Goal: Information Seeking & Learning: Learn about a topic

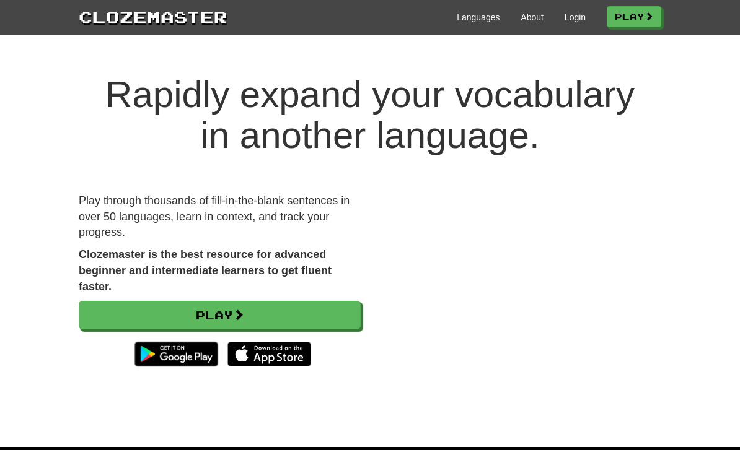
click at [569, 23] on link "Login" at bounding box center [574, 17] width 21 height 12
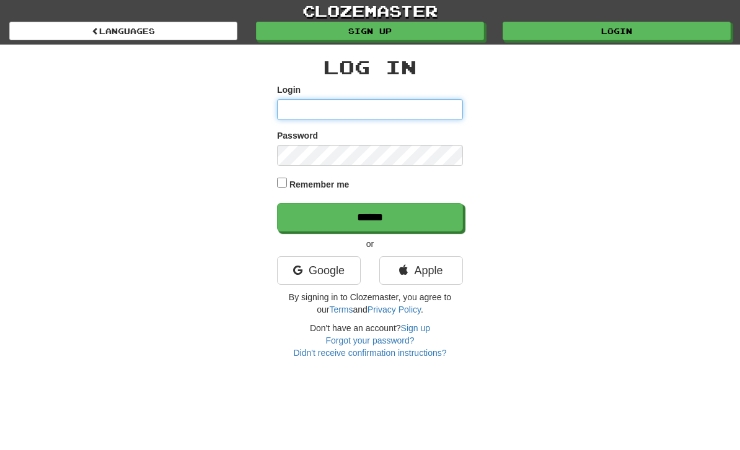
type input "********"
click at [370, 216] on input "******" at bounding box center [370, 217] width 186 height 29
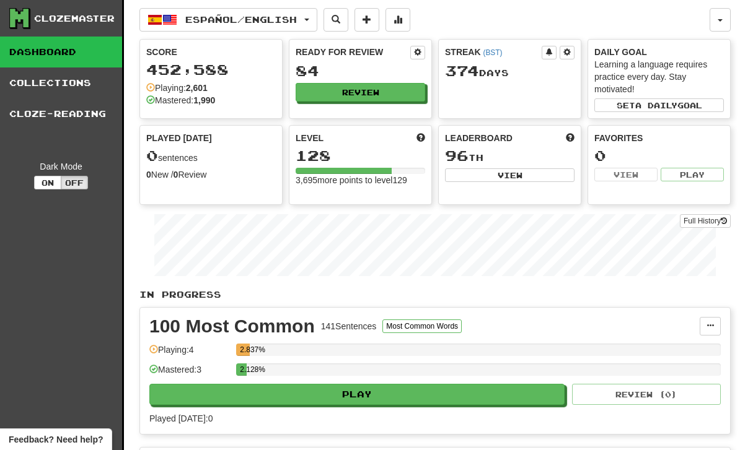
click at [349, 97] on button "Review" at bounding box center [360, 92] width 129 height 19
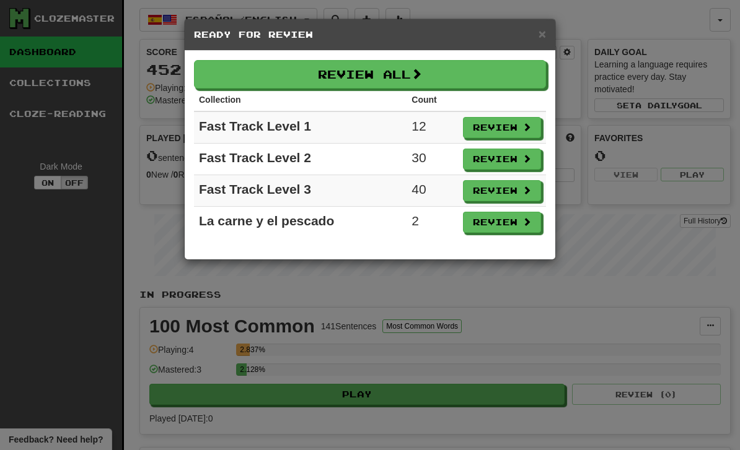
click at [501, 222] on button "Review" at bounding box center [502, 222] width 78 height 21
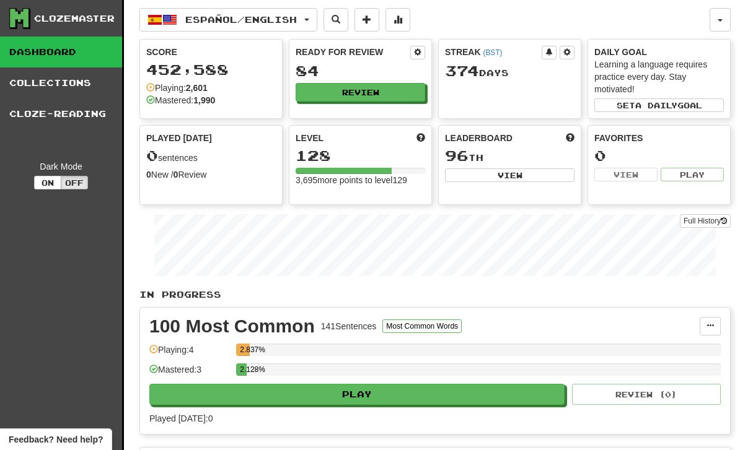
select select "**"
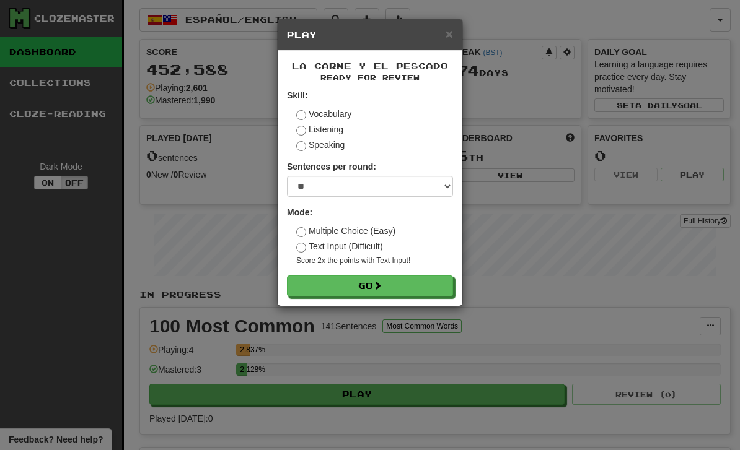
click at [382, 291] on button "Go" at bounding box center [370, 286] width 166 height 21
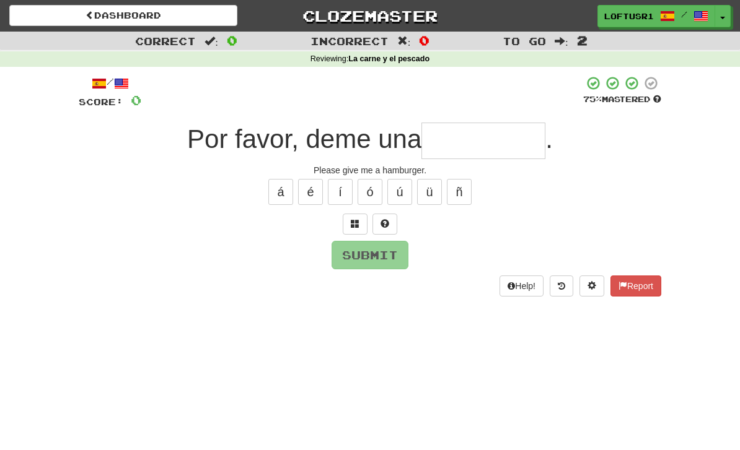
click at [488, 134] on input "text" at bounding box center [483, 141] width 124 height 37
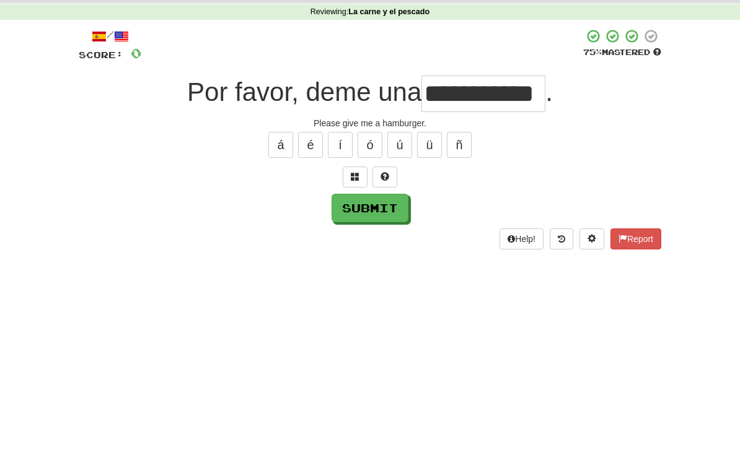
scroll to position [47, 0]
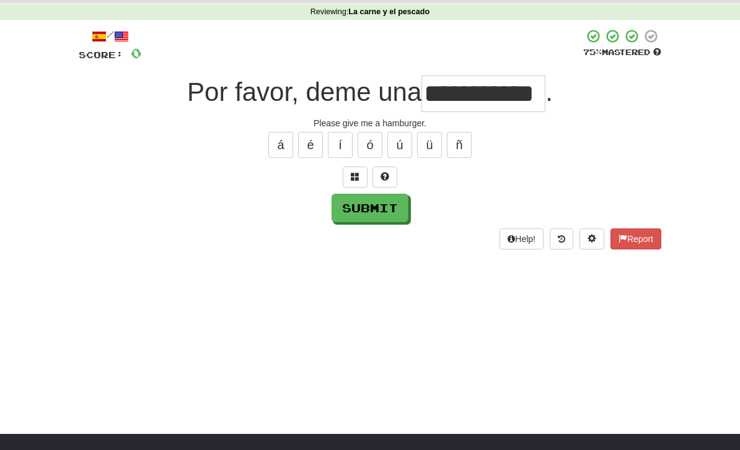
type input "**********"
click at [379, 215] on button "Submit" at bounding box center [369, 208] width 77 height 29
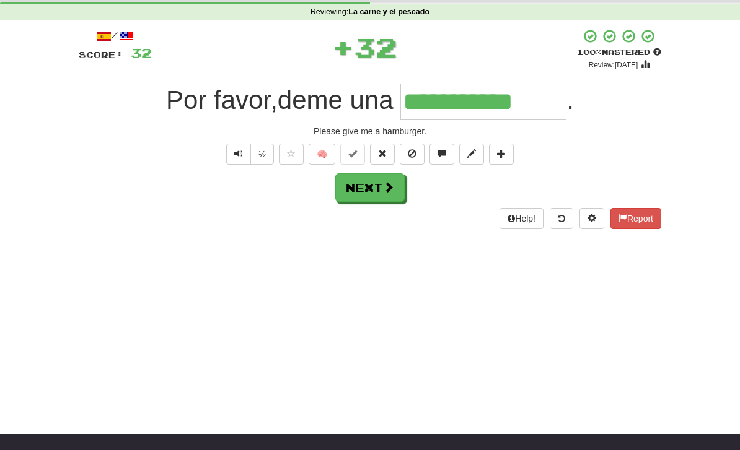
scroll to position [0, 0]
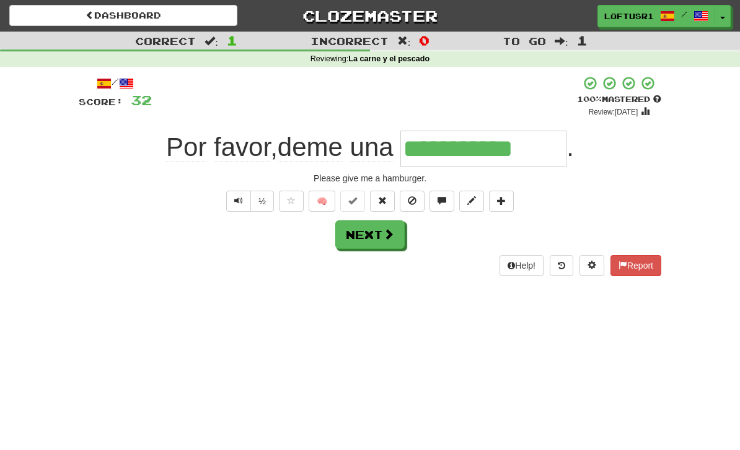
click at [376, 230] on button "Next" at bounding box center [369, 235] width 69 height 29
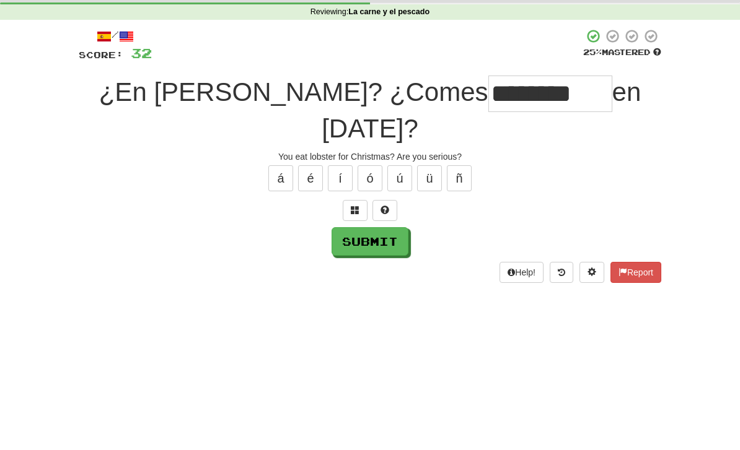
scroll to position [47, 0]
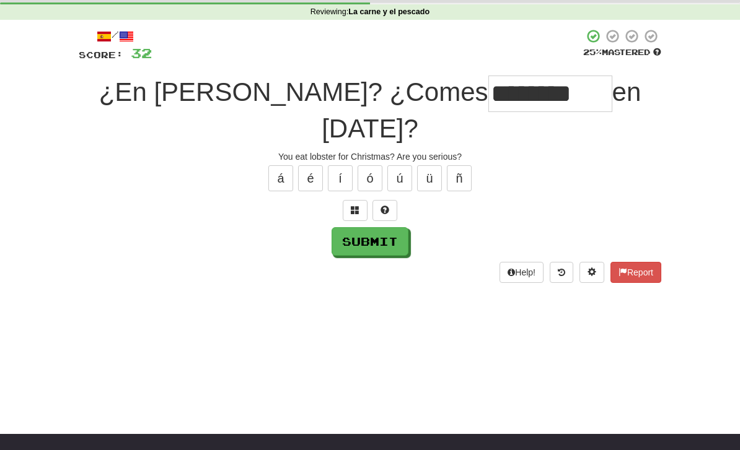
type input "********"
click at [356, 227] on button "Submit" at bounding box center [369, 241] width 77 height 29
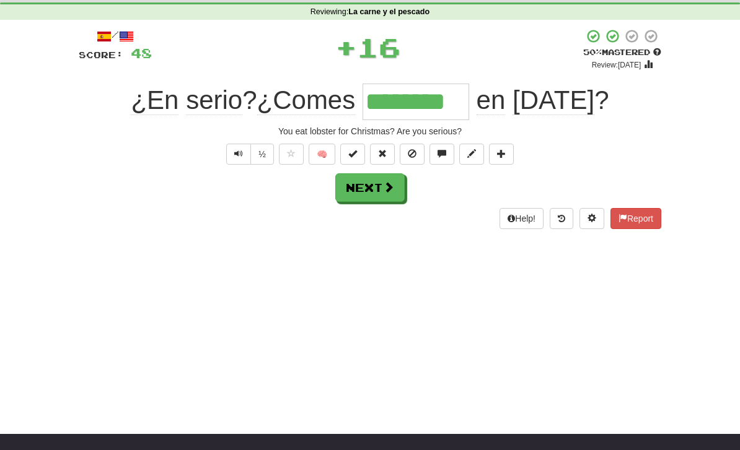
scroll to position [0, 0]
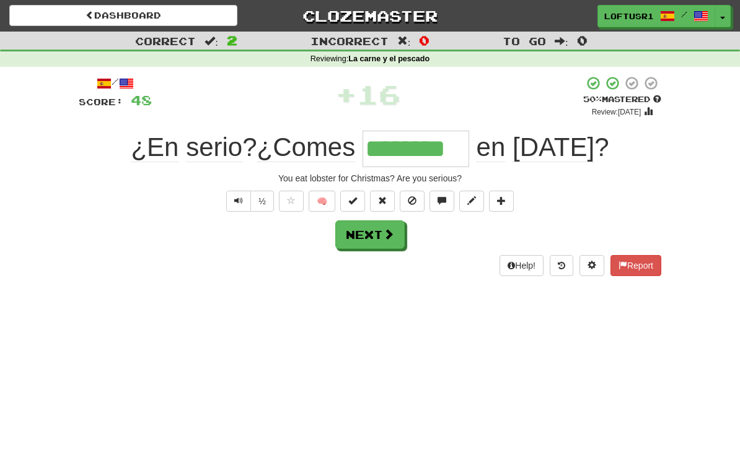
click at [376, 229] on button "Next" at bounding box center [369, 235] width 69 height 29
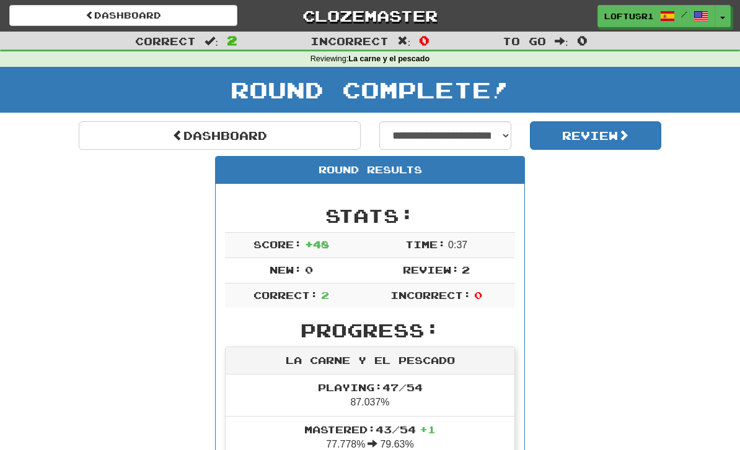
click at [182, 147] on link "Dashboard" at bounding box center [220, 135] width 282 height 29
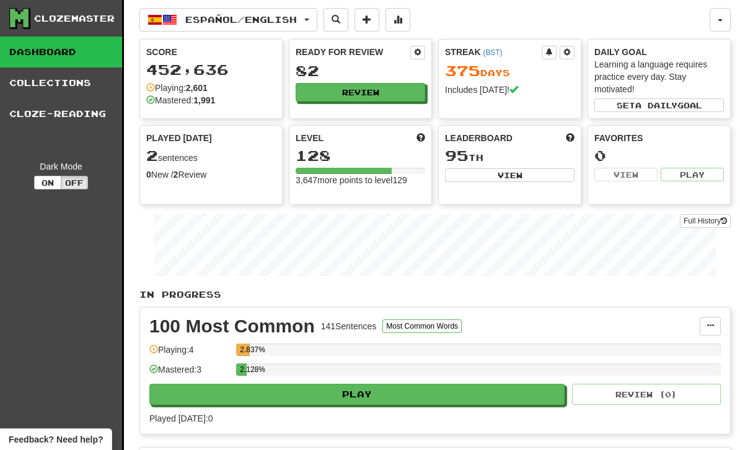
click at [369, 84] on button "Review" at bounding box center [360, 92] width 129 height 19
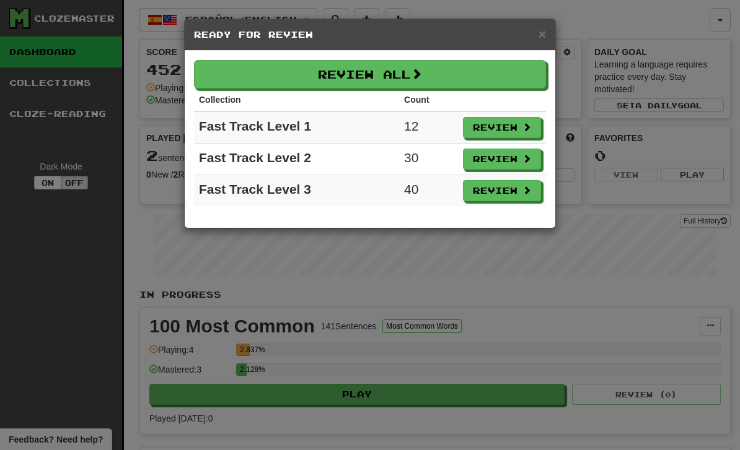
click at [507, 136] on button "Review" at bounding box center [502, 127] width 78 height 21
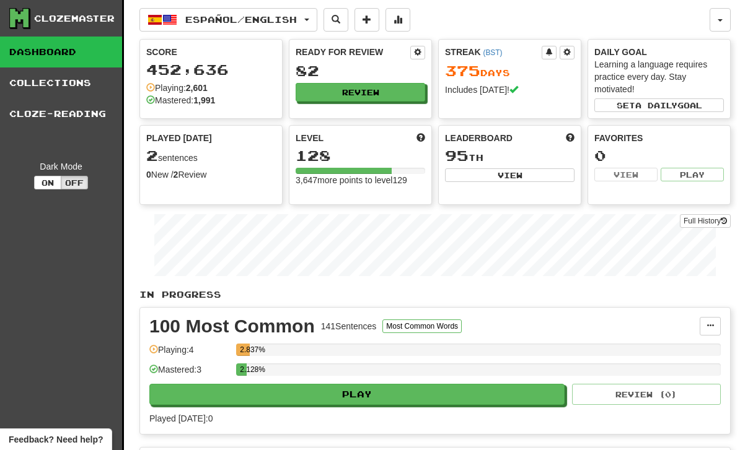
select select "**"
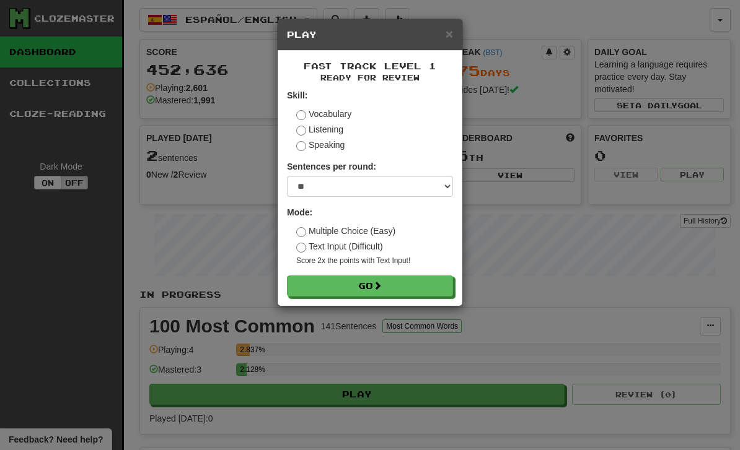
click at [410, 286] on button "Go" at bounding box center [370, 286] width 166 height 21
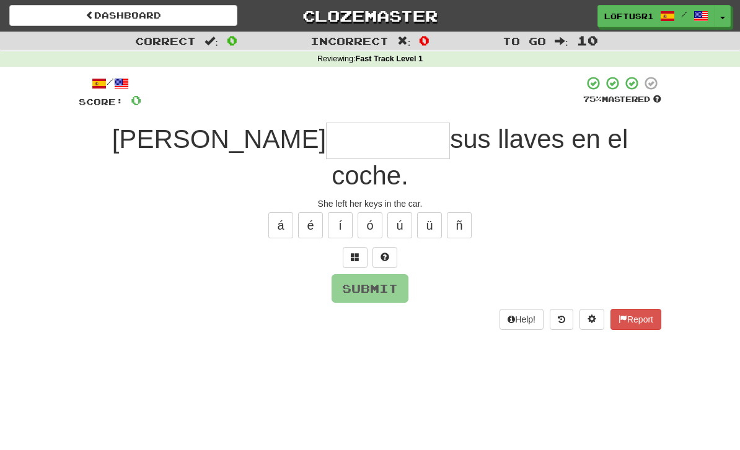
click at [326, 151] on input "text" at bounding box center [388, 141] width 124 height 37
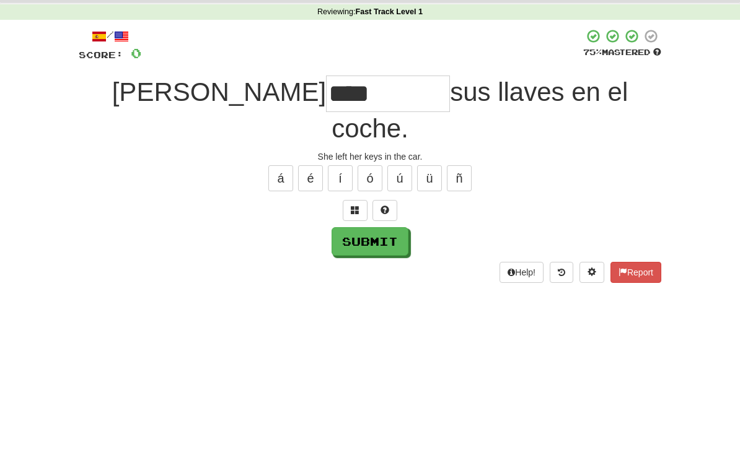
scroll to position [47, 0]
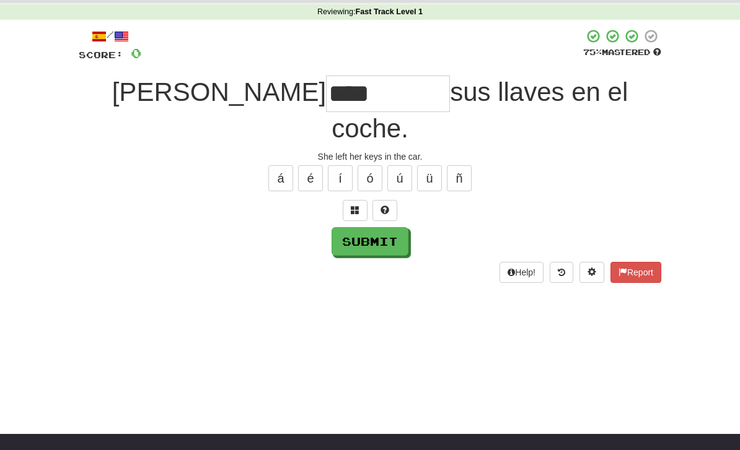
type input "****"
click at [384, 227] on button "Submit" at bounding box center [369, 241] width 77 height 29
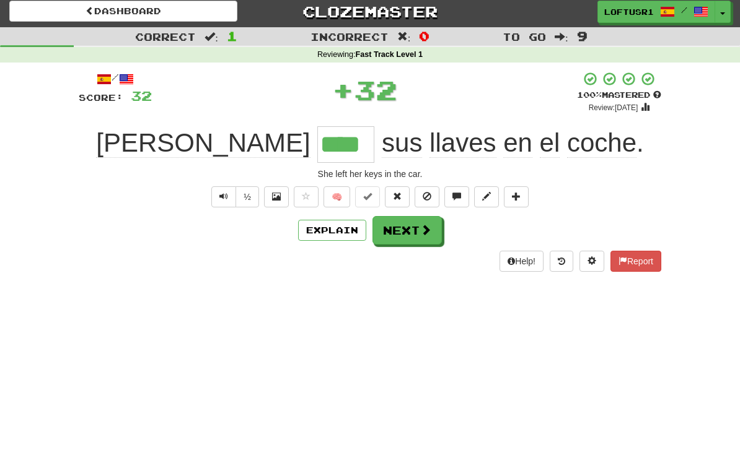
scroll to position [0, 0]
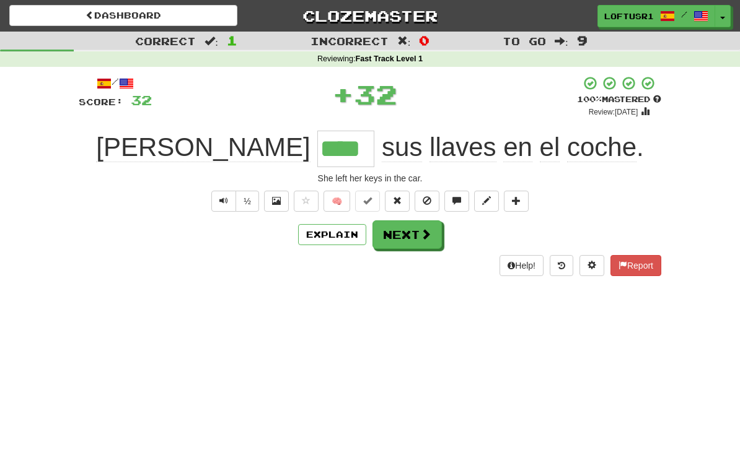
click at [406, 237] on button "Next" at bounding box center [406, 235] width 69 height 29
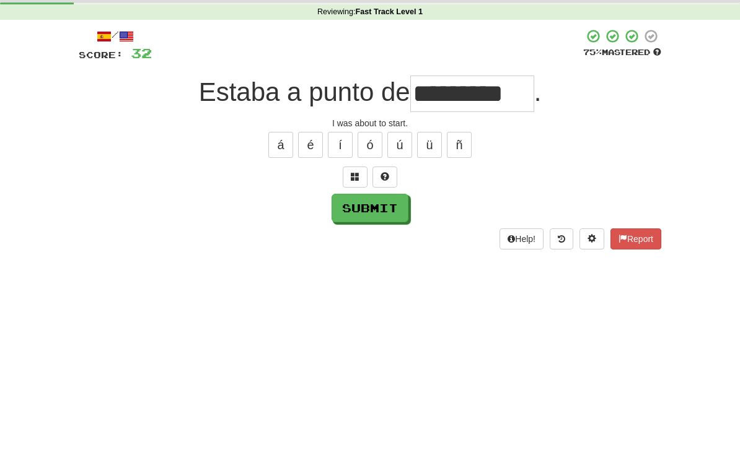
scroll to position [47, 0]
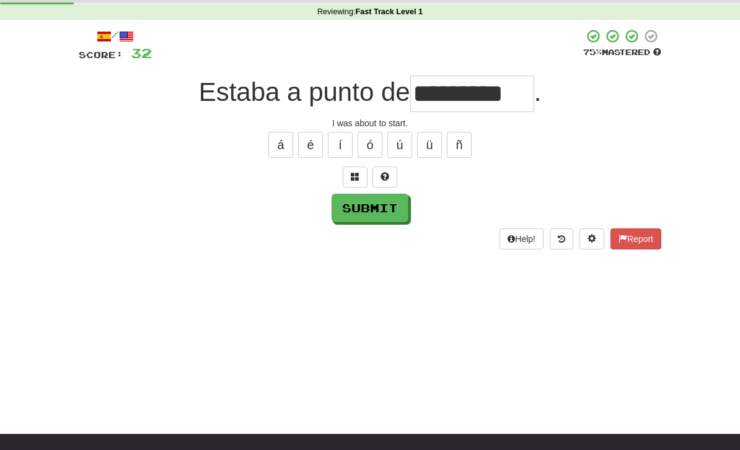
click at [384, 214] on button "Submit" at bounding box center [369, 208] width 77 height 29
type input "*******"
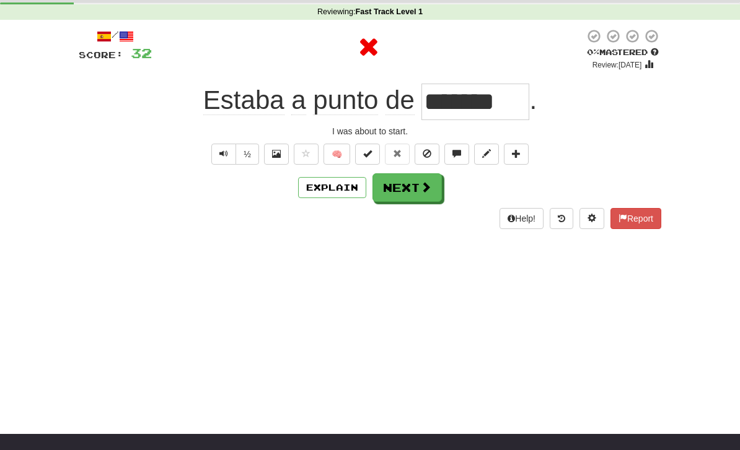
click at [414, 188] on button "Next" at bounding box center [406, 187] width 69 height 29
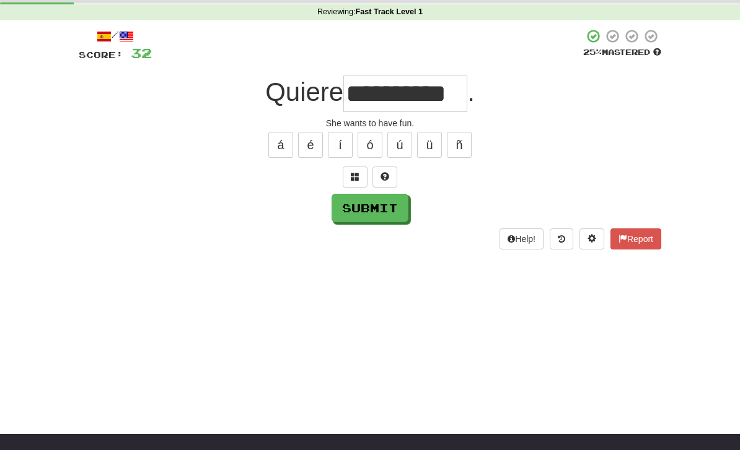
type input "**********"
click at [390, 214] on button "Submit" at bounding box center [369, 208] width 77 height 29
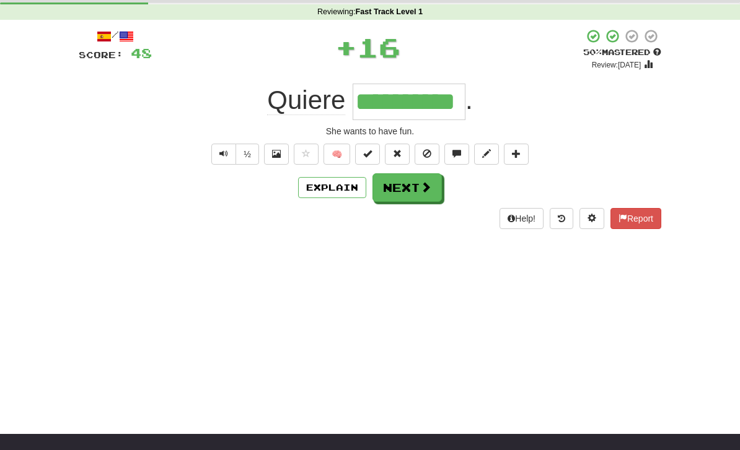
scroll to position [0, 0]
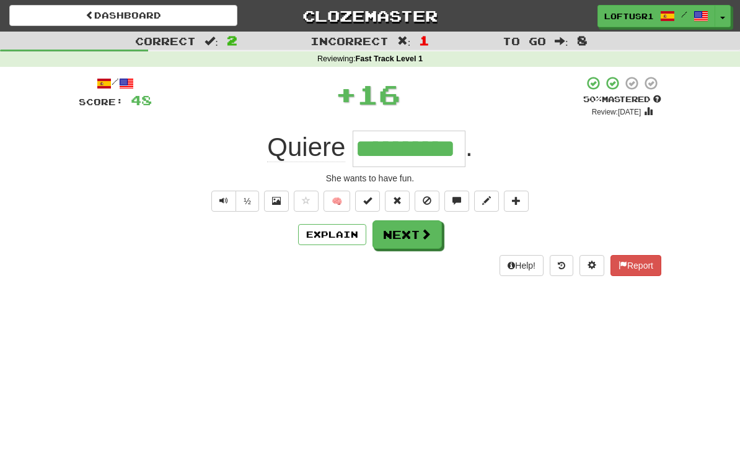
click at [403, 247] on button "Next" at bounding box center [406, 235] width 69 height 29
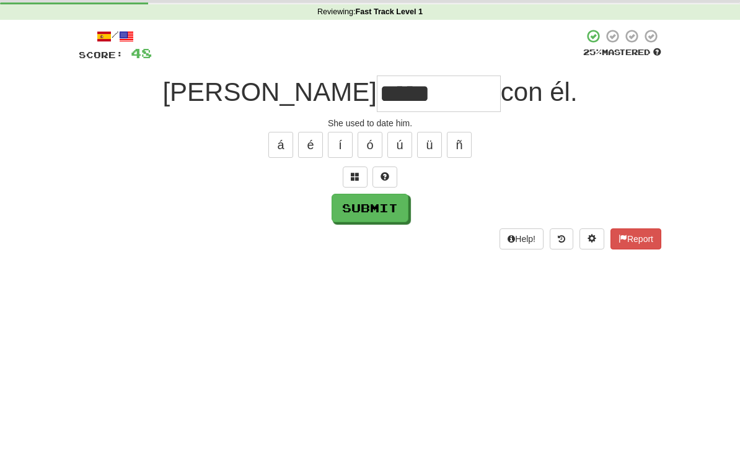
scroll to position [47, 0]
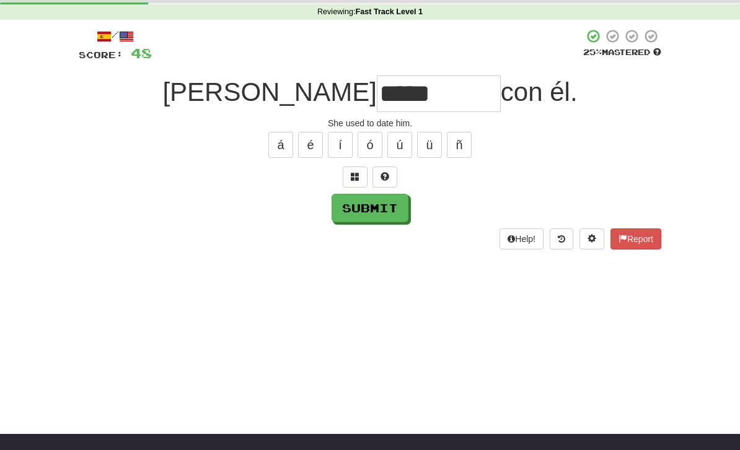
click at [377, 94] on input "*****" at bounding box center [439, 94] width 124 height 37
type input "*****"
click at [385, 204] on button "Submit" at bounding box center [369, 208] width 77 height 29
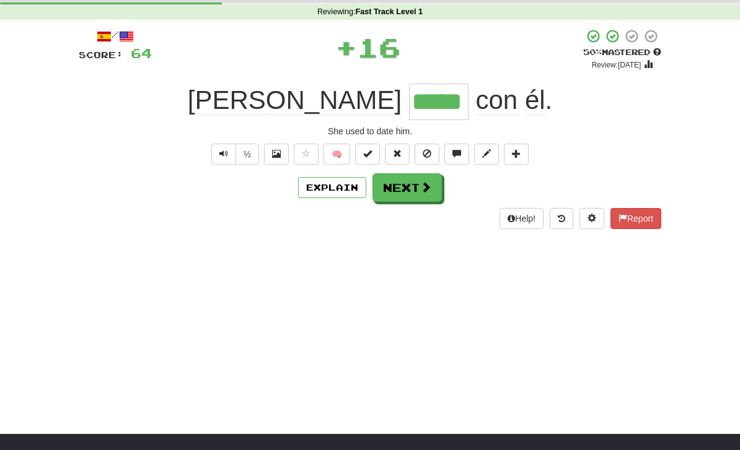
scroll to position [0, 0]
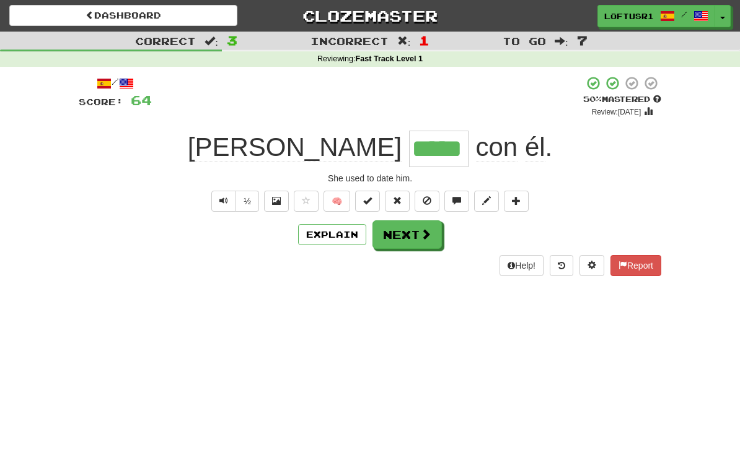
click at [404, 238] on button "Next" at bounding box center [406, 235] width 69 height 29
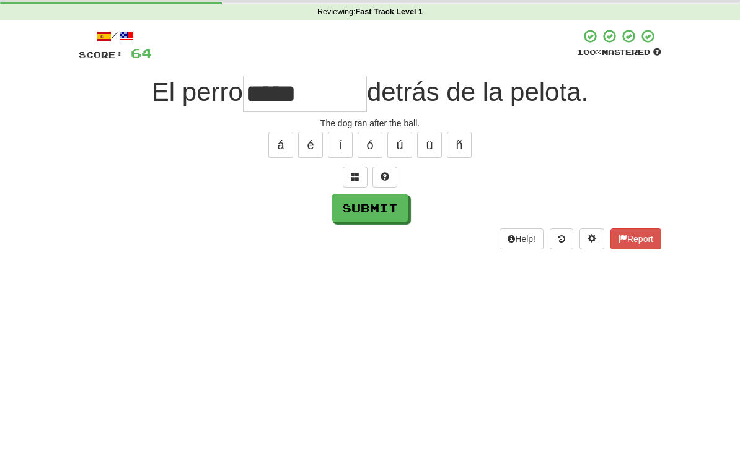
scroll to position [47, 0]
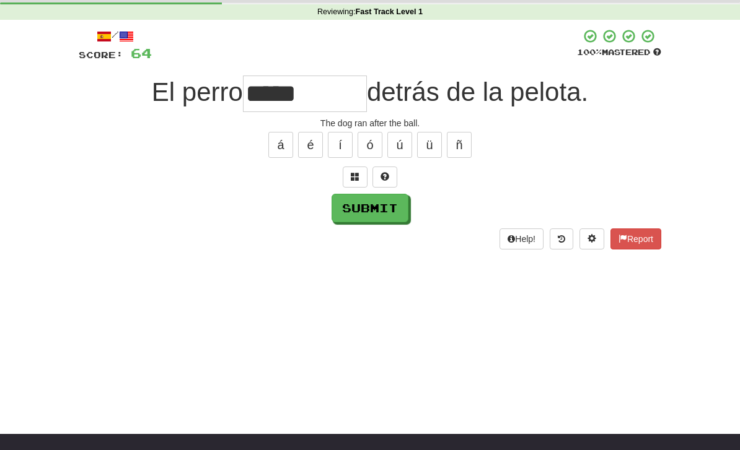
click at [338, 91] on input "*****" at bounding box center [305, 94] width 124 height 37
type input "******"
click at [391, 214] on button "Submit" at bounding box center [369, 208] width 77 height 29
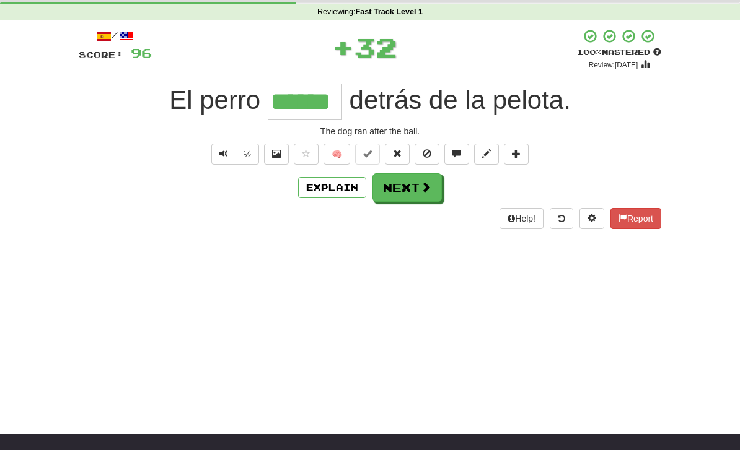
scroll to position [0, 0]
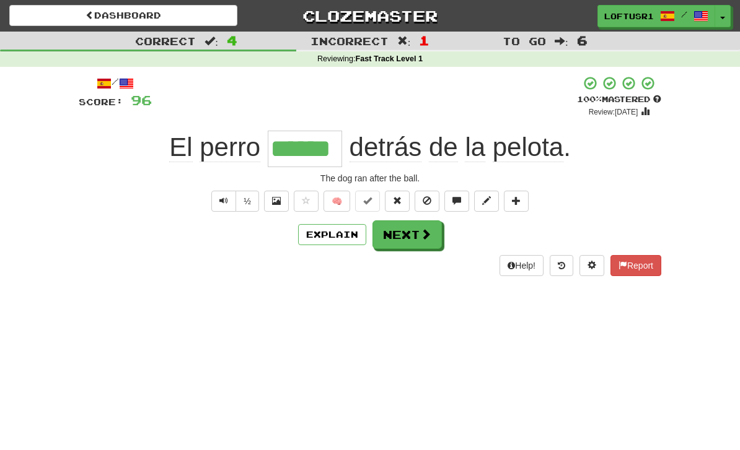
click at [416, 237] on button "Next" at bounding box center [406, 235] width 69 height 29
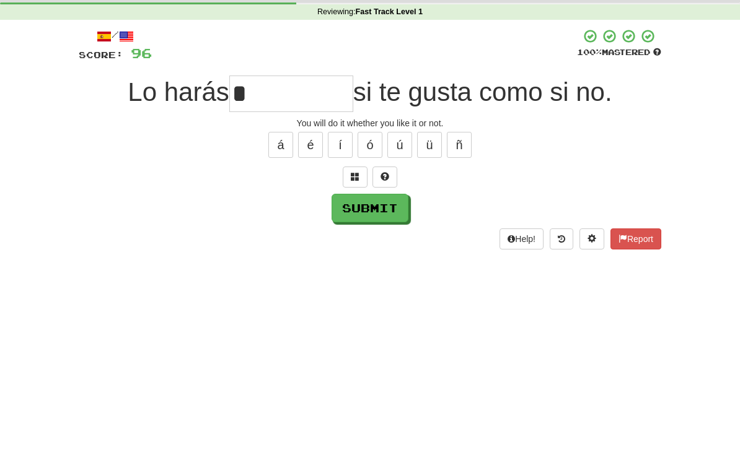
scroll to position [47, 0]
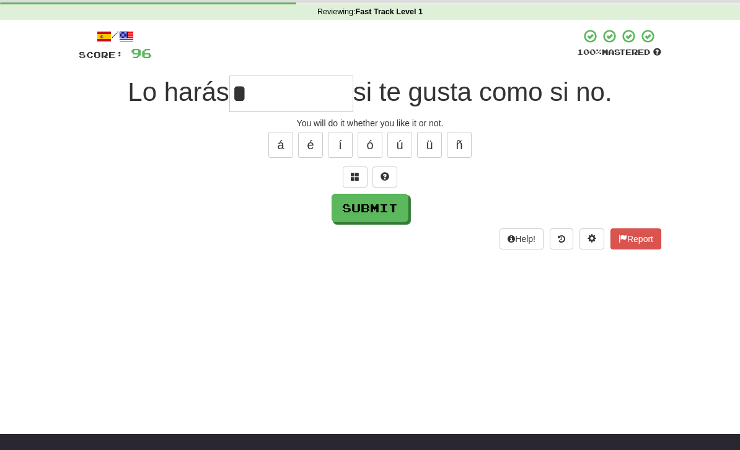
click at [378, 210] on button "Submit" at bounding box center [369, 208] width 77 height 29
type input "*****"
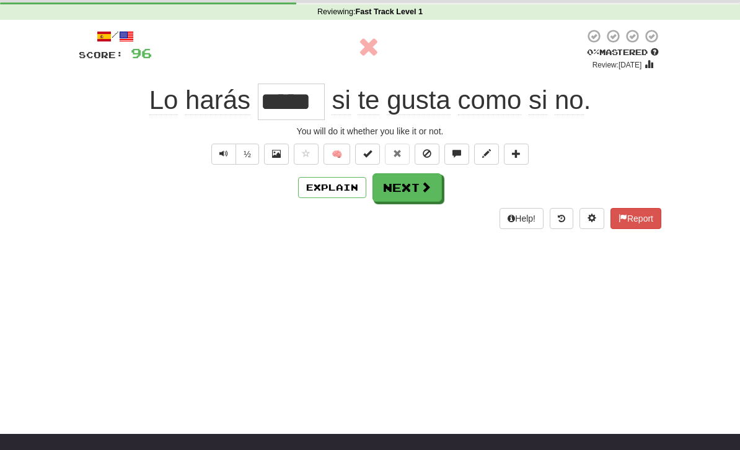
click at [339, 186] on button "Explain" at bounding box center [332, 187] width 68 height 21
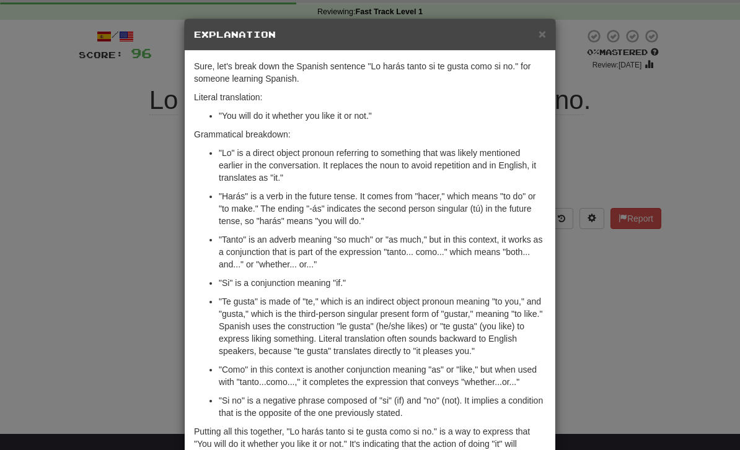
click at [595, 323] on div "× Explanation Sure, let's break down the Spanish sentence "Lo harás tanto si te…" at bounding box center [370, 225] width 740 height 450
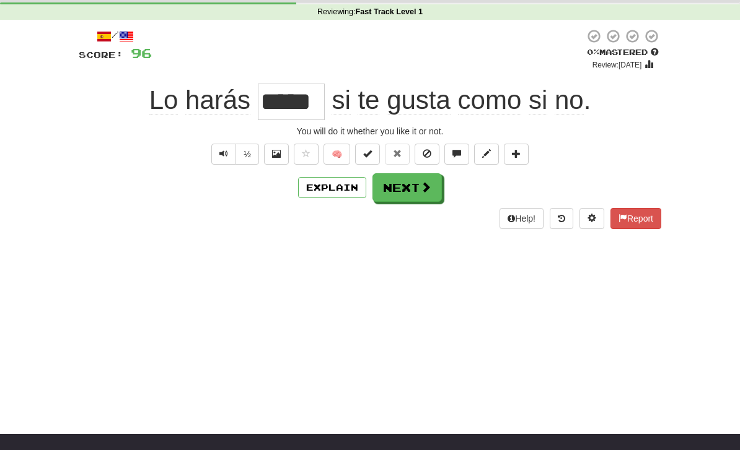
click at [414, 188] on button "Next" at bounding box center [406, 187] width 69 height 29
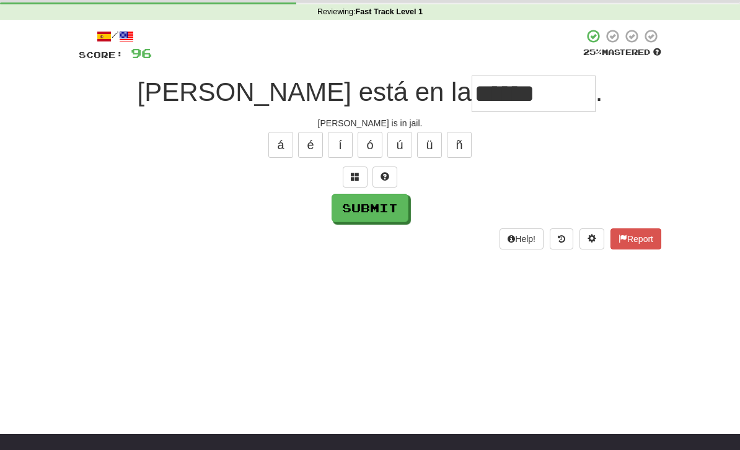
type input "******"
click at [390, 213] on button "Submit" at bounding box center [369, 208] width 77 height 29
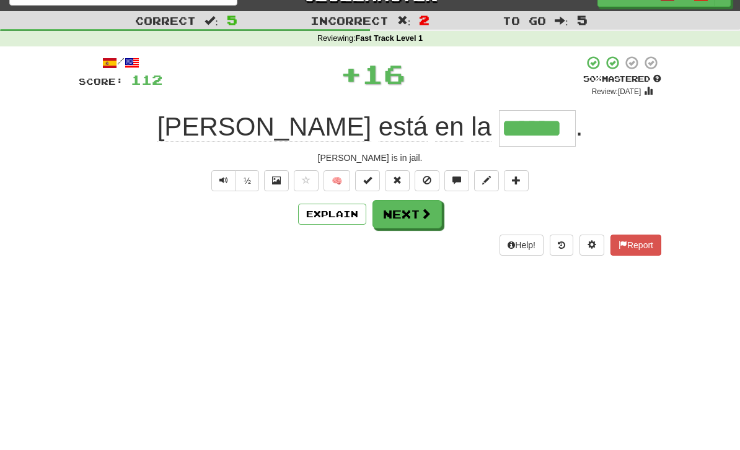
scroll to position [0, 0]
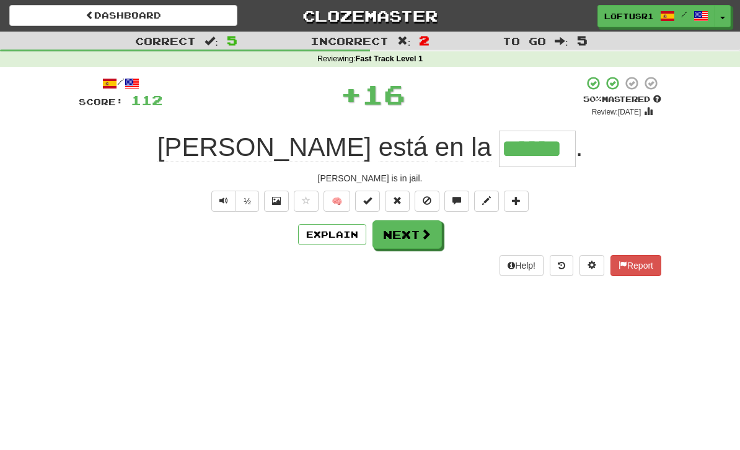
click at [414, 230] on button "Next" at bounding box center [406, 235] width 69 height 29
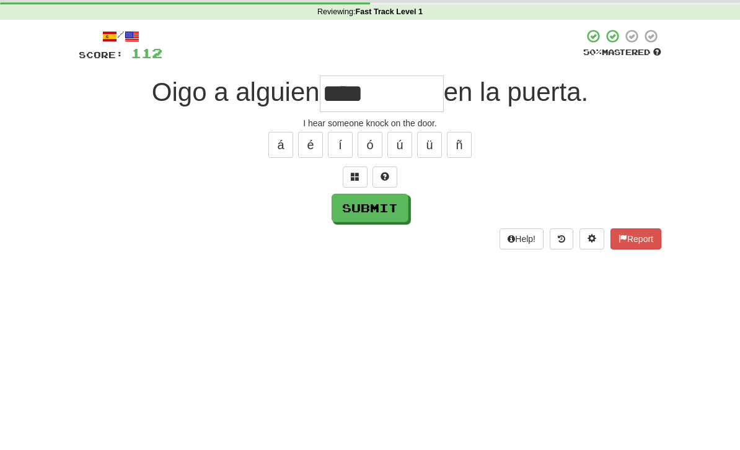
scroll to position [47, 0]
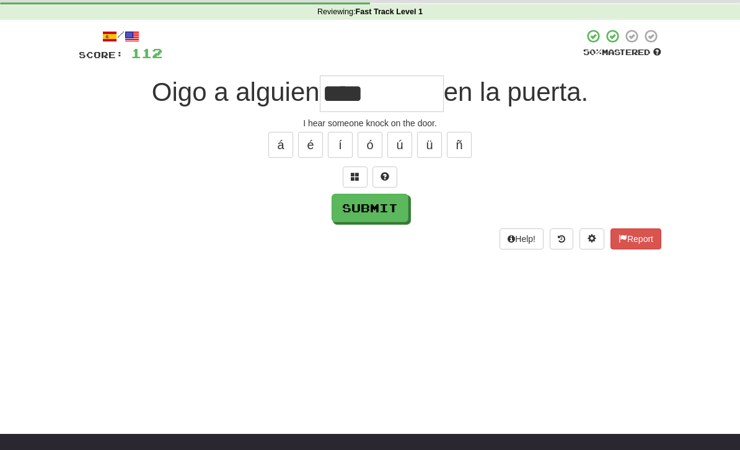
click at [384, 220] on button "Submit" at bounding box center [369, 208] width 77 height 29
type input "*****"
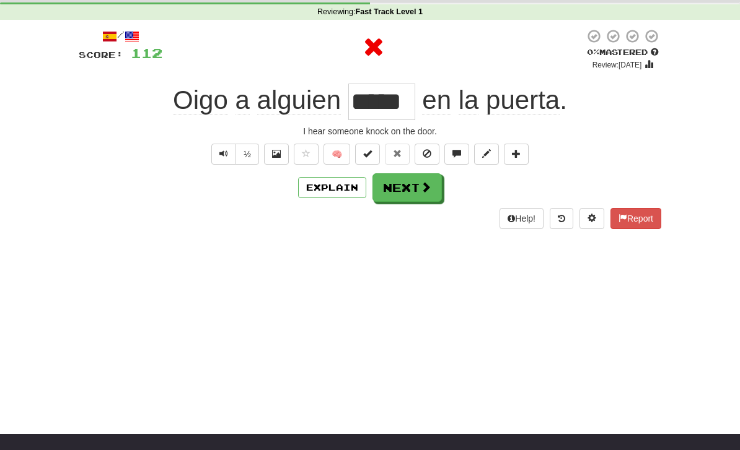
scroll to position [0, 0]
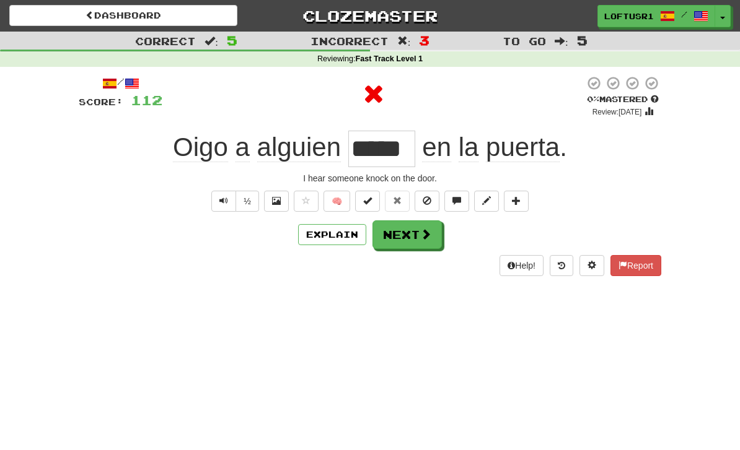
click at [413, 233] on button "Next" at bounding box center [406, 235] width 69 height 29
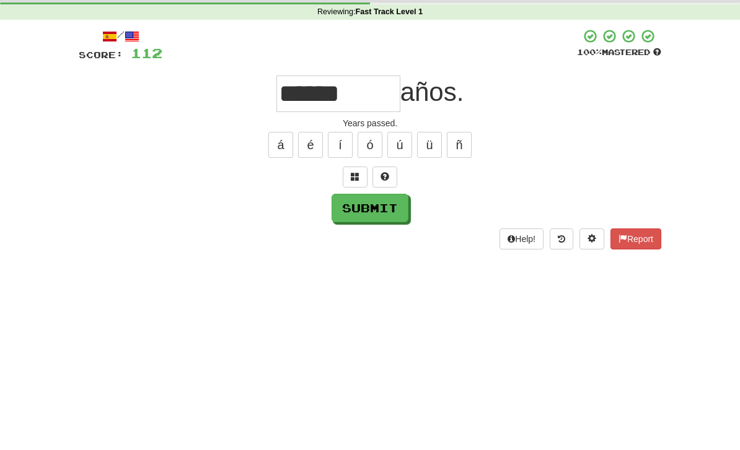
scroll to position [47, 0]
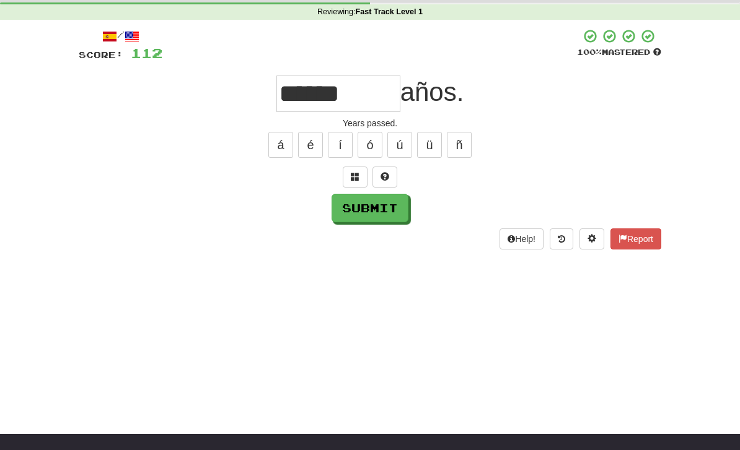
click at [372, 91] on input "******" at bounding box center [338, 94] width 124 height 37
click at [393, 214] on button "Submit" at bounding box center [369, 208] width 77 height 29
type input "*******"
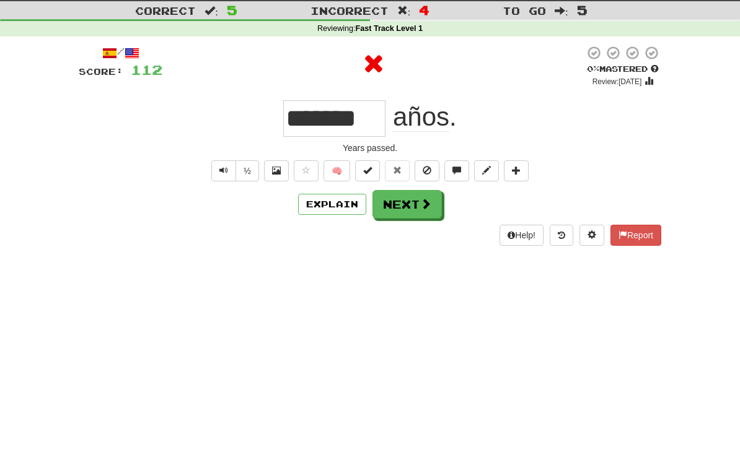
scroll to position [0, 0]
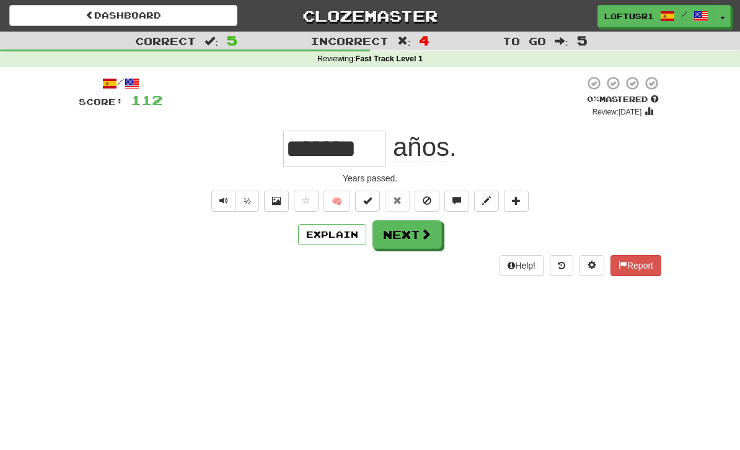
click at [410, 233] on button "Next" at bounding box center [406, 235] width 69 height 29
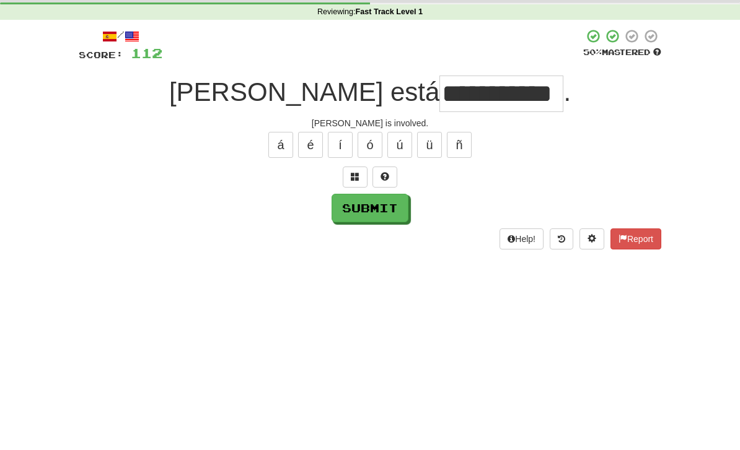
scroll to position [47, 0]
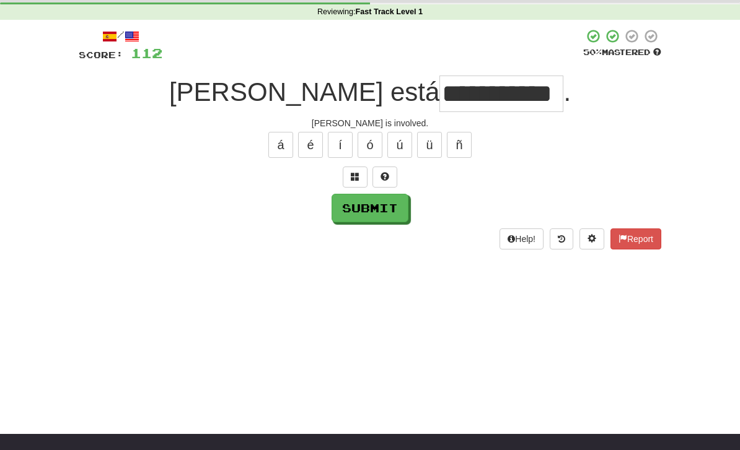
type input "**********"
click at [377, 220] on button "Submit" at bounding box center [369, 208] width 77 height 29
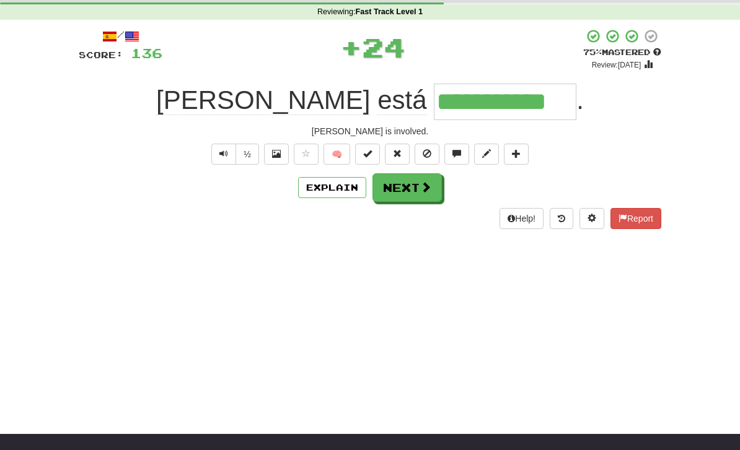
scroll to position [0, 0]
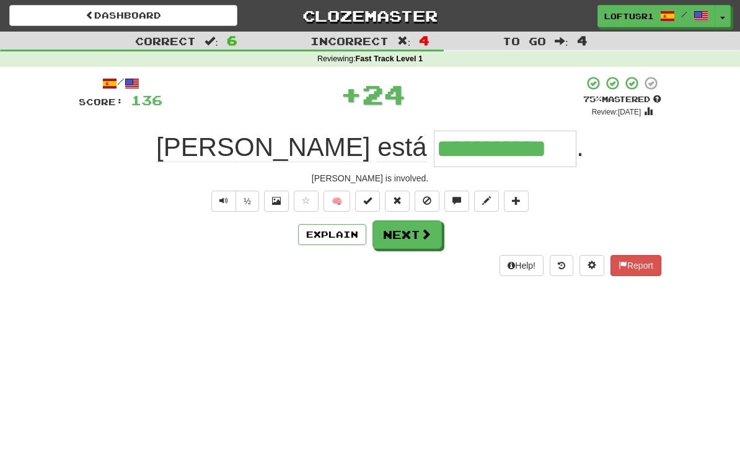
click at [336, 231] on button "Explain" at bounding box center [332, 234] width 68 height 21
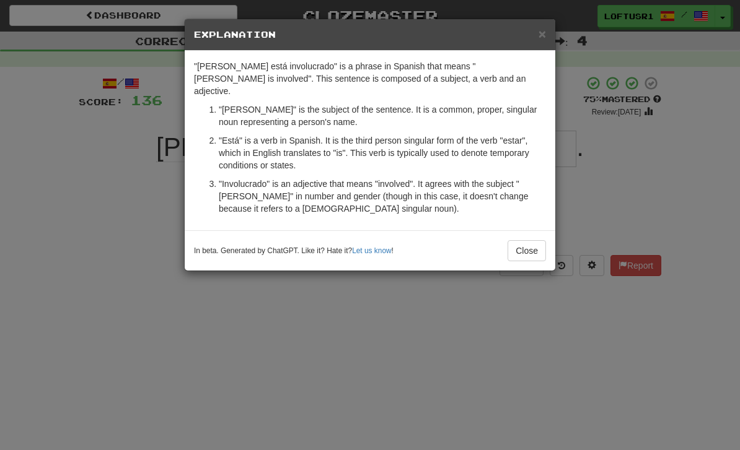
click at [532, 242] on button "Close" at bounding box center [526, 250] width 38 height 21
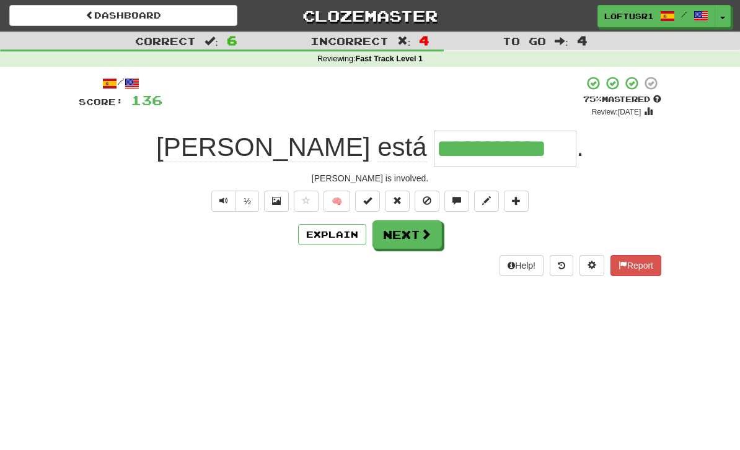
click at [420, 230] on span at bounding box center [425, 234] width 11 height 11
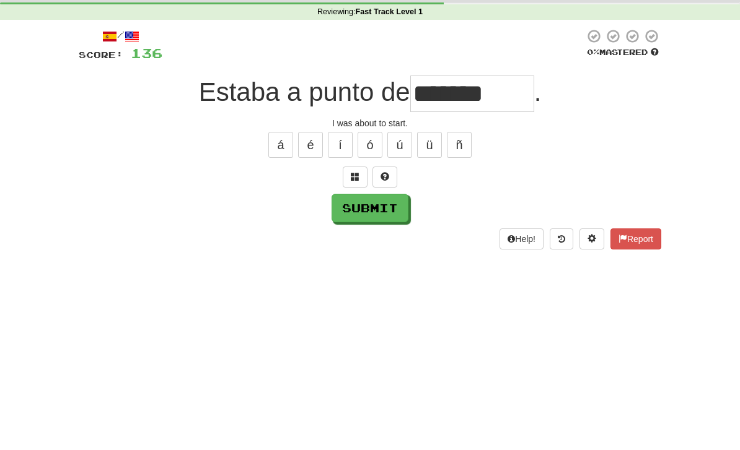
scroll to position [47, 0]
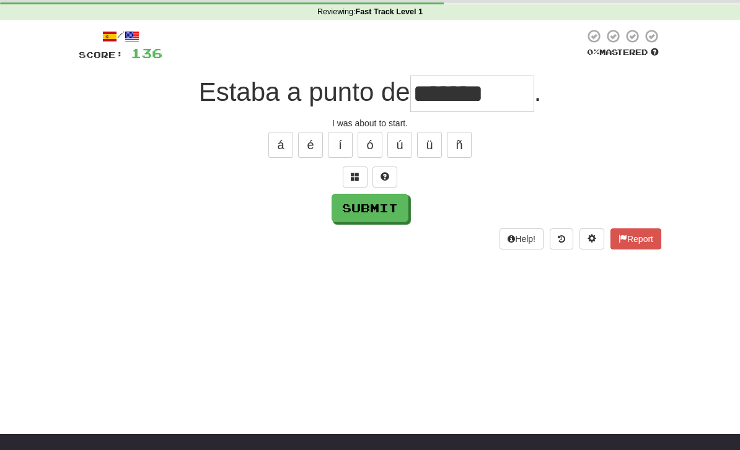
click at [366, 219] on button "Submit" at bounding box center [369, 208] width 77 height 29
type input "*******"
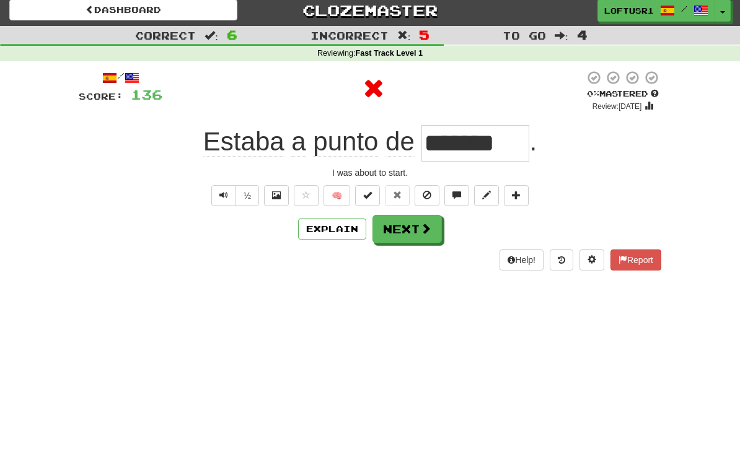
scroll to position [0, 0]
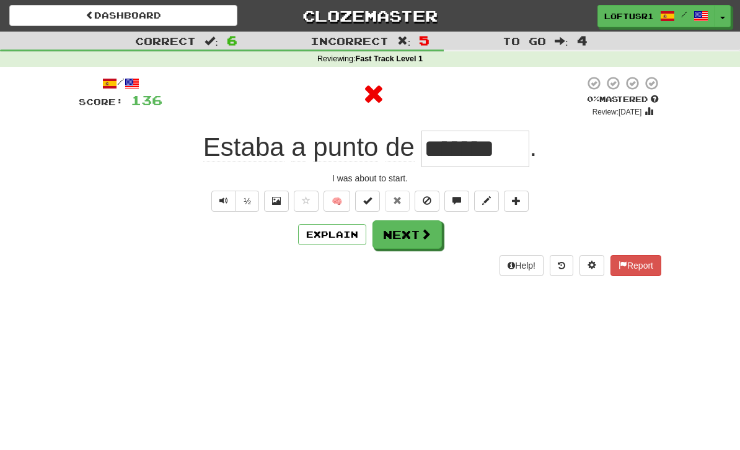
click at [416, 235] on button "Next" at bounding box center [406, 235] width 69 height 29
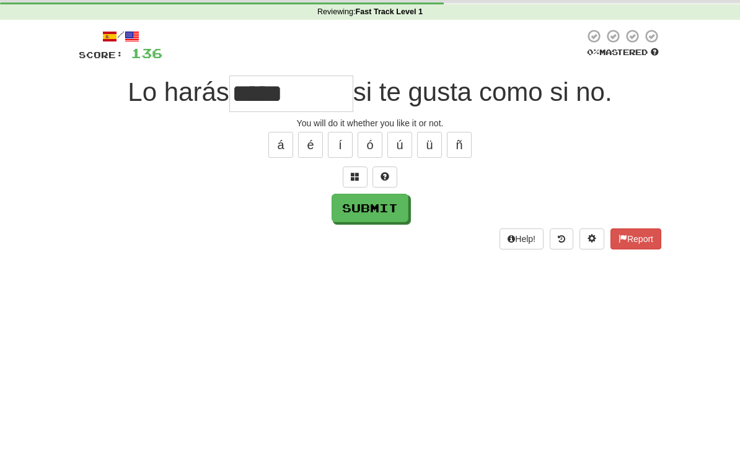
scroll to position [47, 0]
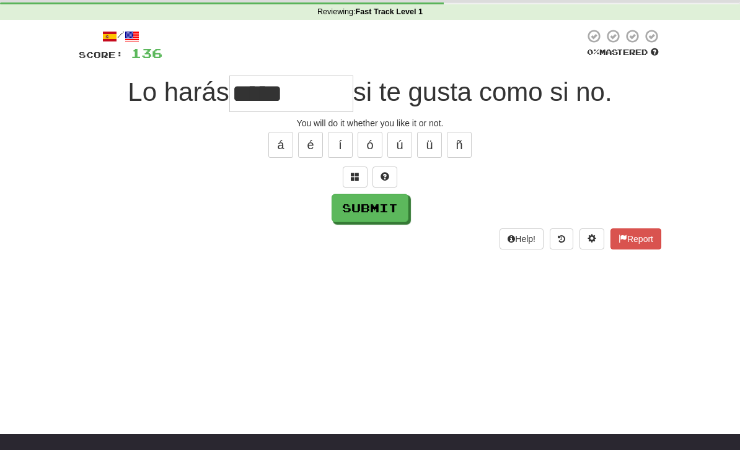
type input "*****"
click at [372, 220] on button "Submit" at bounding box center [369, 208] width 77 height 29
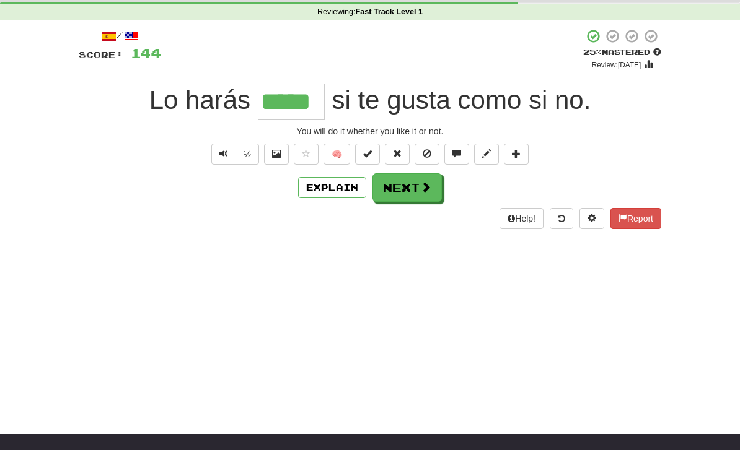
click at [412, 190] on button "Next" at bounding box center [406, 187] width 69 height 29
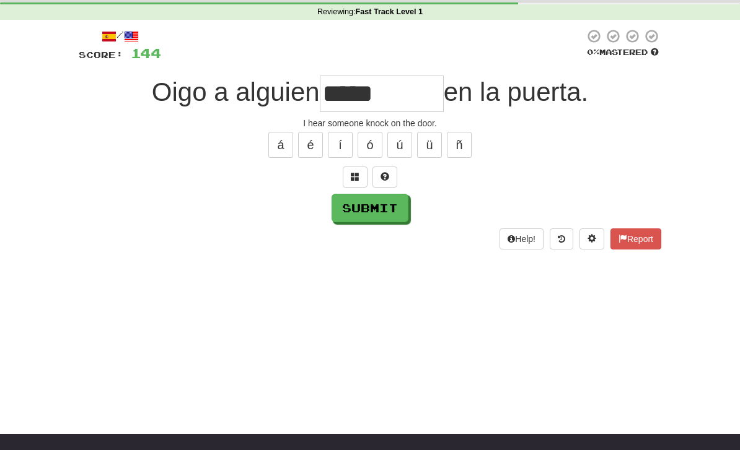
type input "*****"
click at [360, 217] on button "Submit" at bounding box center [369, 208] width 77 height 29
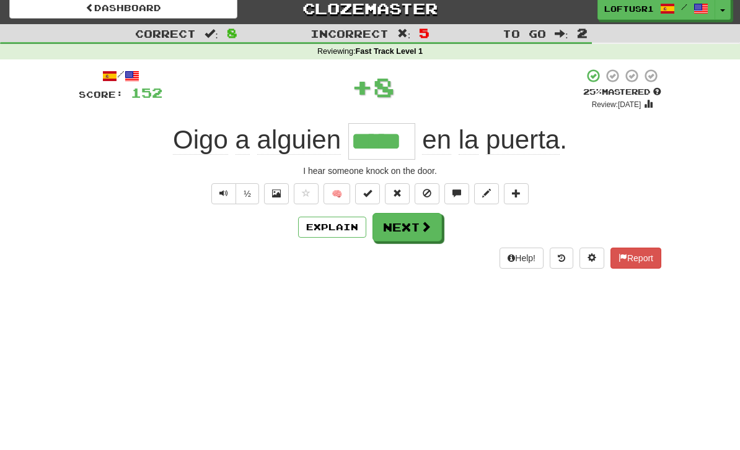
scroll to position [7, 0]
click at [416, 234] on button "Next" at bounding box center [406, 228] width 69 height 29
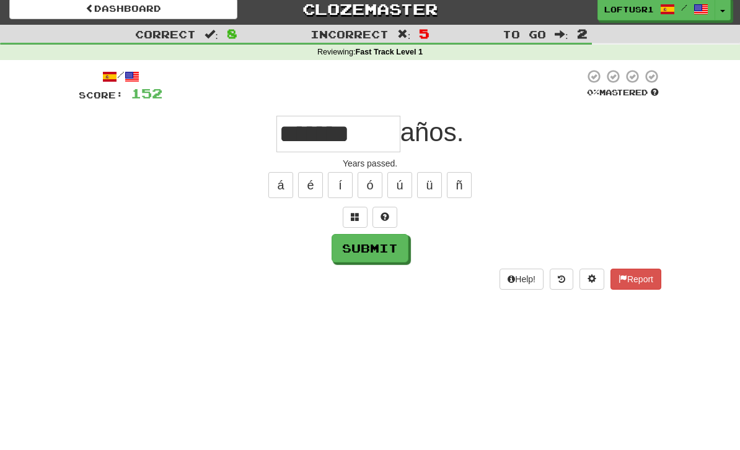
click at [366, 245] on button "Submit" at bounding box center [369, 248] width 77 height 29
type input "*******"
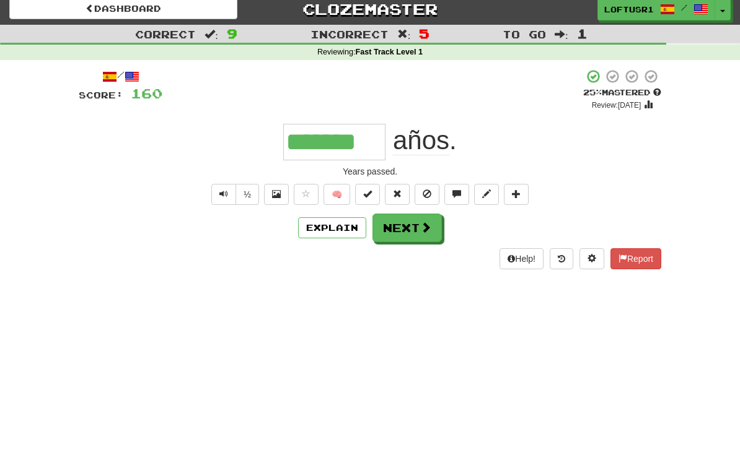
click at [405, 224] on button "Next" at bounding box center [406, 228] width 69 height 29
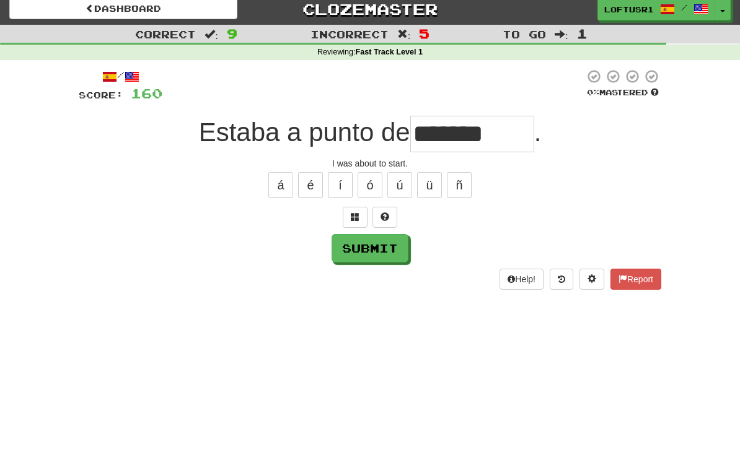
type input "*******"
click at [369, 257] on button "Submit" at bounding box center [369, 248] width 77 height 29
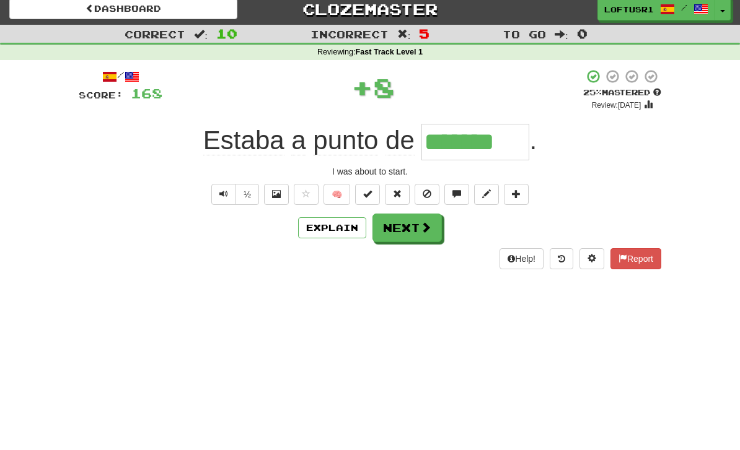
scroll to position [0, 0]
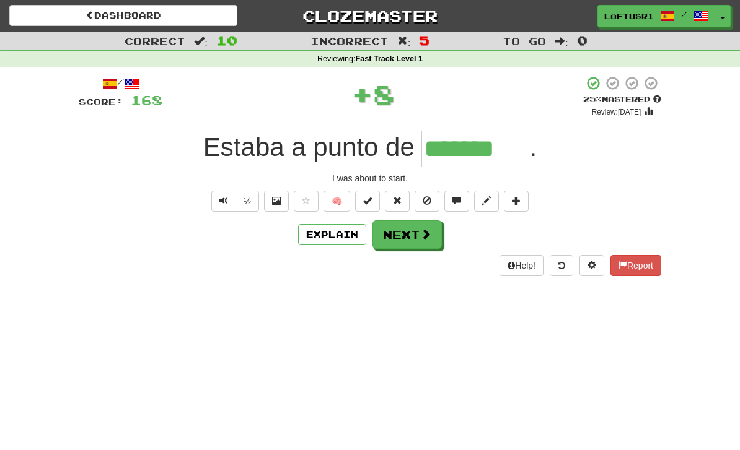
click at [406, 235] on button "Next" at bounding box center [406, 235] width 69 height 29
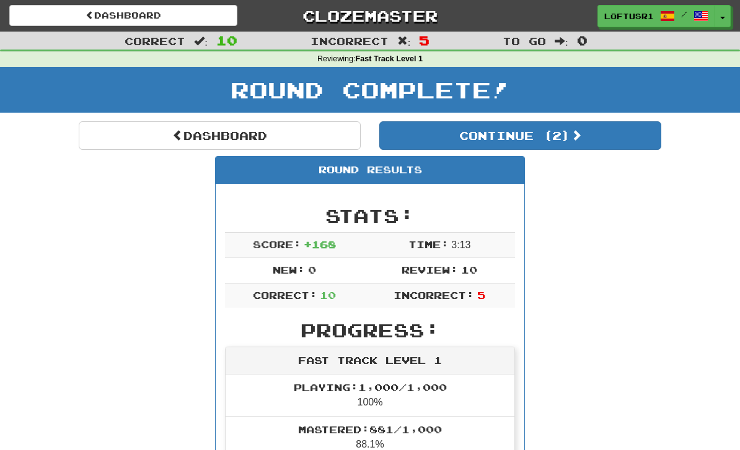
click at [175, 137] on span at bounding box center [177, 134] width 11 height 11
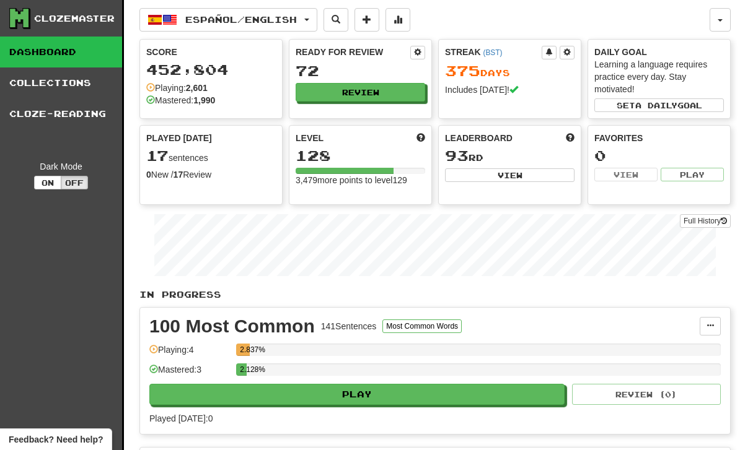
click at [711, 218] on link "Full History" at bounding box center [705, 221] width 51 height 14
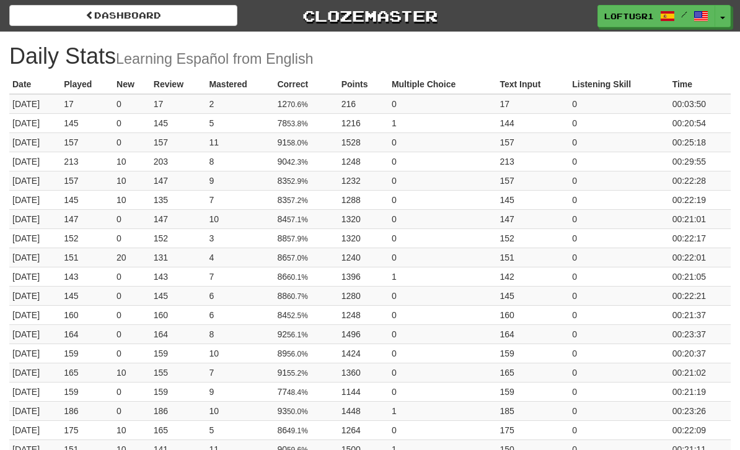
click at [61, 24] on link "Dashboard" at bounding box center [123, 15] width 228 height 21
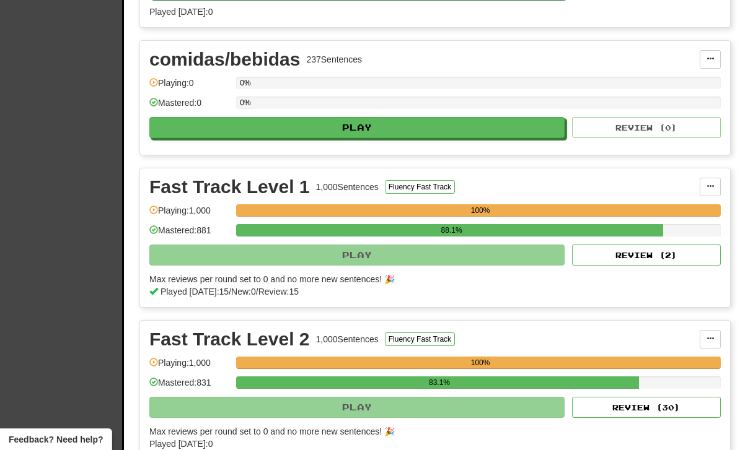
scroll to position [412, 0]
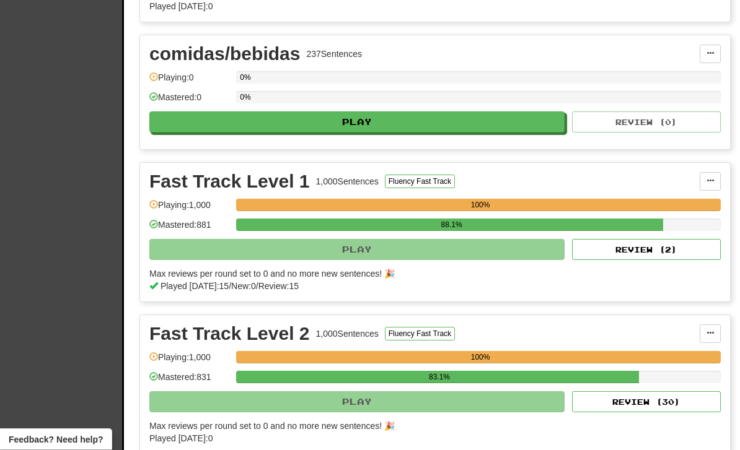
click at [649, 259] on button "Review ( 2 )" at bounding box center [646, 250] width 149 height 21
select select "**"
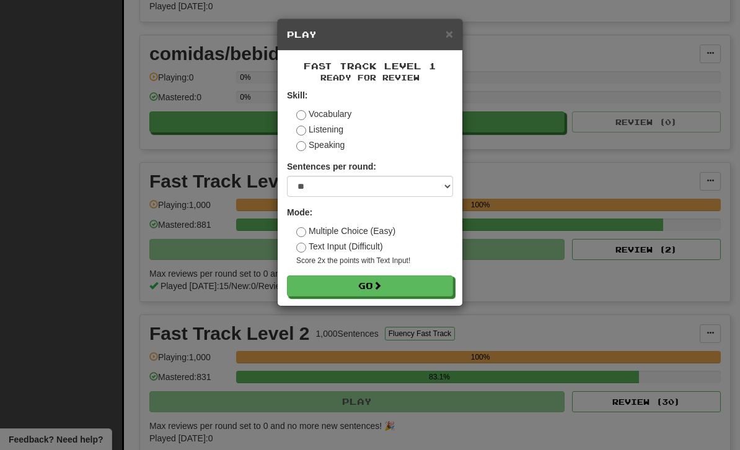
click at [420, 288] on button "Go" at bounding box center [370, 286] width 166 height 21
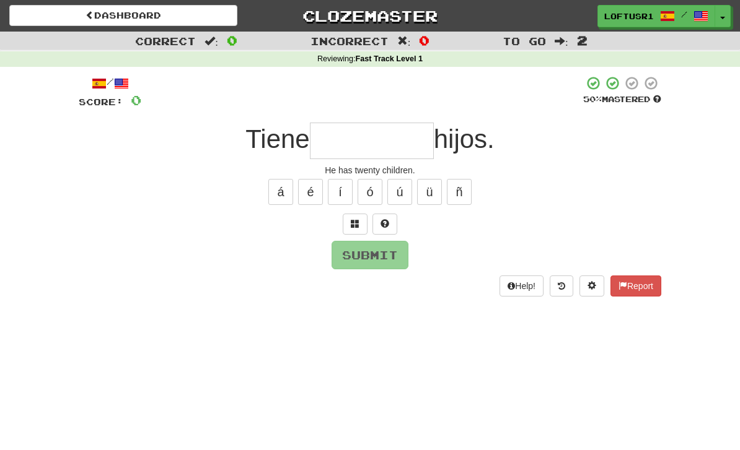
click at [335, 123] on input "text" at bounding box center [372, 141] width 124 height 37
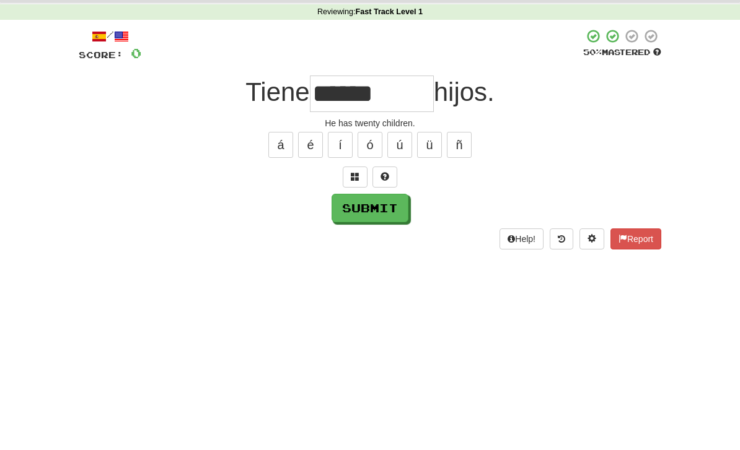
scroll to position [47, 0]
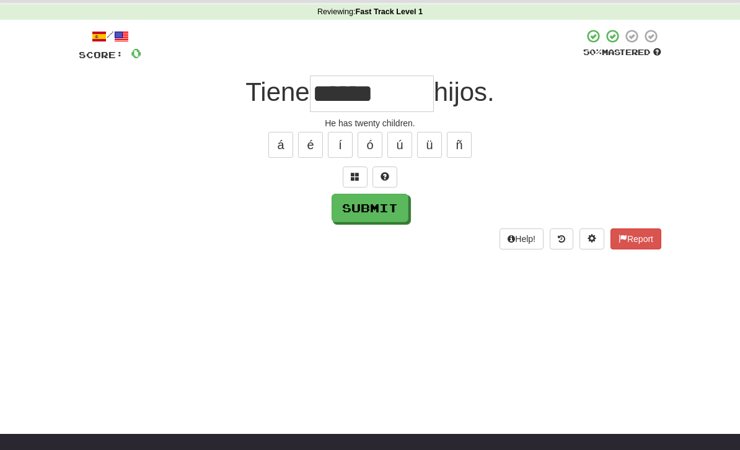
type input "******"
click at [365, 208] on button "Submit" at bounding box center [369, 208] width 77 height 29
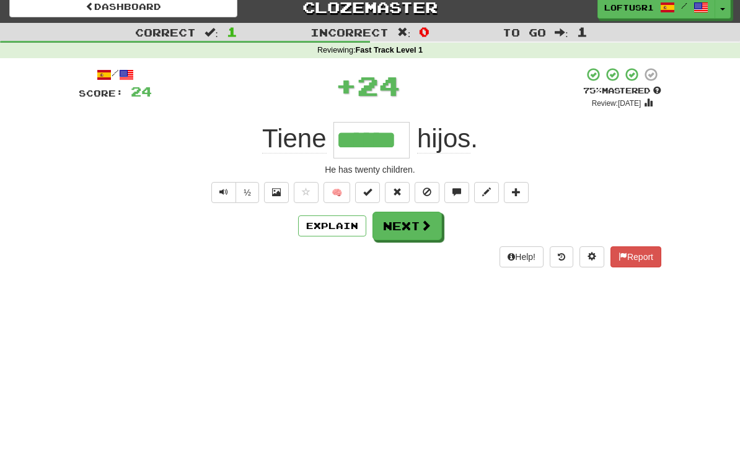
scroll to position [0, 0]
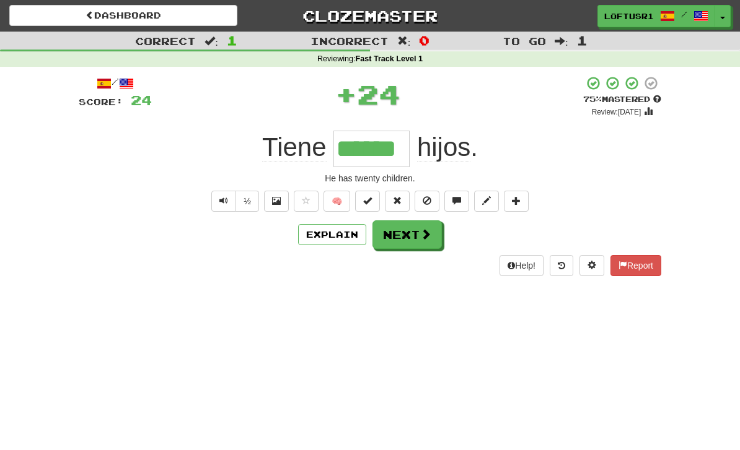
click at [406, 234] on button "Next" at bounding box center [406, 235] width 69 height 29
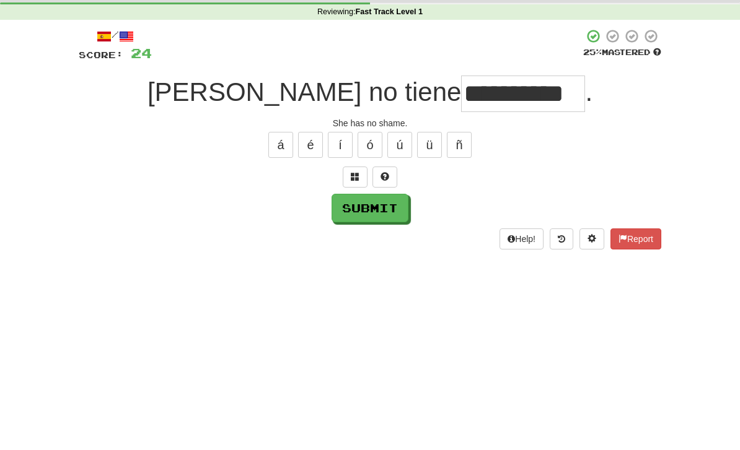
scroll to position [47, 0]
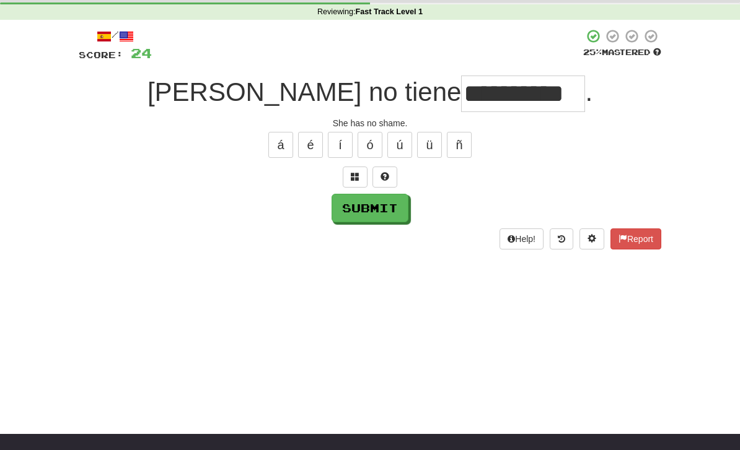
click at [383, 213] on button "Submit" at bounding box center [369, 208] width 77 height 29
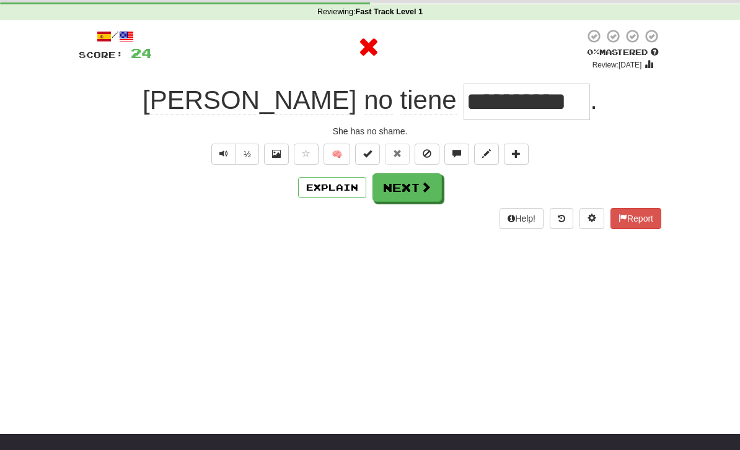
type input "*********"
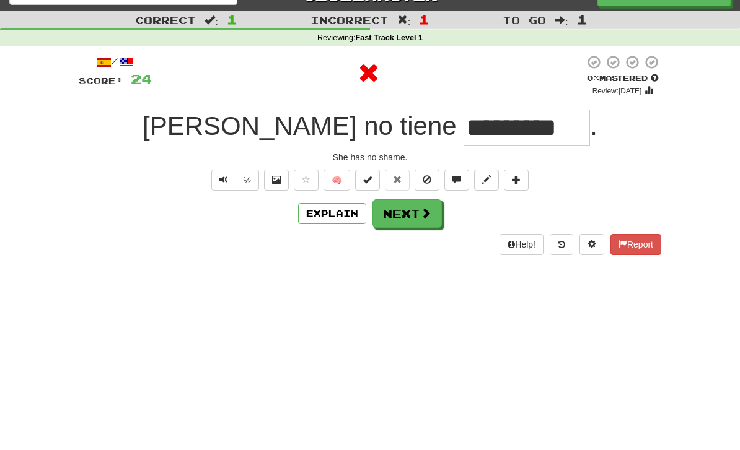
scroll to position [0, 0]
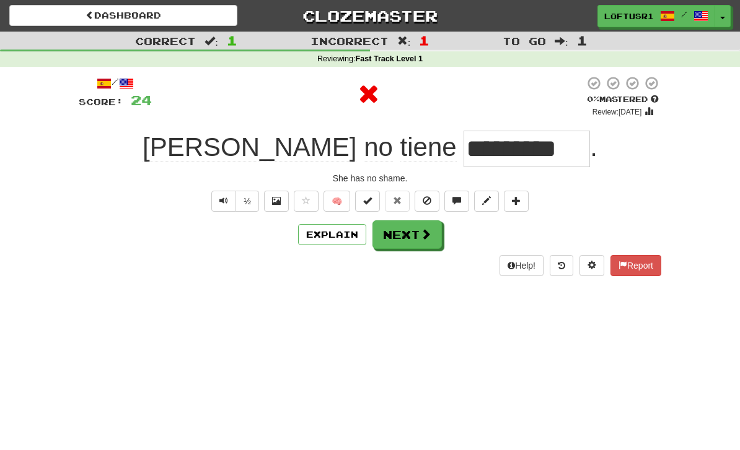
click at [421, 226] on button "Next" at bounding box center [406, 235] width 69 height 29
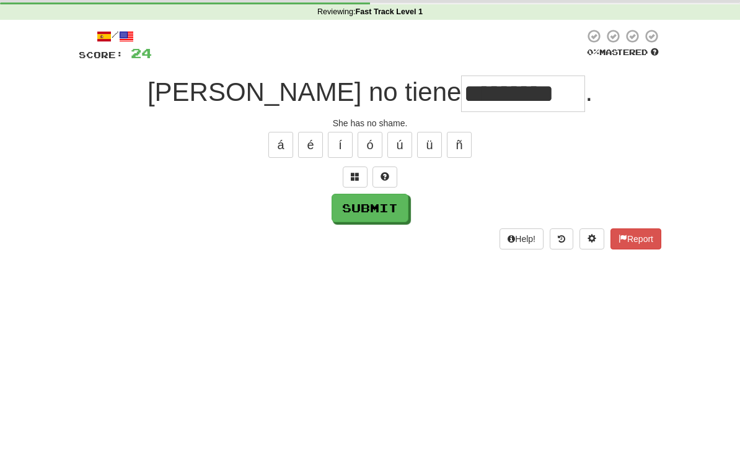
scroll to position [47, 0]
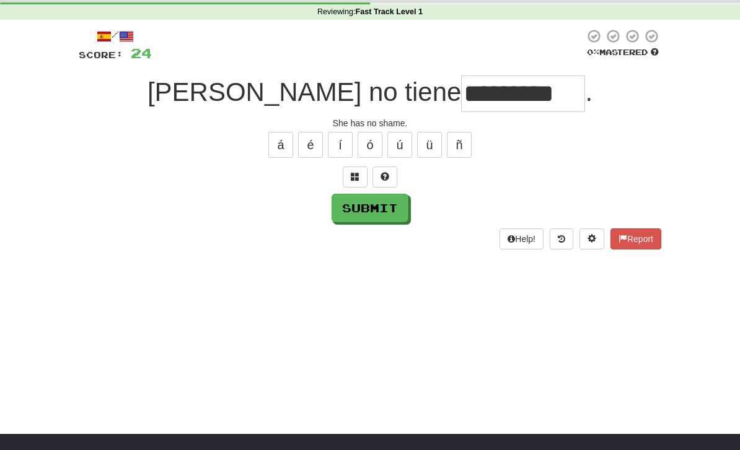
type input "*********"
click at [368, 219] on button "Submit" at bounding box center [369, 208] width 77 height 29
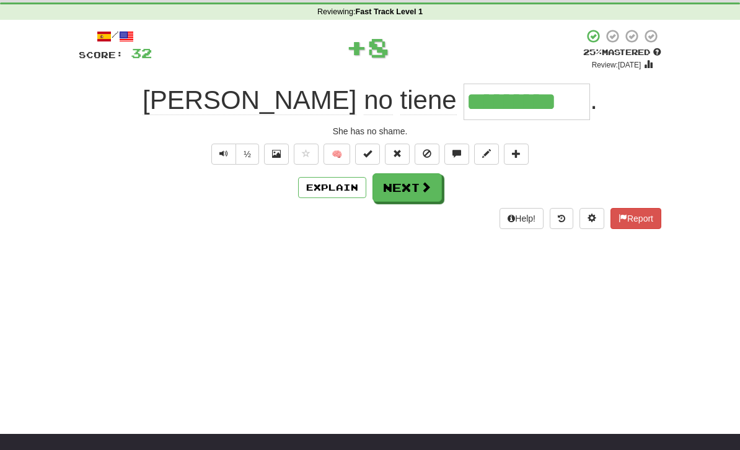
scroll to position [0, 0]
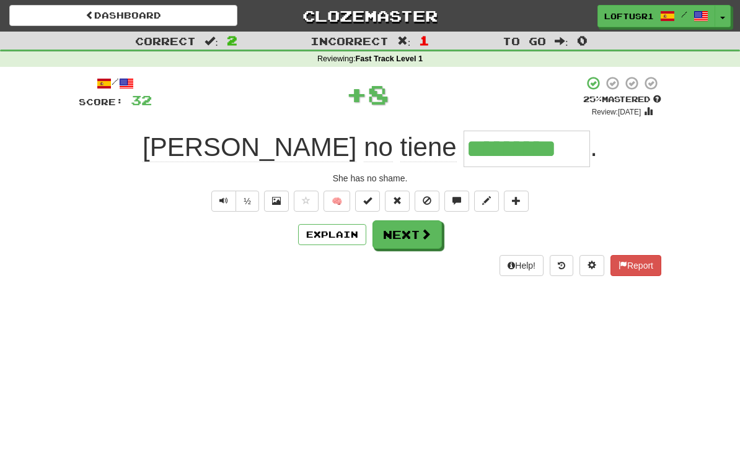
click at [418, 237] on button "Next" at bounding box center [406, 235] width 69 height 29
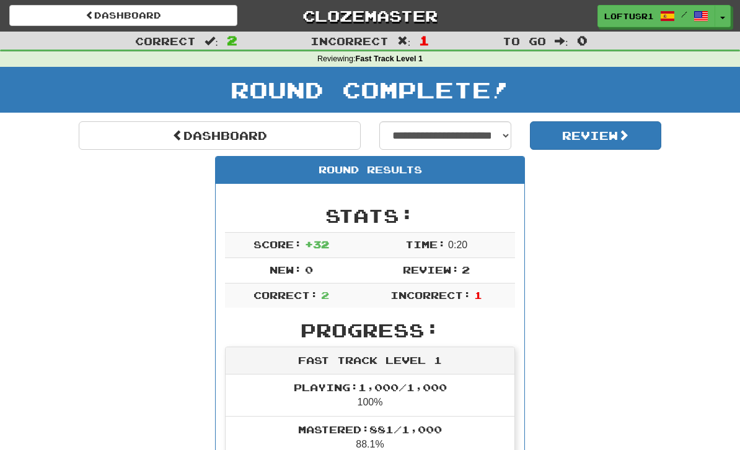
click at [182, 140] on link "Dashboard" at bounding box center [220, 135] width 282 height 29
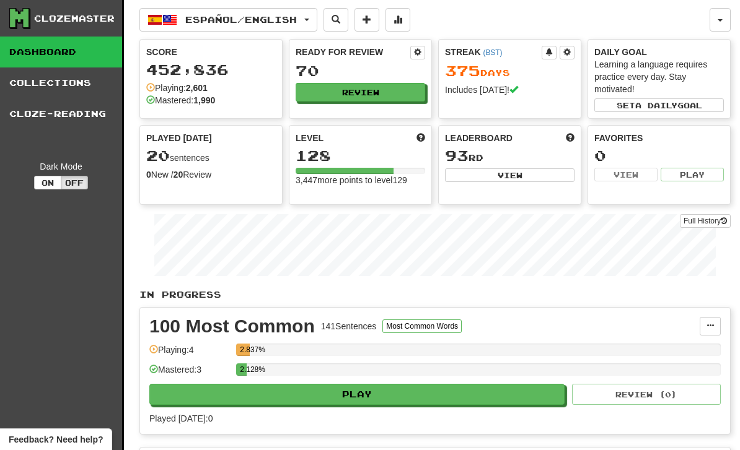
click at [711, 222] on link "Full History" at bounding box center [705, 221] width 51 height 14
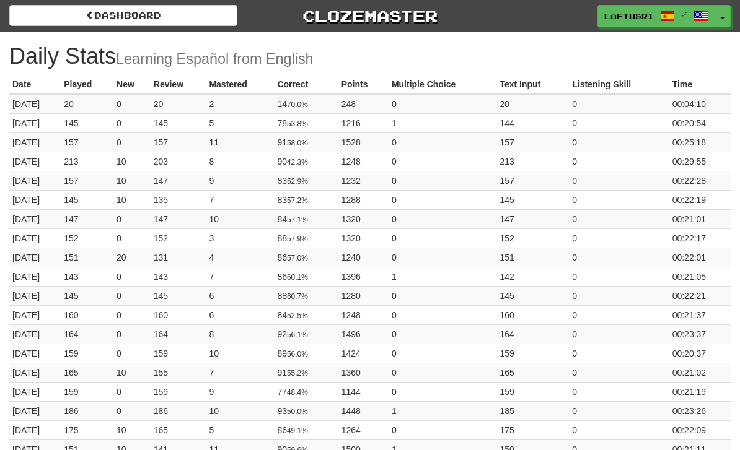
click at [84, 24] on link "Dashboard" at bounding box center [123, 15] width 228 height 21
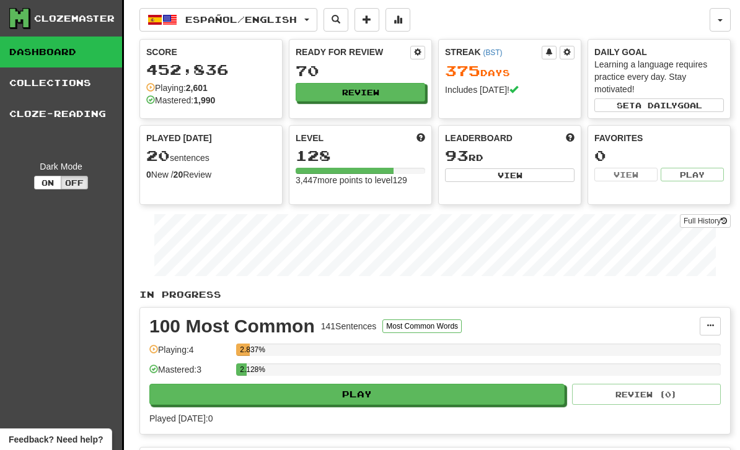
click at [714, 219] on link "Full History" at bounding box center [705, 221] width 51 height 14
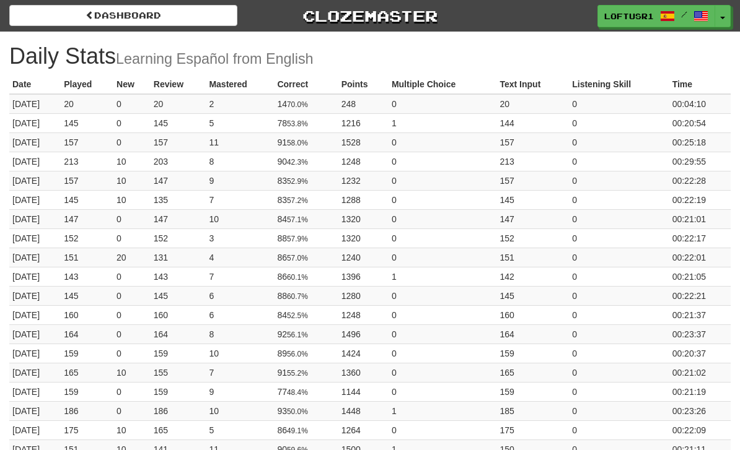
click at [98, 22] on link "Dashboard" at bounding box center [123, 15] width 228 height 21
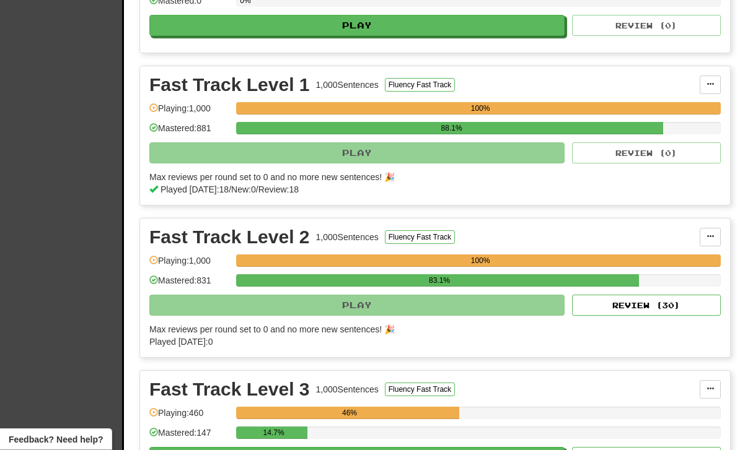
click at [673, 315] on button "Review ( 30 )" at bounding box center [646, 306] width 149 height 21
select select "**"
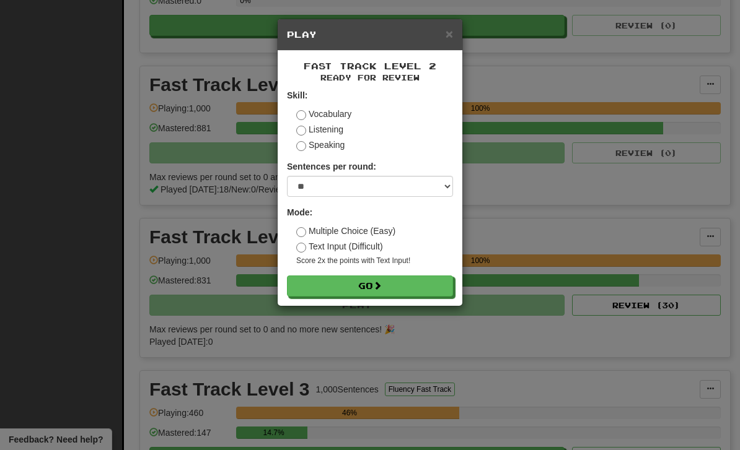
click at [418, 288] on button "Go" at bounding box center [370, 286] width 166 height 21
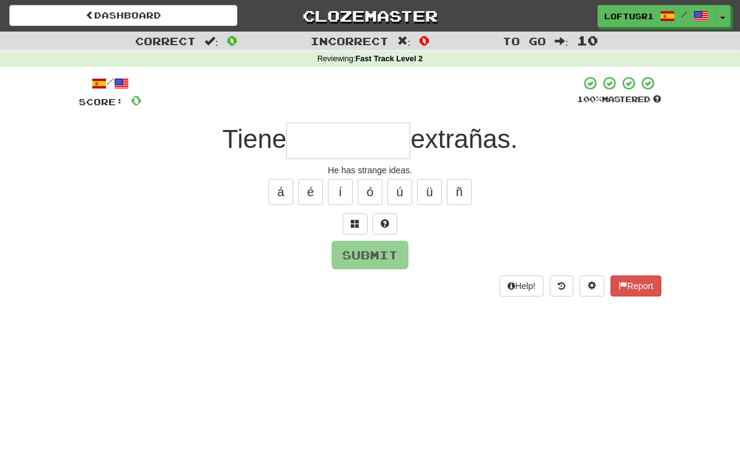
click at [331, 133] on input "text" at bounding box center [348, 141] width 124 height 37
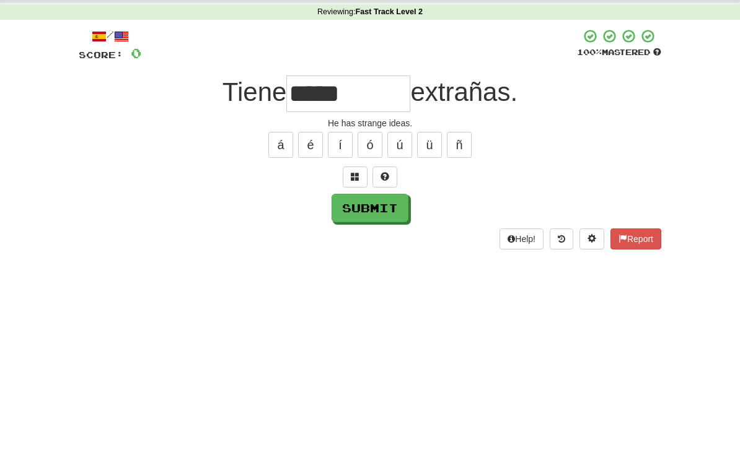
scroll to position [47, 0]
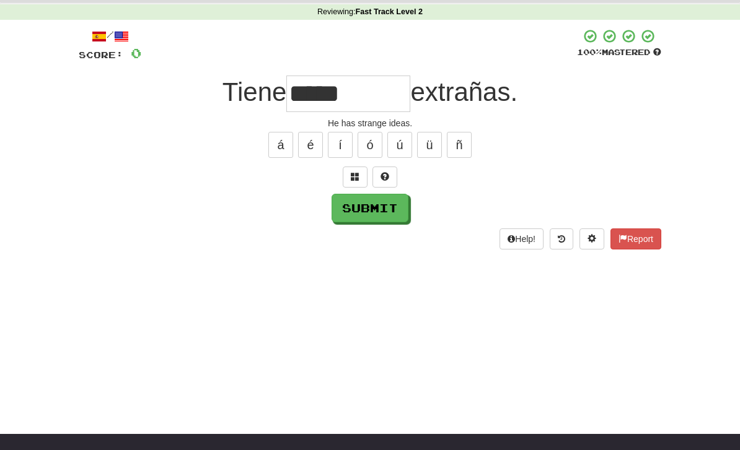
type input "*****"
click at [382, 211] on button "Submit" at bounding box center [369, 208] width 77 height 29
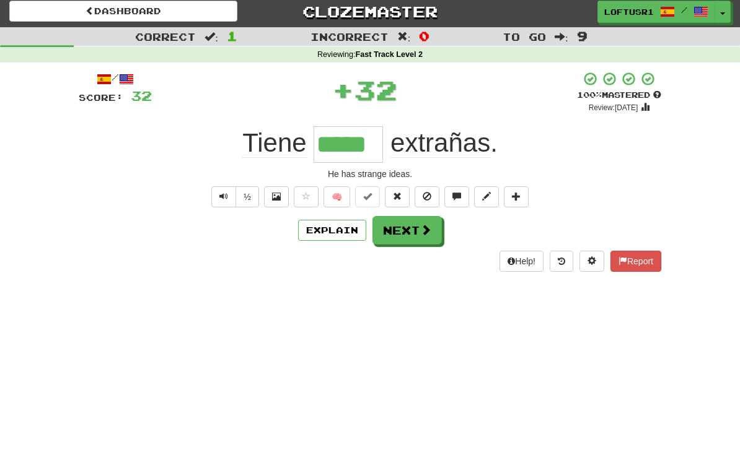
scroll to position [0, 0]
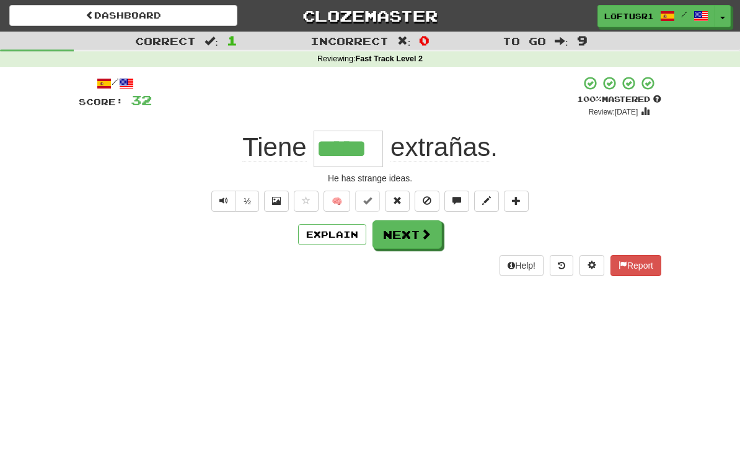
click at [222, 201] on span "Text-to-speech controls" at bounding box center [223, 200] width 9 height 9
click at [415, 232] on button "Next" at bounding box center [406, 235] width 69 height 29
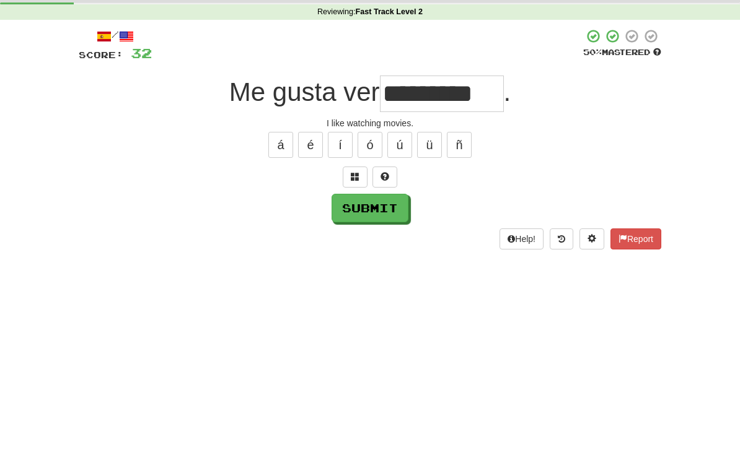
scroll to position [47, 0]
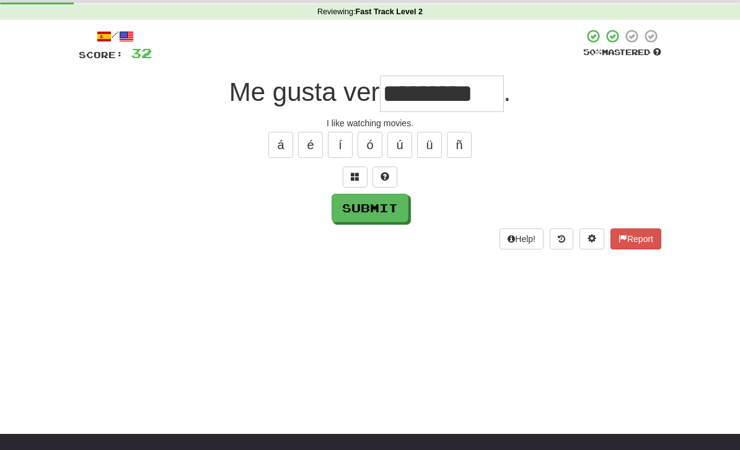
type input "*********"
click at [379, 214] on button "Submit" at bounding box center [369, 208] width 77 height 29
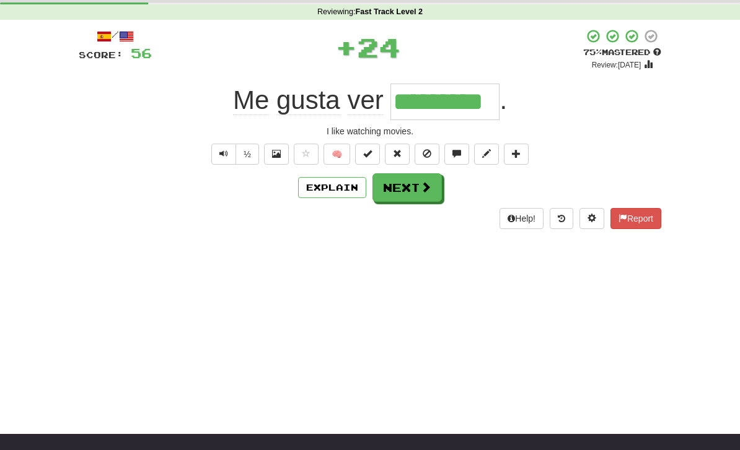
scroll to position [0, 0]
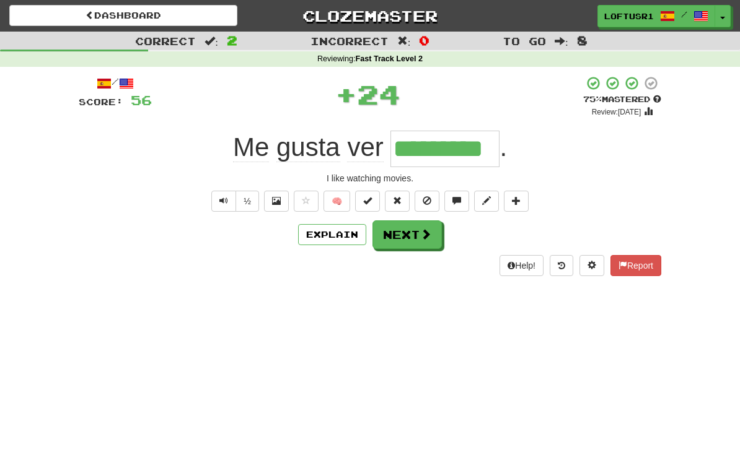
click at [418, 237] on button "Next" at bounding box center [406, 235] width 69 height 29
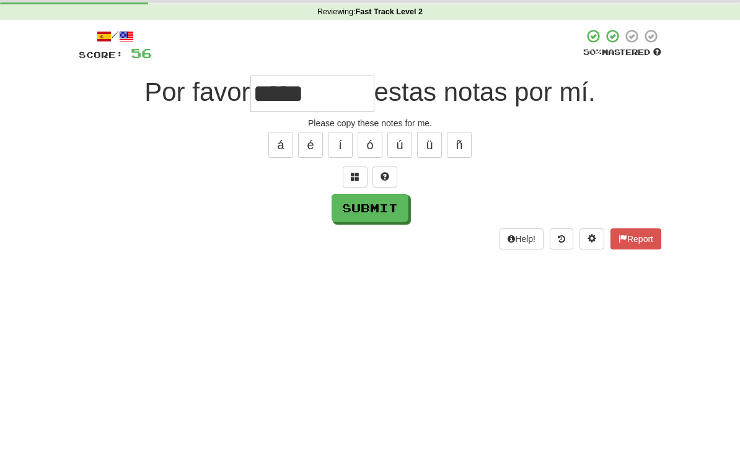
scroll to position [47, 0]
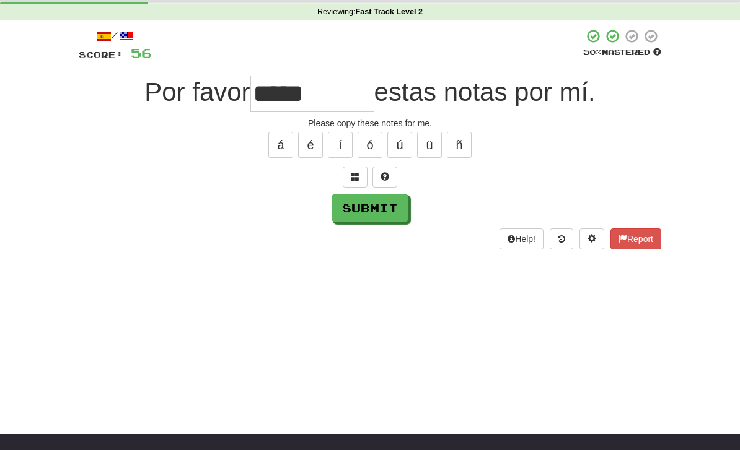
click at [385, 200] on button "Submit" at bounding box center [369, 208] width 77 height 29
type input "*****"
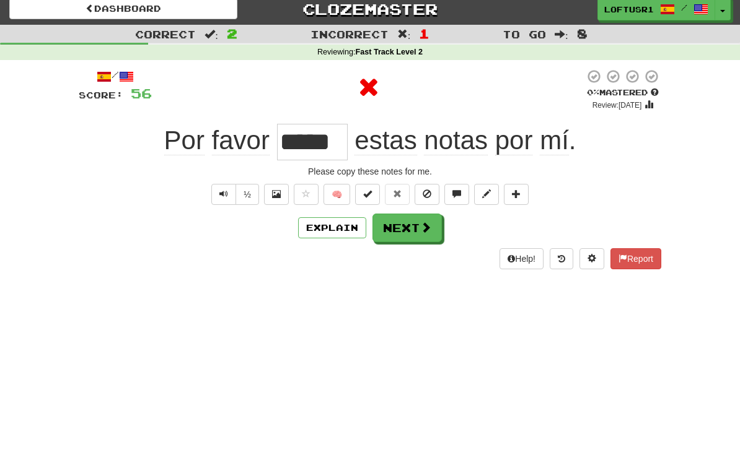
scroll to position [0, 0]
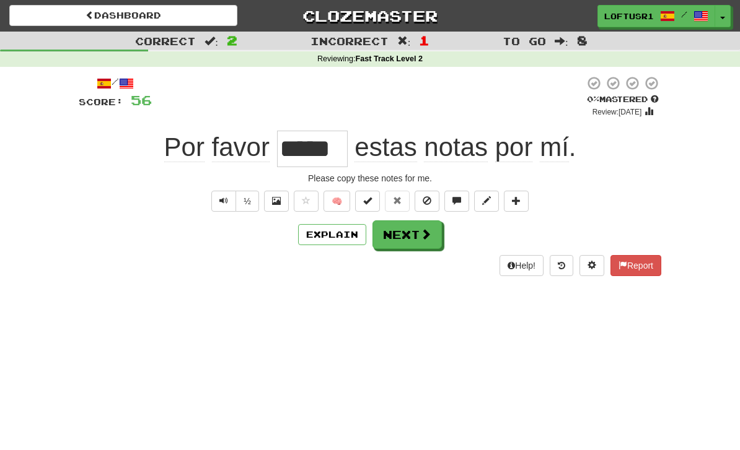
click at [348, 237] on button "Explain" at bounding box center [332, 234] width 68 height 21
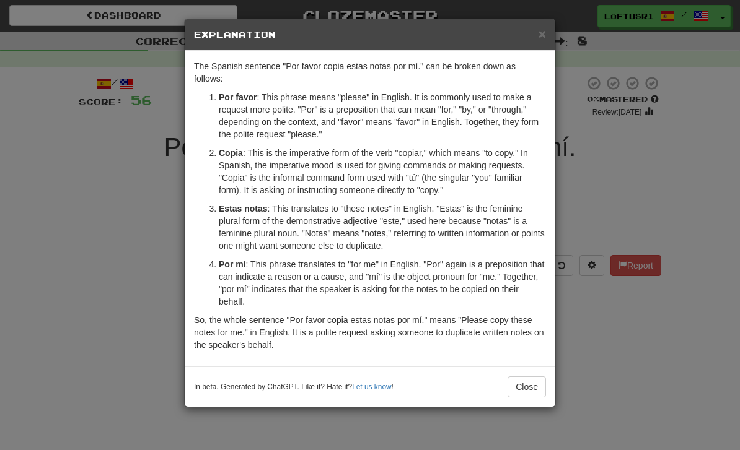
click at [532, 382] on button "Close" at bounding box center [526, 387] width 38 height 21
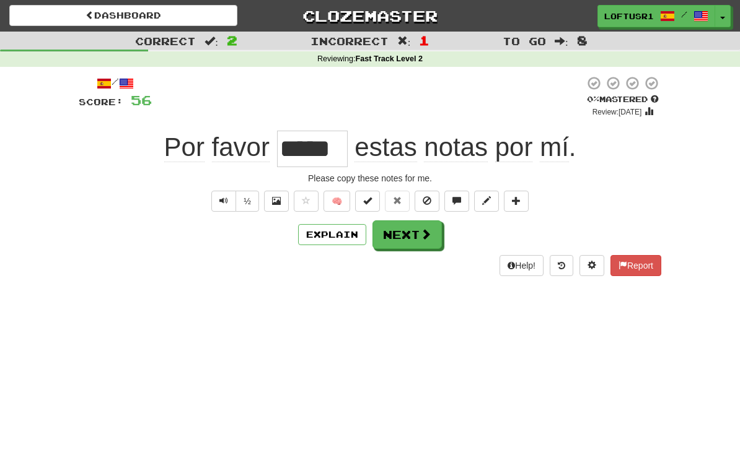
click at [403, 241] on button "Next" at bounding box center [406, 235] width 69 height 29
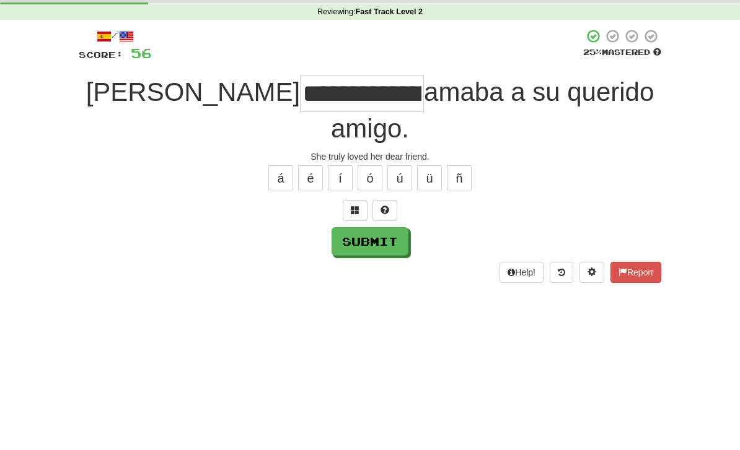
scroll to position [47, 0]
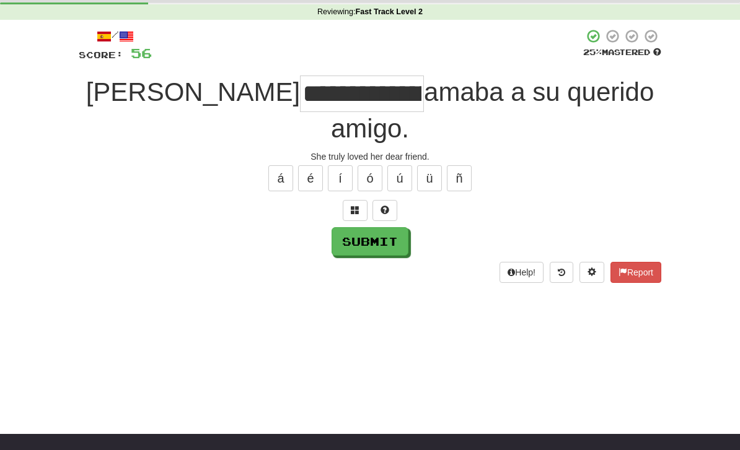
type input "**********"
click at [379, 227] on button "Submit" at bounding box center [369, 241] width 77 height 29
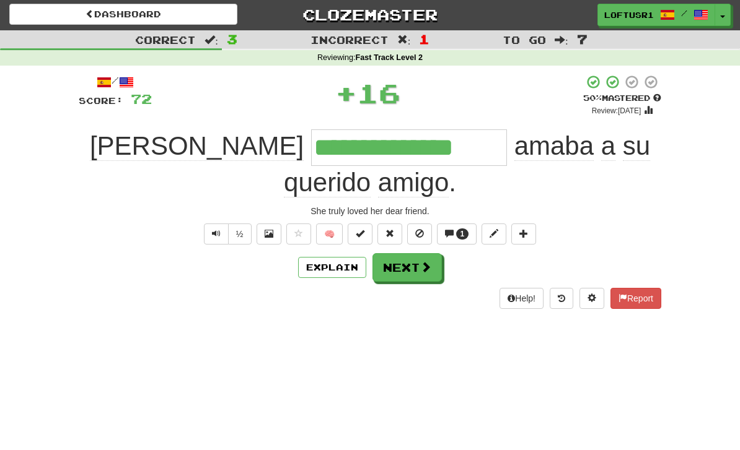
scroll to position [0, 0]
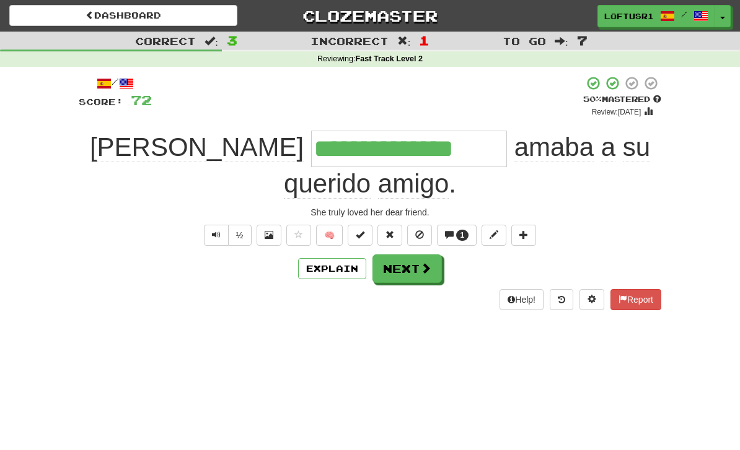
click at [214, 230] on span "Text-to-speech controls" at bounding box center [216, 234] width 9 height 9
click at [411, 255] on button "Next" at bounding box center [406, 269] width 69 height 29
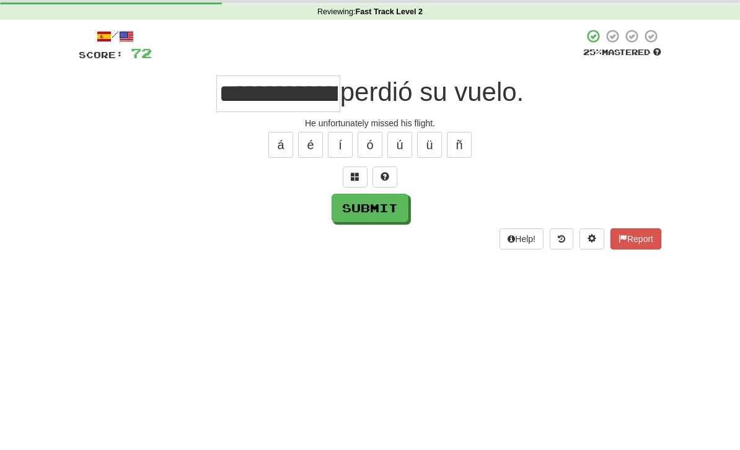
scroll to position [47, 0]
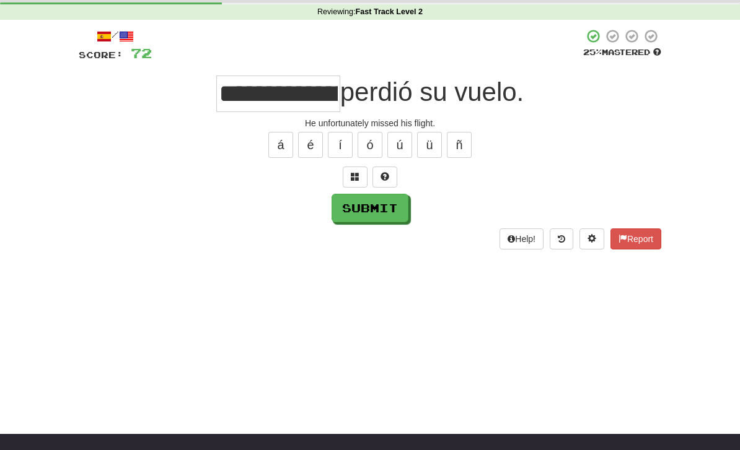
click at [380, 206] on button "Submit" at bounding box center [369, 208] width 77 height 29
type input "**********"
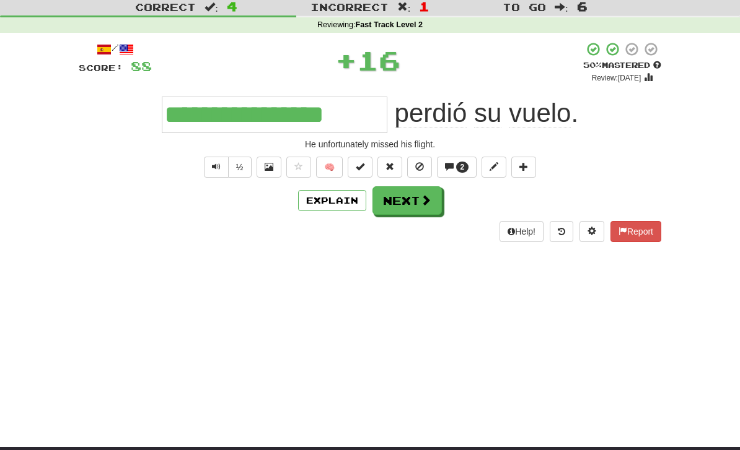
scroll to position [0, 0]
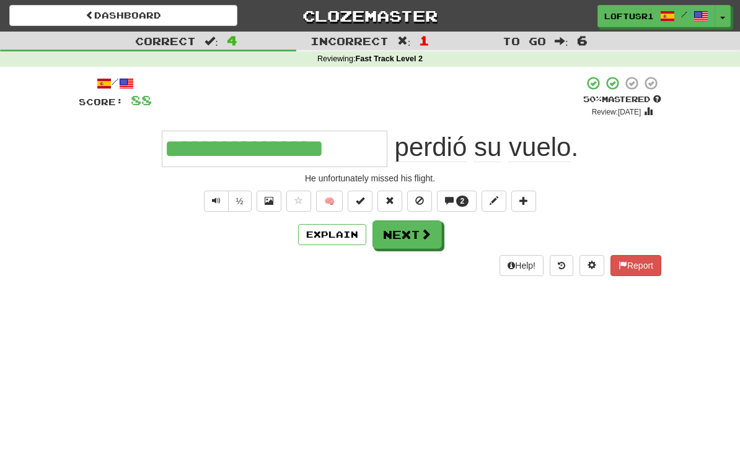
click at [419, 244] on button "Next" at bounding box center [406, 235] width 69 height 29
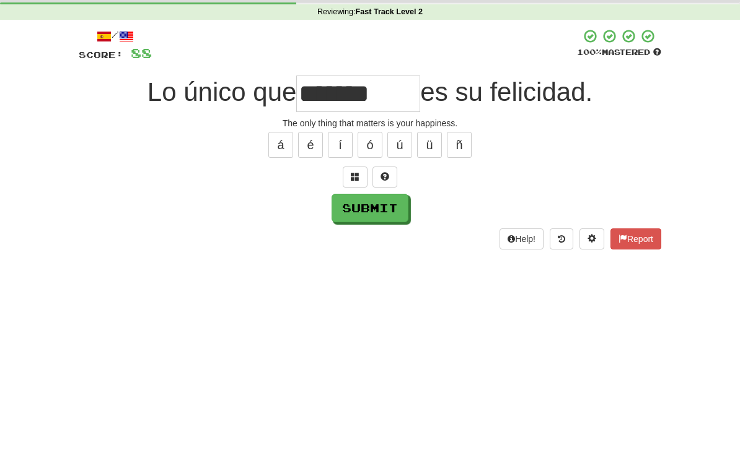
scroll to position [47, 0]
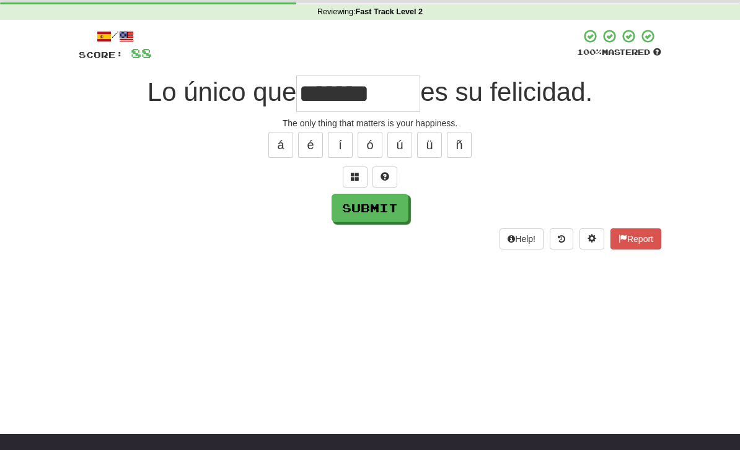
type input "*******"
click at [377, 202] on button "Submit" at bounding box center [369, 208] width 77 height 29
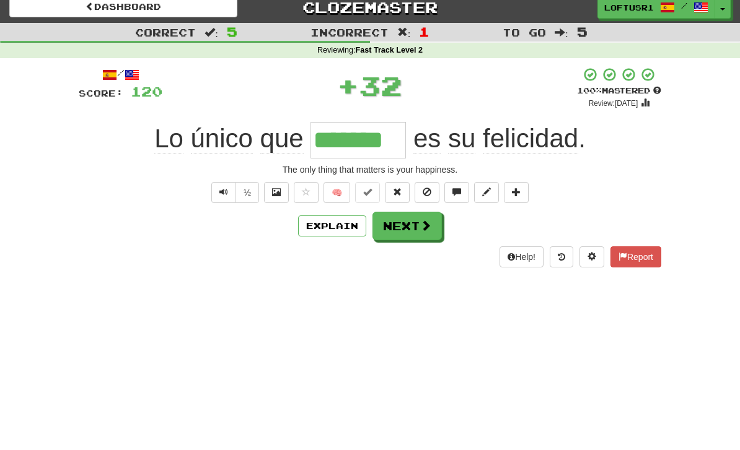
scroll to position [0, 0]
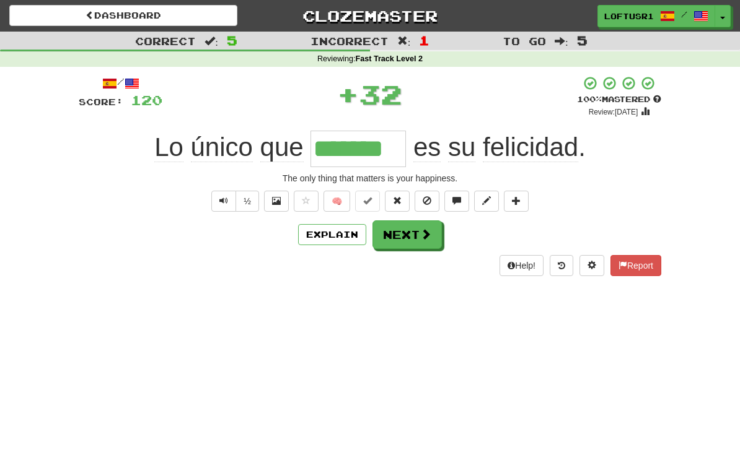
click at [340, 238] on button "Explain" at bounding box center [332, 234] width 68 height 21
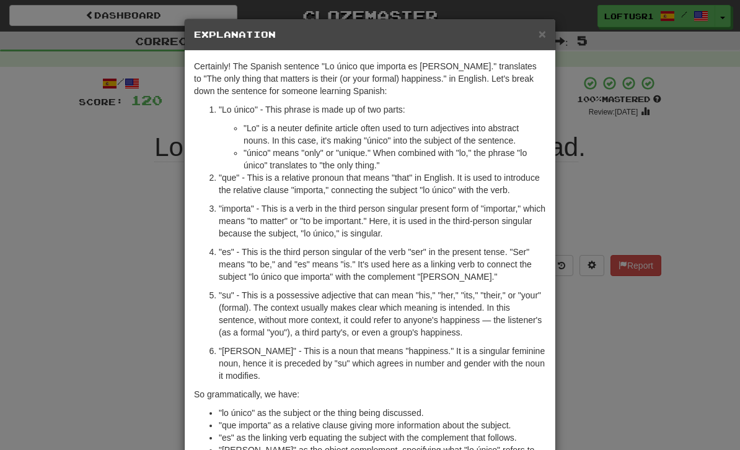
click at [613, 358] on div "× Explanation Certainly! The Spanish sentence "Lo único que importa es su felic…" at bounding box center [370, 225] width 740 height 450
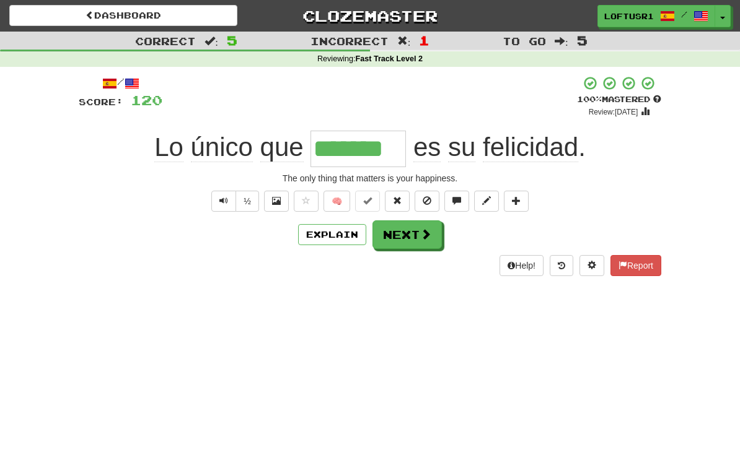
click at [414, 265] on div "Help! Report" at bounding box center [370, 265] width 582 height 21
click at [414, 245] on button "Next" at bounding box center [406, 235] width 69 height 29
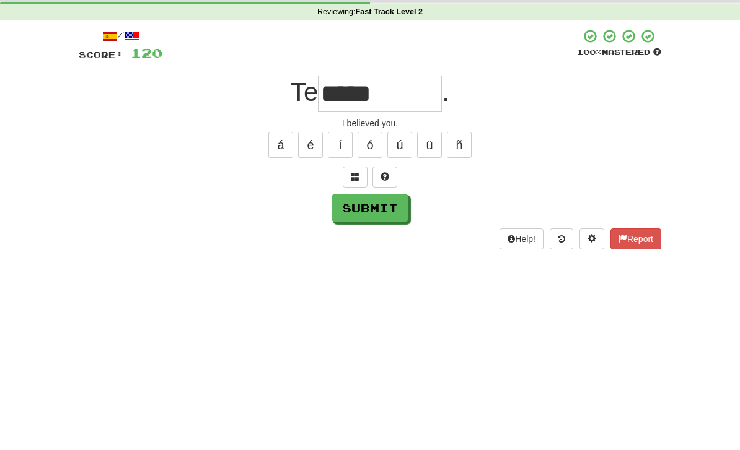
scroll to position [47, 0]
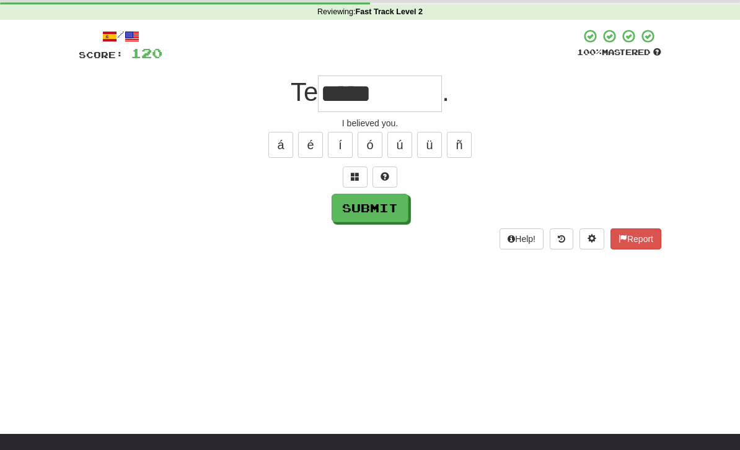
click at [380, 213] on button "Submit" at bounding box center [369, 208] width 77 height 29
type input "****"
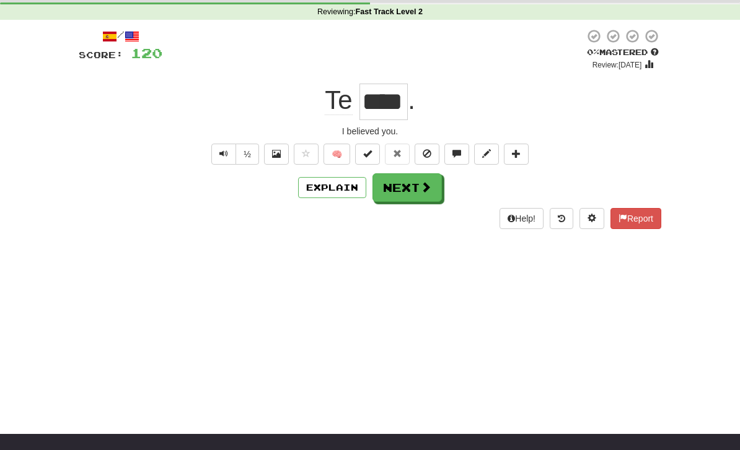
click at [419, 195] on button "Next" at bounding box center [406, 187] width 69 height 29
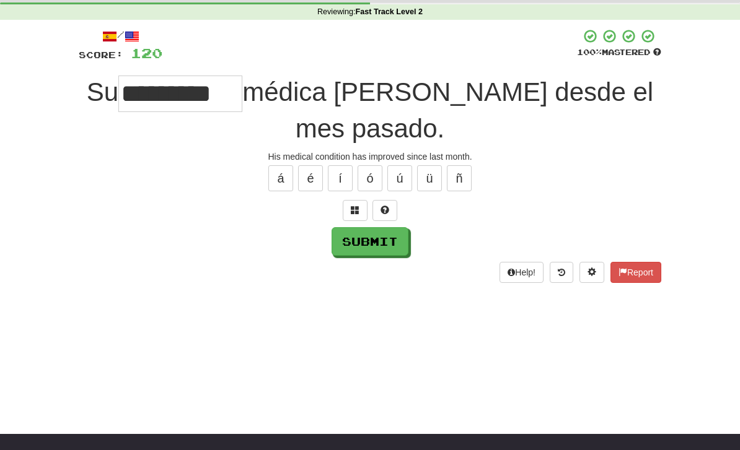
type input "*********"
click at [387, 249] on button "Submit" at bounding box center [369, 241] width 77 height 29
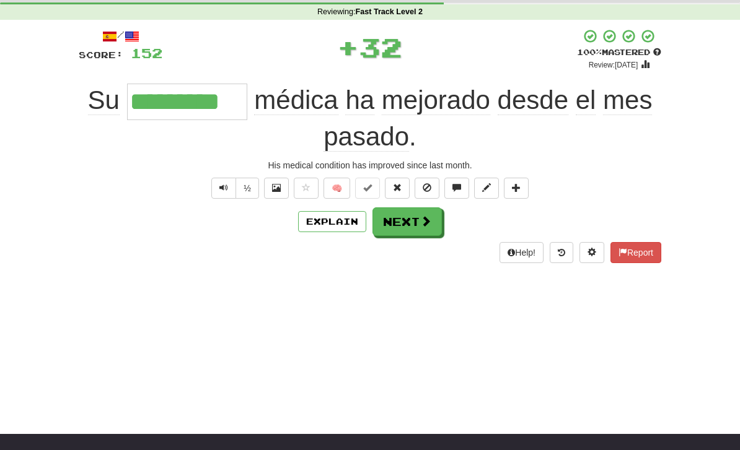
scroll to position [0, 0]
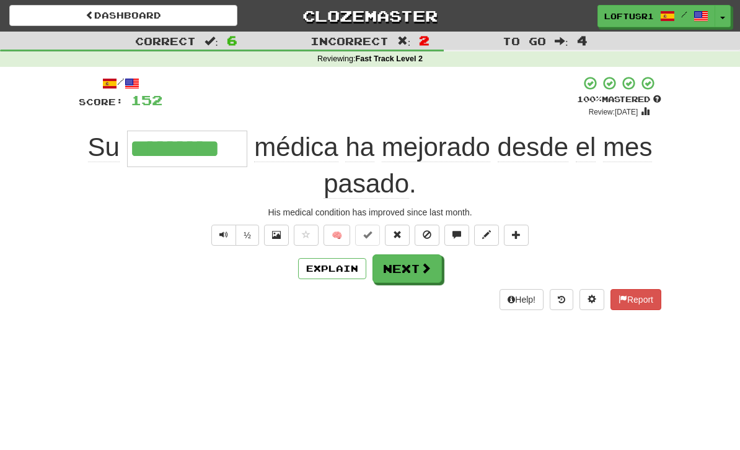
click at [343, 271] on button "Explain" at bounding box center [332, 268] width 68 height 21
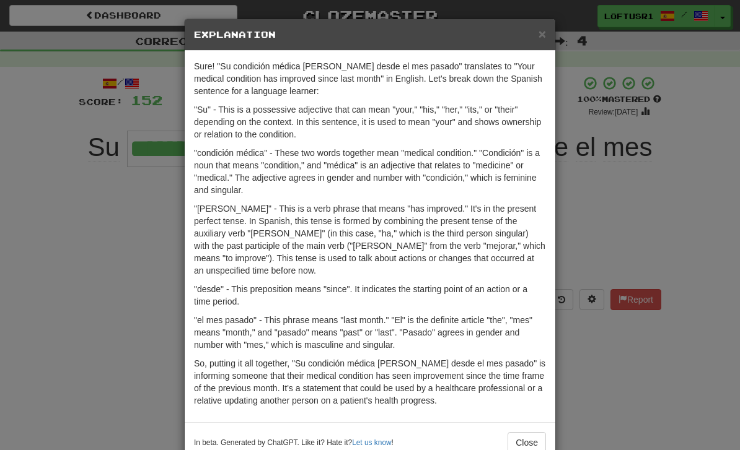
click at [594, 377] on div "× Explanation Sure! "Su condición médica ha mejorado desde el mes pasado" trans…" at bounding box center [370, 225] width 740 height 450
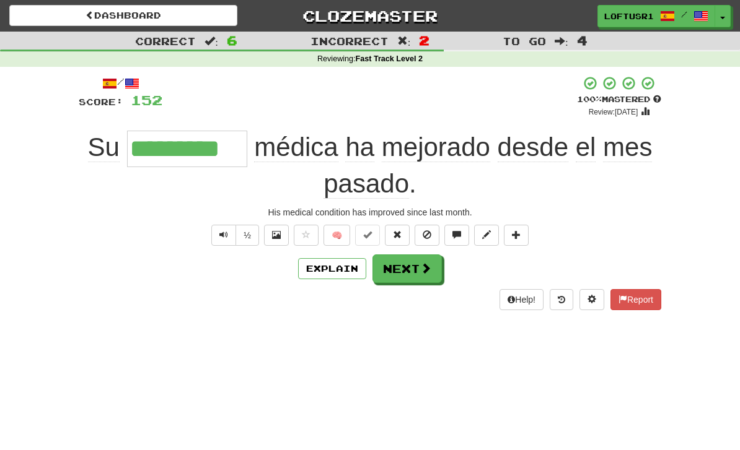
click at [602, 364] on div "Dashboard Clozemaster loftusr1 / Toggle Dropdown Dashboard Leaderboard Activity…" at bounding box center [370, 225] width 740 height 450
click at [414, 270] on button "Next" at bounding box center [406, 269] width 69 height 29
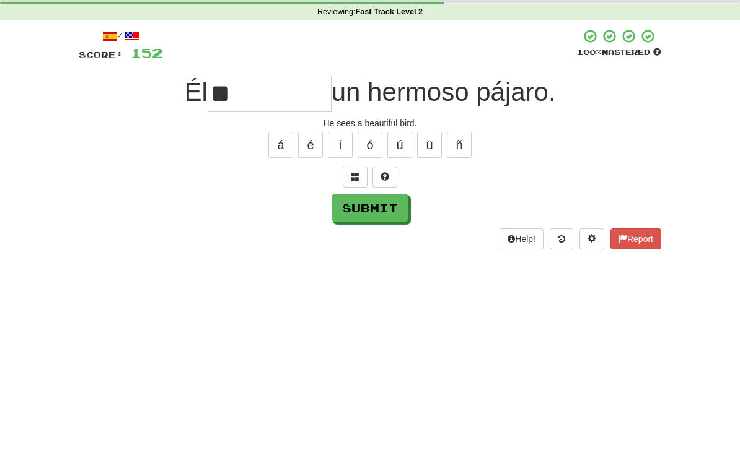
scroll to position [47, 0]
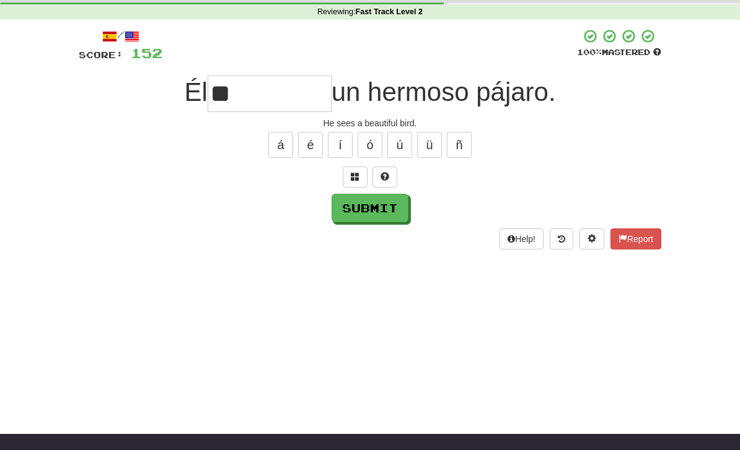
type input "**"
click at [378, 206] on button "Submit" at bounding box center [369, 208] width 77 height 29
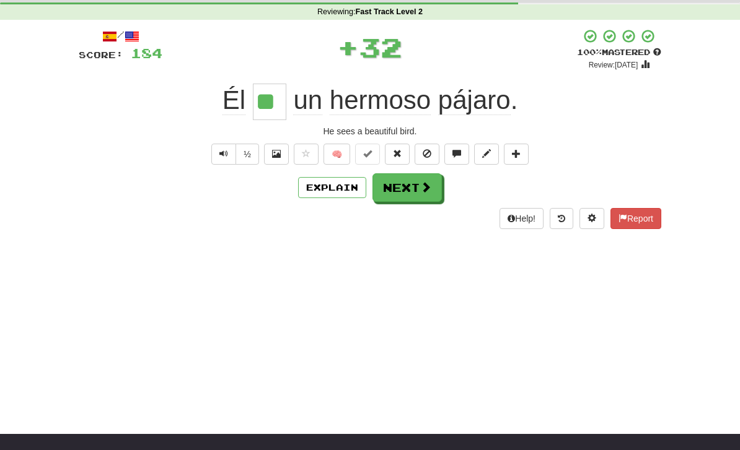
scroll to position [0, 0]
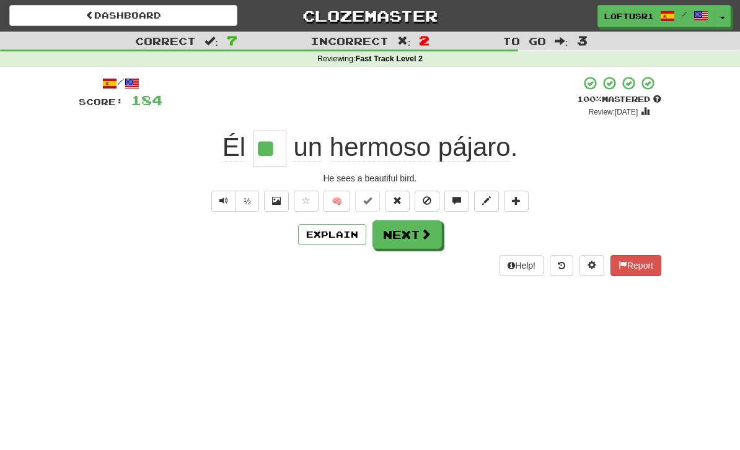
click at [217, 198] on button "Text-to-speech controls" at bounding box center [223, 201] width 25 height 21
click at [412, 234] on button "Next" at bounding box center [406, 235] width 69 height 29
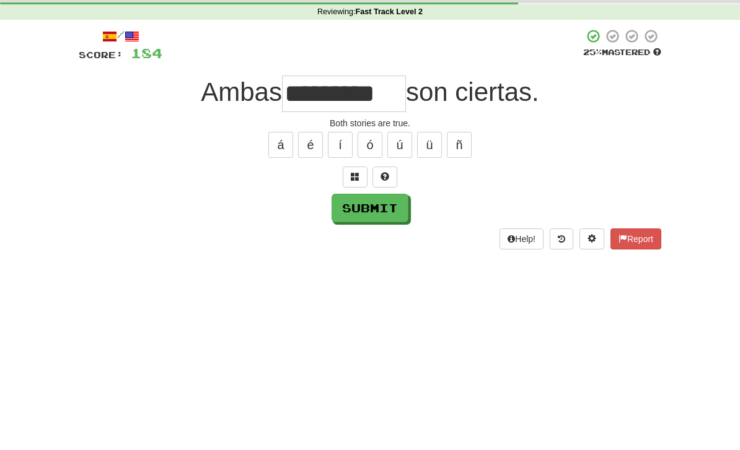
scroll to position [47, 0]
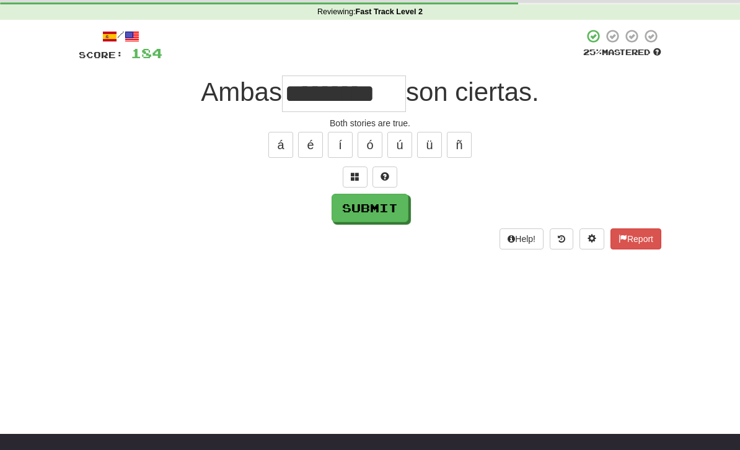
type input "*********"
click at [373, 208] on button "Submit" at bounding box center [369, 208] width 77 height 29
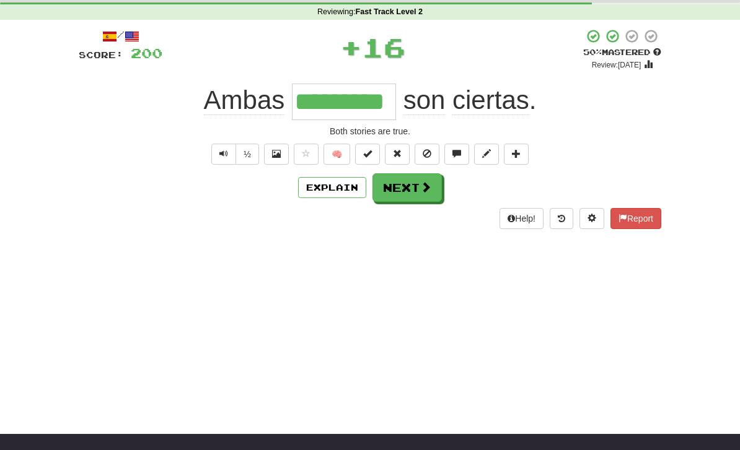
scroll to position [0, 0]
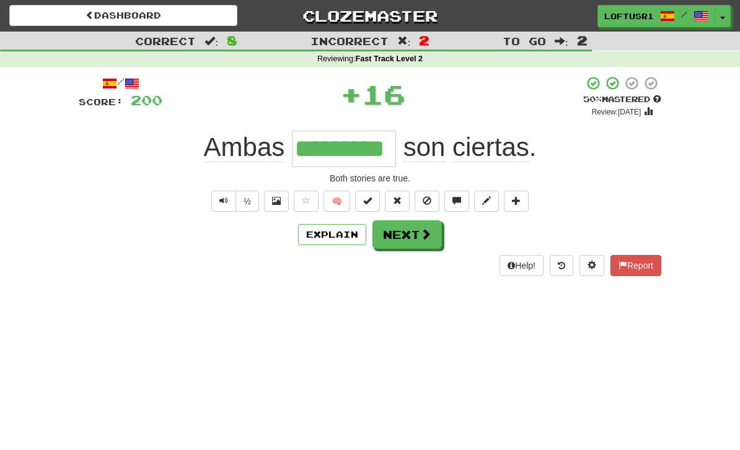
click at [418, 236] on button "Next" at bounding box center [406, 235] width 69 height 29
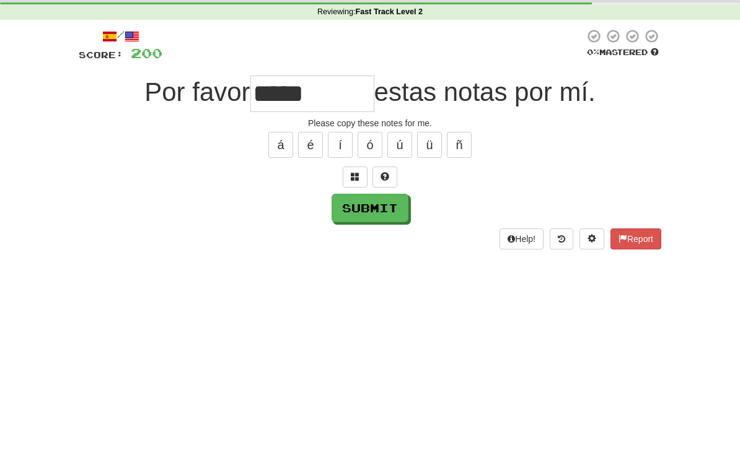
scroll to position [47, 0]
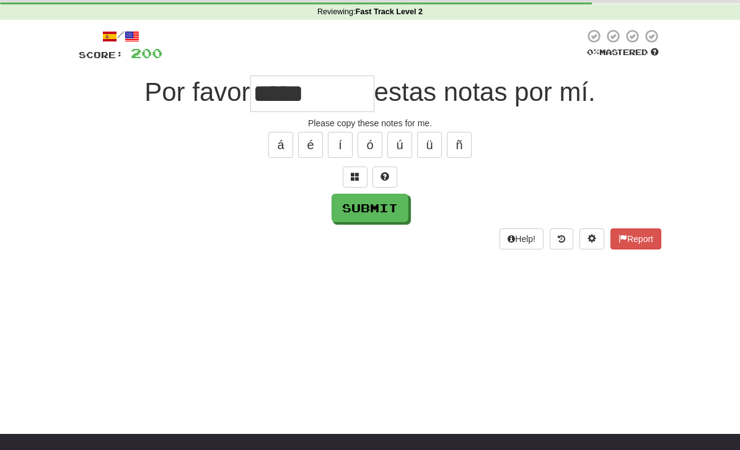
type input "*****"
click at [357, 209] on button "Submit" at bounding box center [369, 208] width 77 height 29
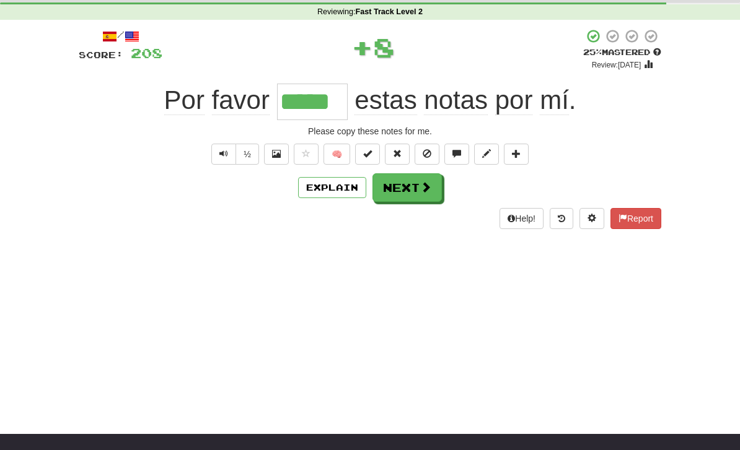
scroll to position [0, 0]
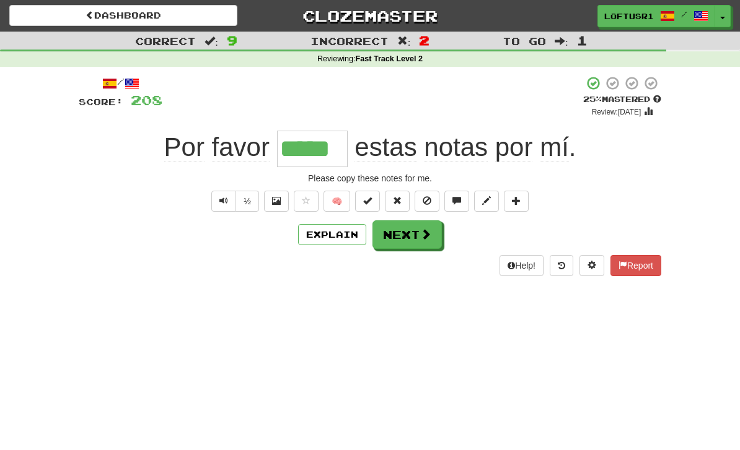
click at [333, 230] on button "Explain" at bounding box center [332, 234] width 68 height 21
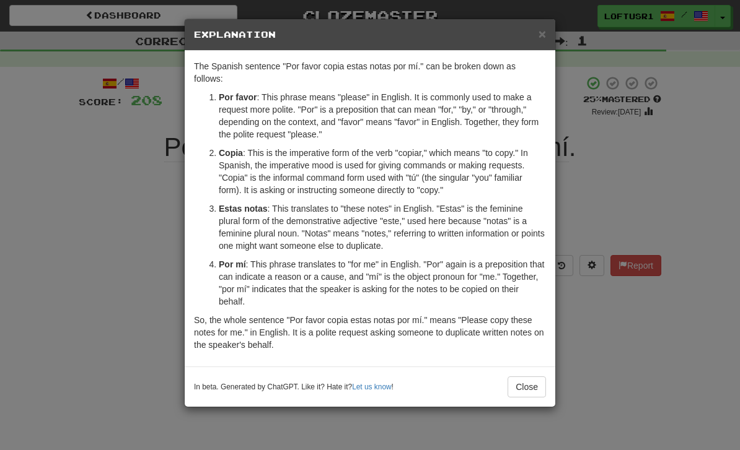
click at [540, 377] on button "Close" at bounding box center [526, 387] width 38 height 21
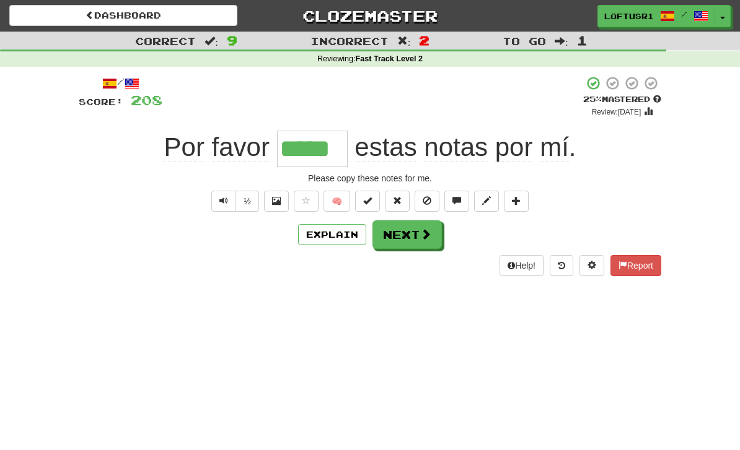
click at [416, 241] on button "Next" at bounding box center [406, 235] width 69 height 29
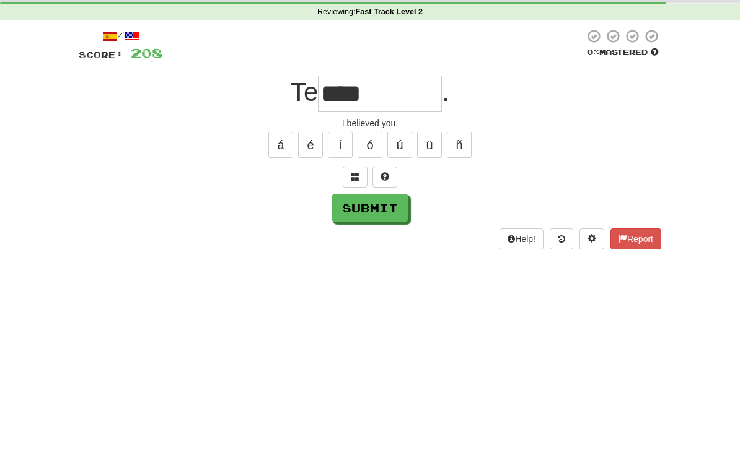
scroll to position [47, 0]
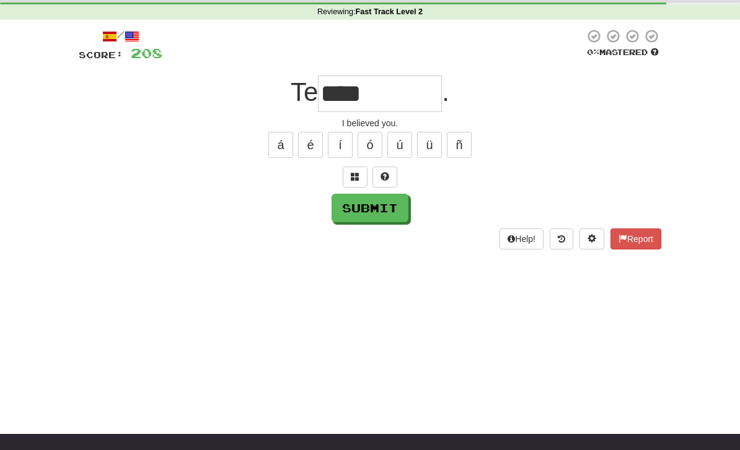
type input "****"
click at [385, 213] on button "Submit" at bounding box center [369, 208] width 77 height 29
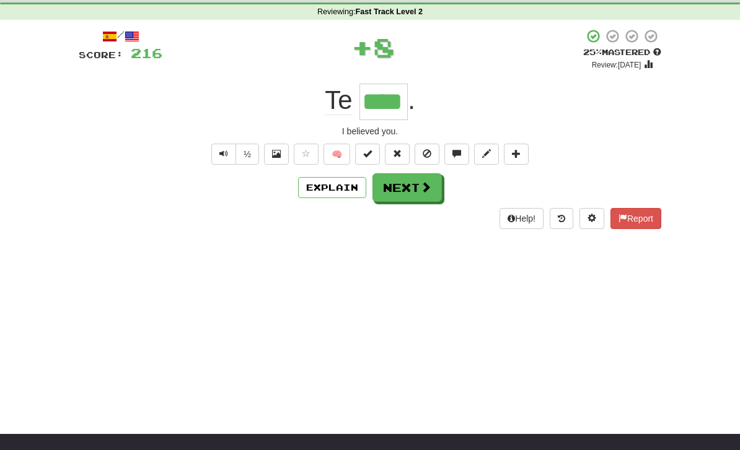
scroll to position [0, 0]
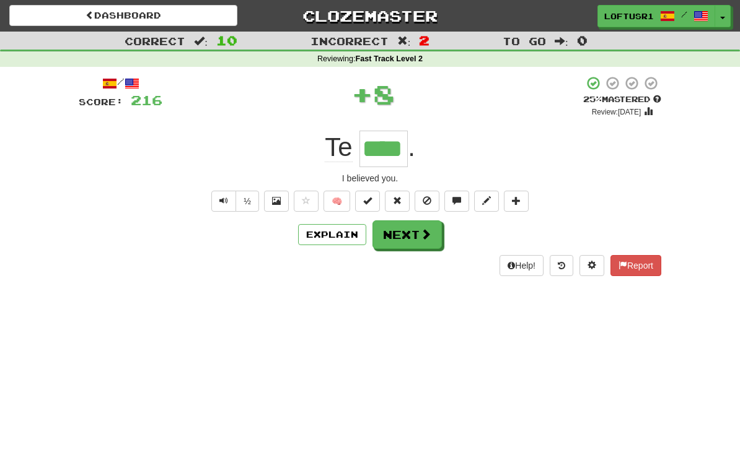
click at [410, 234] on button "Next" at bounding box center [406, 235] width 69 height 29
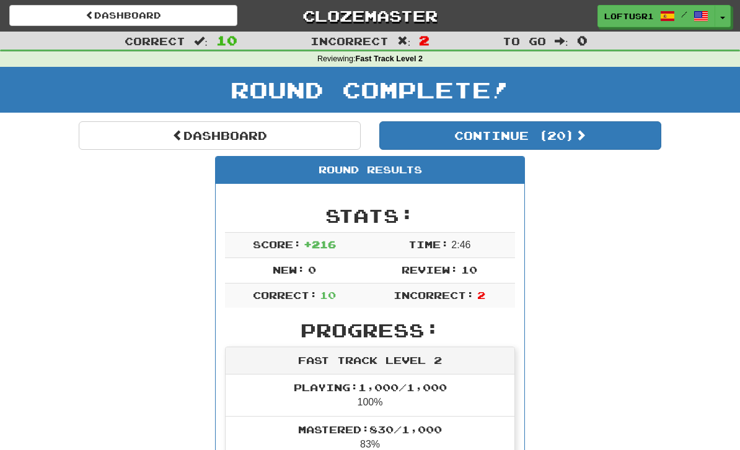
click at [167, 123] on link "Dashboard" at bounding box center [220, 135] width 282 height 29
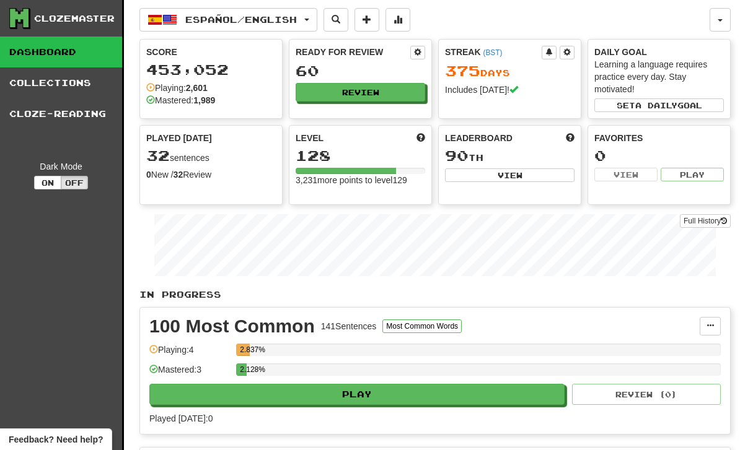
click at [715, 222] on link "Full History" at bounding box center [705, 221] width 51 height 14
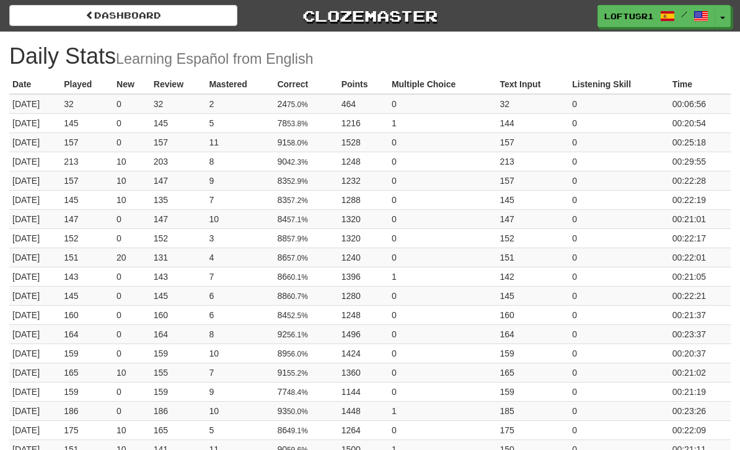
click at [81, 24] on link "Dashboard" at bounding box center [123, 15] width 228 height 21
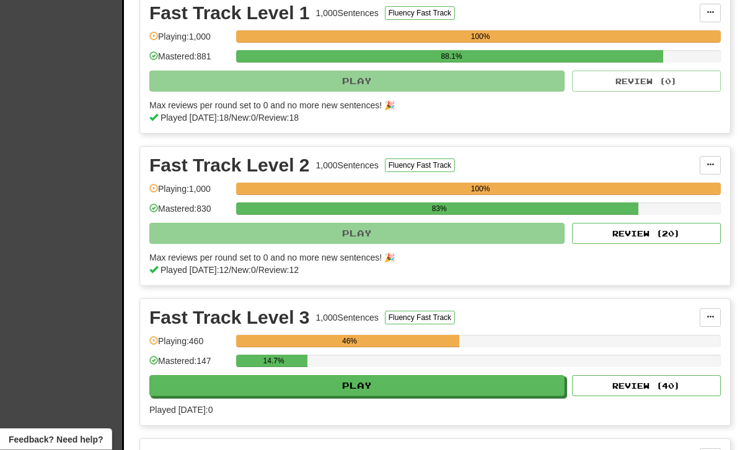
scroll to position [581, 0]
click at [666, 230] on button "Review ( 20 )" at bounding box center [646, 233] width 149 height 21
select select "**"
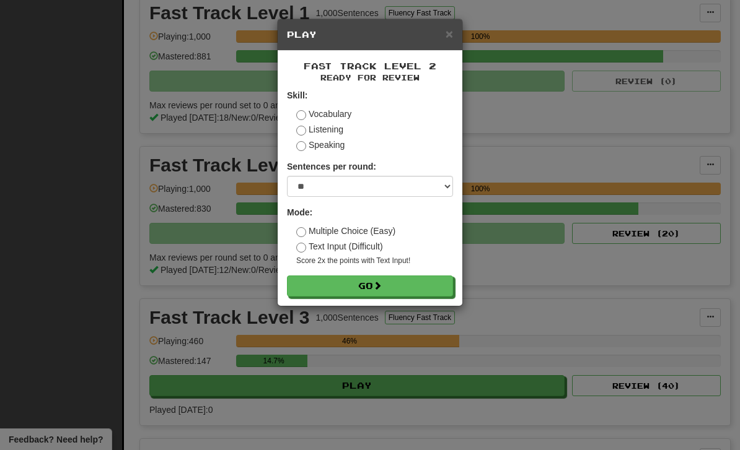
click at [419, 283] on button "Go" at bounding box center [370, 286] width 166 height 21
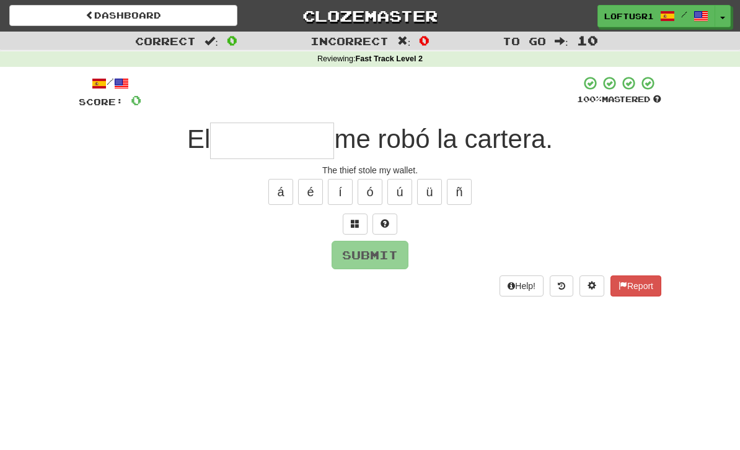
click at [240, 136] on input "text" at bounding box center [272, 141] width 124 height 37
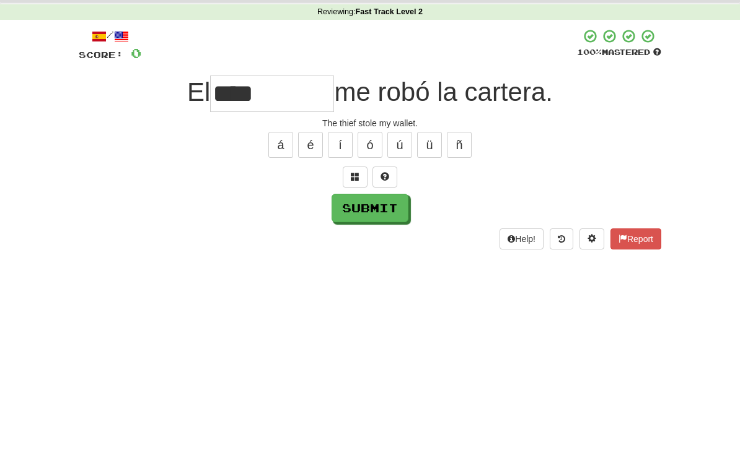
scroll to position [47, 0]
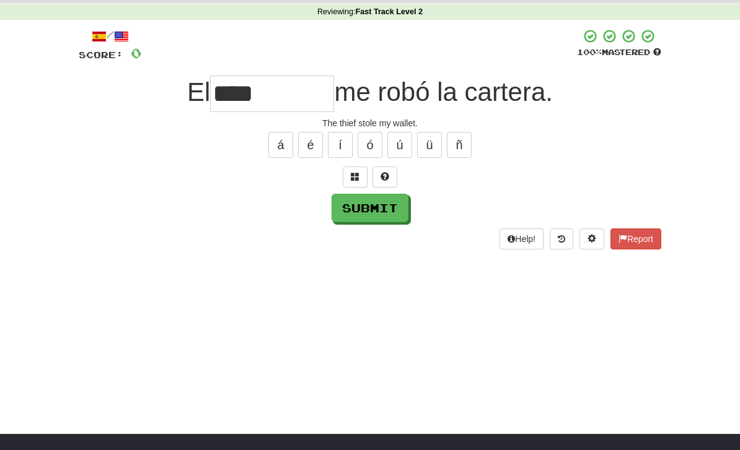
click at [377, 206] on button "Submit" at bounding box center [369, 208] width 77 height 29
type input "******"
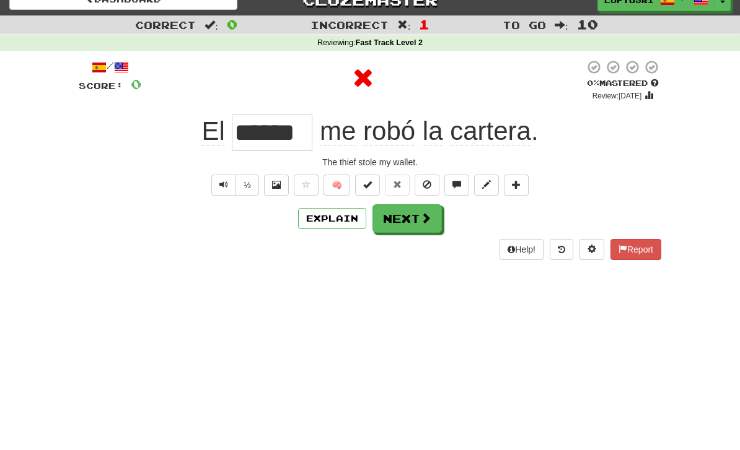
scroll to position [0, 0]
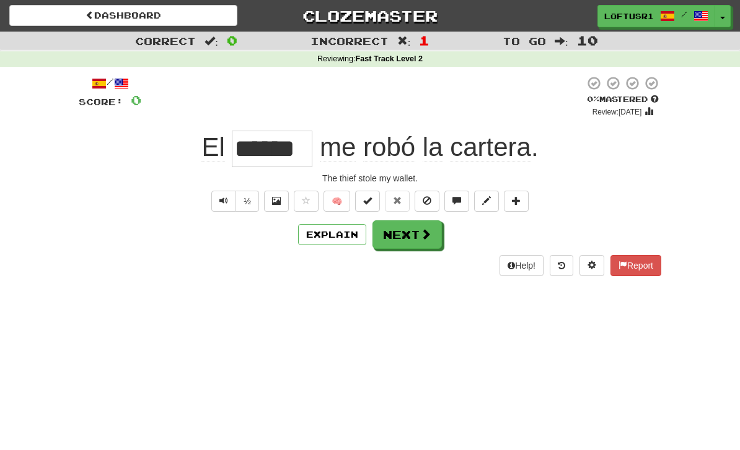
click at [418, 243] on button "Next" at bounding box center [406, 235] width 69 height 29
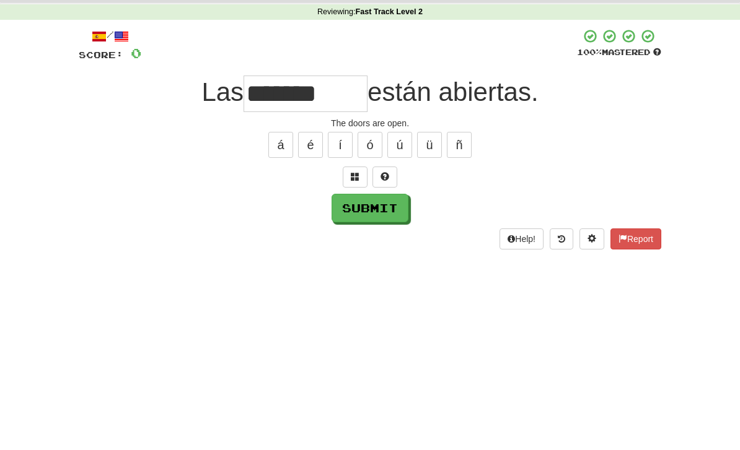
scroll to position [47, 0]
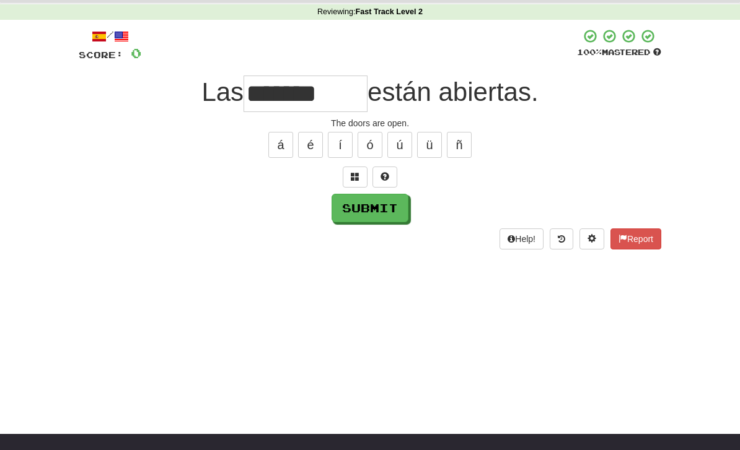
type input "*******"
click at [362, 215] on button "Submit" at bounding box center [369, 208] width 77 height 29
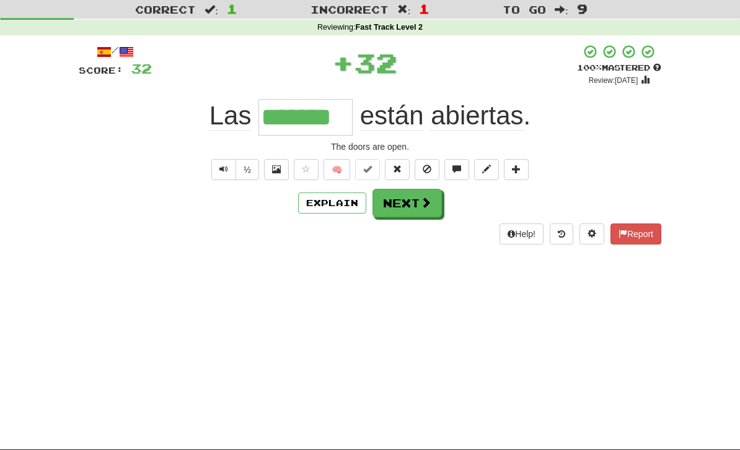
scroll to position [0, 0]
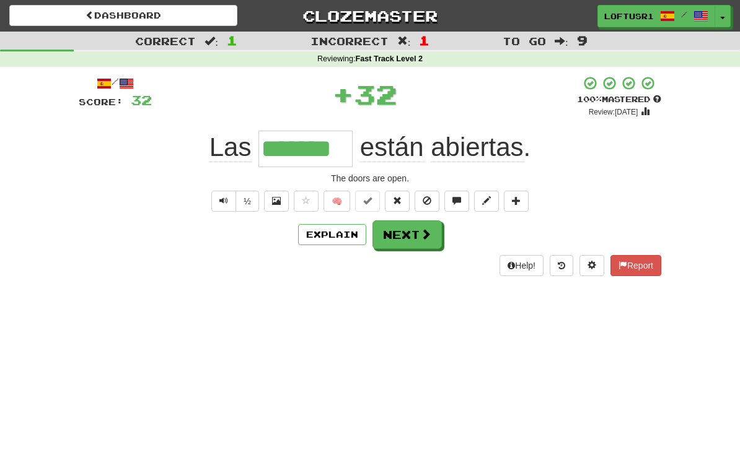
click at [408, 239] on button "Next" at bounding box center [406, 235] width 69 height 29
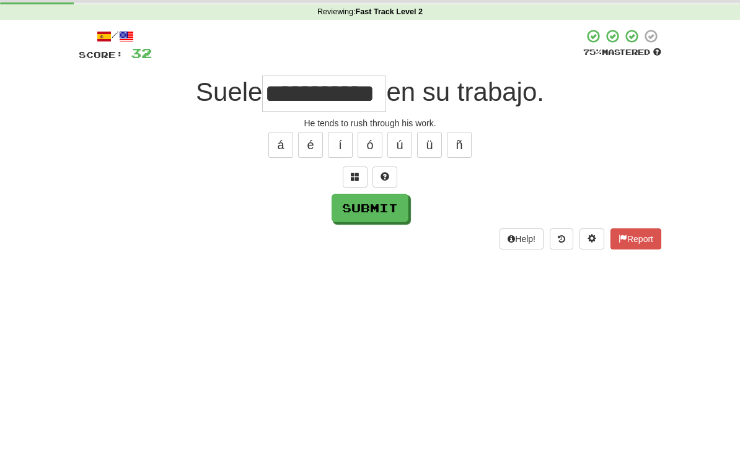
scroll to position [47, 0]
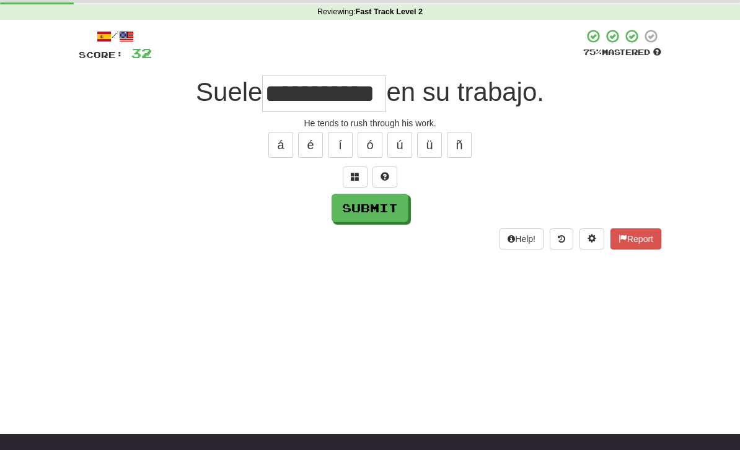
type input "**********"
click at [382, 208] on button "Submit" at bounding box center [369, 208] width 77 height 29
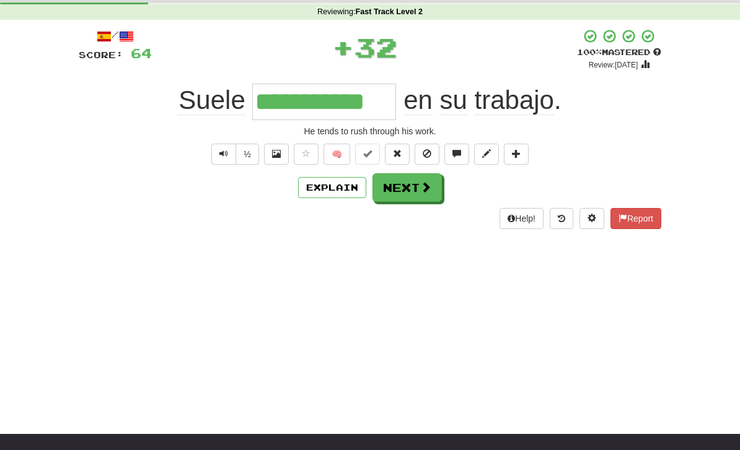
scroll to position [0, 0]
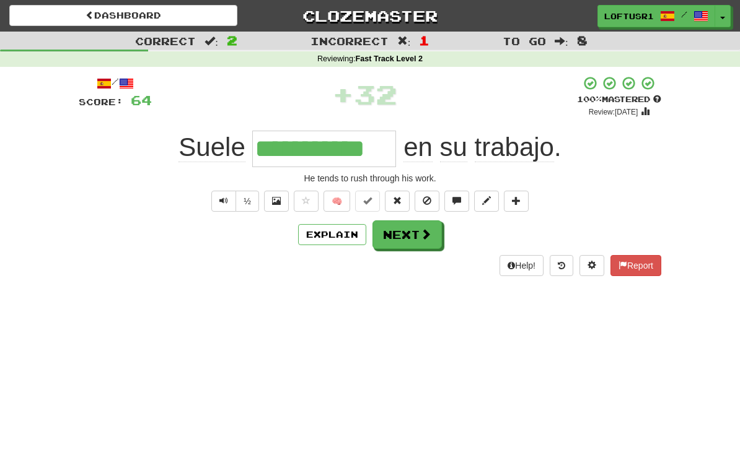
click at [411, 228] on button "Next" at bounding box center [406, 235] width 69 height 29
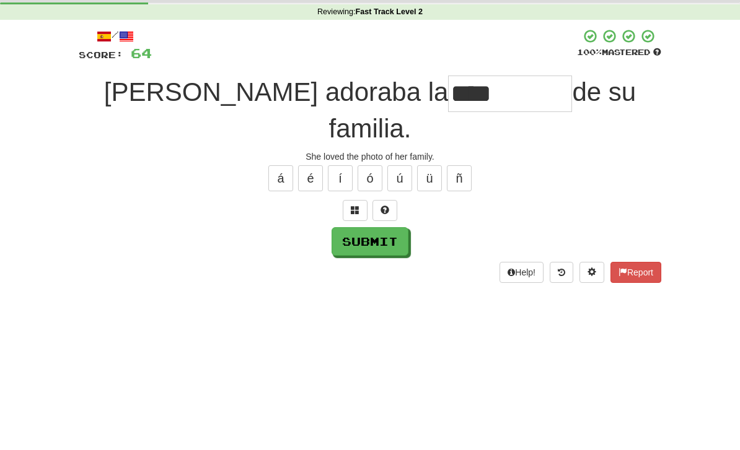
scroll to position [47, 0]
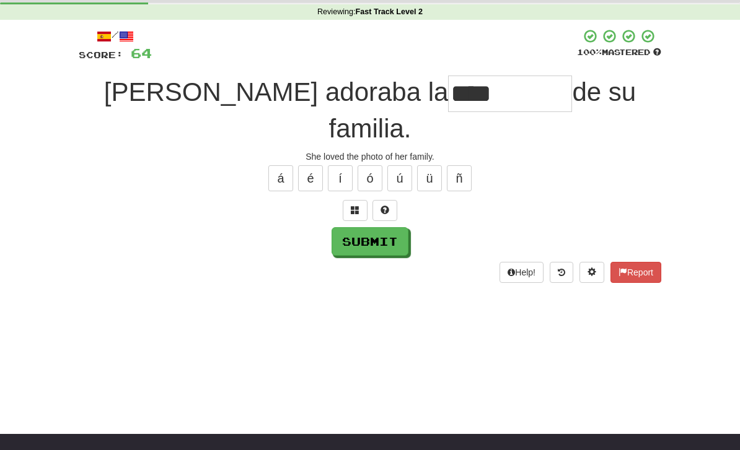
type input "****"
click at [377, 227] on button "Submit" at bounding box center [369, 241] width 77 height 29
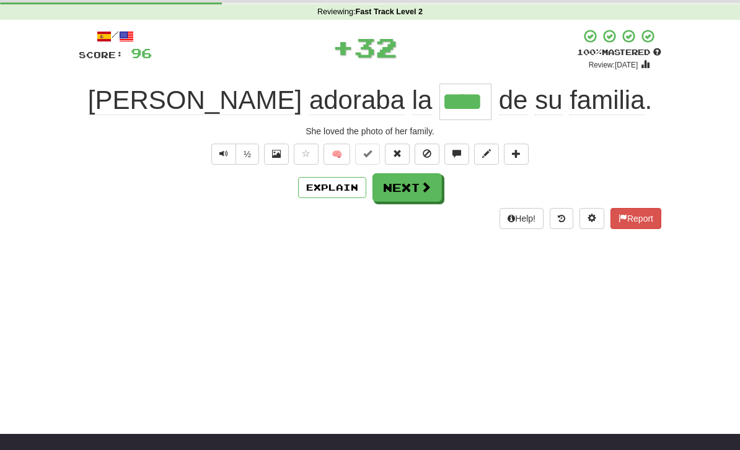
click at [326, 195] on button "Explain" at bounding box center [332, 187] width 68 height 21
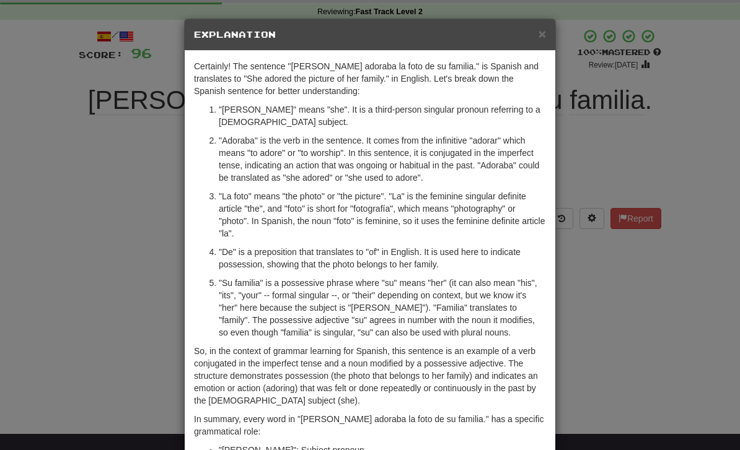
click at [587, 340] on div "× Explanation Certainly! The sentence "Ella adoraba la foto de su familia." is …" at bounding box center [370, 225] width 740 height 450
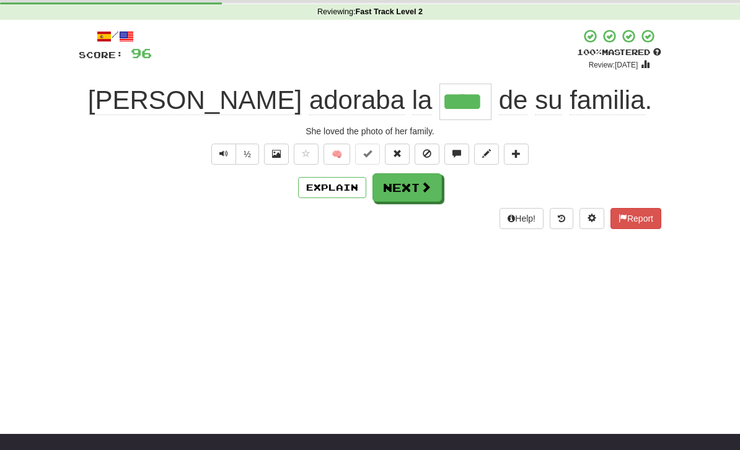
click at [329, 189] on button "Explain" at bounding box center [332, 187] width 68 height 21
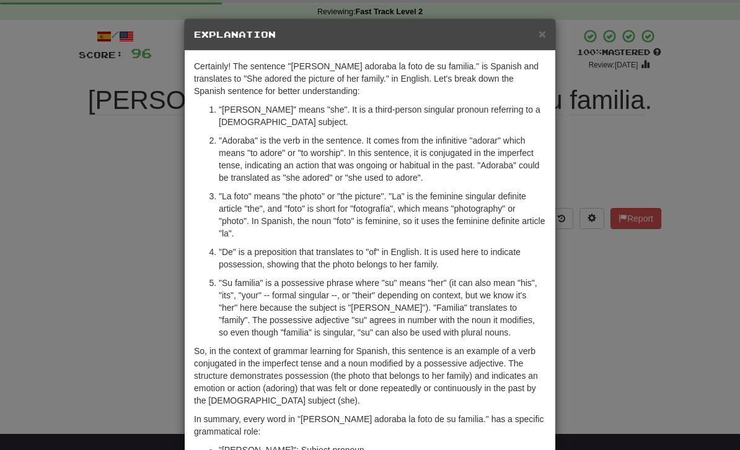
click at [634, 319] on div "× Explanation Certainly! The sentence "Ella adoraba la foto de su familia." is …" at bounding box center [370, 225] width 740 height 450
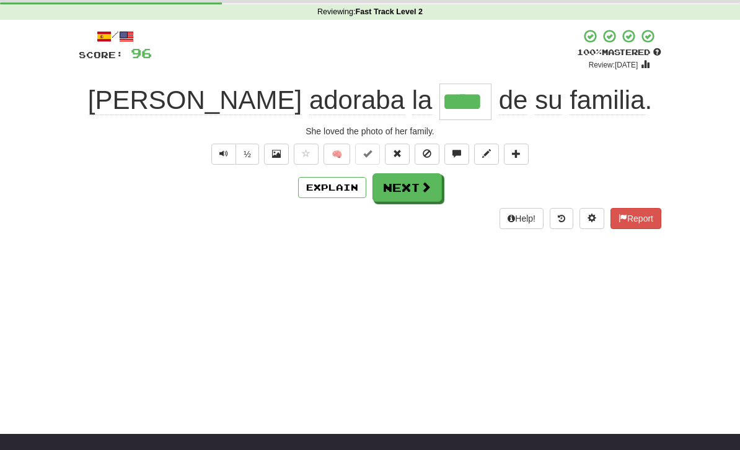
click at [414, 186] on button "Next" at bounding box center [406, 187] width 69 height 29
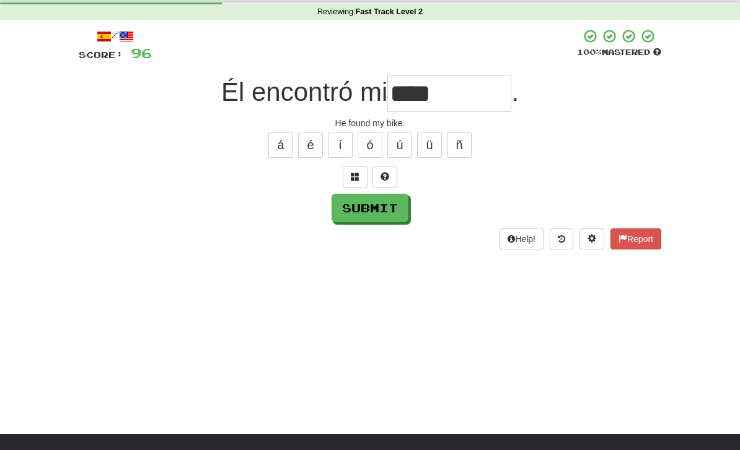
type input "****"
click at [384, 219] on button "Submit" at bounding box center [369, 208] width 77 height 29
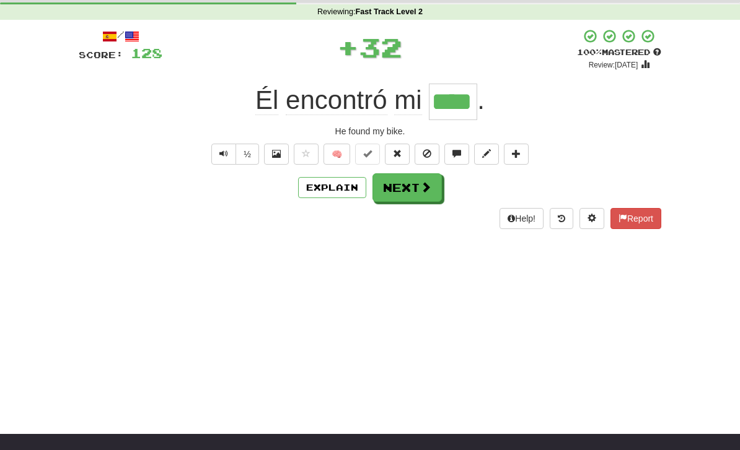
scroll to position [0, 0]
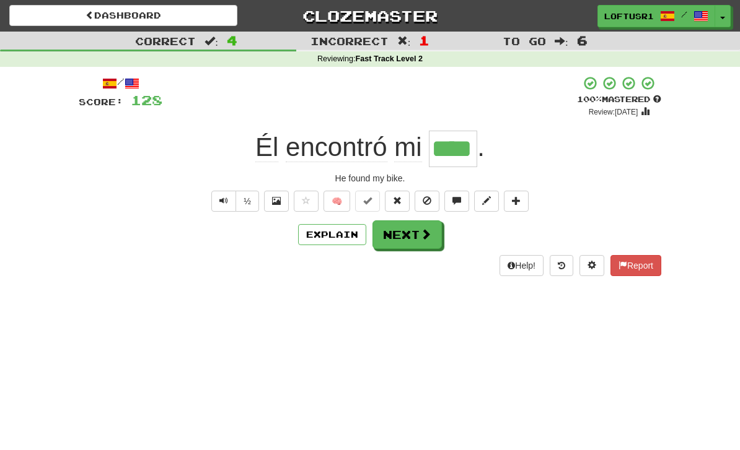
click at [413, 245] on button "Next" at bounding box center [406, 235] width 69 height 29
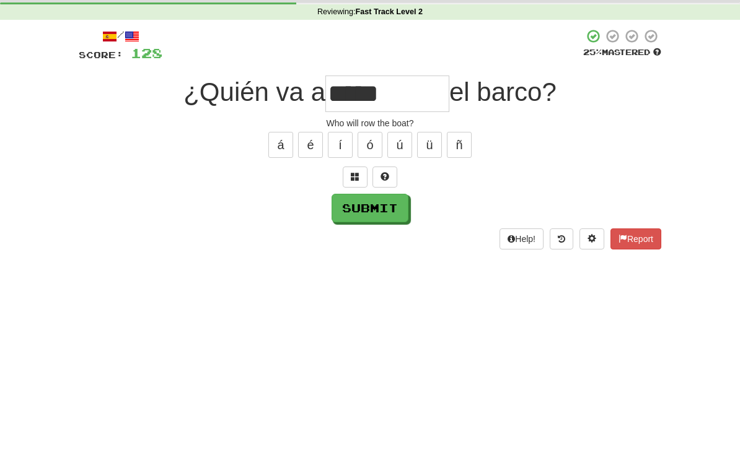
scroll to position [47, 0]
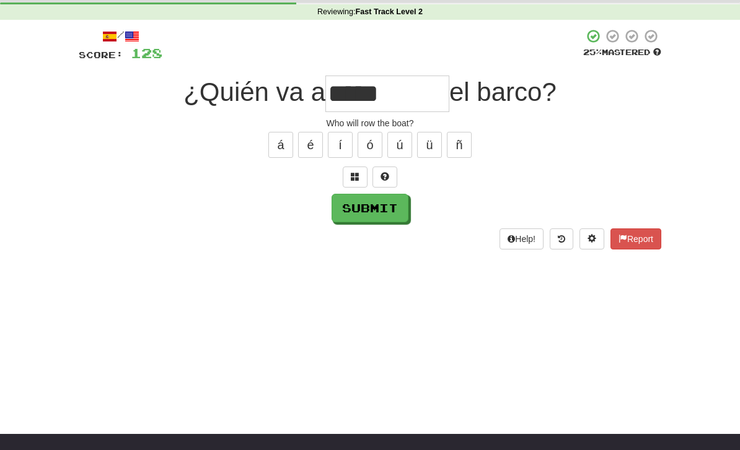
click at [355, 221] on button "Submit" at bounding box center [369, 208] width 77 height 29
type input "*****"
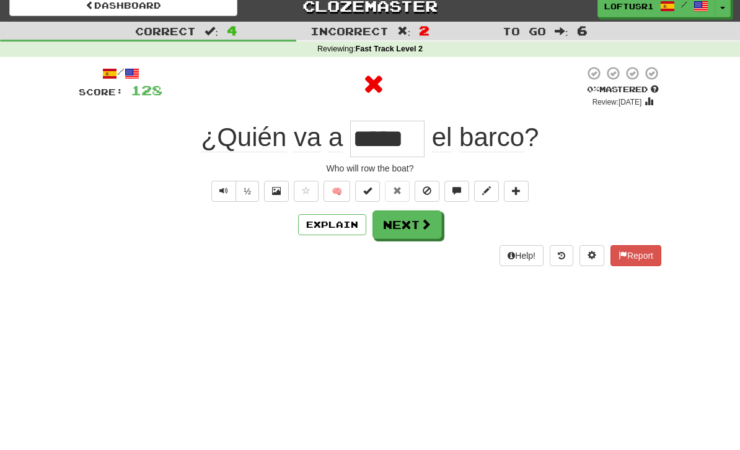
scroll to position [0, 0]
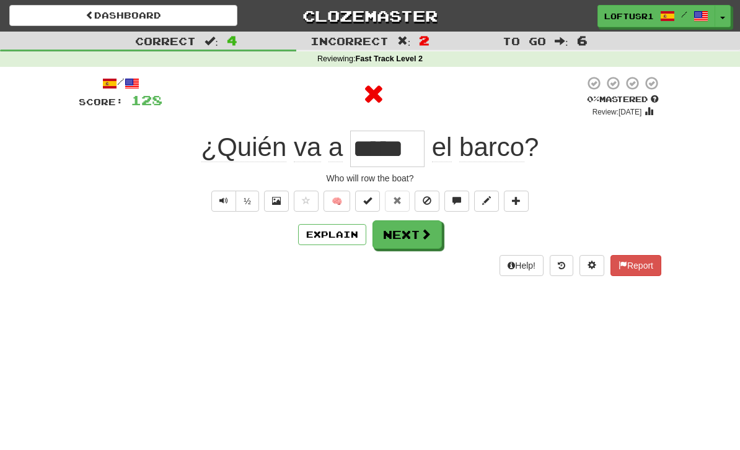
click at [421, 247] on button "Next" at bounding box center [406, 235] width 69 height 29
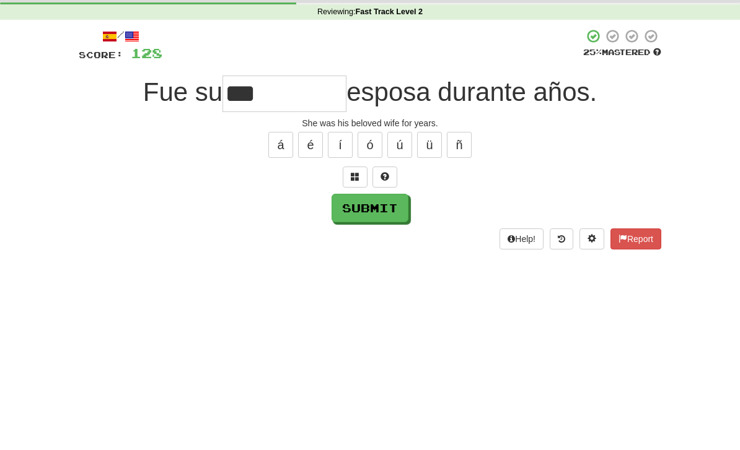
scroll to position [47, 0]
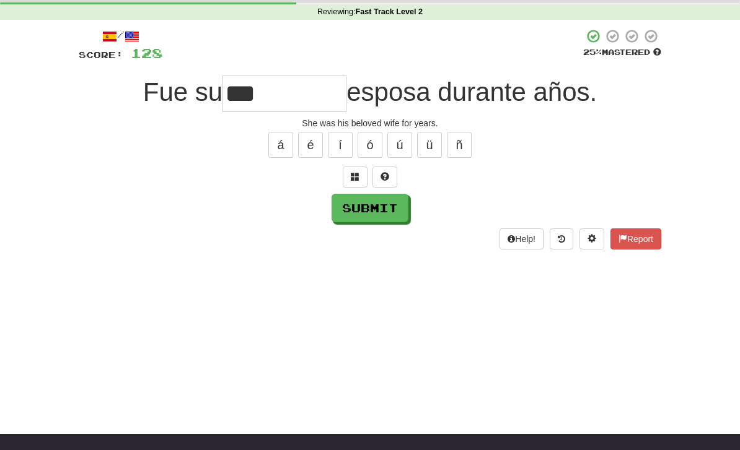
click at [354, 219] on button "Submit" at bounding box center [369, 208] width 77 height 29
type input "*****"
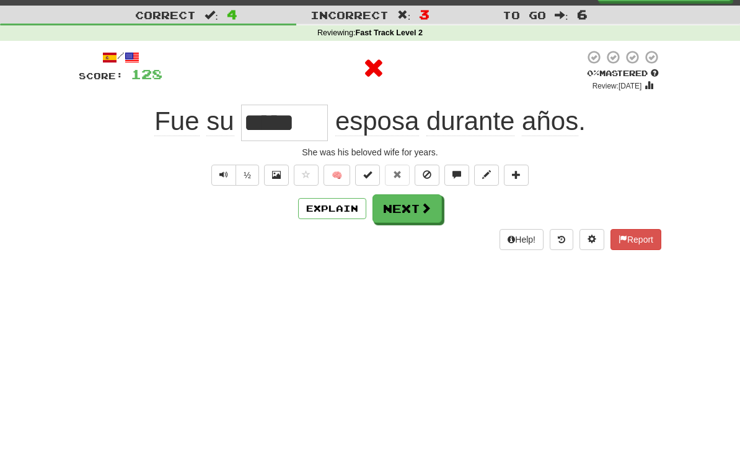
scroll to position [0, 0]
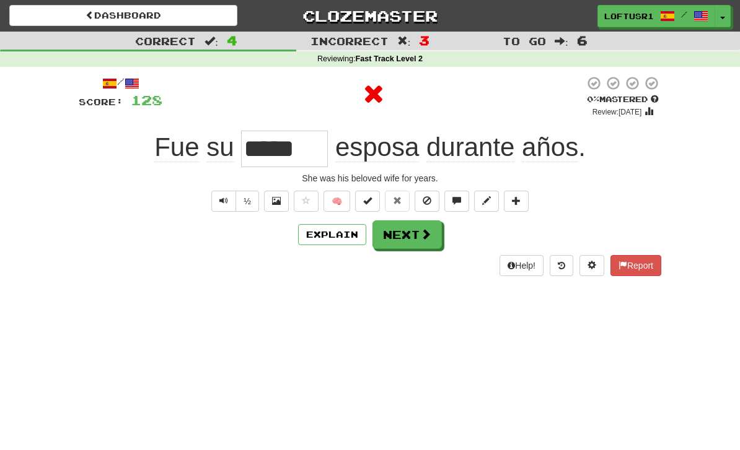
click at [337, 237] on button "Explain" at bounding box center [332, 234] width 68 height 21
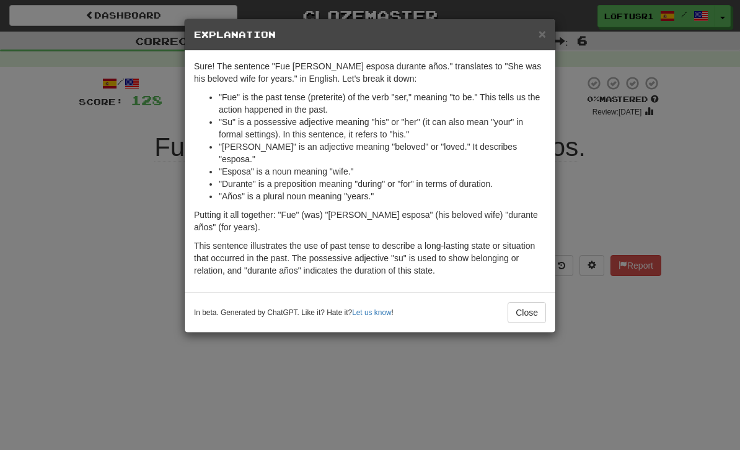
click at [529, 302] on button "Close" at bounding box center [526, 312] width 38 height 21
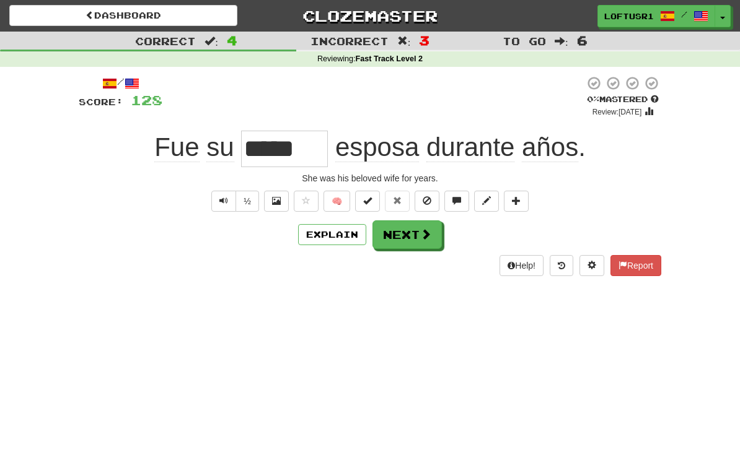
click at [430, 240] on span at bounding box center [425, 234] width 11 height 11
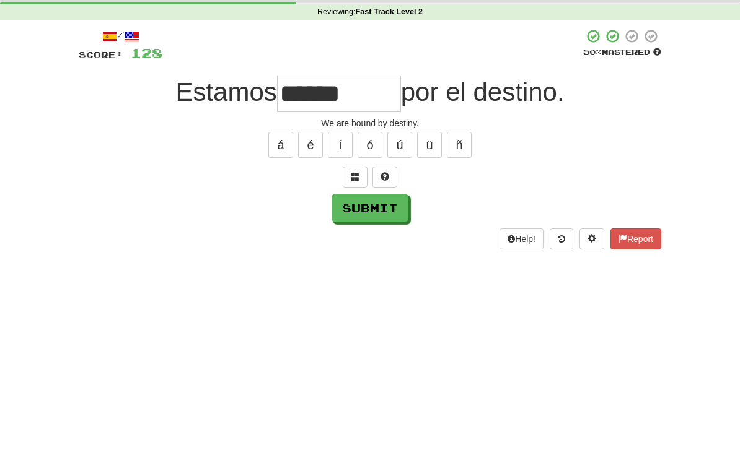
scroll to position [47, 0]
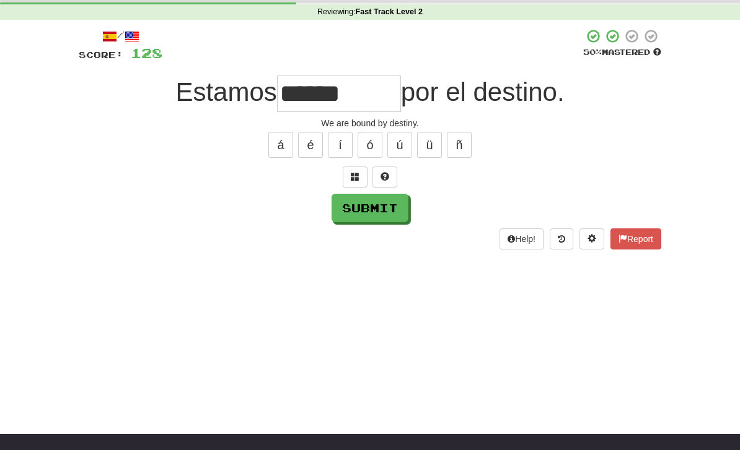
type input "******"
click at [359, 209] on button "Submit" at bounding box center [369, 208] width 77 height 29
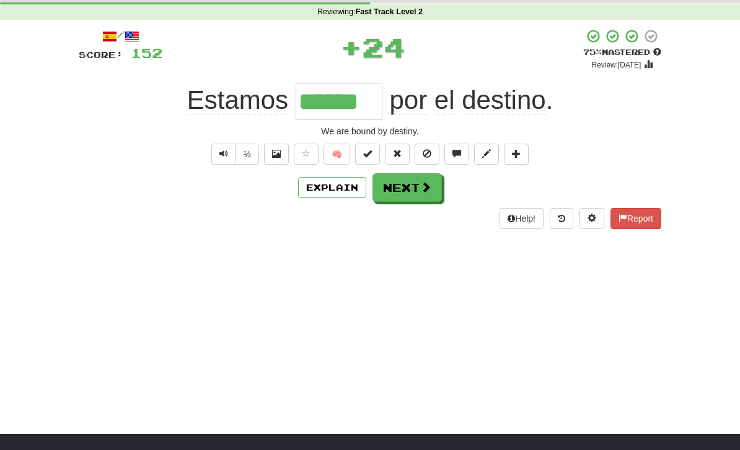
click at [339, 195] on button "Explain" at bounding box center [332, 187] width 68 height 21
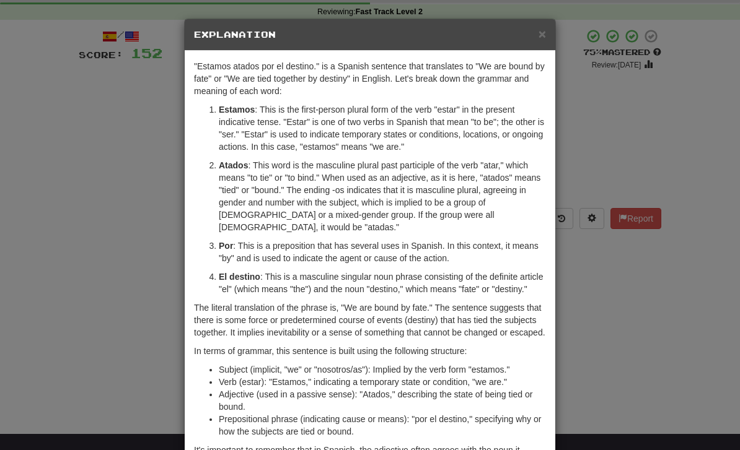
click at [592, 356] on div "× Explanation "Estamos atados por el destino." is a Spanish sentence that trans…" at bounding box center [370, 225] width 740 height 450
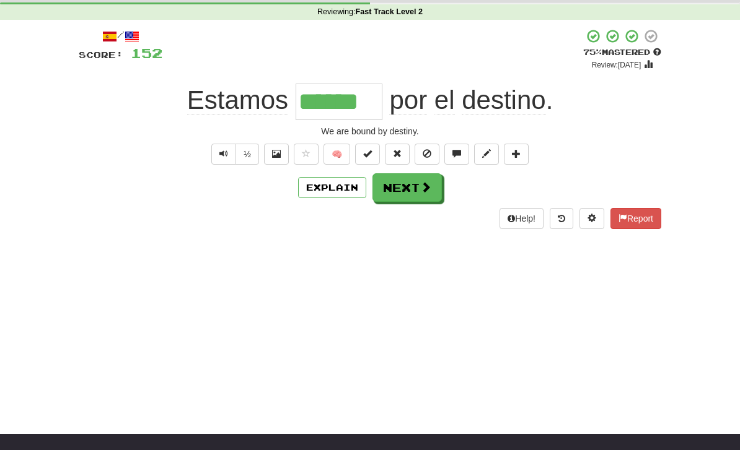
click at [404, 193] on button "Next" at bounding box center [406, 187] width 69 height 29
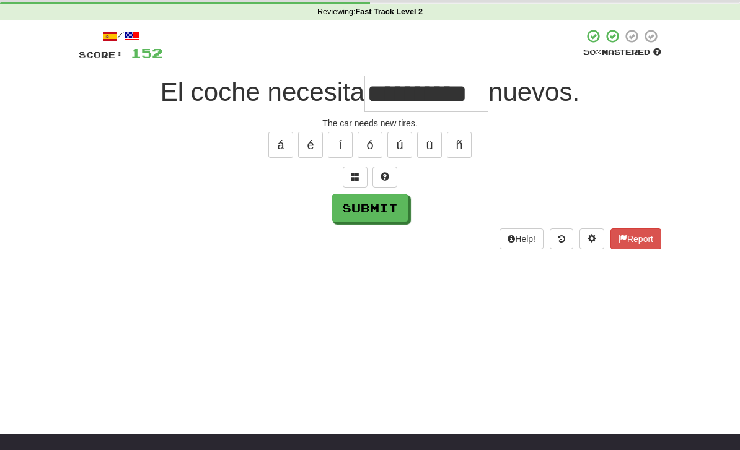
click at [388, 211] on button "Submit" at bounding box center [369, 208] width 77 height 29
type input "**********"
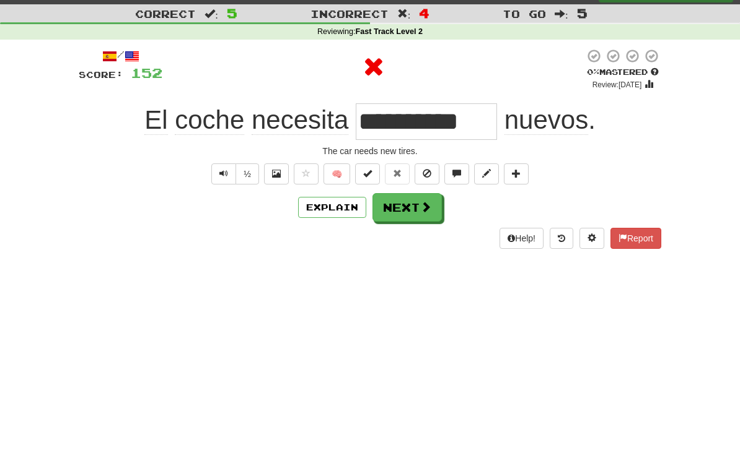
scroll to position [0, 0]
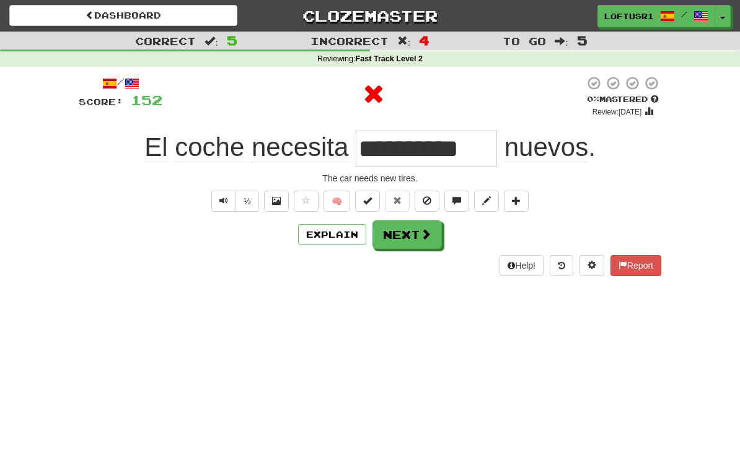
click at [418, 247] on button "Next" at bounding box center [406, 235] width 69 height 29
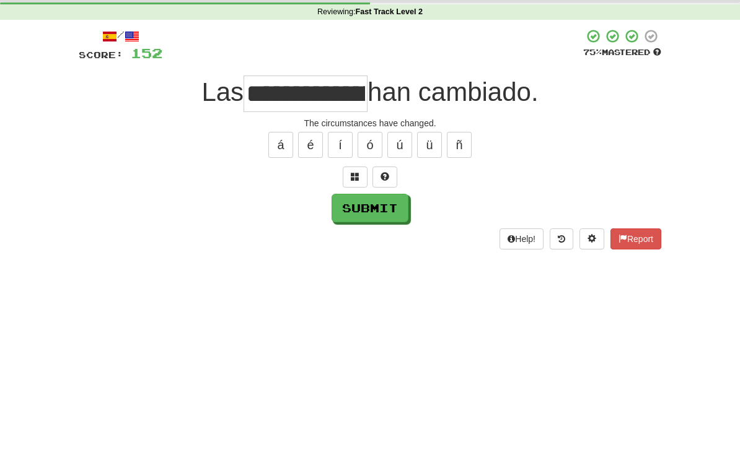
scroll to position [47, 0]
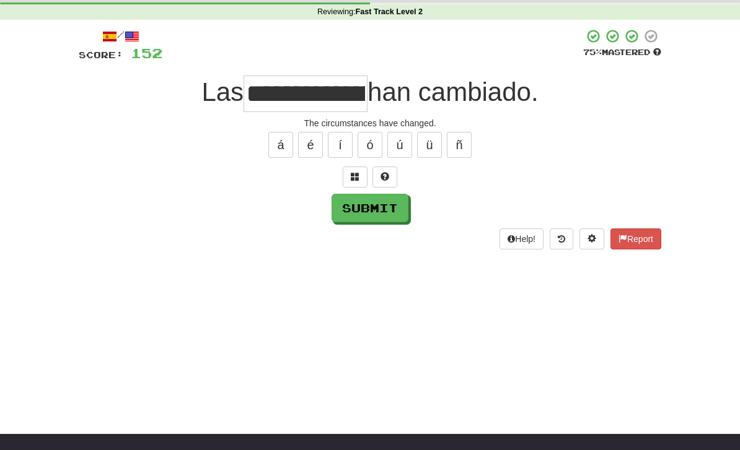
type input "**********"
click at [382, 207] on button "Submit" at bounding box center [369, 208] width 77 height 29
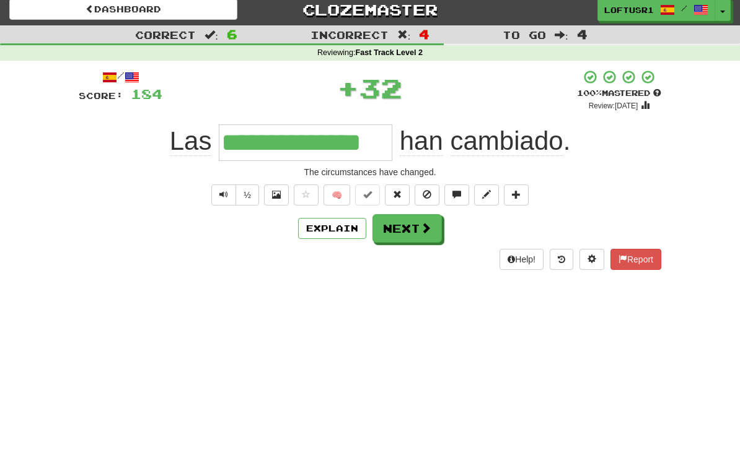
scroll to position [0, 0]
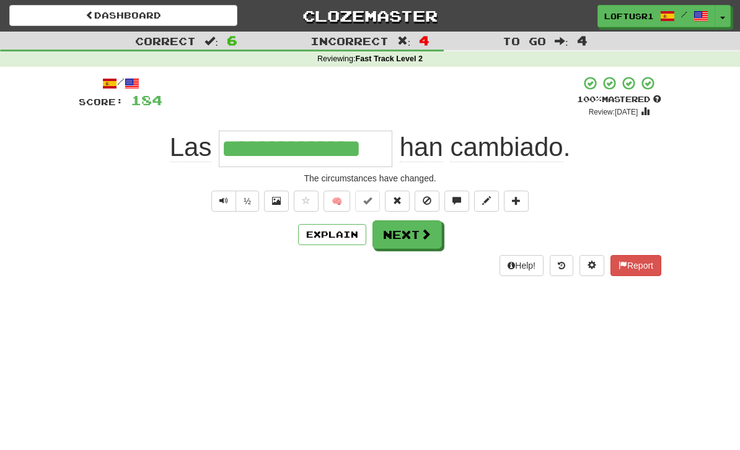
click at [408, 236] on button "Next" at bounding box center [406, 235] width 69 height 29
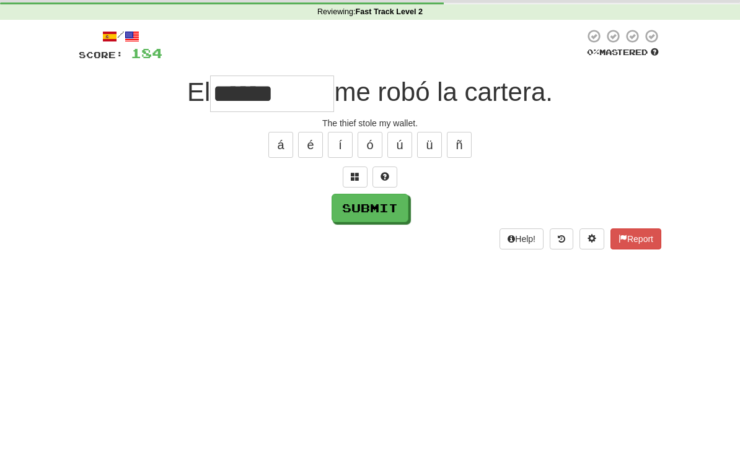
scroll to position [47, 0]
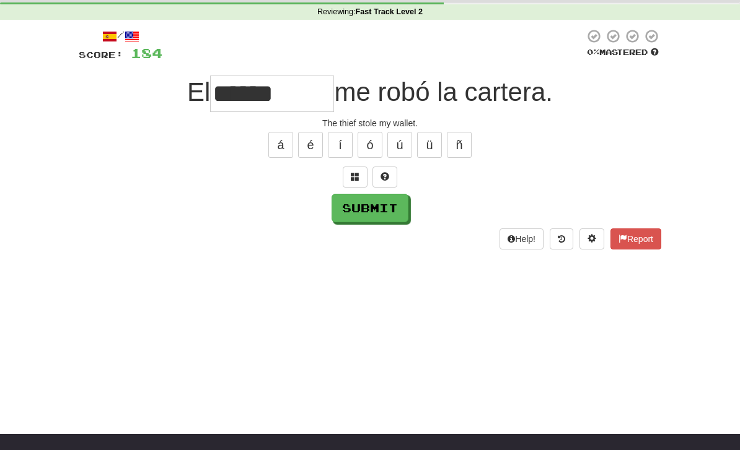
type input "******"
click at [358, 214] on button "Submit" at bounding box center [369, 208] width 77 height 29
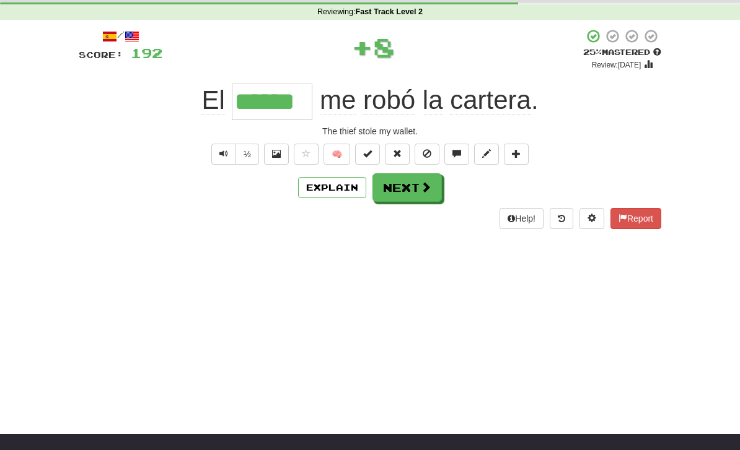
scroll to position [0, 0]
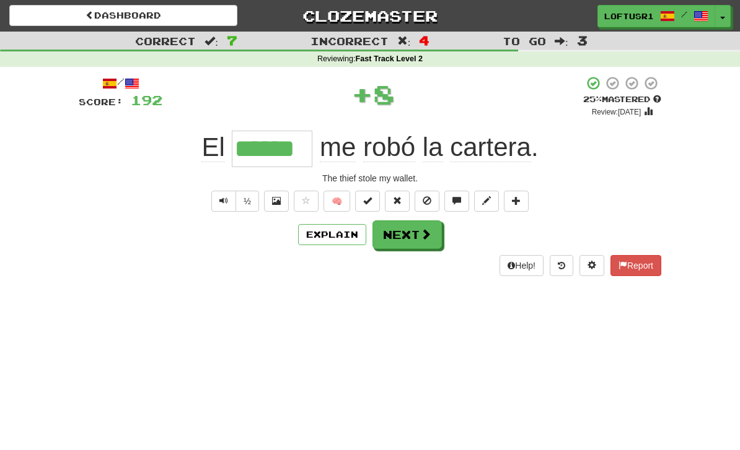
click at [417, 227] on button "Next" at bounding box center [406, 235] width 69 height 29
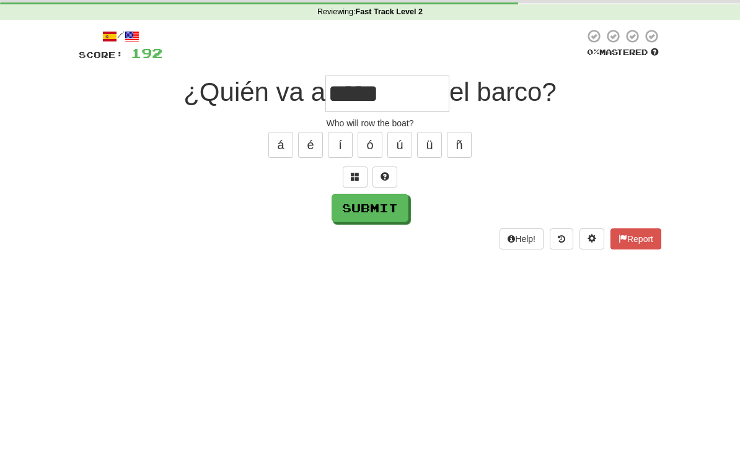
scroll to position [47, 0]
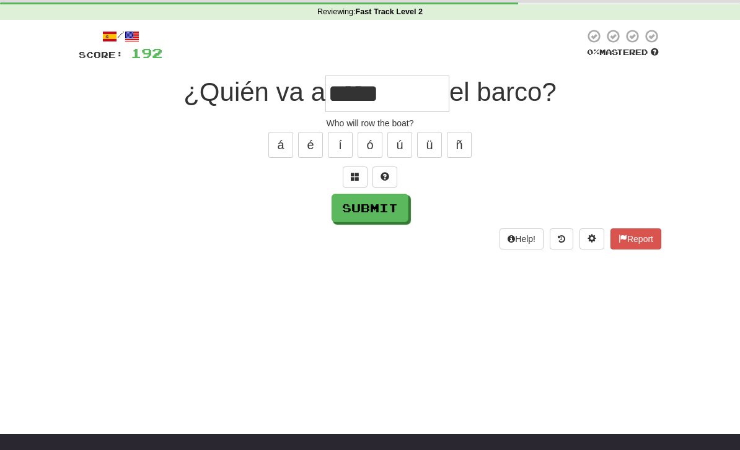
type input "*****"
click at [365, 202] on button "Submit" at bounding box center [369, 208] width 77 height 29
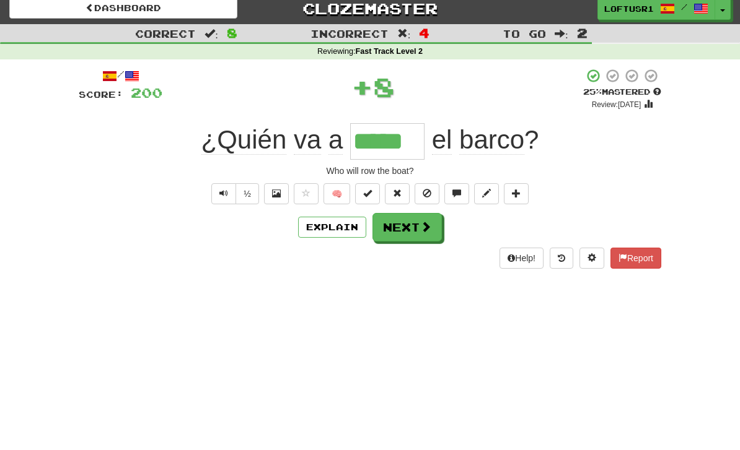
scroll to position [0, 0]
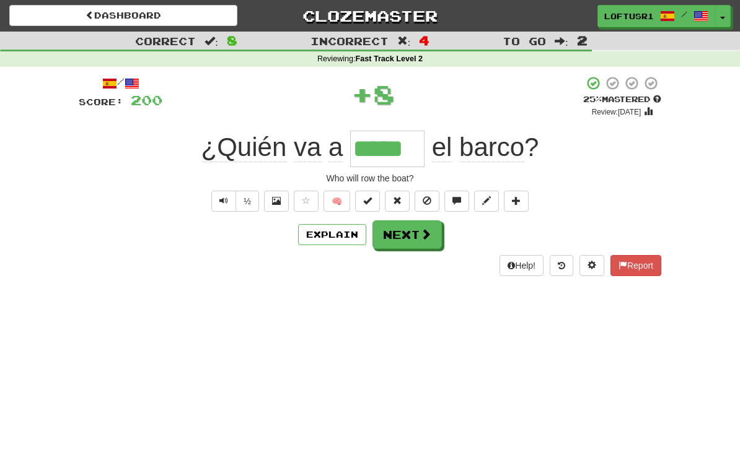
click at [420, 231] on span at bounding box center [425, 234] width 11 height 11
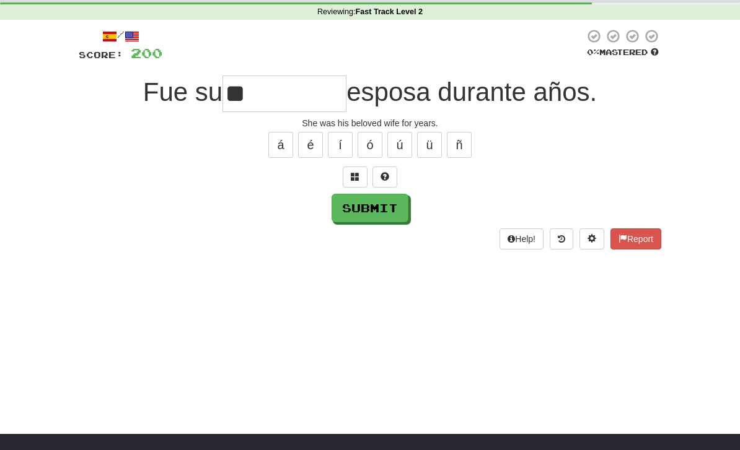
click at [359, 210] on button "Submit" at bounding box center [369, 208] width 77 height 29
type input "*****"
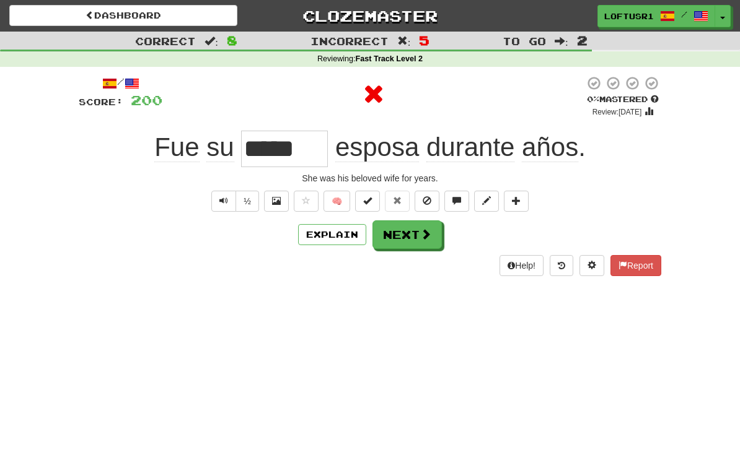
click at [338, 232] on button "Explain" at bounding box center [332, 234] width 68 height 21
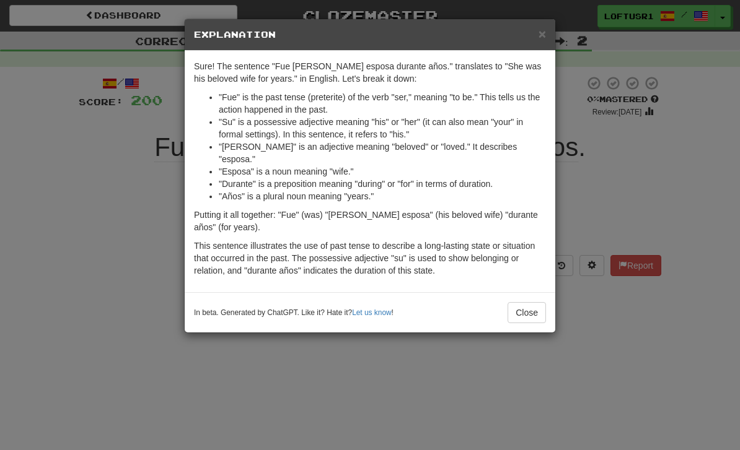
click at [538, 307] on button "Close" at bounding box center [526, 312] width 38 height 21
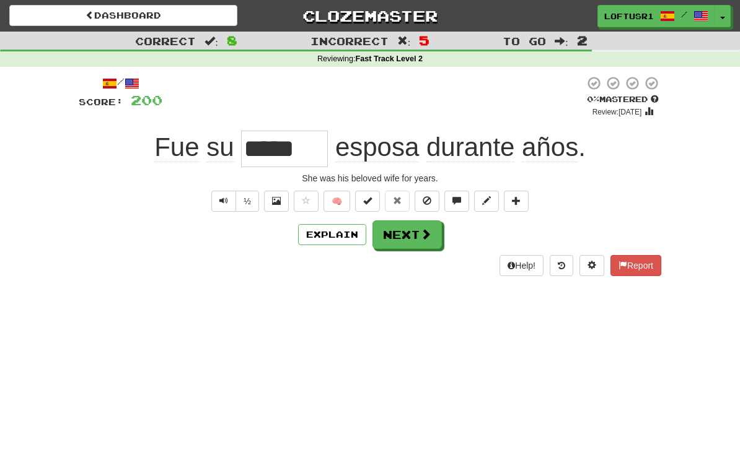
click at [407, 237] on button "Next" at bounding box center [406, 235] width 69 height 29
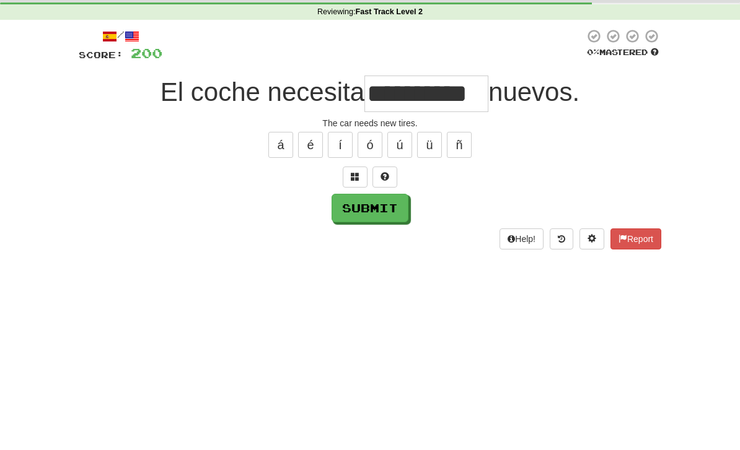
scroll to position [47, 0]
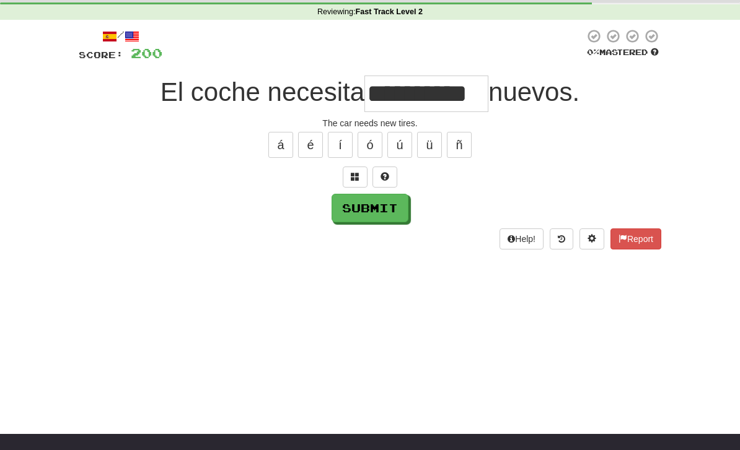
type input "**********"
click at [366, 207] on button "Submit" at bounding box center [369, 208] width 77 height 29
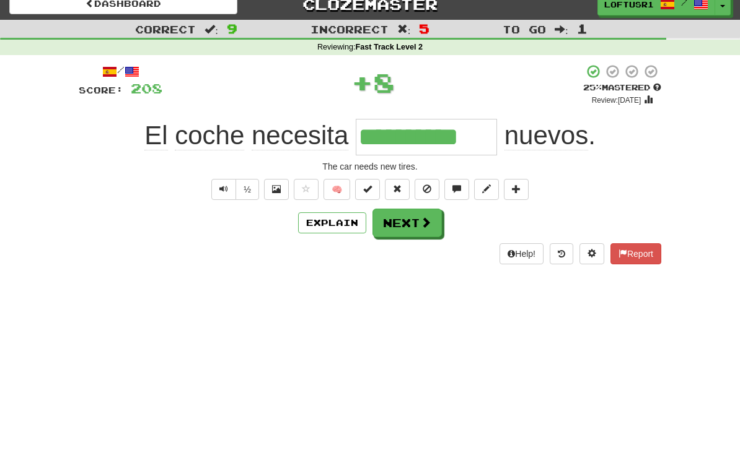
scroll to position [0, 0]
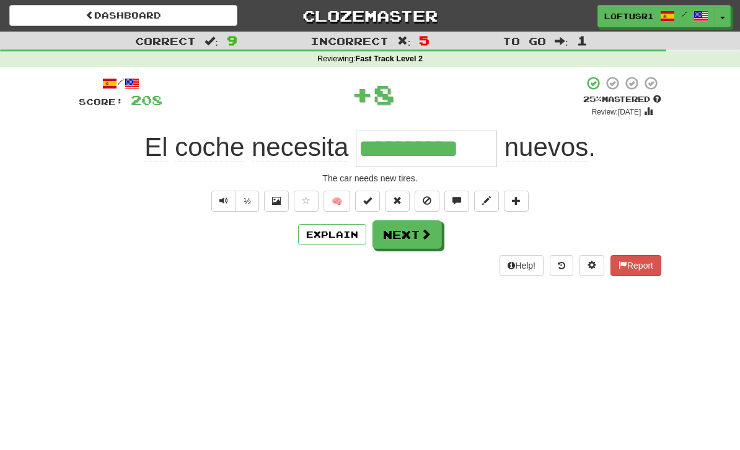
click at [422, 238] on span at bounding box center [425, 234] width 11 height 11
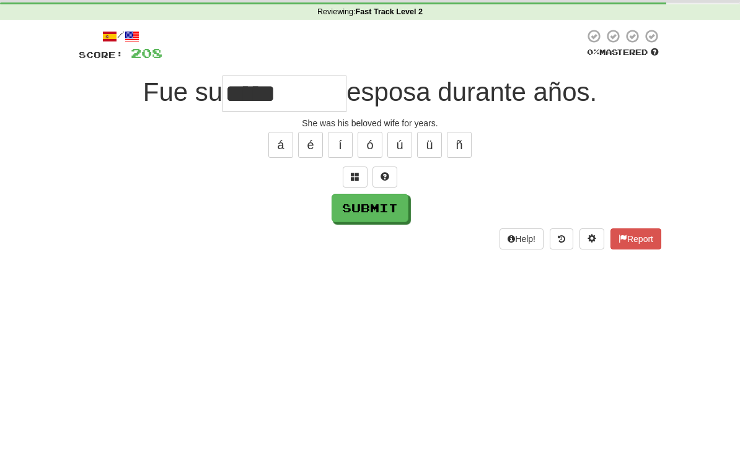
scroll to position [47, 0]
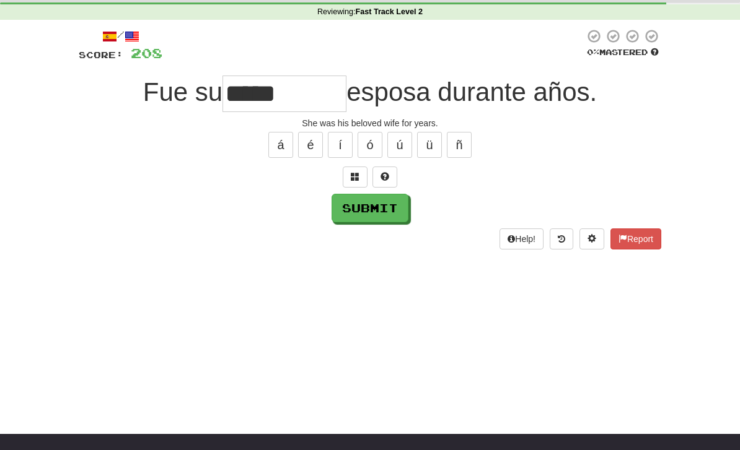
type input "*****"
click at [364, 217] on button "Submit" at bounding box center [369, 208] width 77 height 29
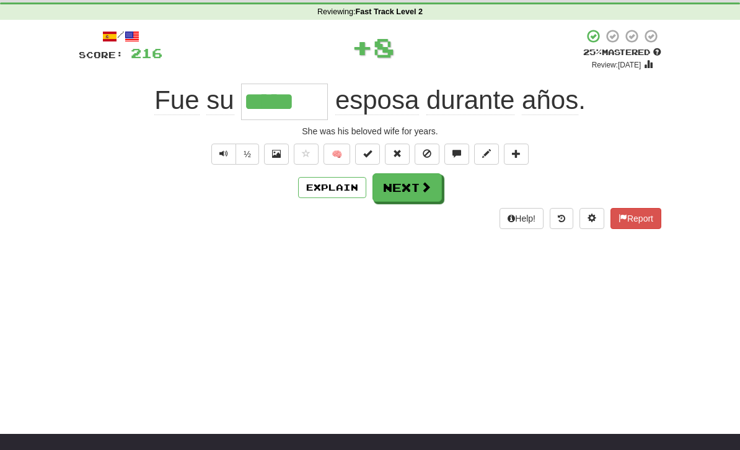
scroll to position [0, 0]
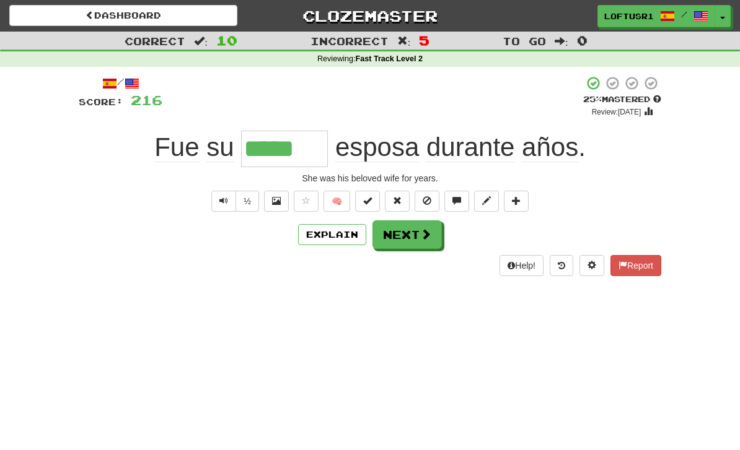
click at [329, 255] on div "Help! Report" at bounding box center [370, 265] width 582 height 21
click at [340, 239] on button "Explain" at bounding box center [332, 234] width 68 height 21
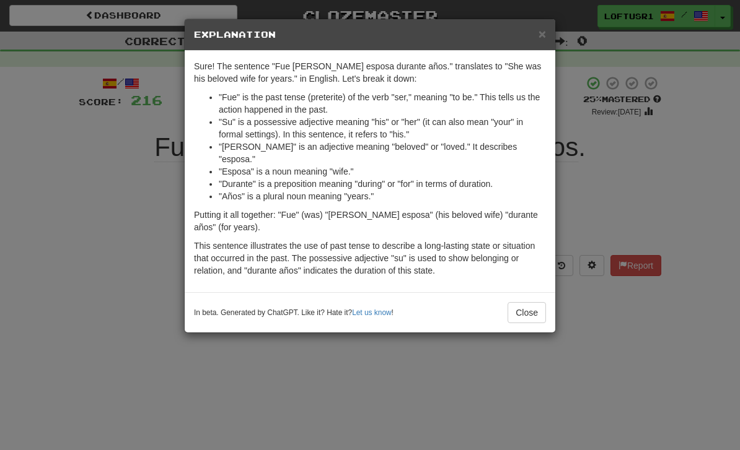
click at [81, 237] on div "× Explanation Sure! The sentence "Fue su amada esposa durante años." translates…" at bounding box center [370, 225] width 740 height 450
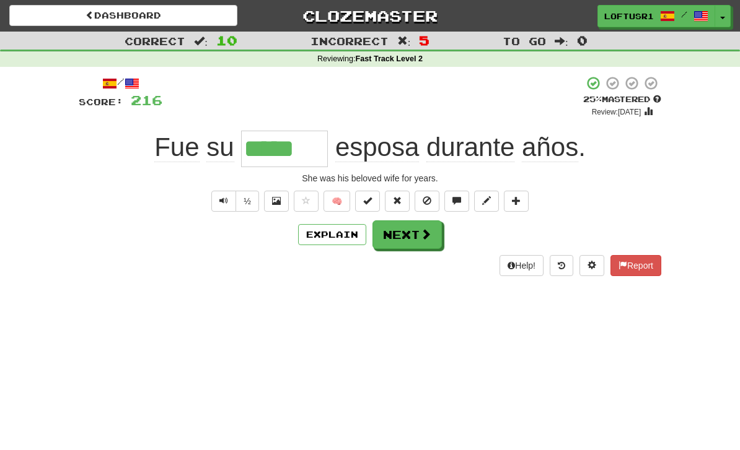
click at [415, 235] on button "Next" at bounding box center [406, 235] width 69 height 29
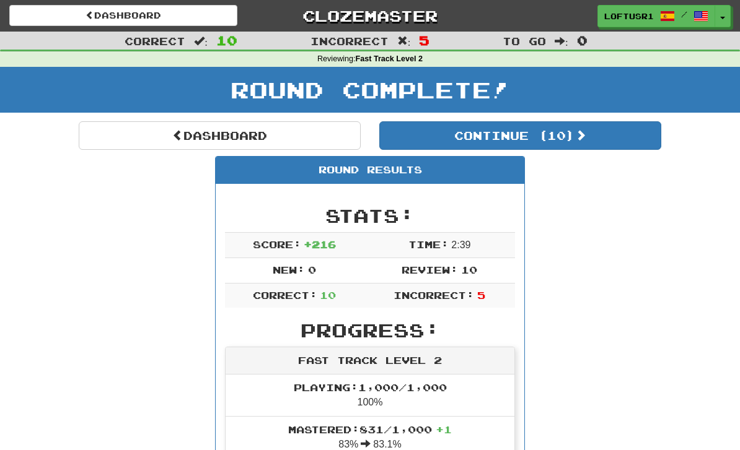
click at [149, 136] on link "Dashboard" at bounding box center [220, 135] width 282 height 29
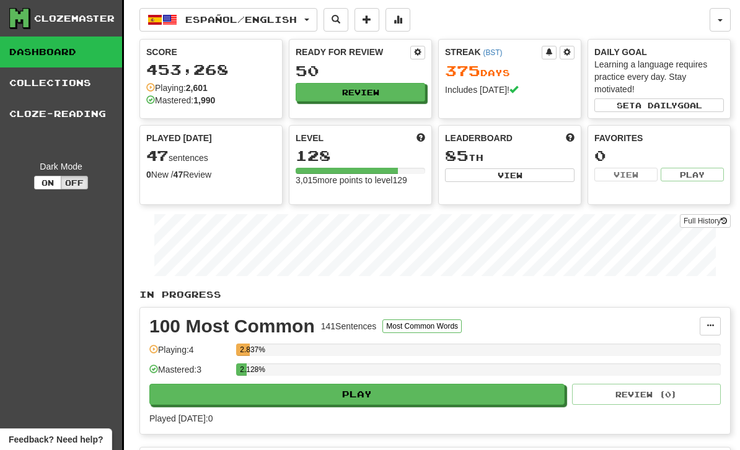
click at [712, 222] on link "Full History" at bounding box center [705, 221] width 51 height 14
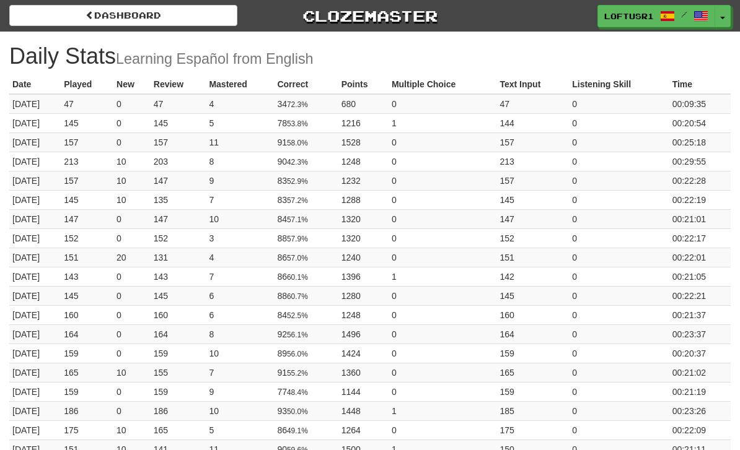
click at [80, 22] on link "Dashboard" at bounding box center [123, 15] width 228 height 21
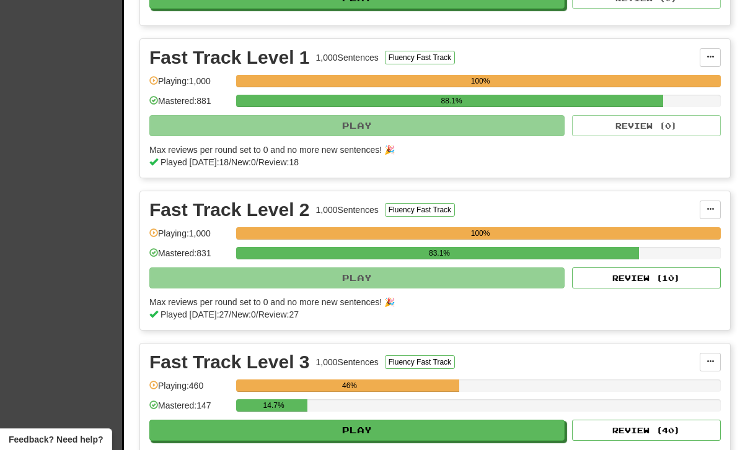
scroll to position [536, 0]
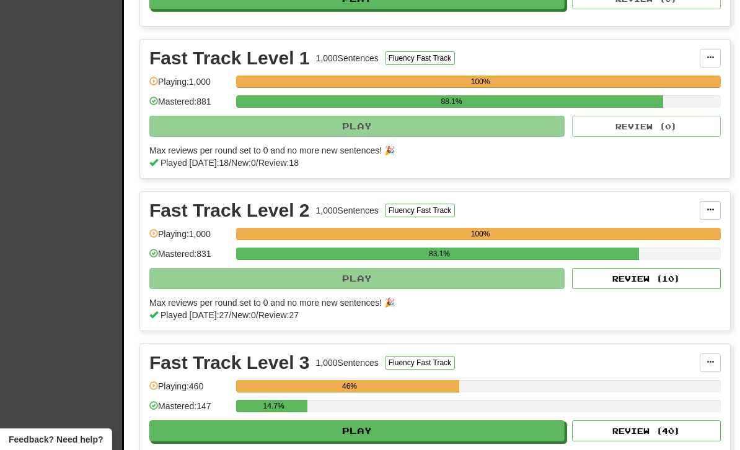
click at [661, 282] on button "Review ( 10 )" at bounding box center [646, 278] width 149 height 21
select select "**"
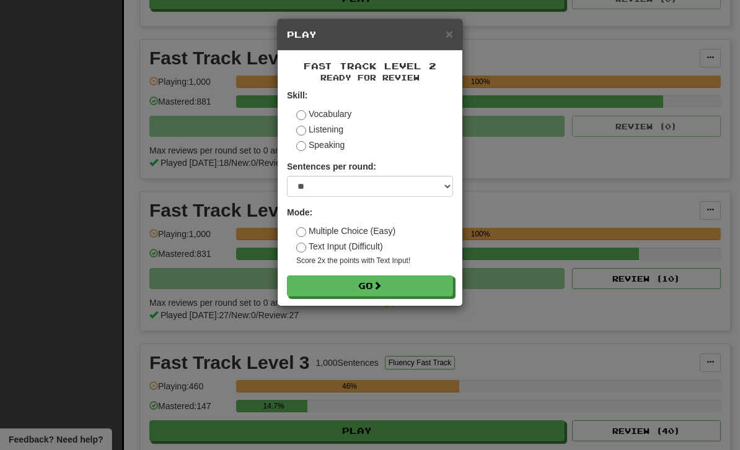
click at [411, 295] on button "Go" at bounding box center [370, 286] width 166 height 21
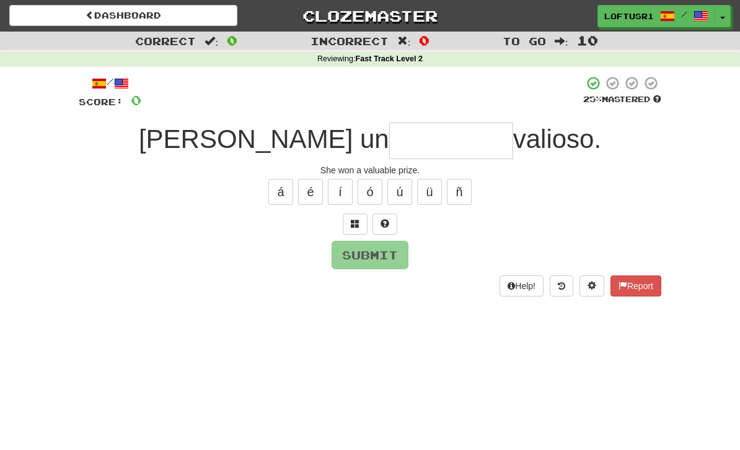
click at [397, 146] on input "text" at bounding box center [451, 141] width 124 height 37
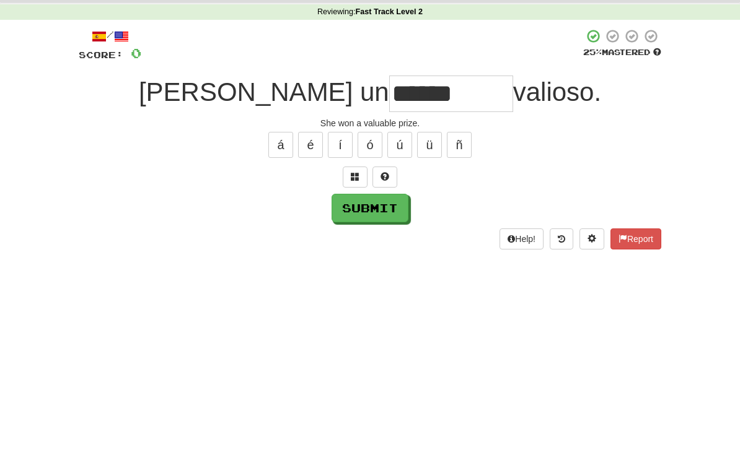
scroll to position [47, 0]
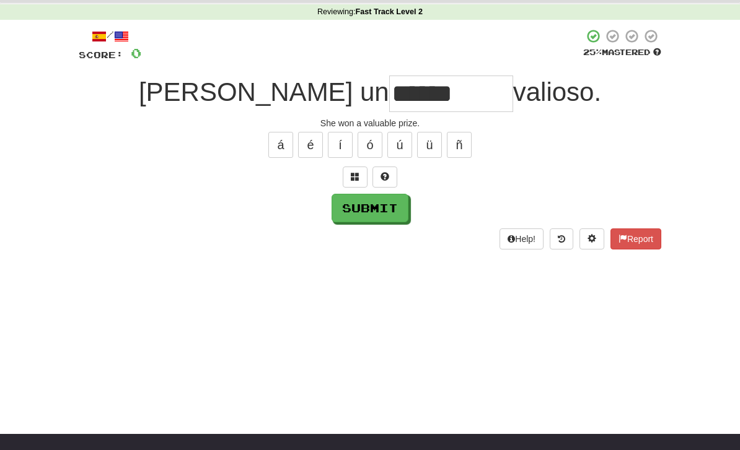
type input "******"
click at [381, 218] on button "Submit" at bounding box center [369, 208] width 77 height 29
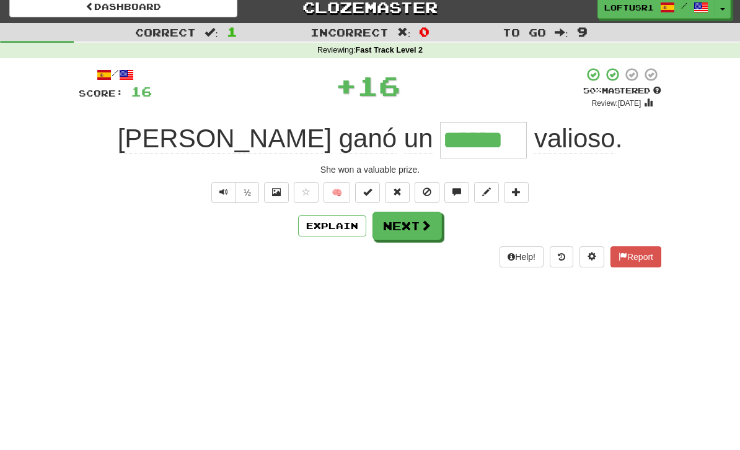
scroll to position [0, 0]
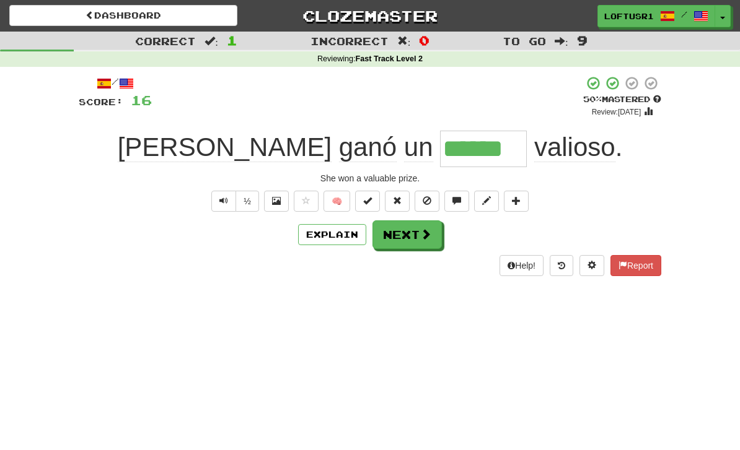
click at [419, 246] on button "Next" at bounding box center [406, 235] width 69 height 29
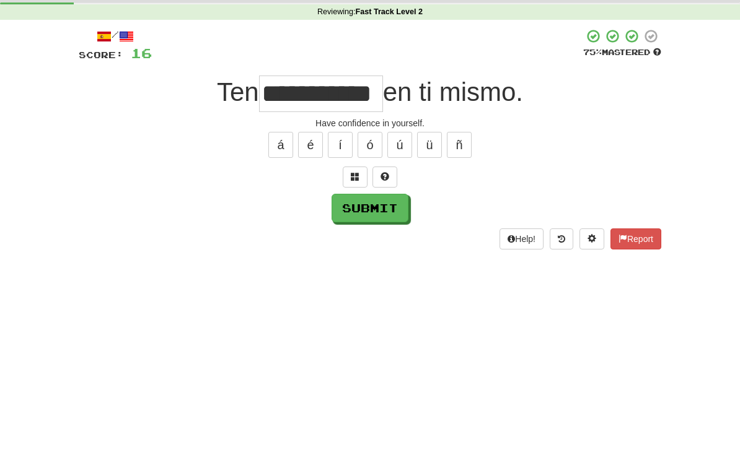
scroll to position [47, 0]
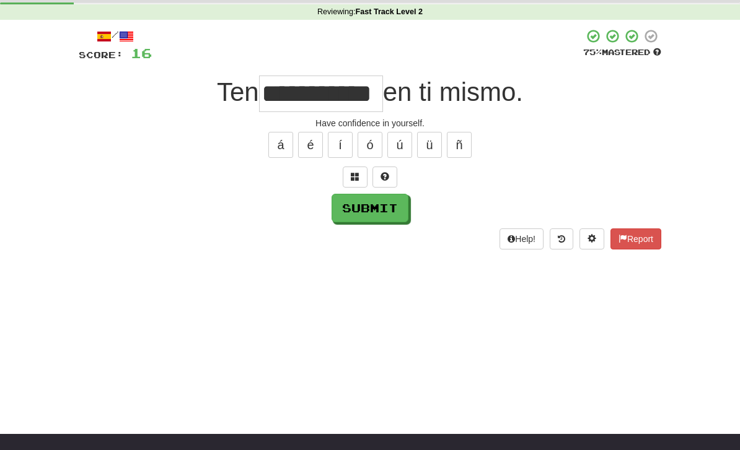
click at [363, 218] on button "Submit" at bounding box center [369, 208] width 77 height 29
type input "*********"
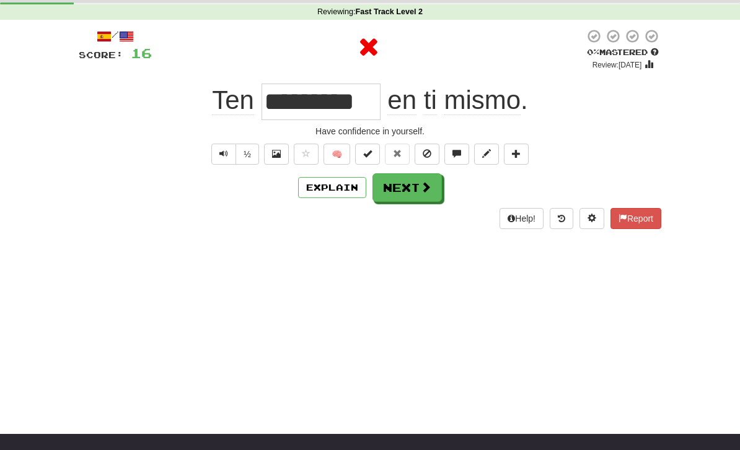
click at [335, 183] on button "Explain" at bounding box center [332, 187] width 68 height 21
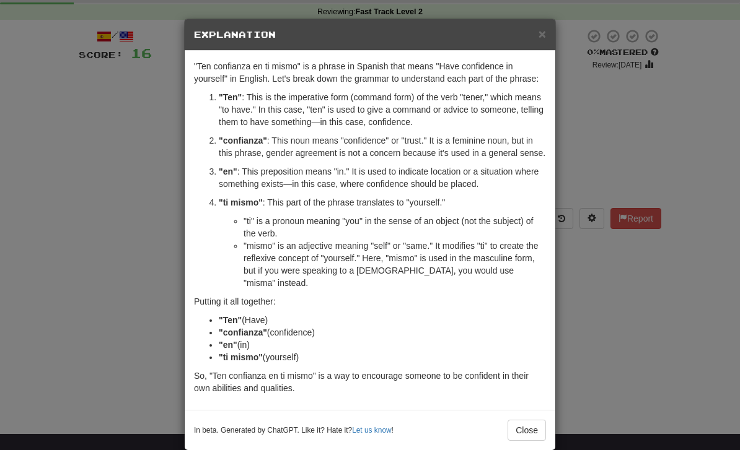
click at [596, 351] on div "× Explanation "Ten confianza en ti mismo" is a phrase in Spanish that means "Ha…" at bounding box center [370, 225] width 740 height 450
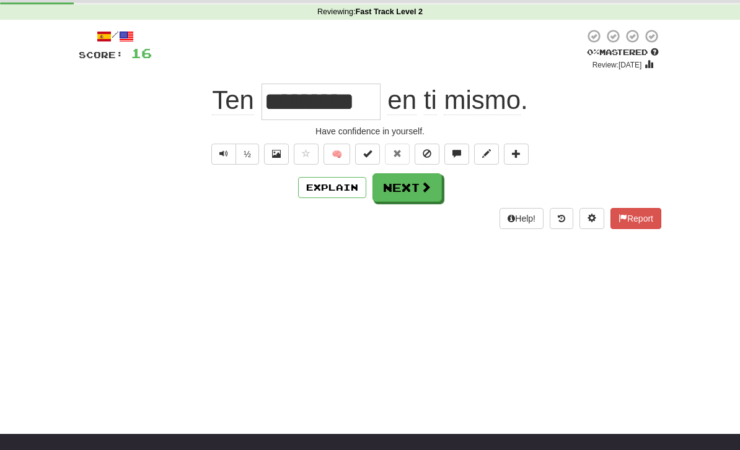
click at [409, 196] on button "Next" at bounding box center [406, 187] width 69 height 29
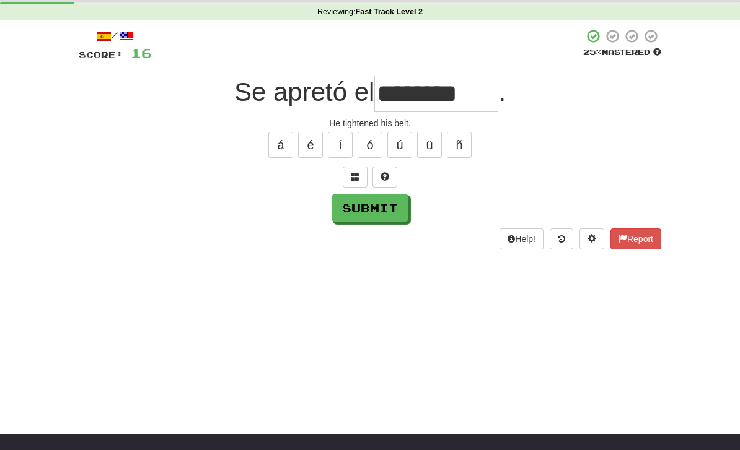
click at [376, 220] on button "Submit" at bounding box center [369, 208] width 77 height 29
type input "********"
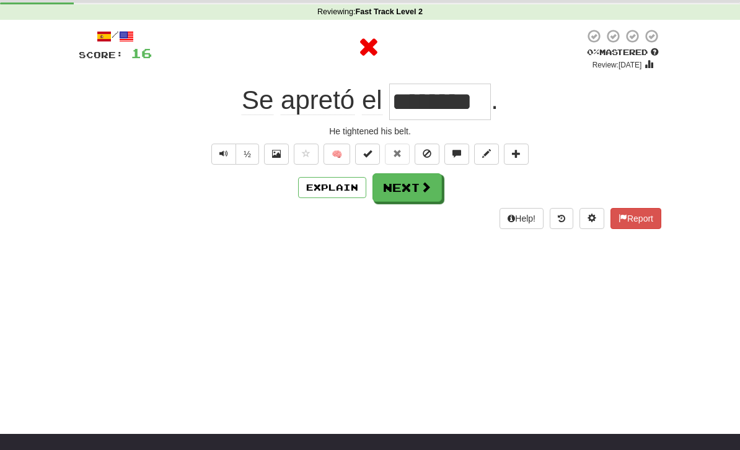
scroll to position [0, 0]
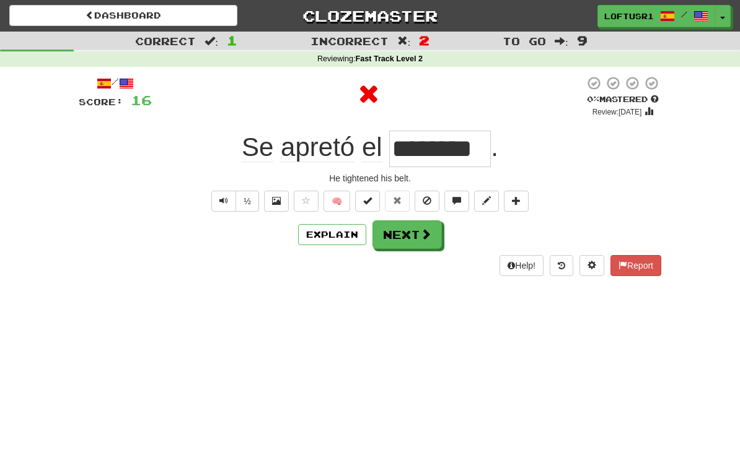
click at [411, 239] on button "Next" at bounding box center [406, 235] width 69 height 29
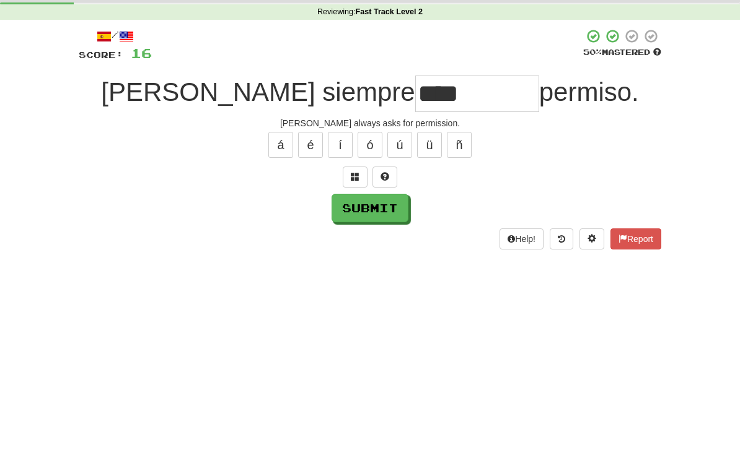
scroll to position [47, 0]
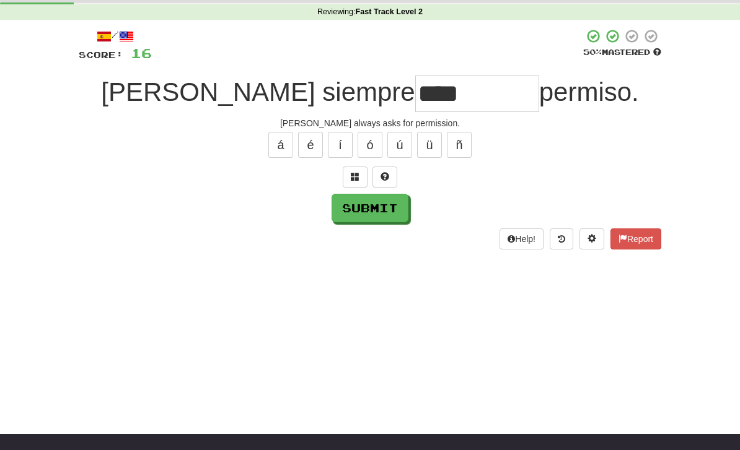
type input "****"
click at [377, 219] on button "Submit" at bounding box center [369, 208] width 77 height 29
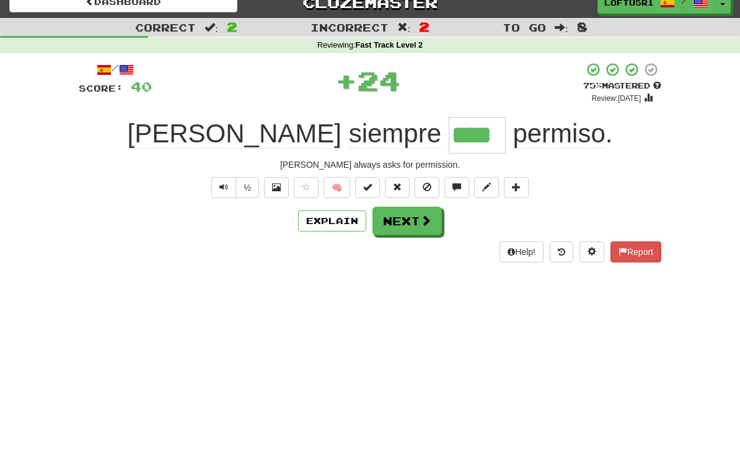
scroll to position [0, 0]
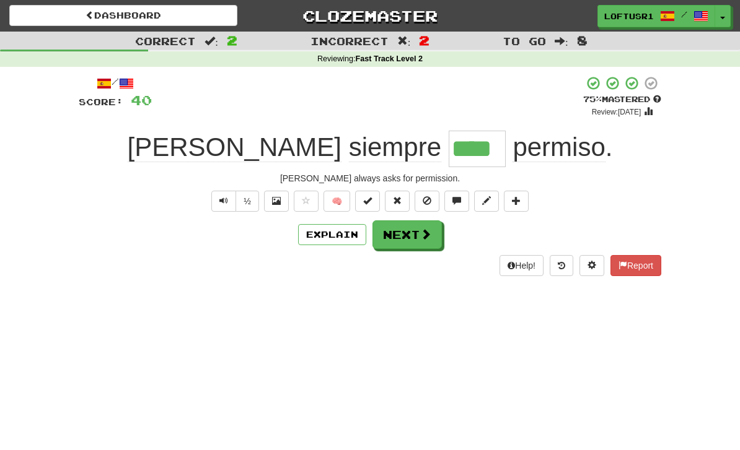
click at [413, 241] on button "Next" at bounding box center [406, 235] width 69 height 29
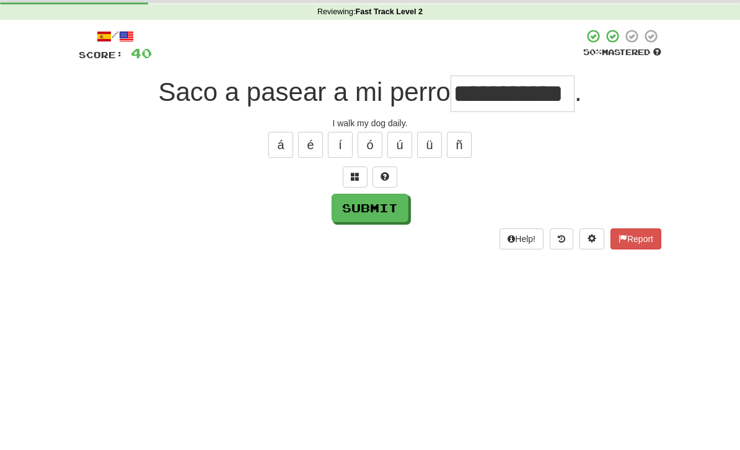
scroll to position [47, 0]
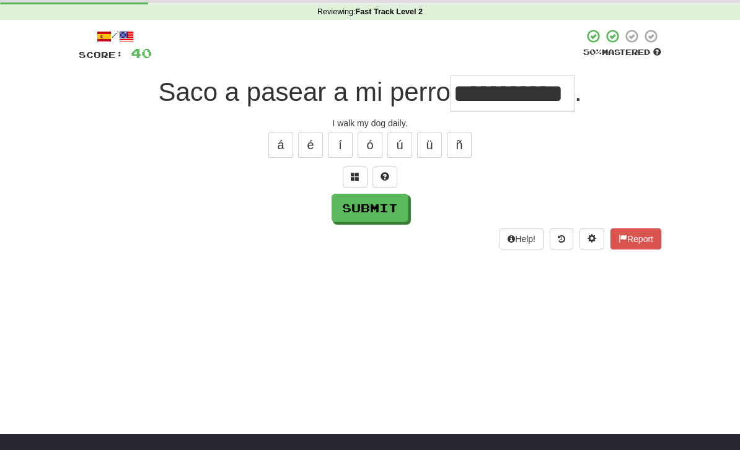
type input "**********"
click at [367, 214] on button "Submit" at bounding box center [369, 208] width 77 height 29
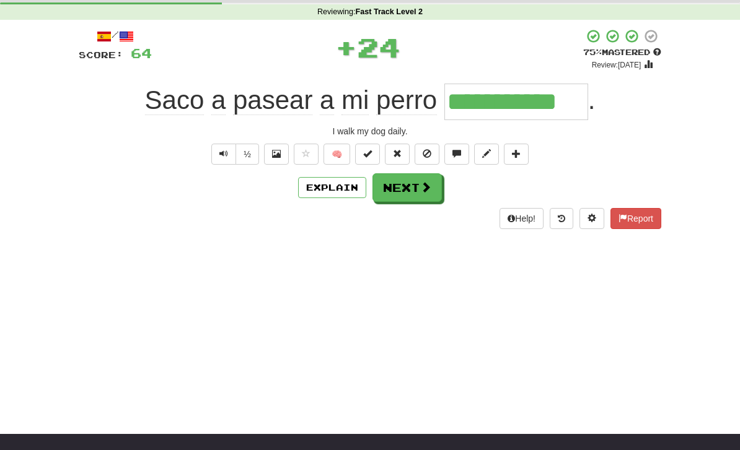
click at [339, 196] on button "Explain" at bounding box center [332, 187] width 68 height 21
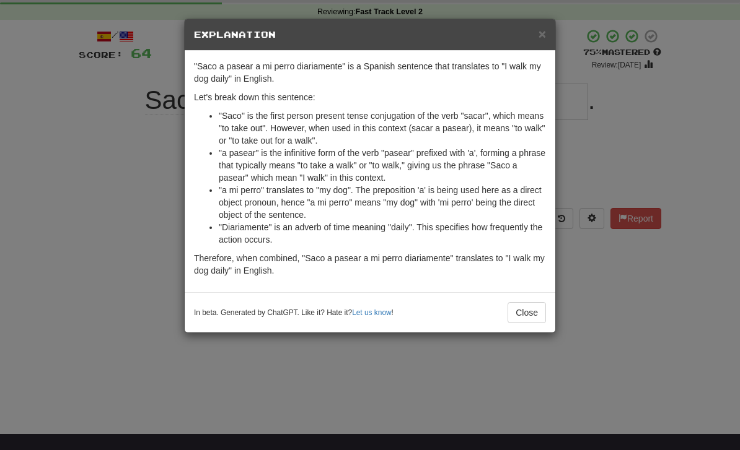
click at [524, 305] on button "Close" at bounding box center [526, 312] width 38 height 21
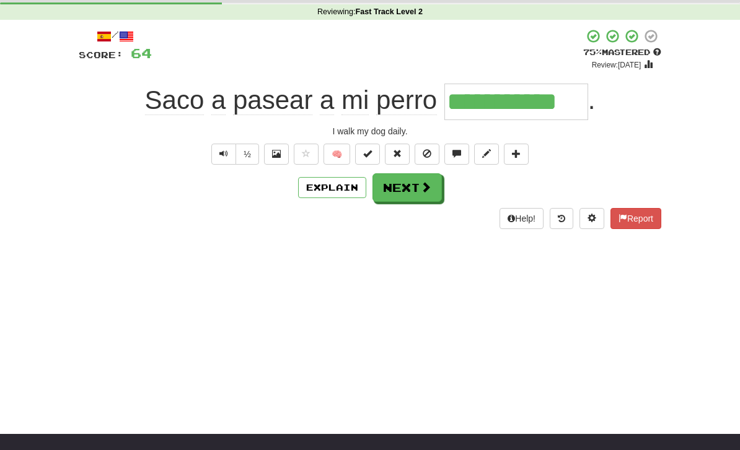
click at [418, 201] on button "Next" at bounding box center [406, 187] width 69 height 29
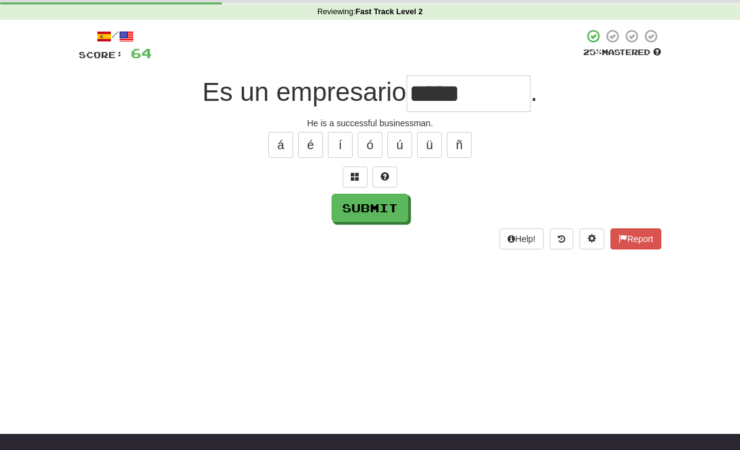
click at [387, 211] on button "Submit" at bounding box center [369, 208] width 77 height 29
type input "*******"
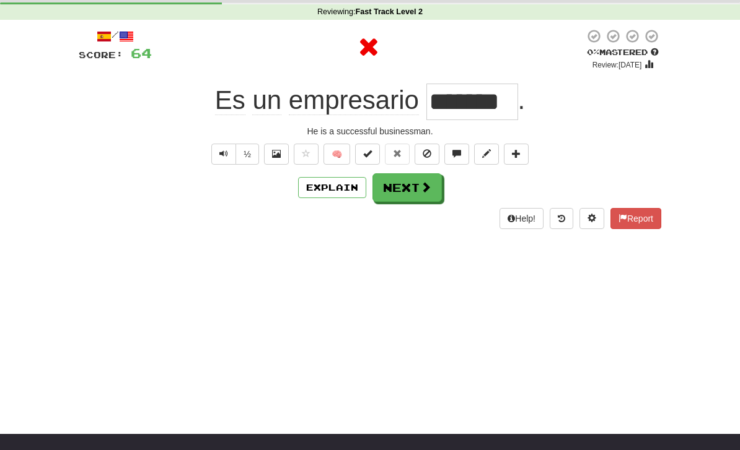
click at [408, 193] on button "Next" at bounding box center [406, 187] width 69 height 29
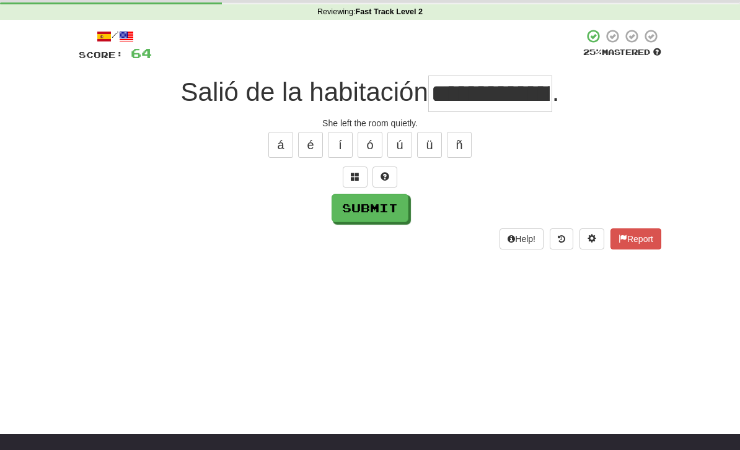
type input "**********"
click at [370, 215] on button "Submit" at bounding box center [369, 208] width 77 height 29
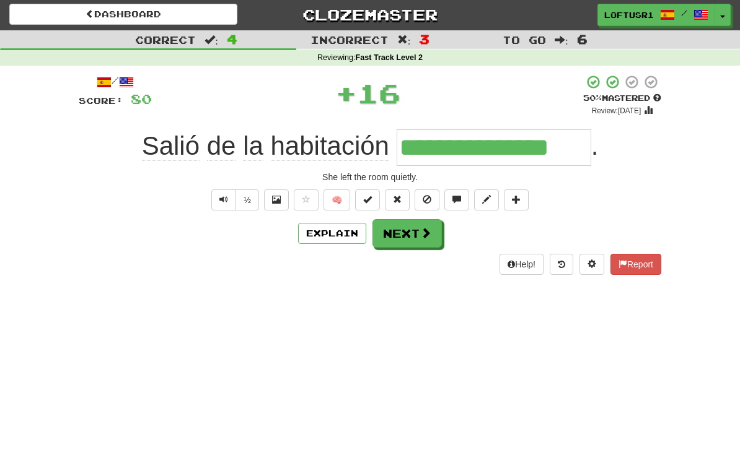
scroll to position [0, 0]
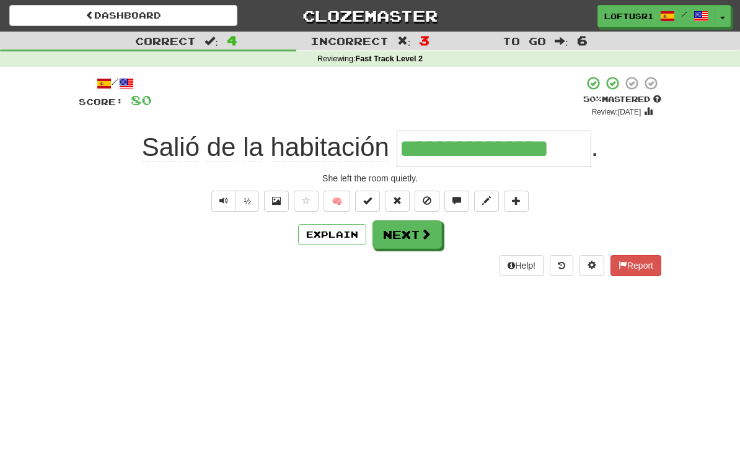
click at [416, 227] on button "Next" at bounding box center [406, 235] width 69 height 29
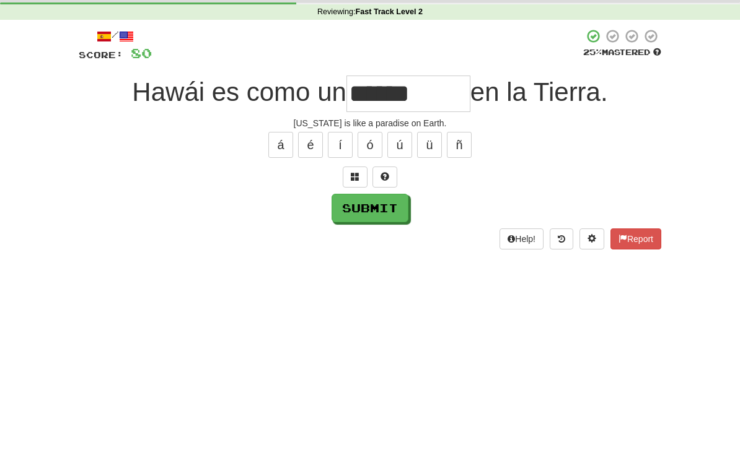
scroll to position [47, 0]
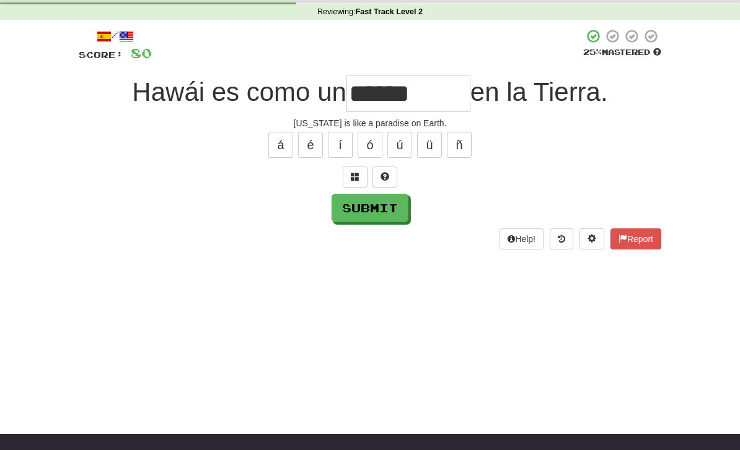
click at [367, 217] on button "Submit" at bounding box center [369, 208] width 77 height 29
type input "*******"
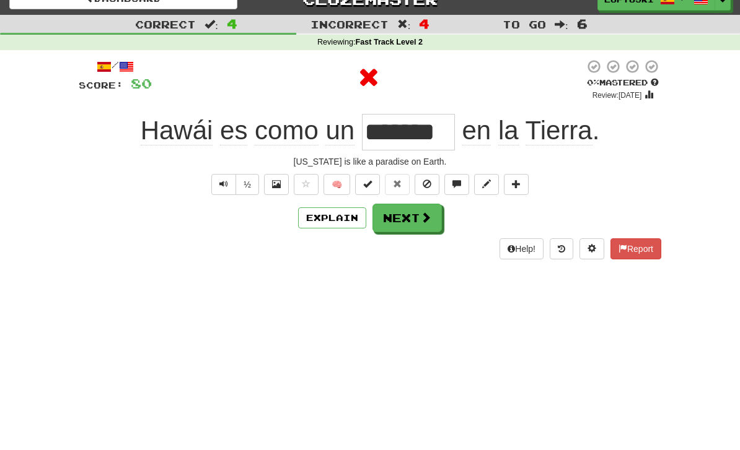
scroll to position [0, 0]
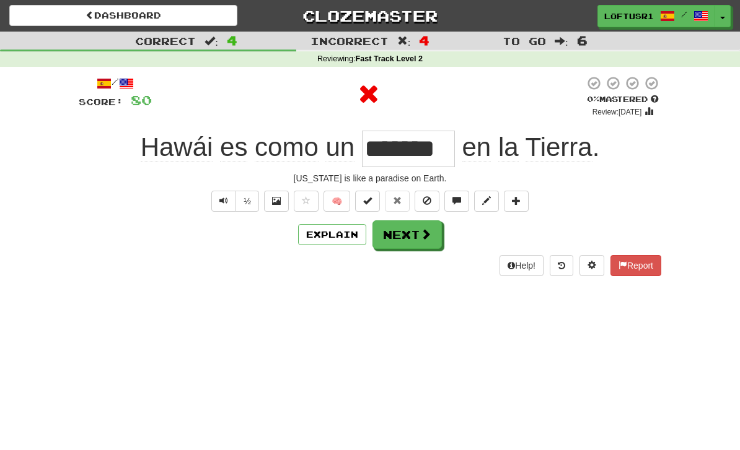
click at [418, 236] on button "Next" at bounding box center [406, 235] width 69 height 29
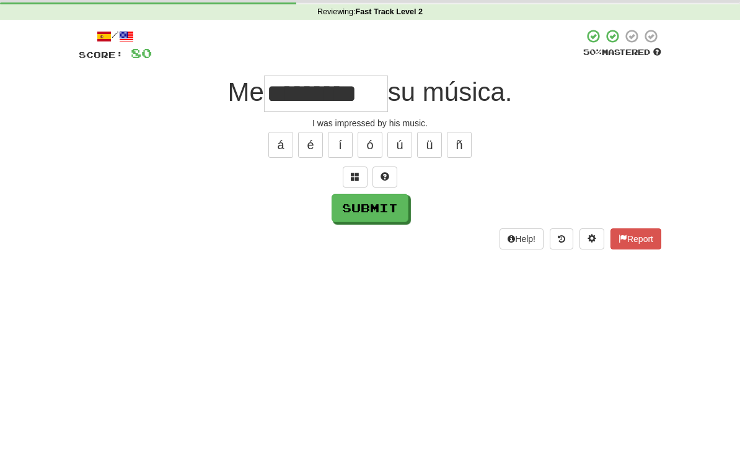
scroll to position [47, 0]
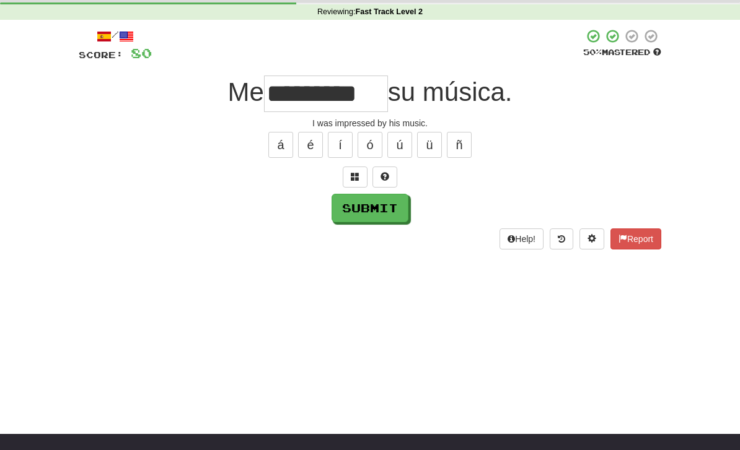
click at [384, 201] on button "Submit" at bounding box center [369, 208] width 77 height 29
type input "**********"
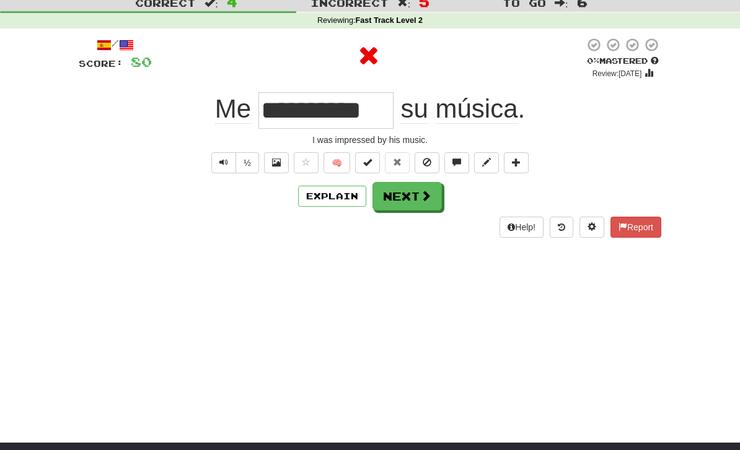
scroll to position [29, 0]
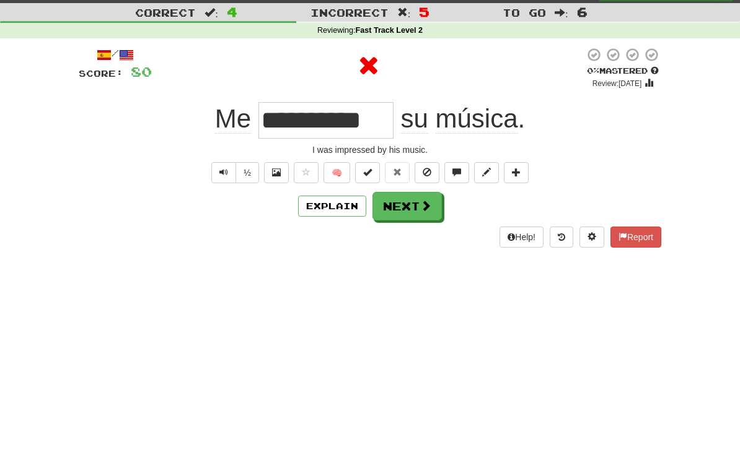
click at [413, 209] on button "Next" at bounding box center [406, 206] width 69 height 29
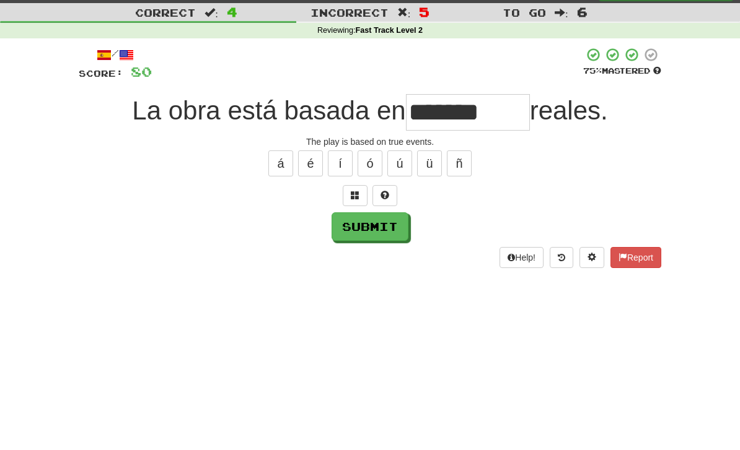
click at [504, 112] on input "*******" at bounding box center [468, 112] width 124 height 37
type input "*"
type input "******"
click at [395, 222] on button "Submit" at bounding box center [369, 227] width 77 height 29
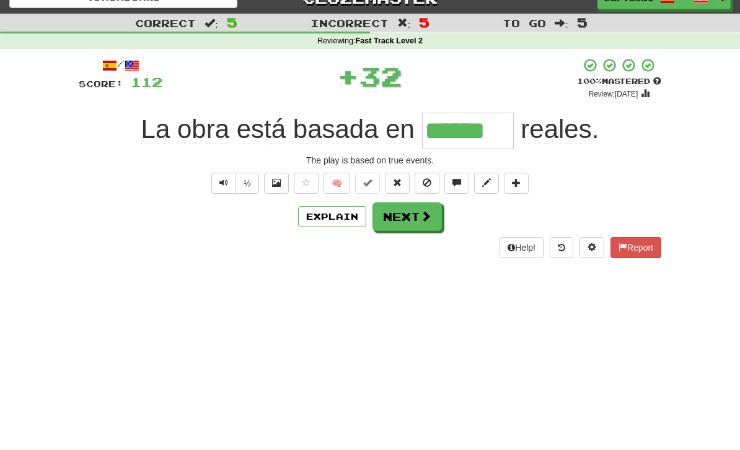
scroll to position [0, 0]
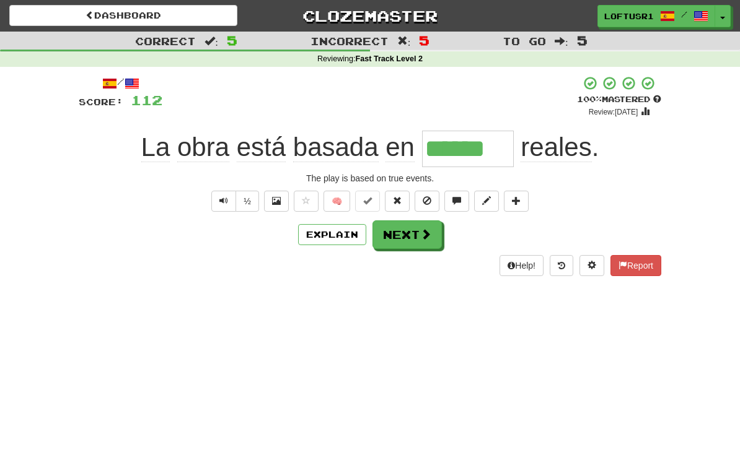
click at [411, 237] on button "Next" at bounding box center [406, 235] width 69 height 29
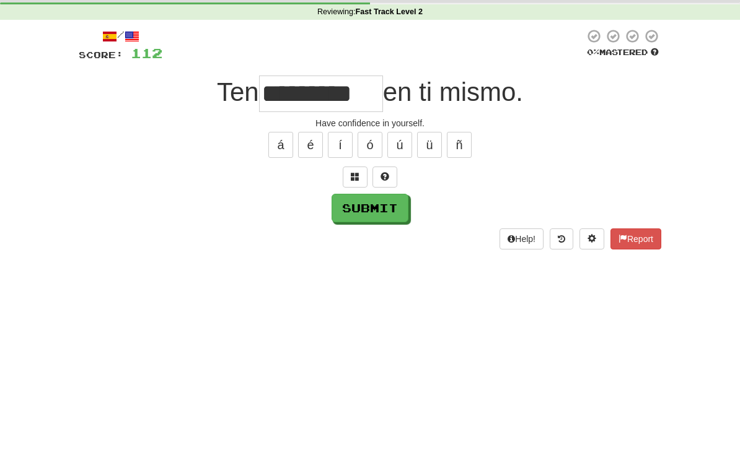
scroll to position [47, 0]
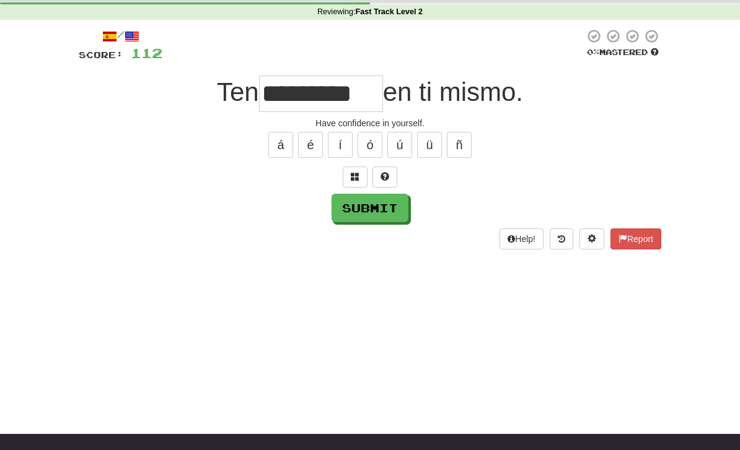
type input "*********"
click at [375, 197] on button "Submit" at bounding box center [369, 208] width 77 height 29
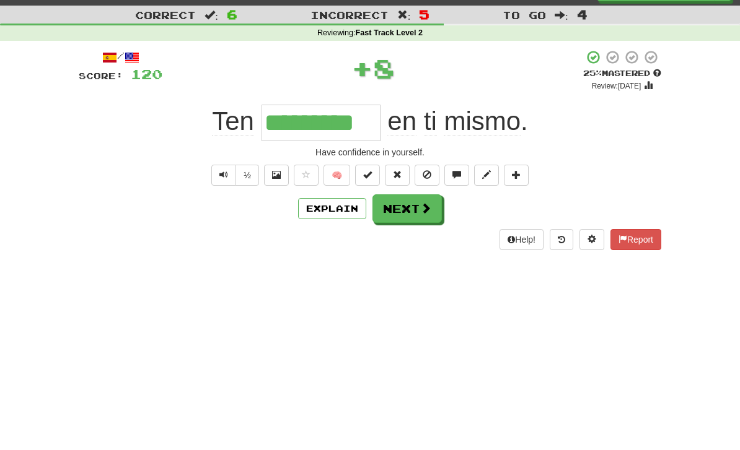
scroll to position [0, 0]
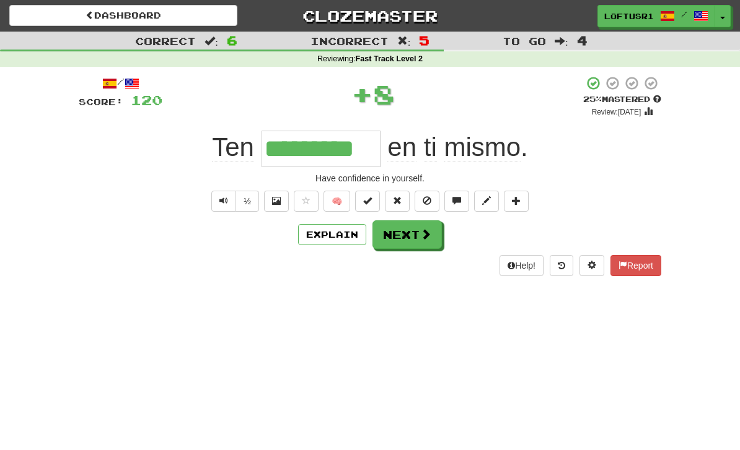
click at [349, 242] on button "Explain" at bounding box center [332, 234] width 68 height 21
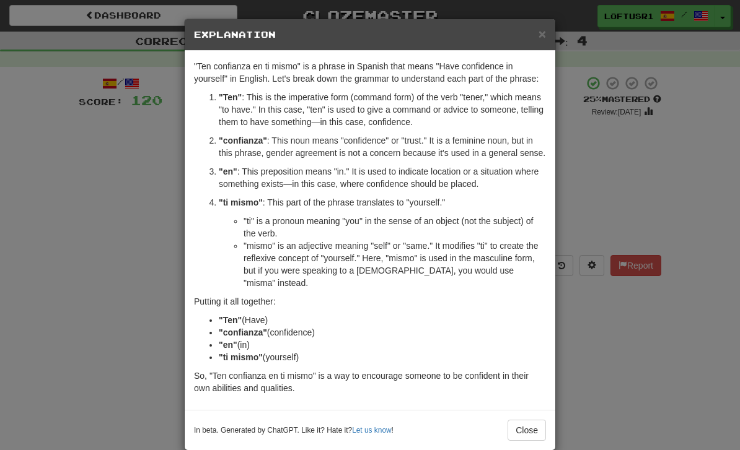
click at [602, 372] on div "× Explanation "Ten confianza en ti mismo" is a phrase in Spanish that means "Ha…" at bounding box center [370, 225] width 740 height 450
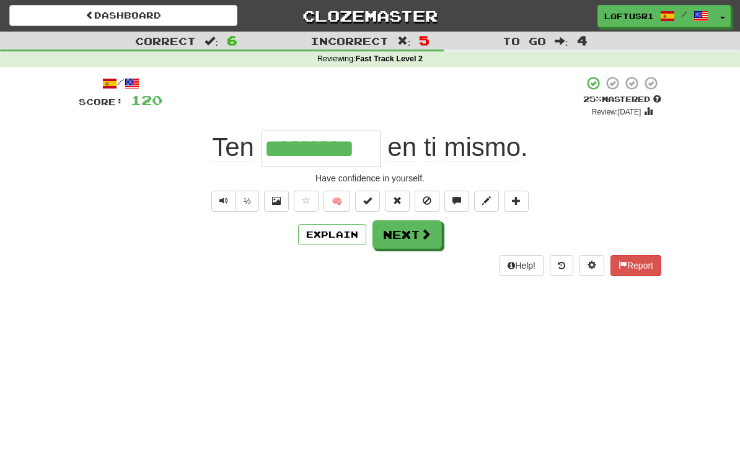
click at [418, 232] on button "Next" at bounding box center [406, 235] width 69 height 29
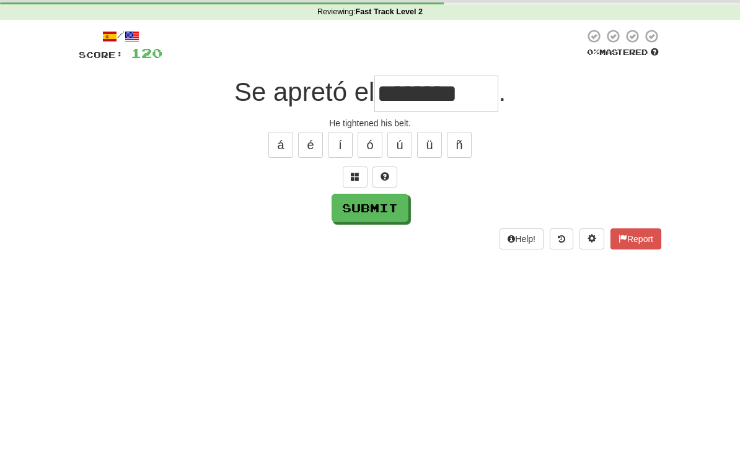
scroll to position [47, 0]
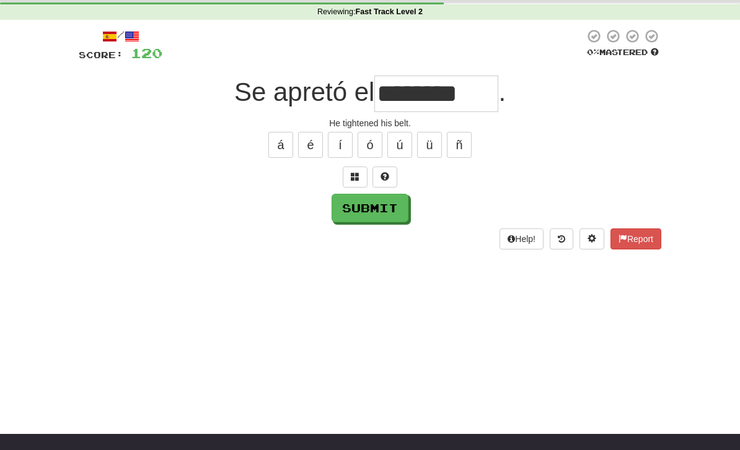
click at [349, 219] on button "Submit" at bounding box center [369, 208] width 77 height 29
type input "********"
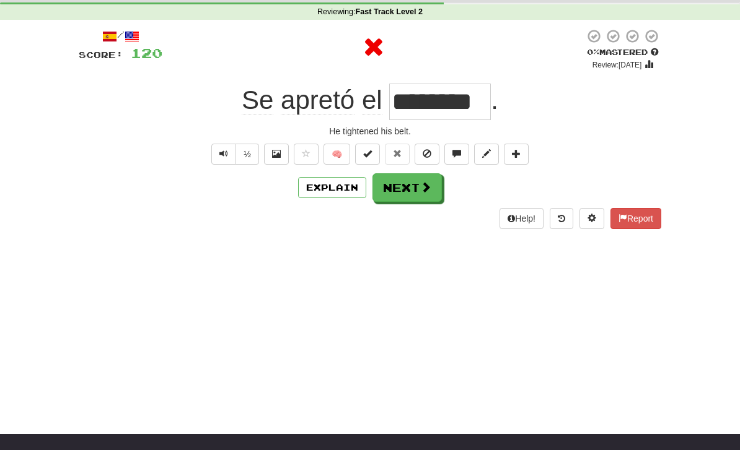
scroll to position [0, 0]
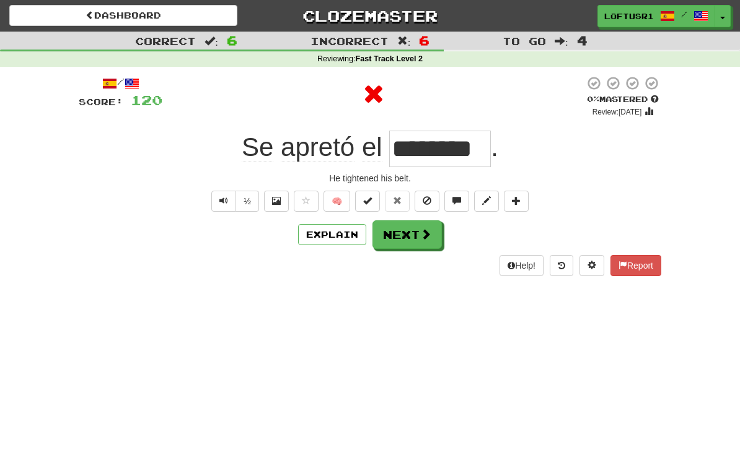
click at [409, 238] on button "Next" at bounding box center [406, 235] width 69 height 29
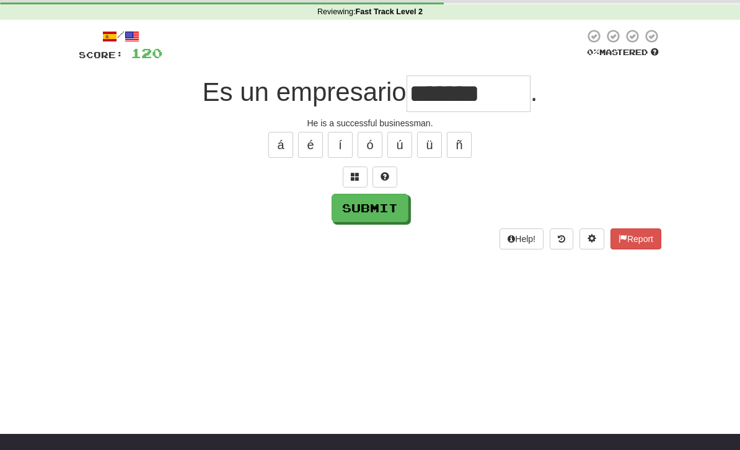
type input "*******"
click at [362, 219] on button "Submit" at bounding box center [369, 208] width 77 height 29
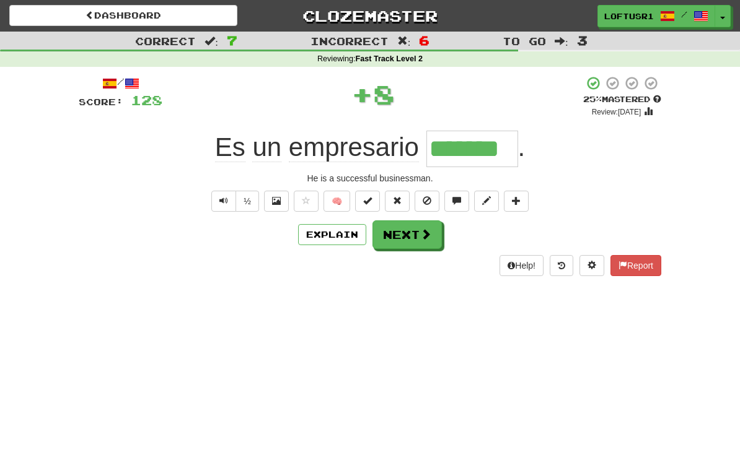
click at [415, 238] on button "Next" at bounding box center [406, 235] width 69 height 29
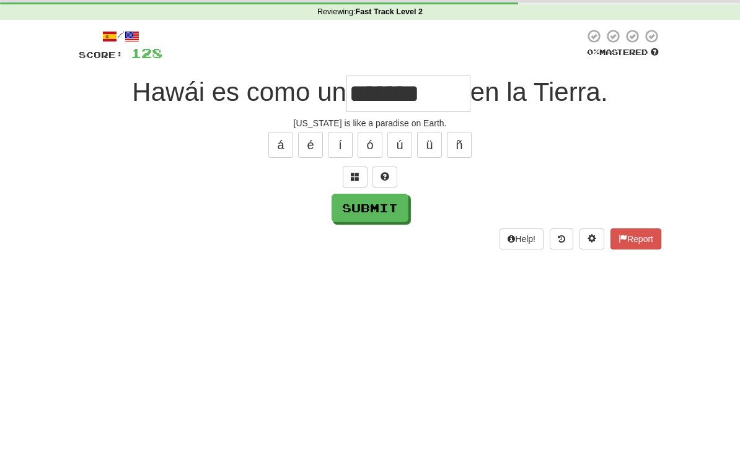
scroll to position [47, 0]
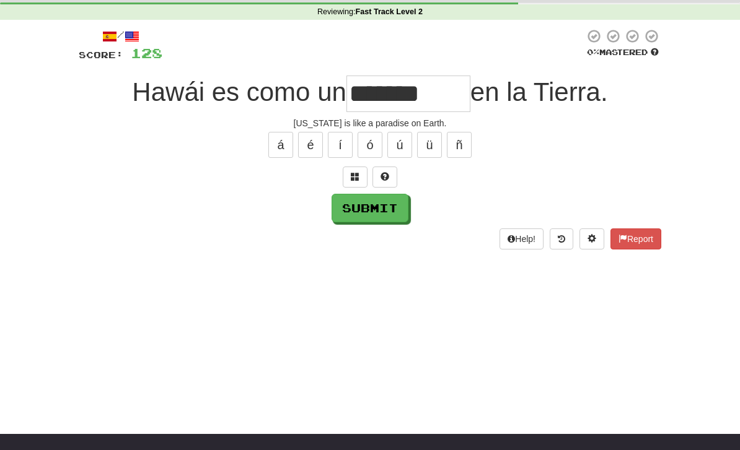
type input "*******"
click at [371, 213] on button "Submit" at bounding box center [369, 208] width 77 height 29
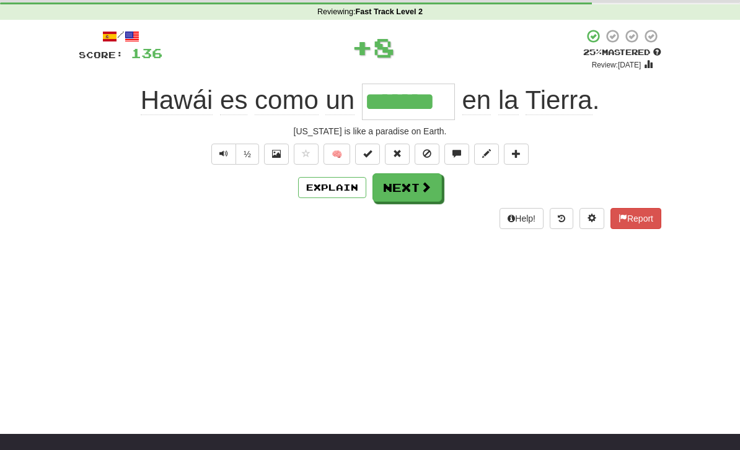
scroll to position [0, 0]
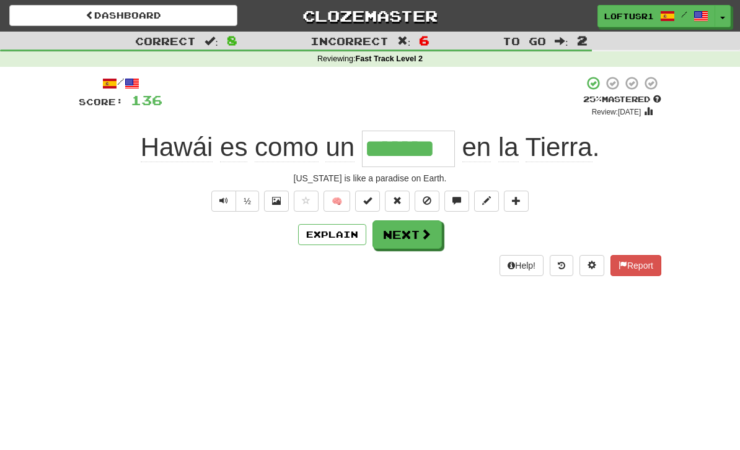
click at [426, 245] on button "Next" at bounding box center [406, 235] width 69 height 29
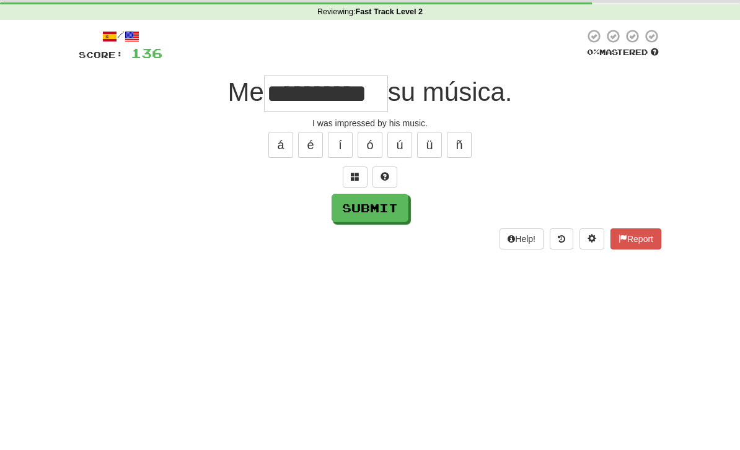
scroll to position [47, 0]
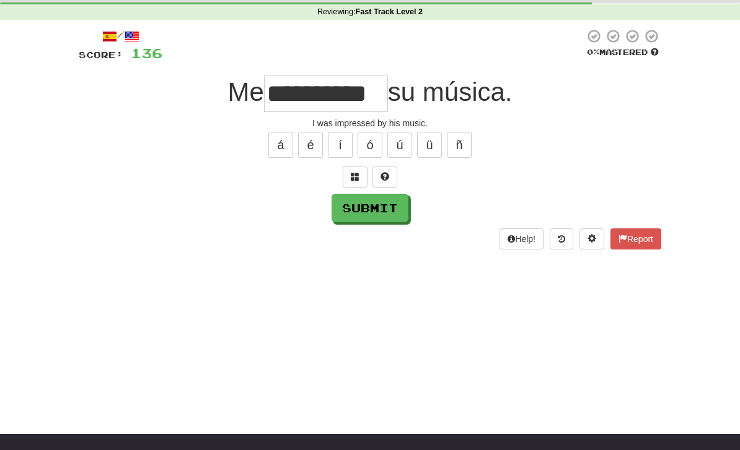
type input "**********"
click at [364, 221] on button "Submit" at bounding box center [369, 208] width 77 height 29
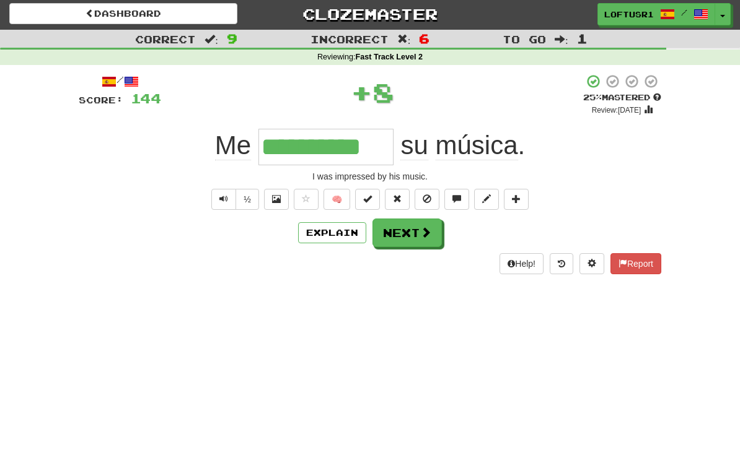
scroll to position [0, 0]
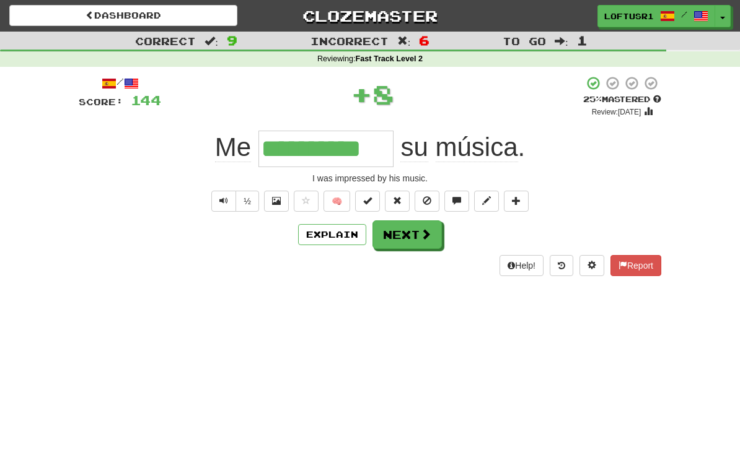
click at [410, 234] on button "Next" at bounding box center [406, 235] width 69 height 29
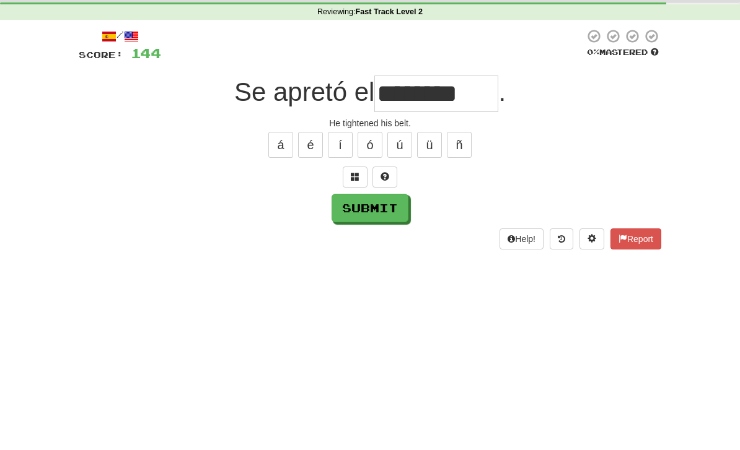
scroll to position [47, 0]
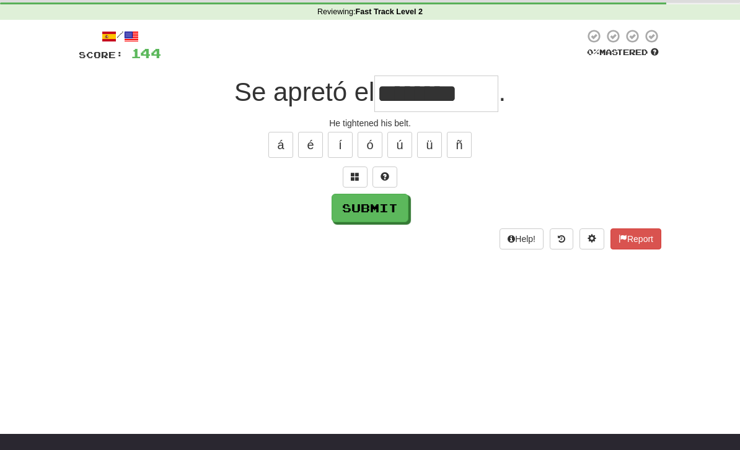
type input "********"
click at [372, 204] on button "Submit" at bounding box center [369, 208] width 77 height 29
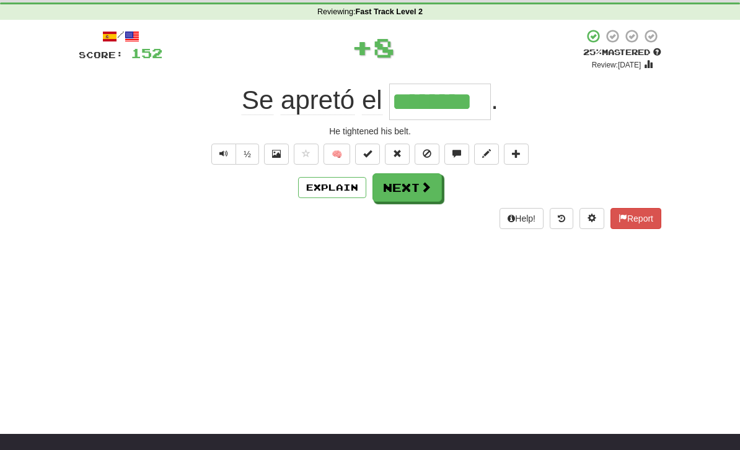
scroll to position [0, 0]
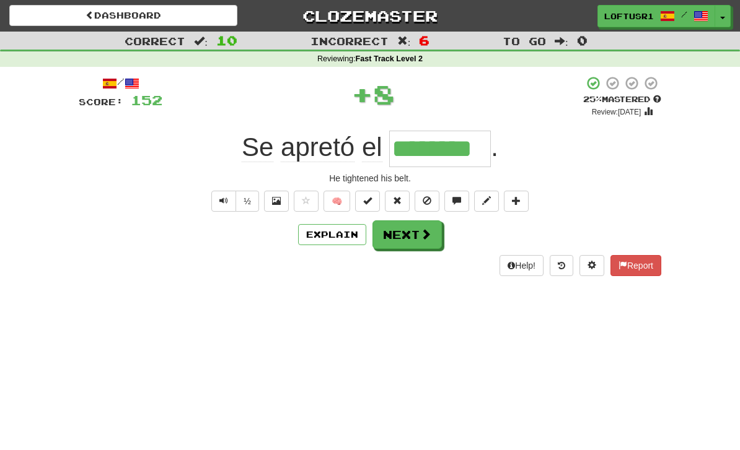
click at [414, 235] on button "Next" at bounding box center [406, 235] width 69 height 29
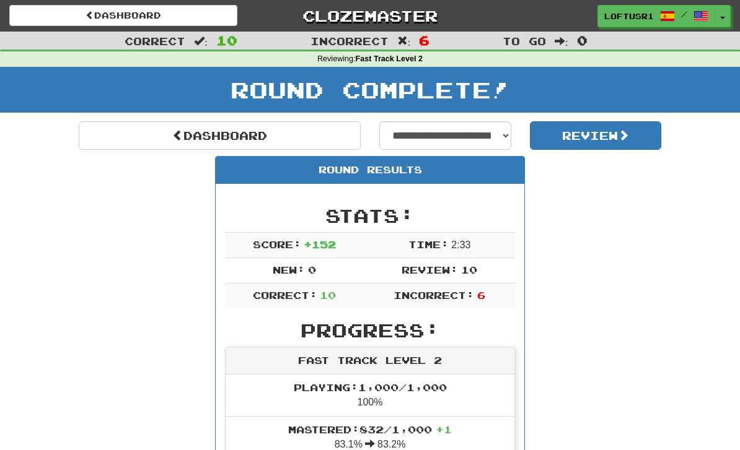
click at [188, 148] on link "Dashboard" at bounding box center [220, 135] width 282 height 29
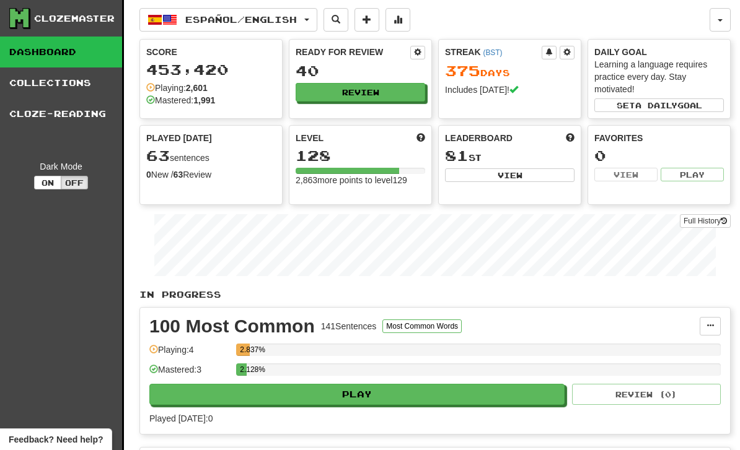
click at [717, 223] on link "Full History" at bounding box center [705, 221] width 51 height 14
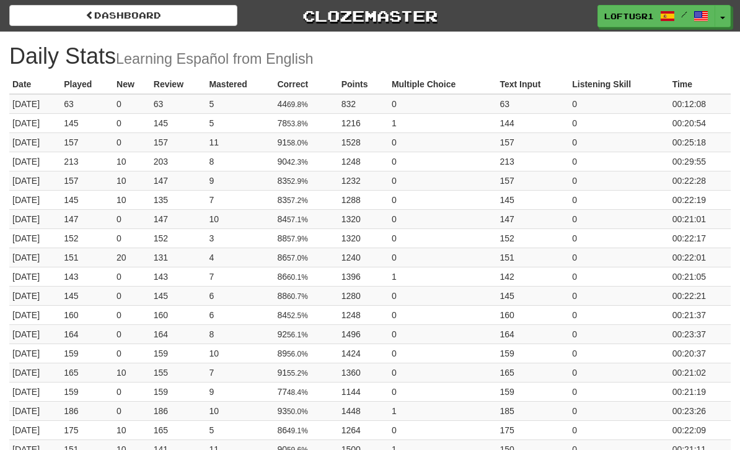
click at [89, 24] on link "Dashboard" at bounding box center [123, 15] width 228 height 21
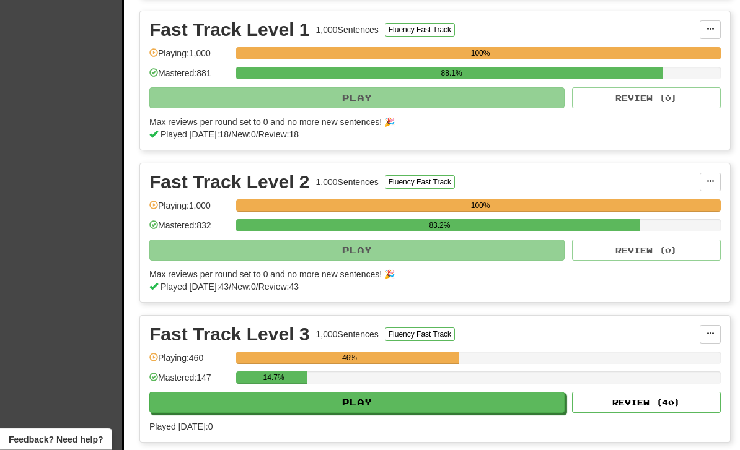
scroll to position [685, 0]
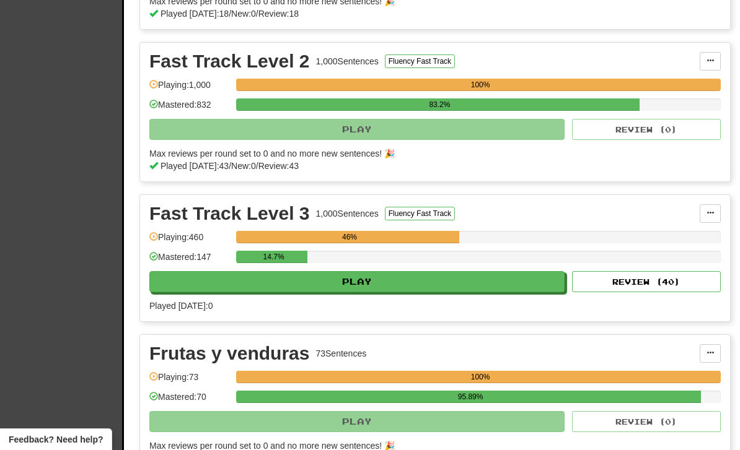
click at [661, 284] on button "Review ( 40 )" at bounding box center [646, 281] width 149 height 21
select select "**"
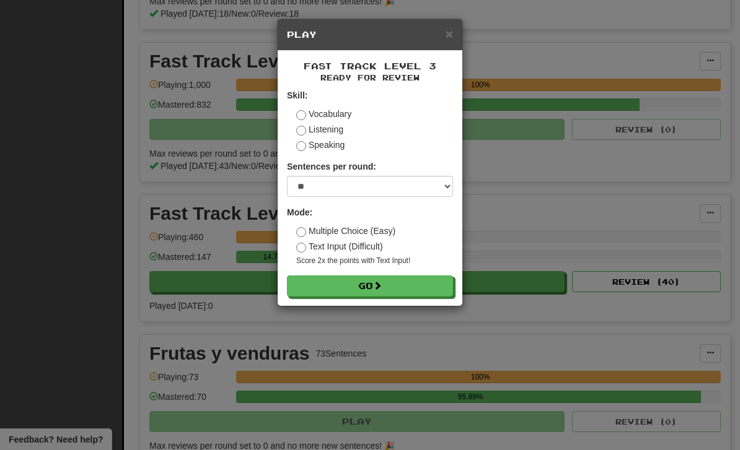
click at [424, 295] on button "Go" at bounding box center [370, 286] width 166 height 21
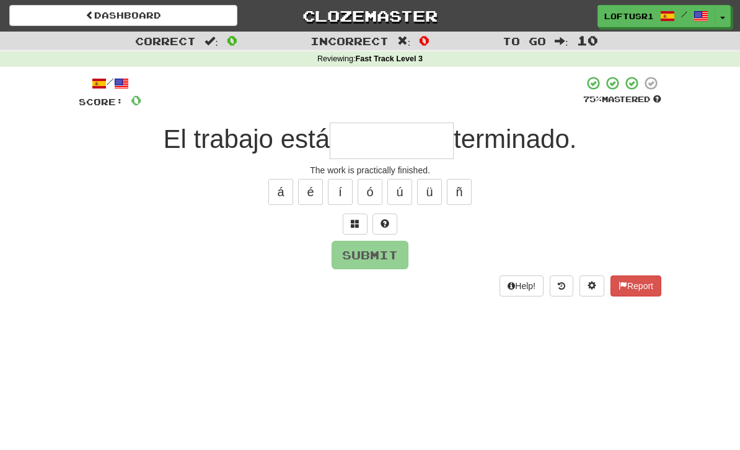
click at [425, 139] on input "text" at bounding box center [392, 141] width 124 height 37
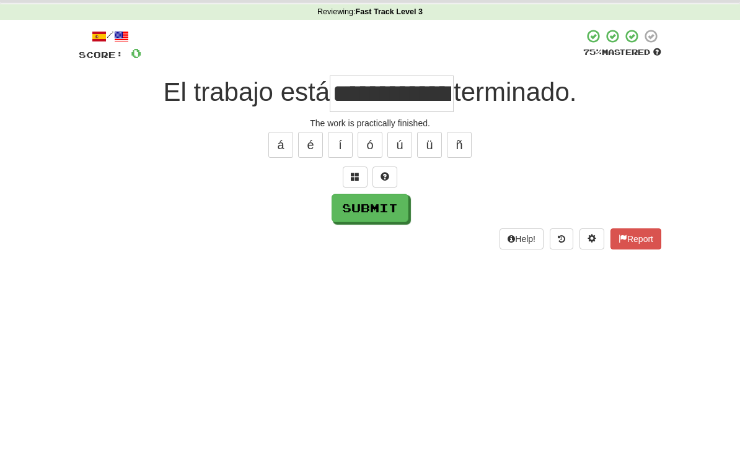
scroll to position [47, 0]
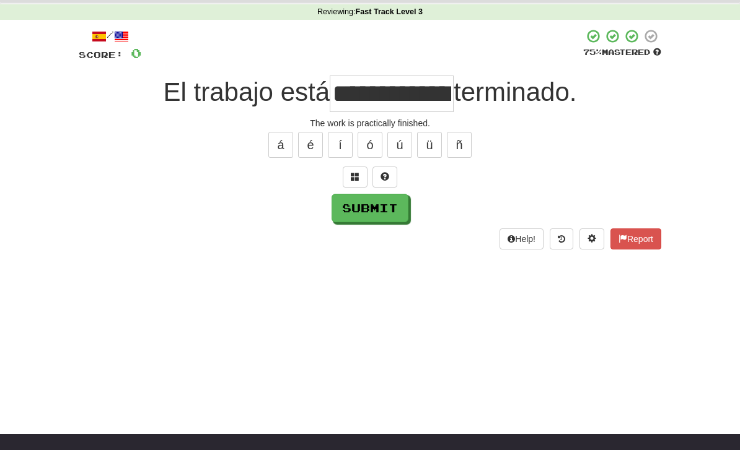
click at [374, 205] on button "Submit" at bounding box center [369, 208] width 77 height 29
type input "**********"
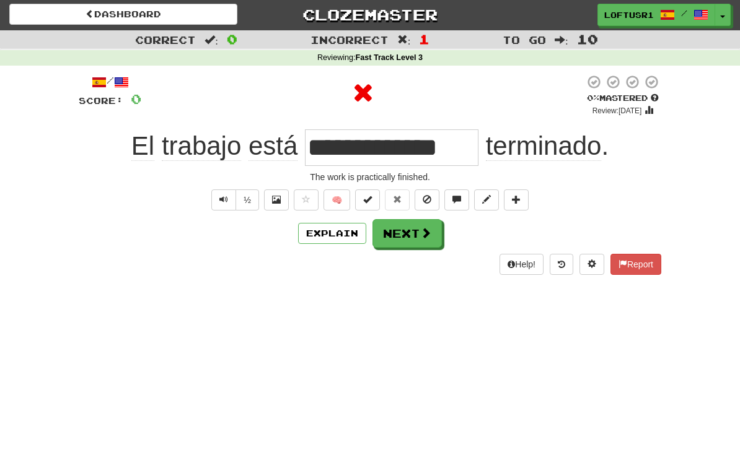
scroll to position [0, 0]
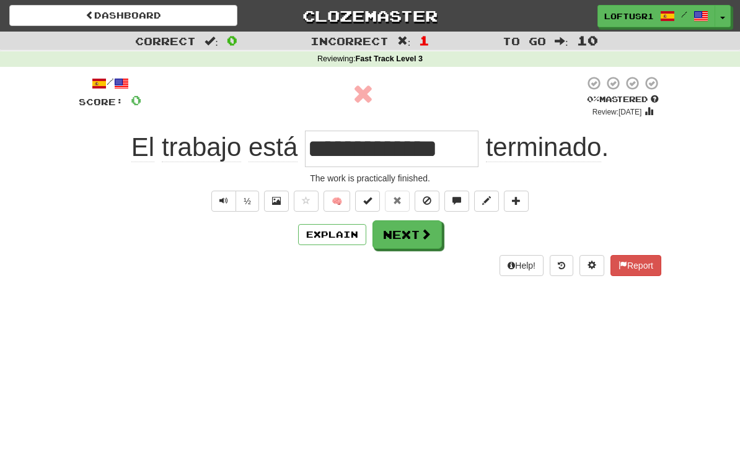
click at [413, 228] on button "Next" at bounding box center [406, 235] width 69 height 29
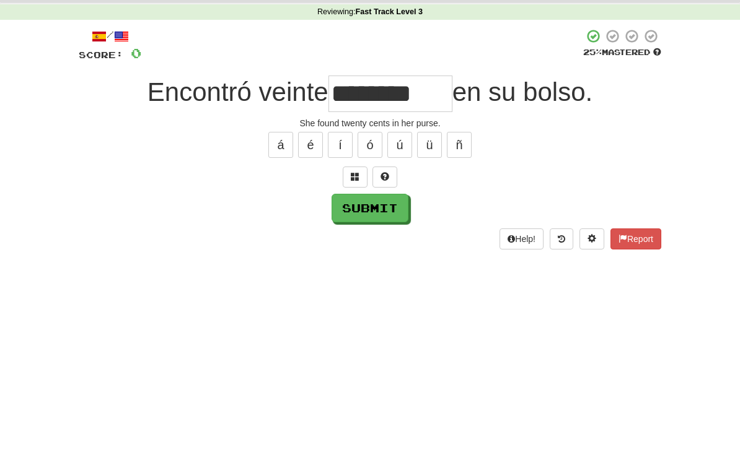
scroll to position [47, 0]
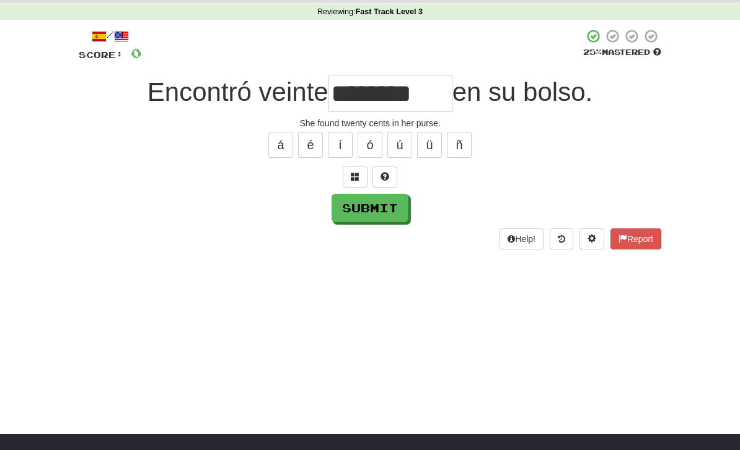
click at [388, 209] on button "Submit" at bounding box center [369, 208] width 77 height 29
type input "********"
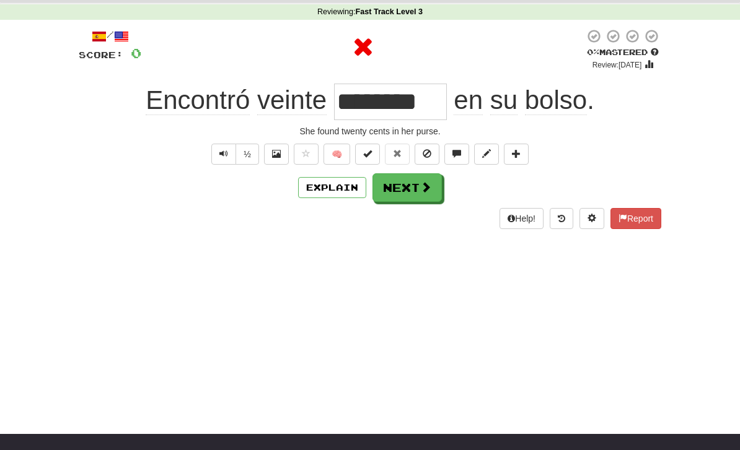
scroll to position [0, 0]
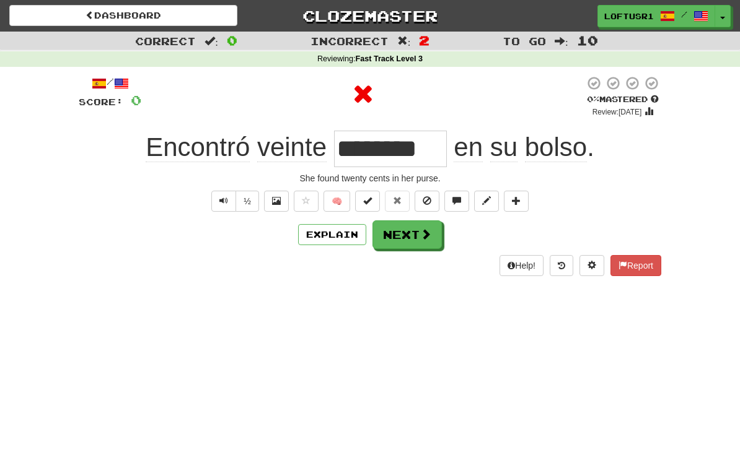
click at [414, 243] on button "Next" at bounding box center [406, 235] width 69 height 29
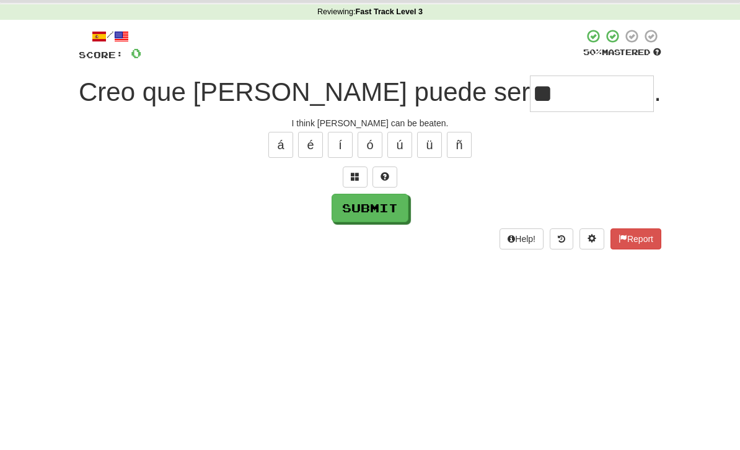
type input "*"
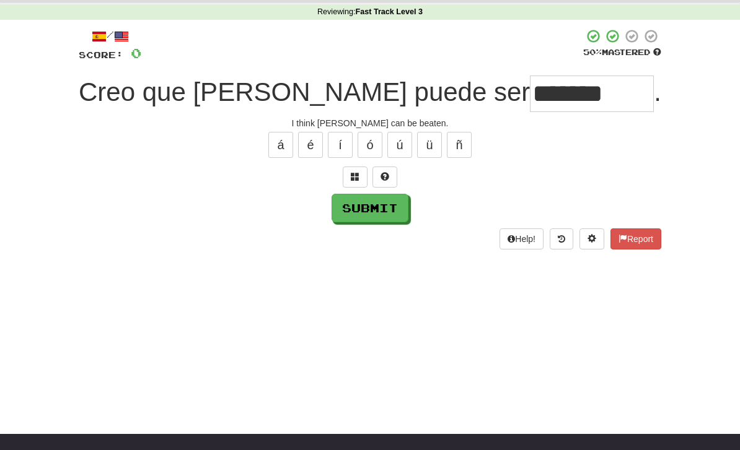
click at [388, 214] on button "Submit" at bounding box center [369, 208] width 77 height 29
type input "*******"
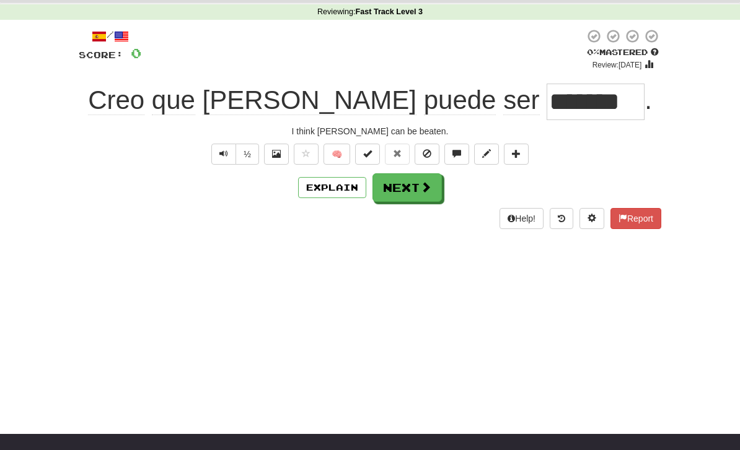
click at [404, 185] on button "Next" at bounding box center [406, 187] width 69 height 29
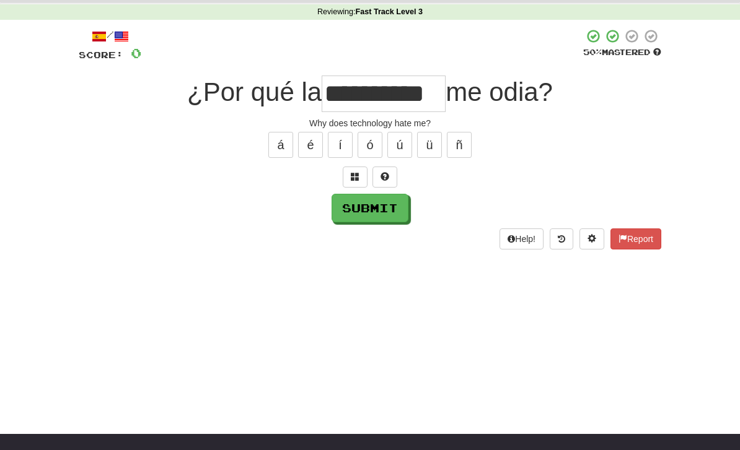
click at [367, 211] on button "Submit" at bounding box center [369, 208] width 77 height 29
type input "**********"
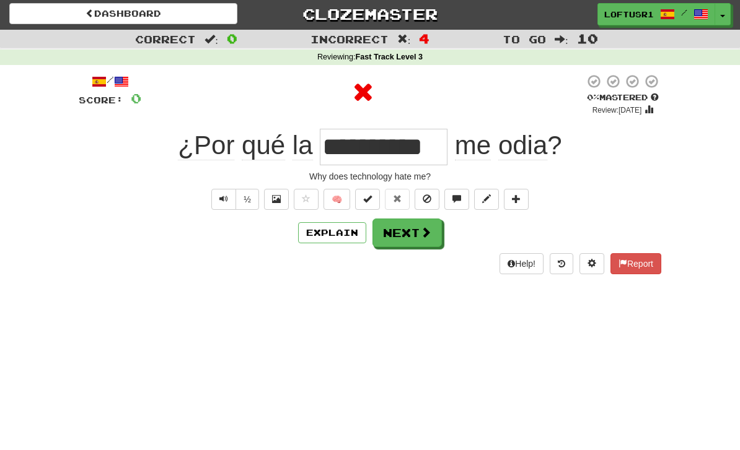
scroll to position [0, 0]
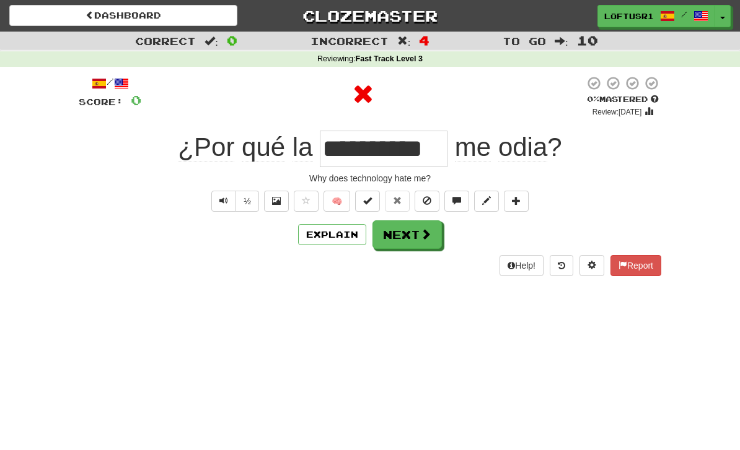
click at [406, 237] on button "Next" at bounding box center [406, 235] width 69 height 29
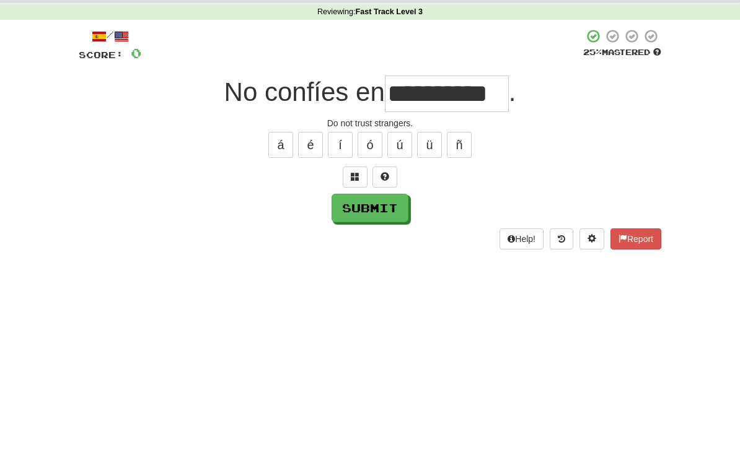
scroll to position [47, 0]
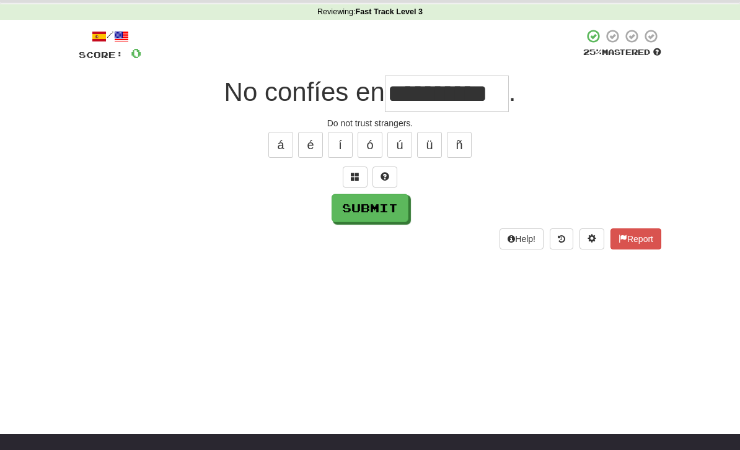
click at [369, 219] on button "Submit" at bounding box center [369, 208] width 77 height 29
type input "********"
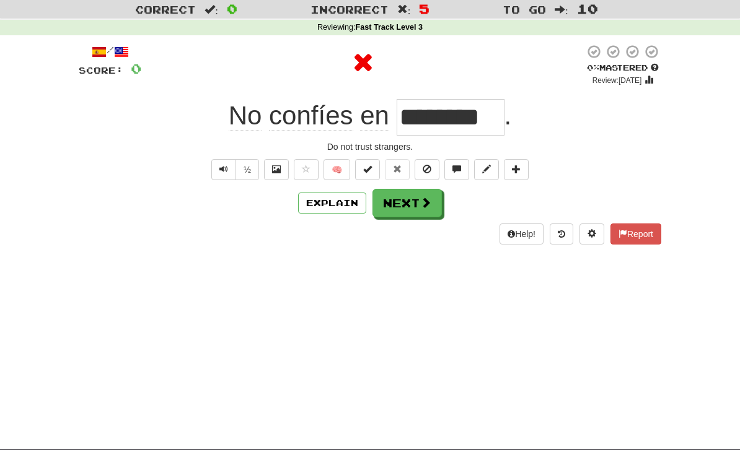
scroll to position [8, 0]
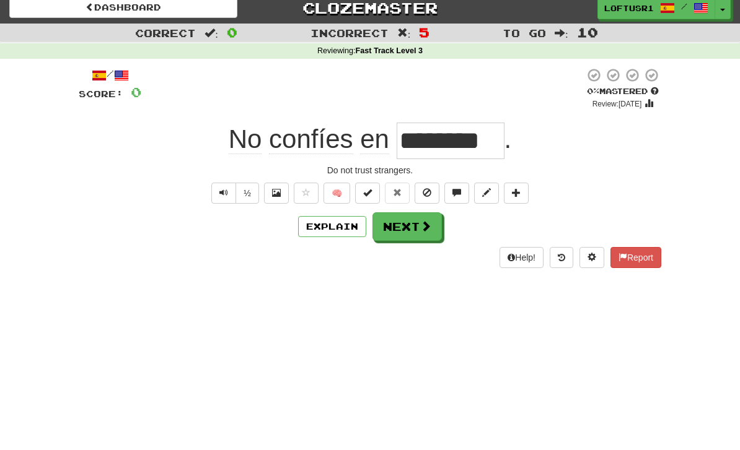
click at [411, 227] on button "Next" at bounding box center [406, 227] width 69 height 29
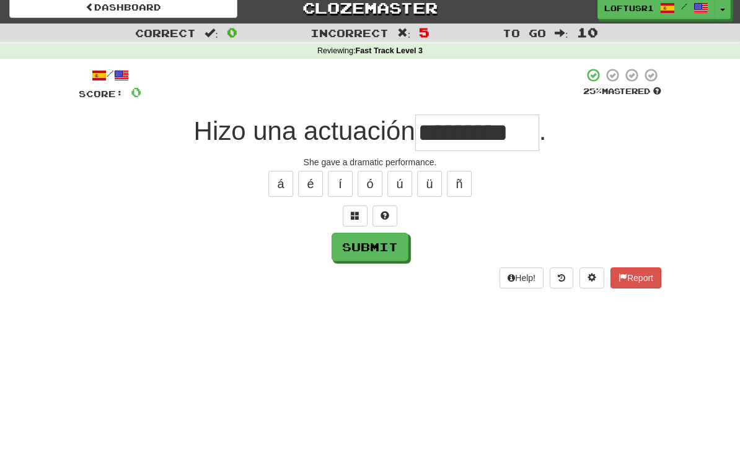
click at [359, 259] on button "Submit" at bounding box center [369, 247] width 77 height 29
type input "*********"
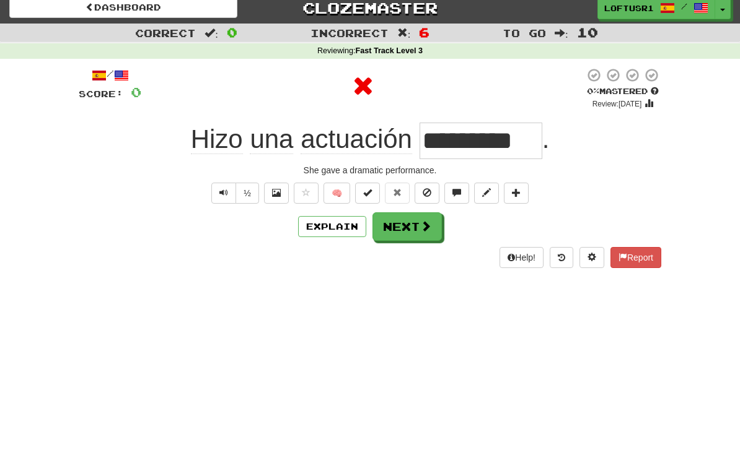
scroll to position [0, 0]
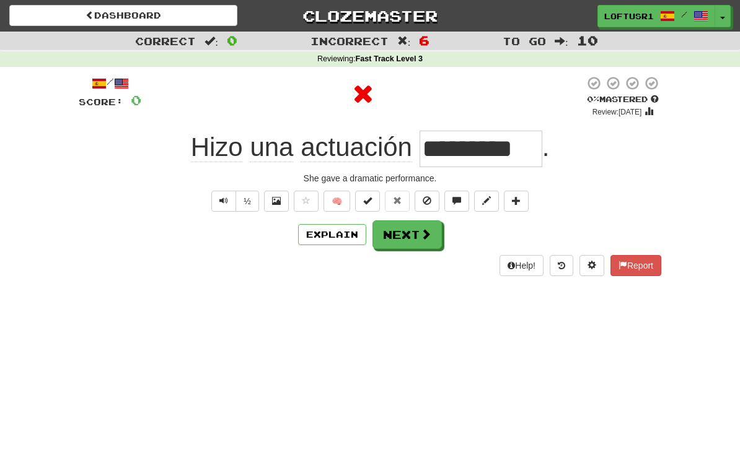
click at [413, 226] on button "Next" at bounding box center [406, 235] width 69 height 29
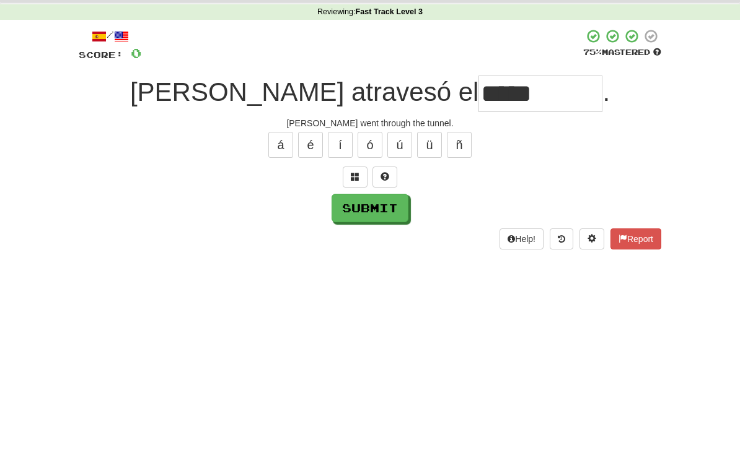
scroll to position [47, 0]
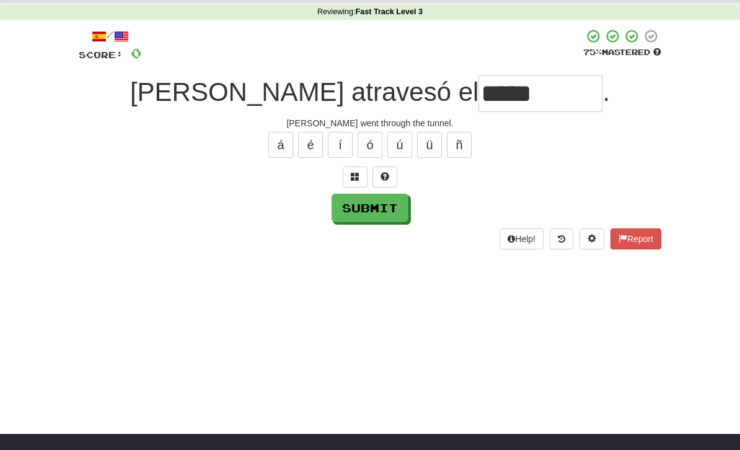
click at [373, 214] on button "Submit" at bounding box center [369, 208] width 77 height 29
type input "*****"
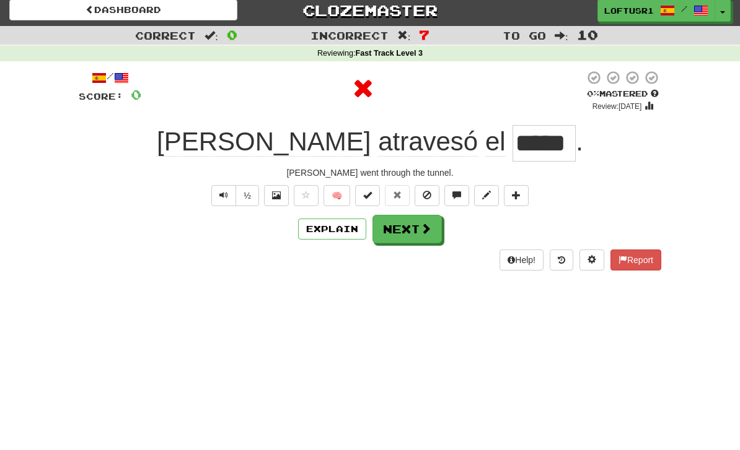
scroll to position [0, 0]
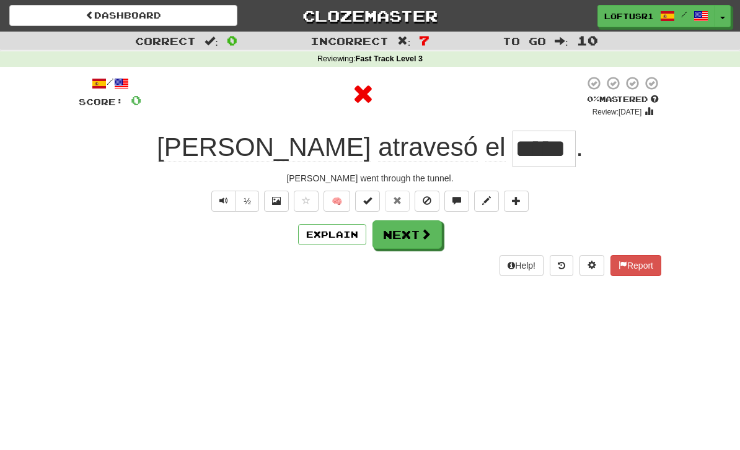
click at [417, 240] on button "Next" at bounding box center [406, 235] width 69 height 29
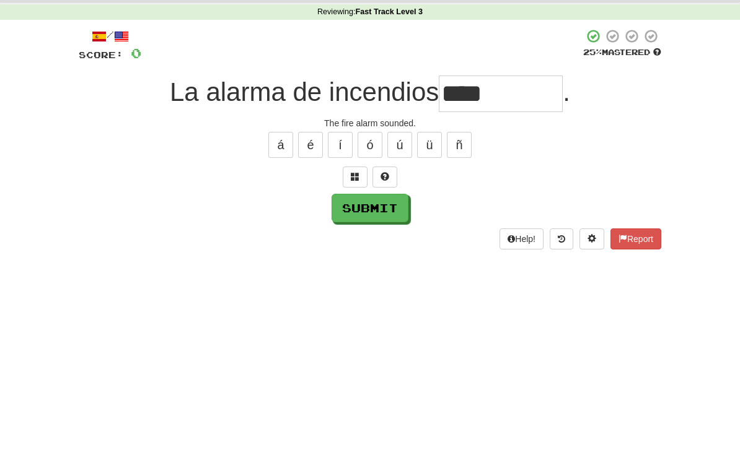
scroll to position [47, 0]
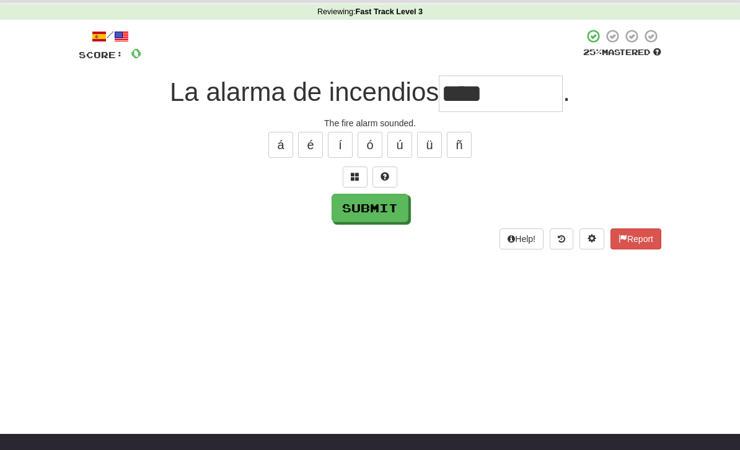
type input "****"
click at [377, 203] on button "Submit" at bounding box center [369, 208] width 77 height 29
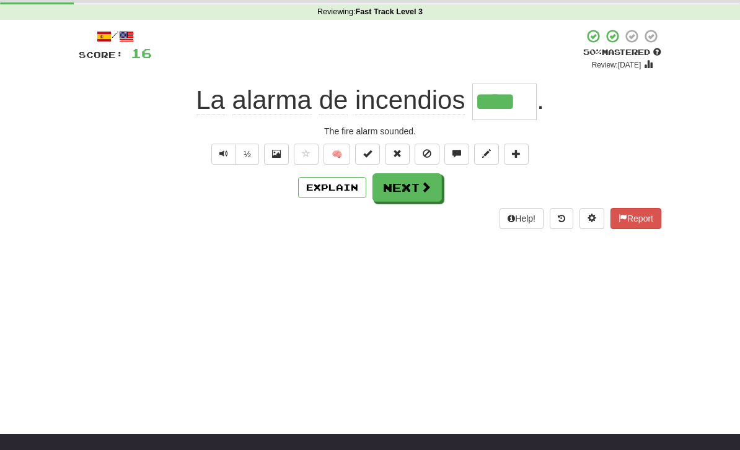
click at [413, 178] on button "Next" at bounding box center [406, 187] width 69 height 29
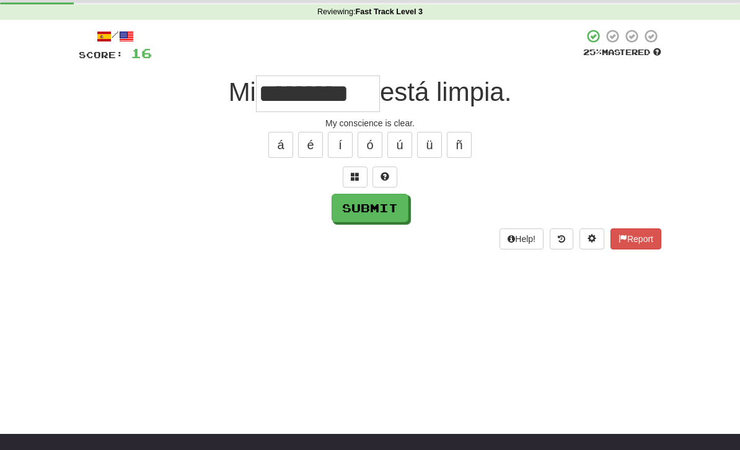
click at [353, 220] on button "Submit" at bounding box center [369, 208] width 77 height 29
type input "**********"
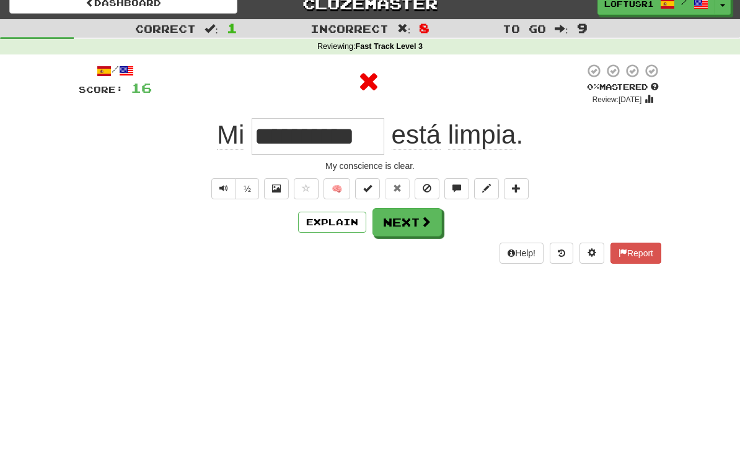
scroll to position [0, 0]
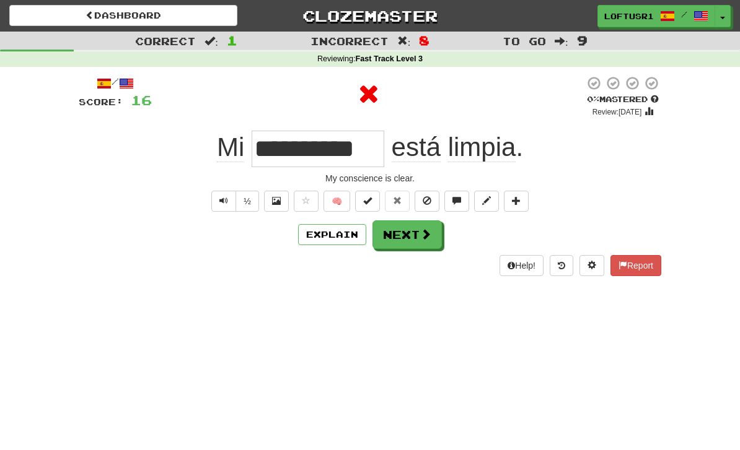
click at [340, 224] on button "Explain" at bounding box center [332, 234] width 68 height 21
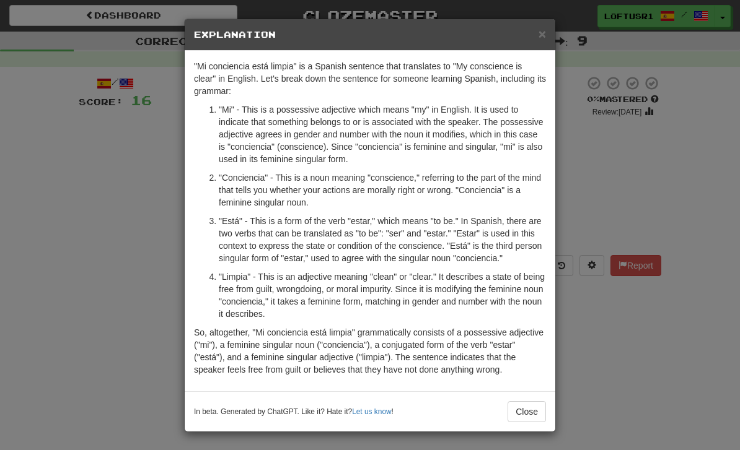
click at [540, 402] on button "Close" at bounding box center [526, 411] width 38 height 21
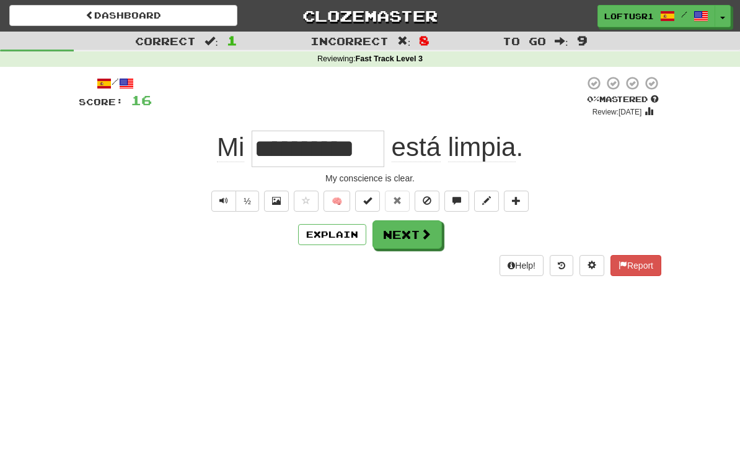
click at [407, 225] on button "Next" at bounding box center [406, 235] width 69 height 29
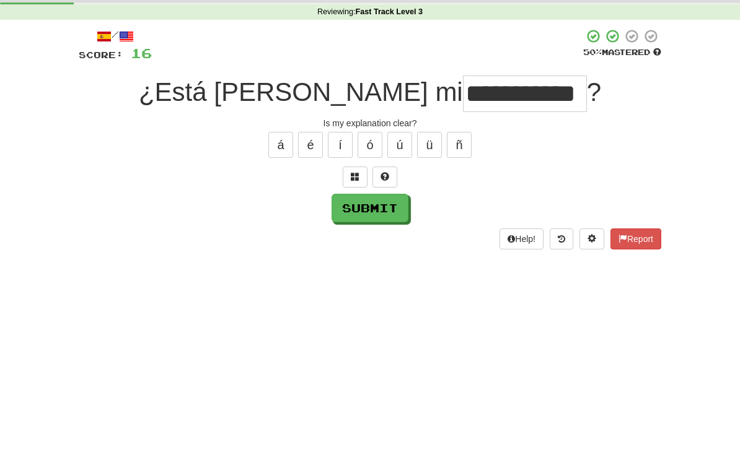
scroll to position [47, 0]
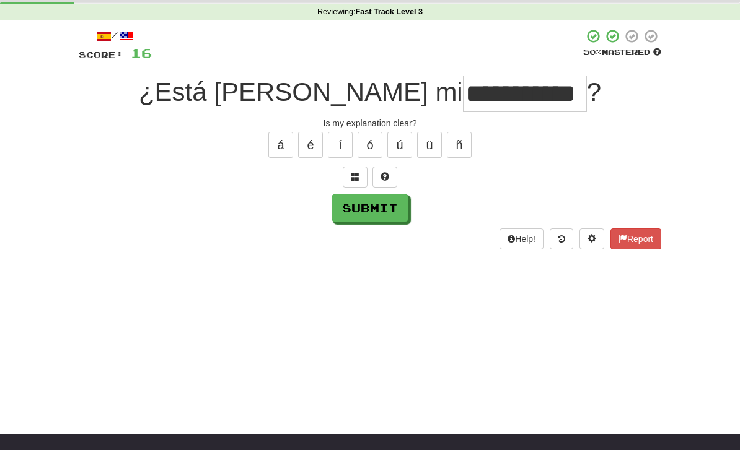
type input "**********"
click at [358, 205] on button "Submit" at bounding box center [369, 208] width 77 height 29
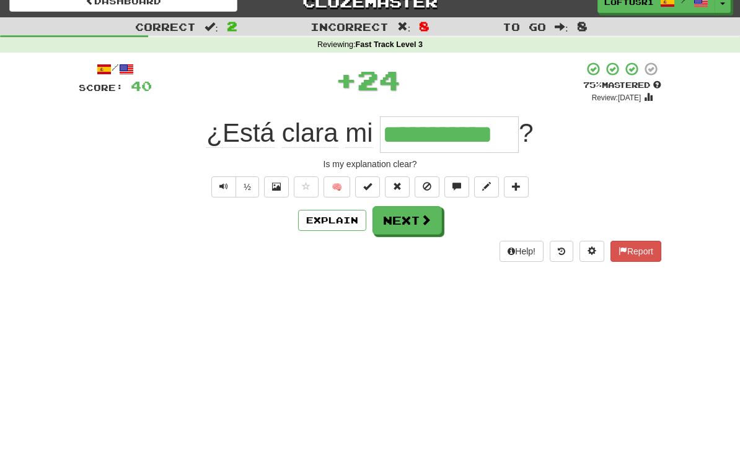
scroll to position [0, 0]
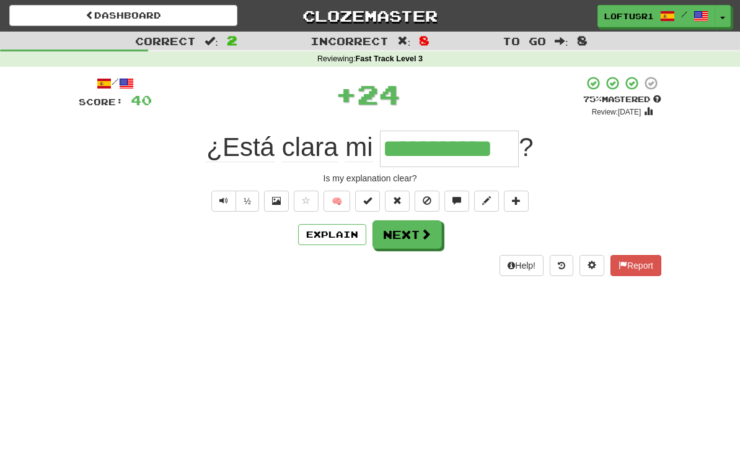
click at [408, 232] on button "Next" at bounding box center [406, 235] width 69 height 29
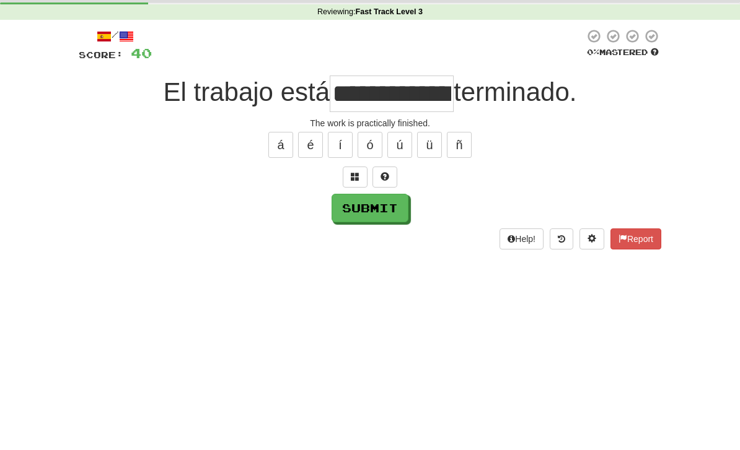
scroll to position [47, 0]
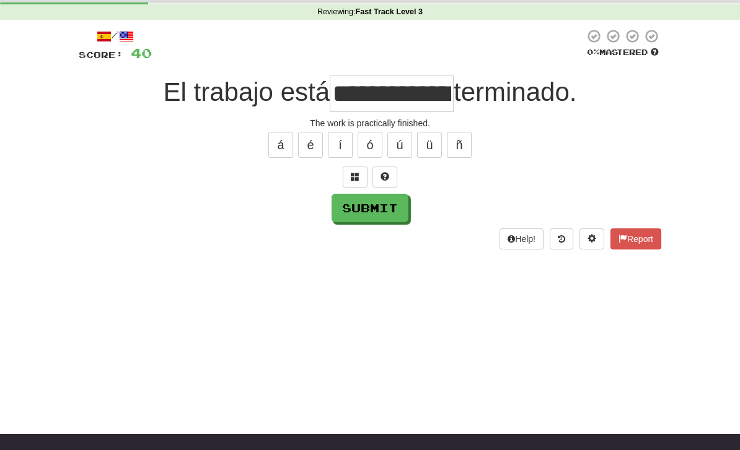
type input "**********"
click at [369, 211] on button "Submit" at bounding box center [369, 208] width 77 height 29
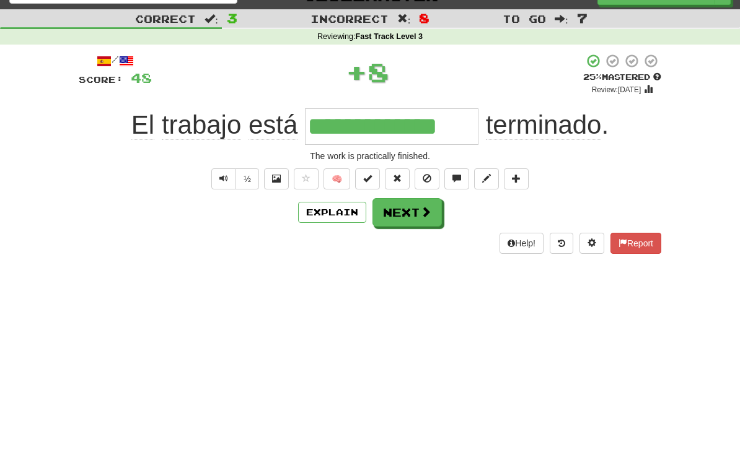
scroll to position [0, 0]
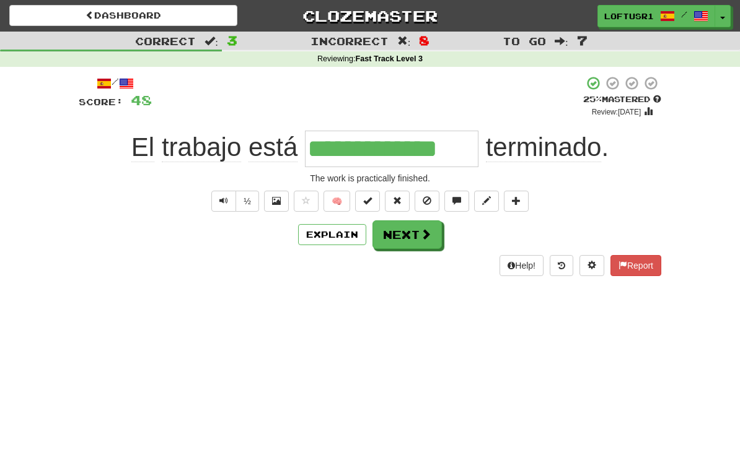
click at [421, 229] on span at bounding box center [425, 234] width 11 height 11
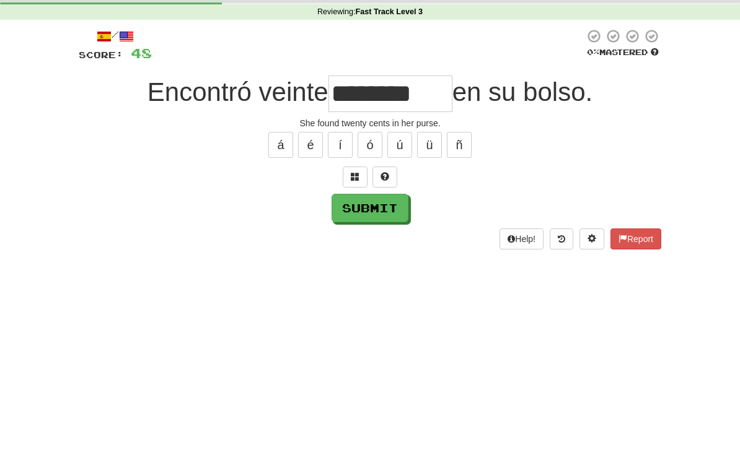
scroll to position [47, 0]
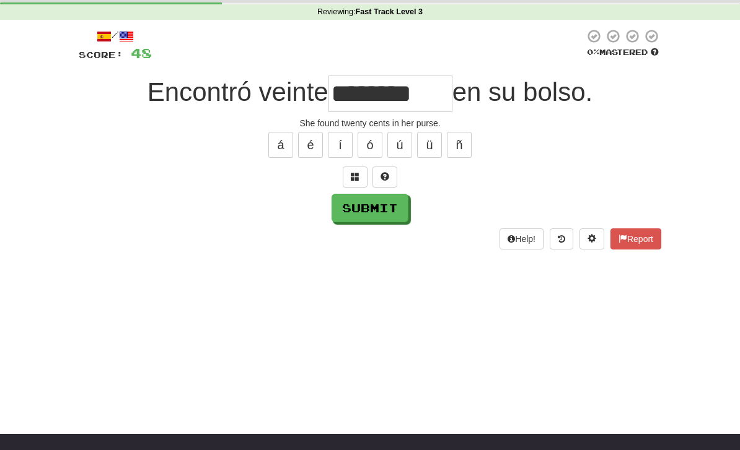
click at [364, 208] on button "Submit" at bounding box center [369, 208] width 77 height 29
type input "********"
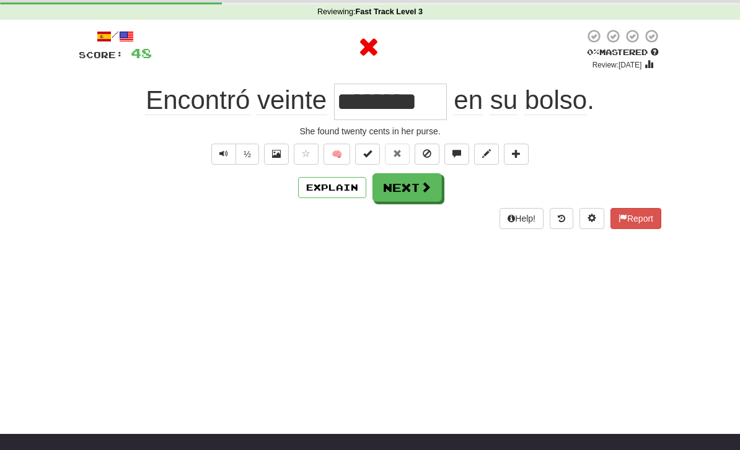
scroll to position [0, 0]
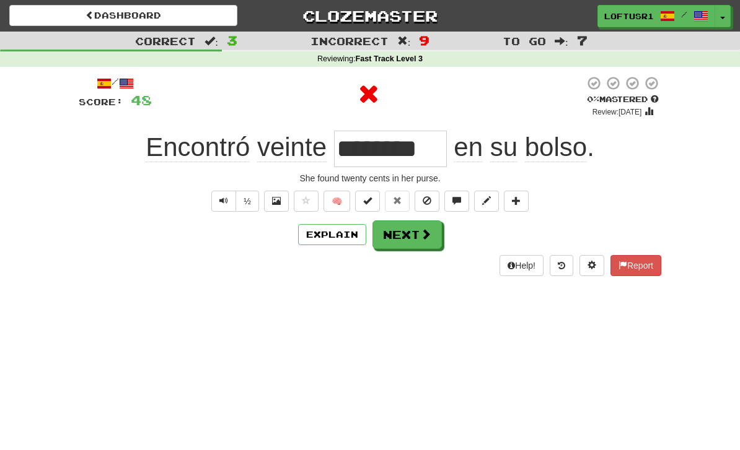
click at [418, 238] on button "Next" at bounding box center [406, 235] width 69 height 29
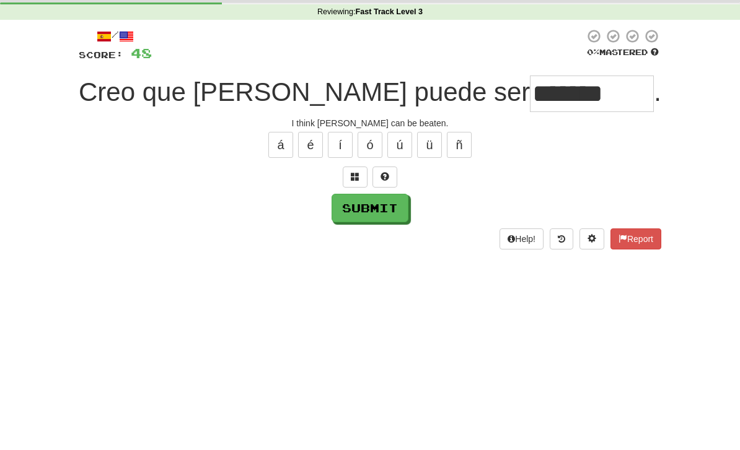
scroll to position [47, 0]
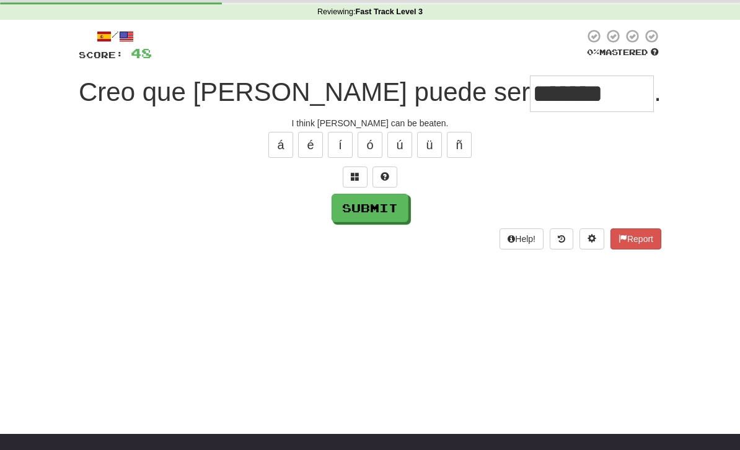
type input "*******"
click at [366, 207] on button "Submit" at bounding box center [369, 208] width 77 height 29
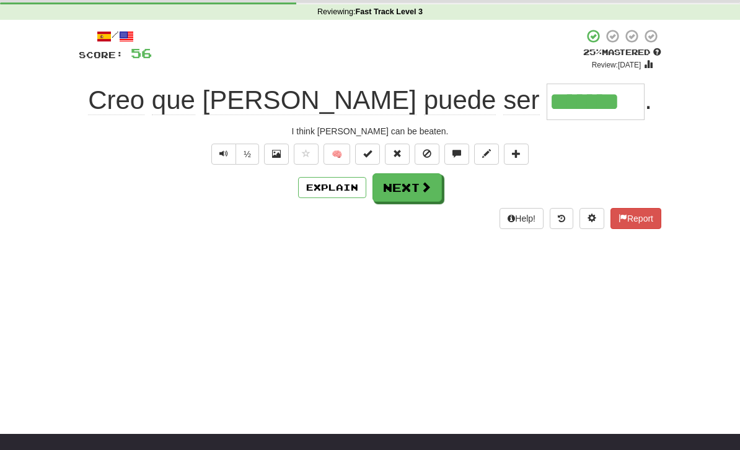
click at [431, 178] on button "Next" at bounding box center [406, 187] width 69 height 29
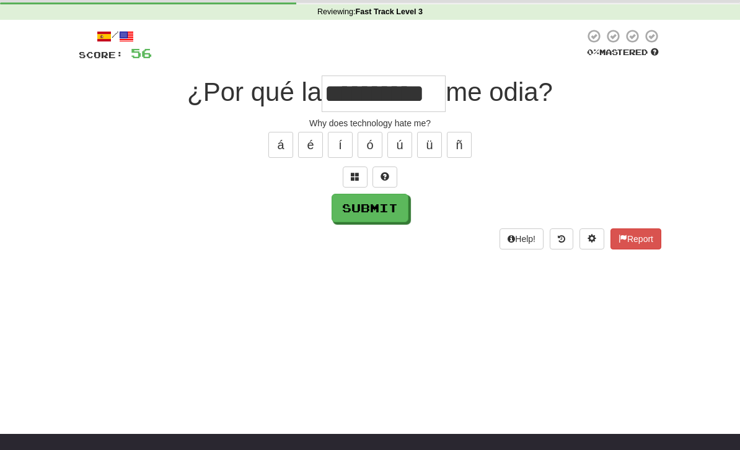
click at [359, 213] on button "Submit" at bounding box center [369, 208] width 77 height 29
type input "**********"
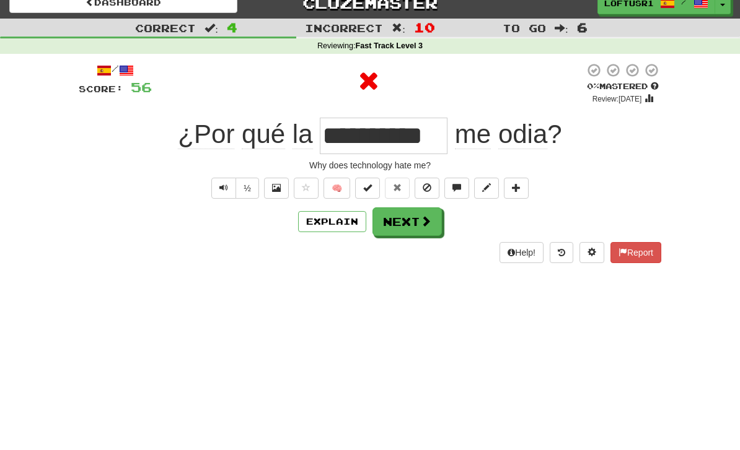
scroll to position [0, 0]
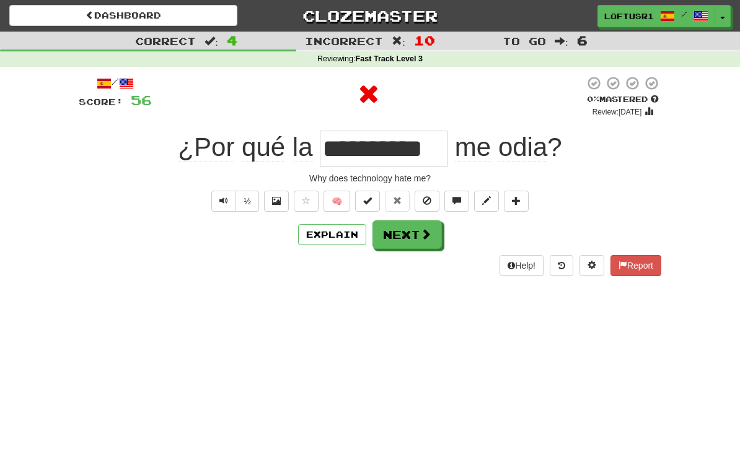
click at [410, 237] on button "Next" at bounding box center [406, 235] width 69 height 29
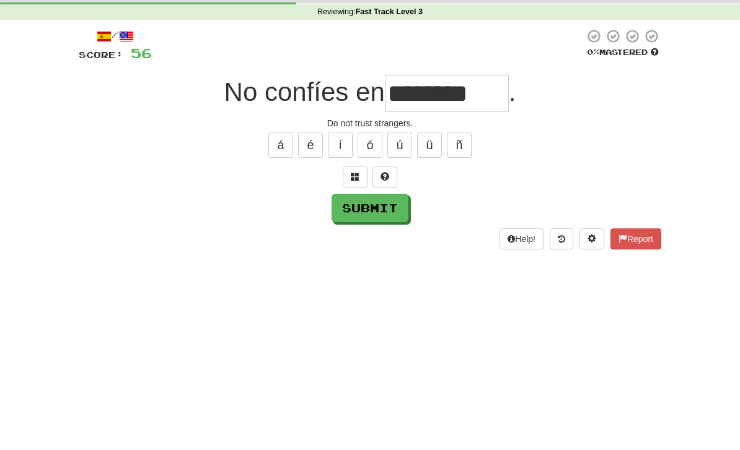
scroll to position [47, 0]
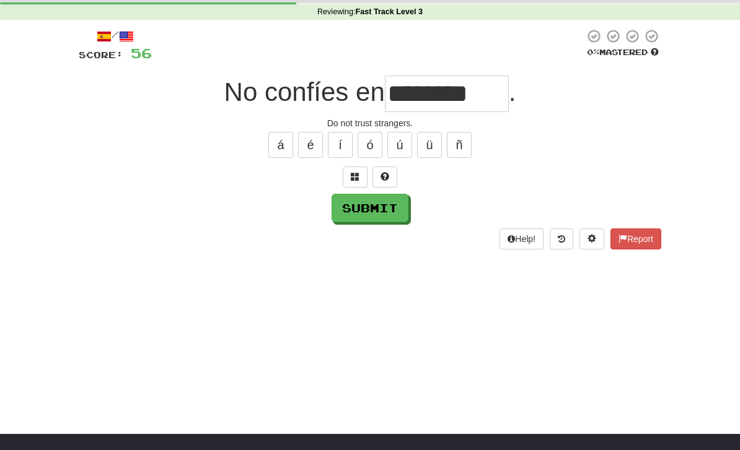
type input "********"
click at [366, 214] on button "Submit" at bounding box center [369, 208] width 77 height 29
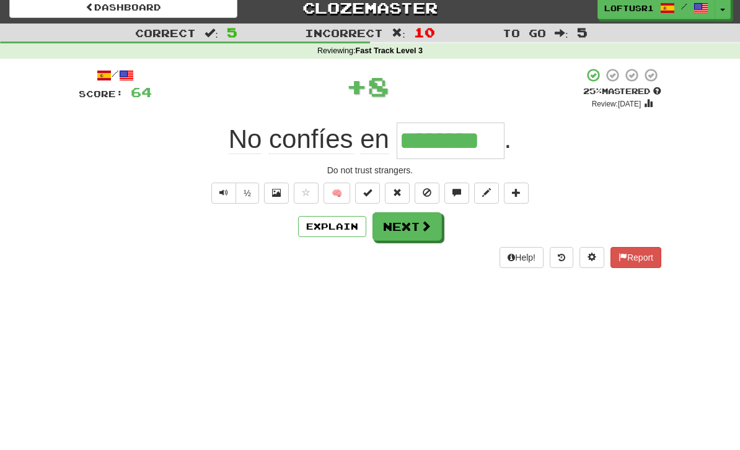
scroll to position [0, 0]
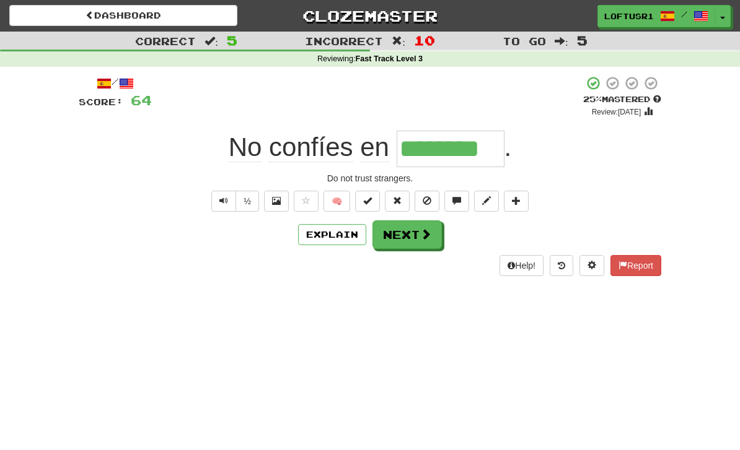
click at [417, 237] on button "Next" at bounding box center [406, 235] width 69 height 29
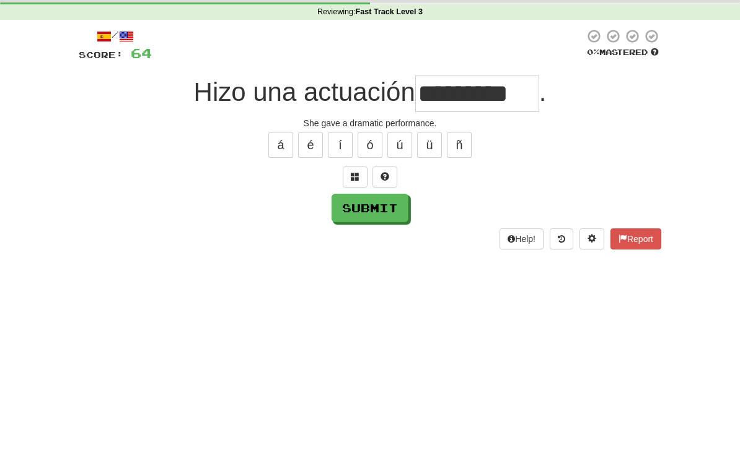
scroll to position [47, 0]
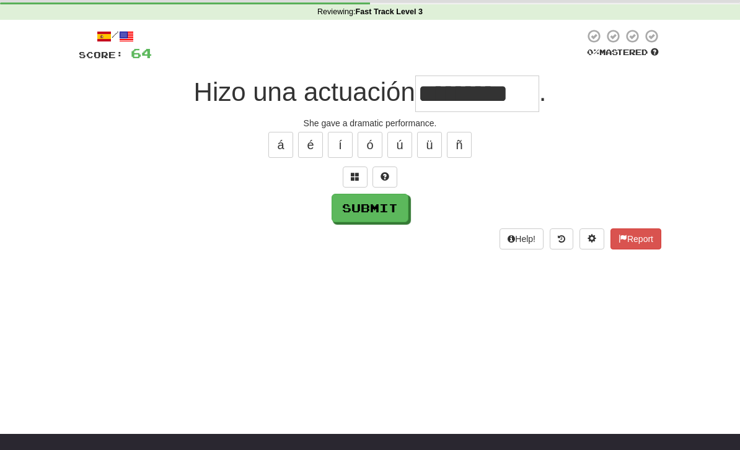
click at [363, 212] on button "Submit" at bounding box center [369, 208] width 77 height 29
type input "*********"
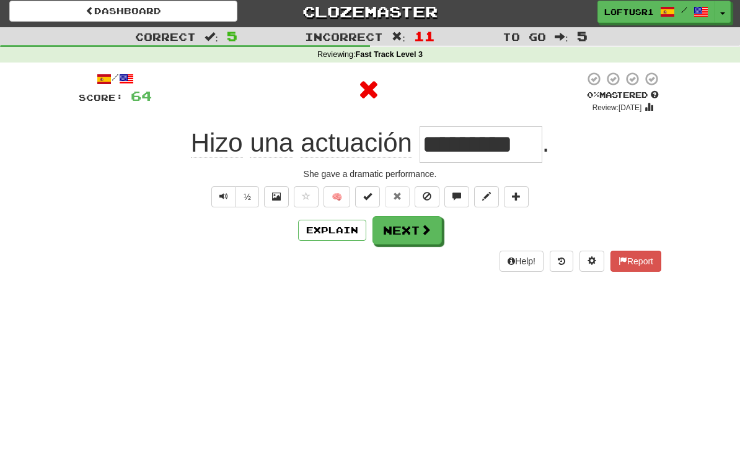
scroll to position [0, 0]
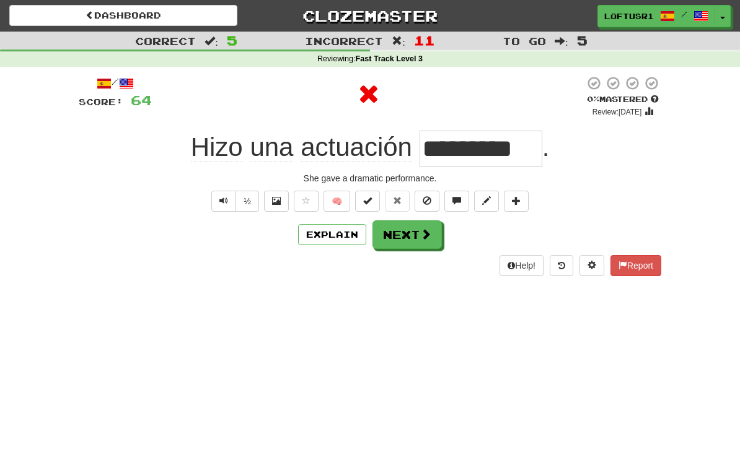
click at [416, 221] on button "Next" at bounding box center [406, 235] width 69 height 29
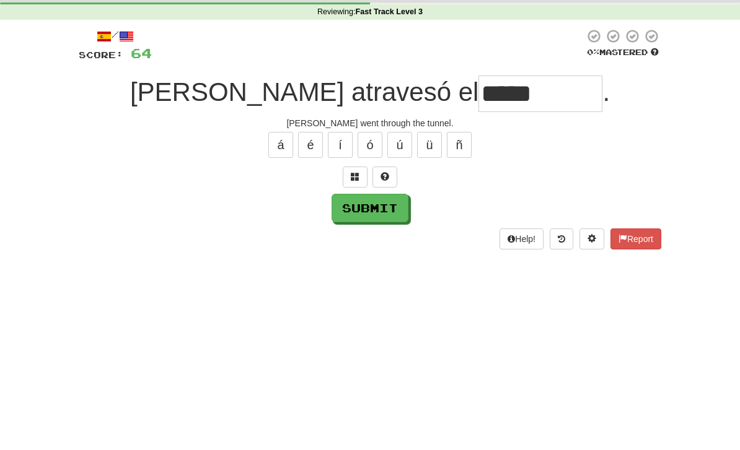
scroll to position [47, 0]
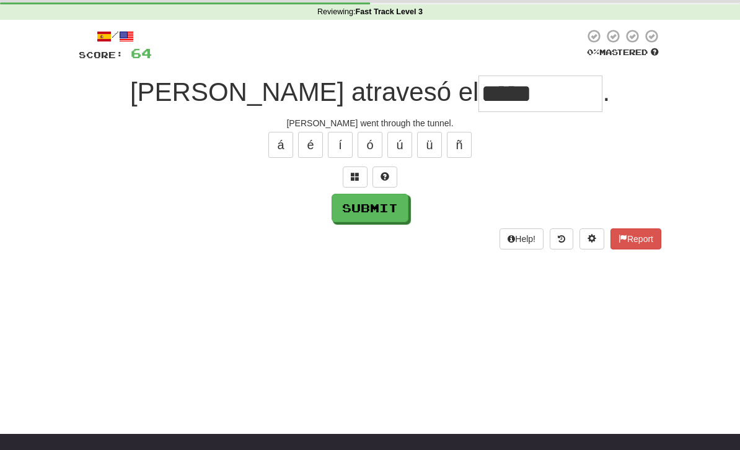
click at [366, 210] on button "Submit" at bounding box center [369, 208] width 77 height 29
type input "*****"
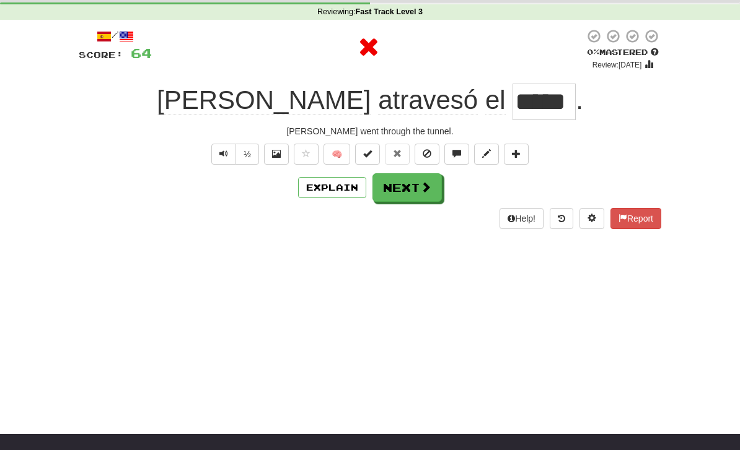
scroll to position [0, 0]
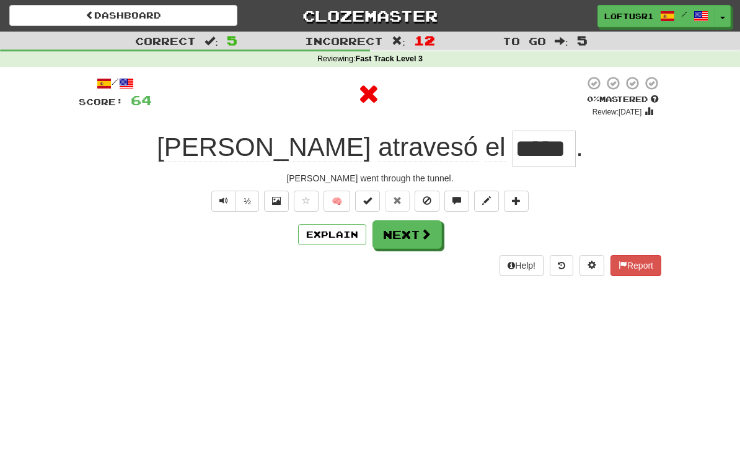
click at [408, 232] on button "Next" at bounding box center [406, 235] width 69 height 29
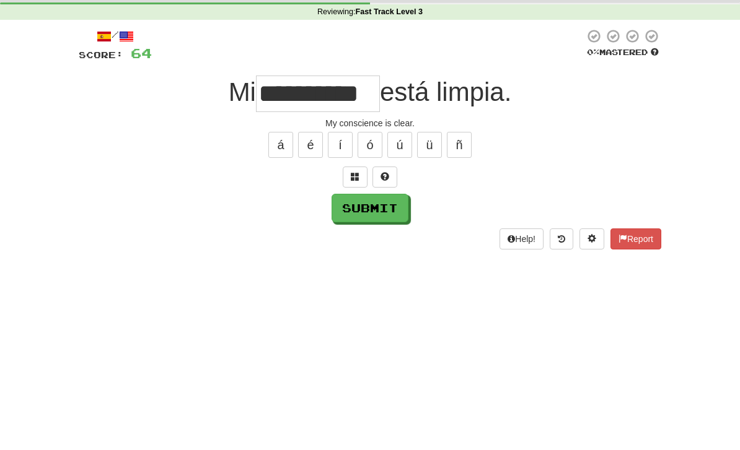
scroll to position [47, 0]
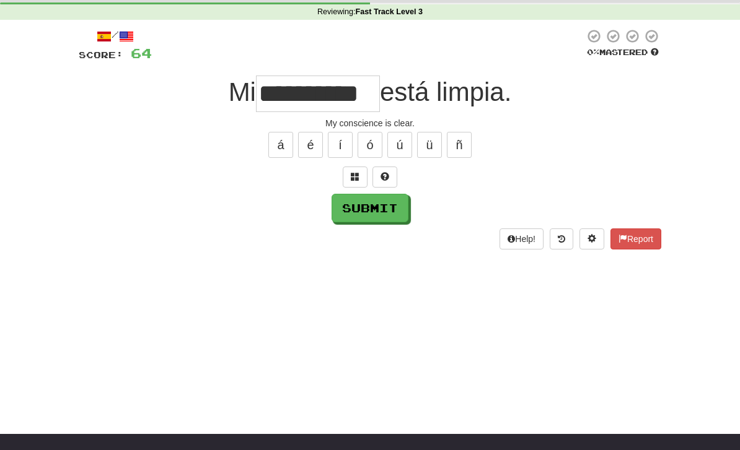
click at [358, 217] on button "Submit" at bounding box center [369, 208] width 77 height 29
type input "**********"
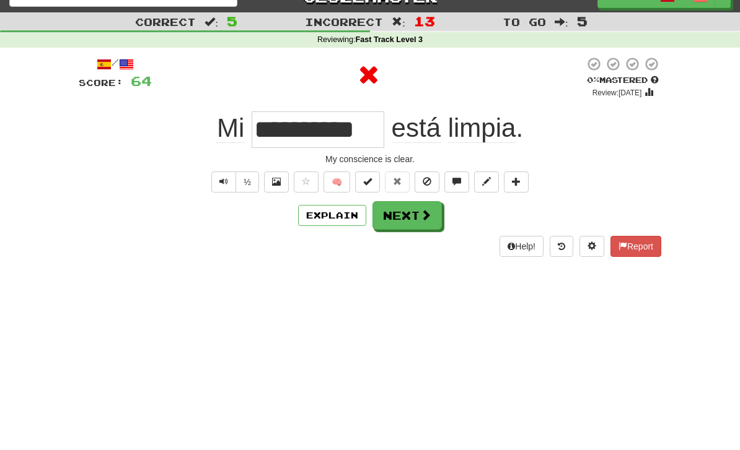
scroll to position [0, 0]
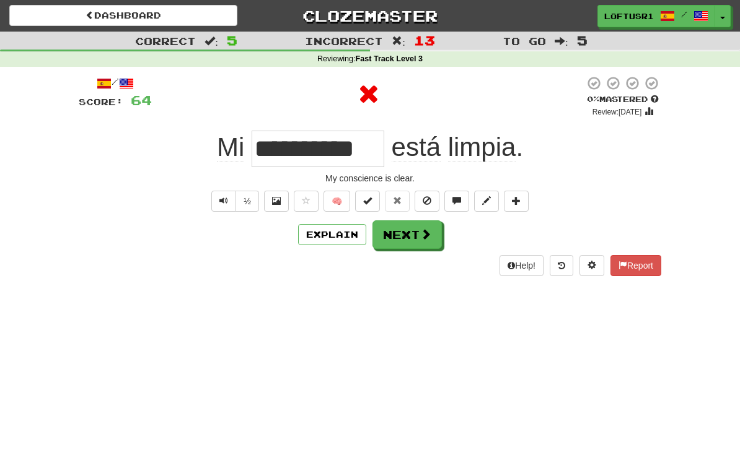
click at [406, 227] on button "Next" at bounding box center [406, 235] width 69 height 29
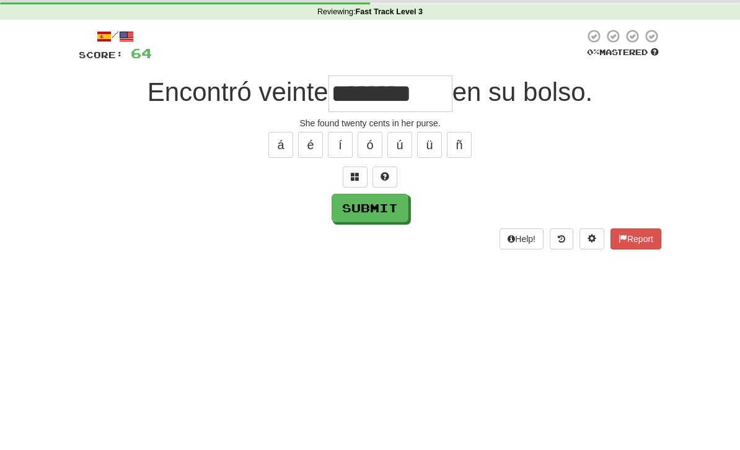
scroll to position [47, 0]
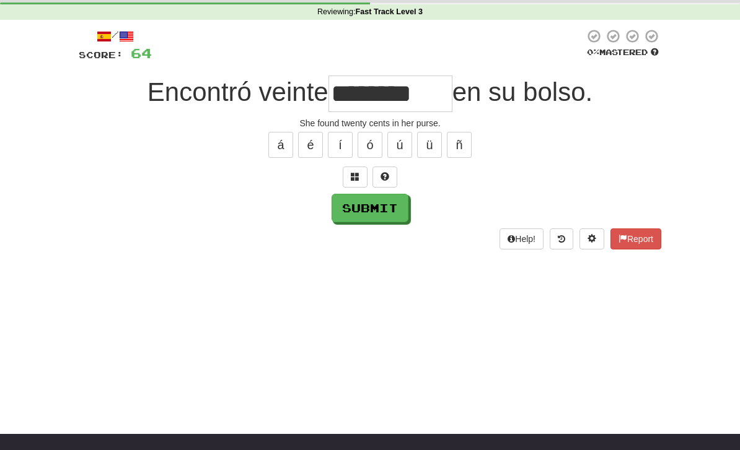
type input "********"
click at [374, 213] on button "Submit" at bounding box center [369, 208] width 77 height 29
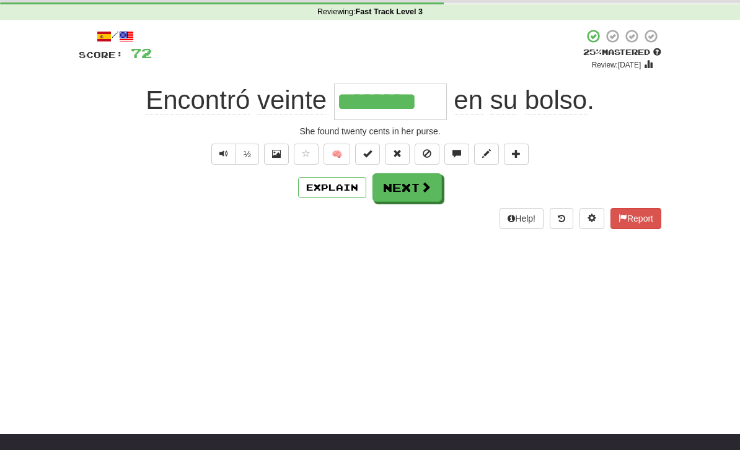
click at [414, 187] on button "Next" at bounding box center [406, 187] width 69 height 29
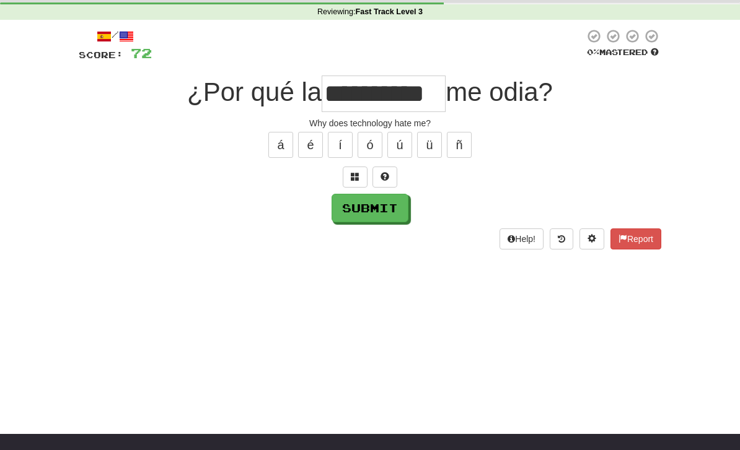
type input "**********"
click at [358, 219] on button "Submit" at bounding box center [369, 208] width 77 height 29
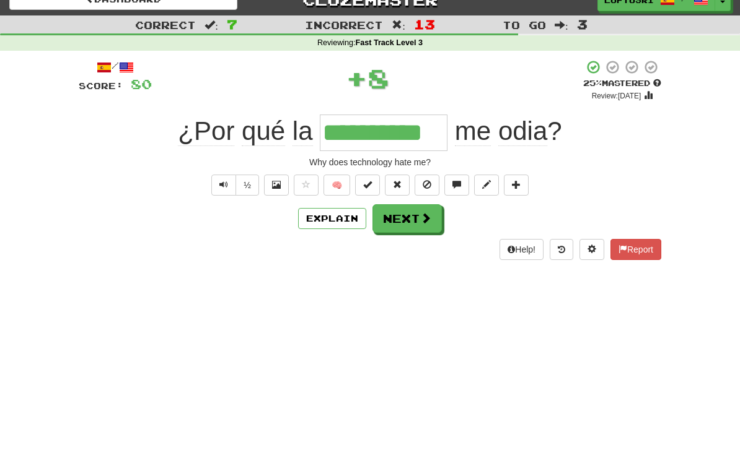
scroll to position [0, 0]
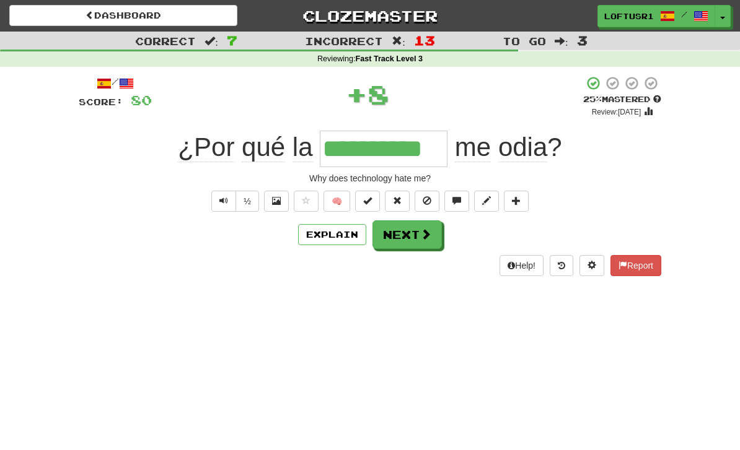
click at [416, 230] on button "Next" at bounding box center [406, 235] width 69 height 29
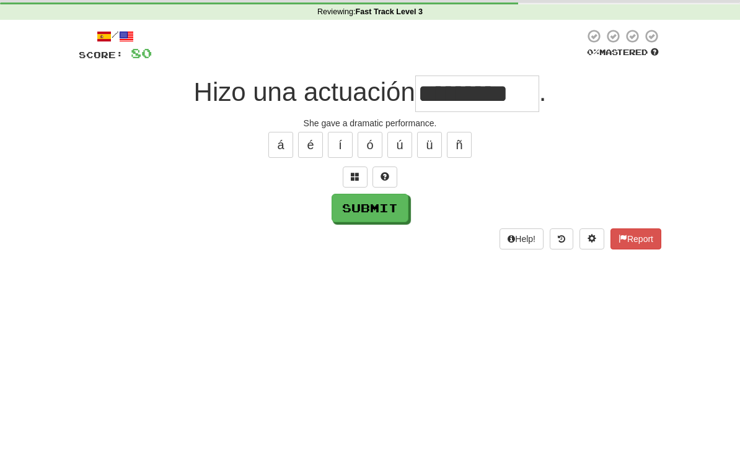
scroll to position [47, 0]
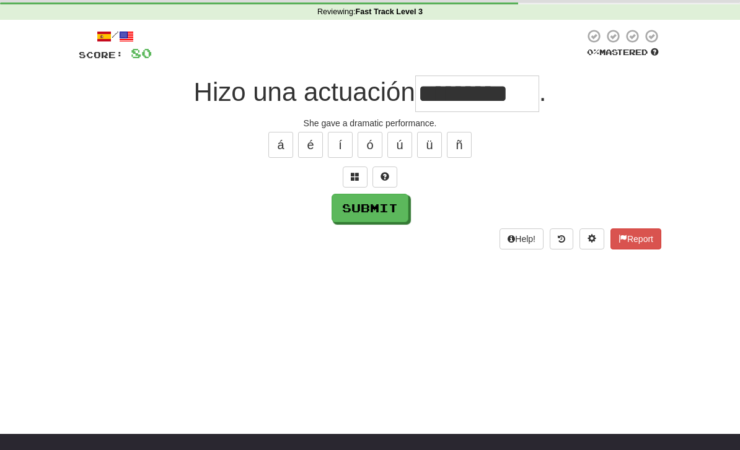
click at [355, 217] on button "Submit" at bounding box center [369, 208] width 77 height 29
type input "*********"
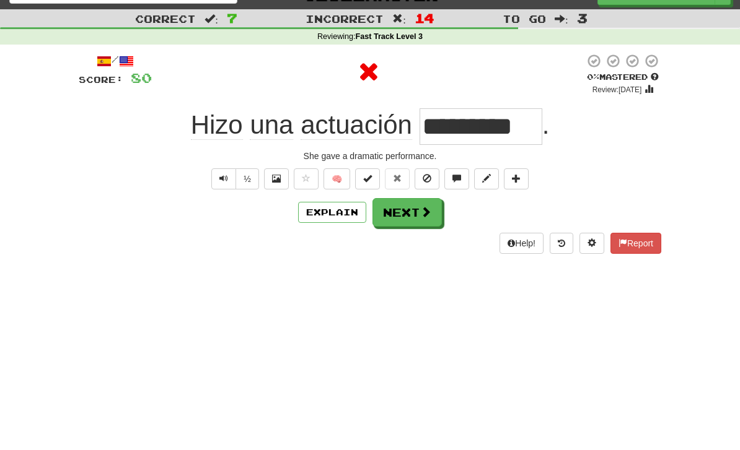
scroll to position [0, 0]
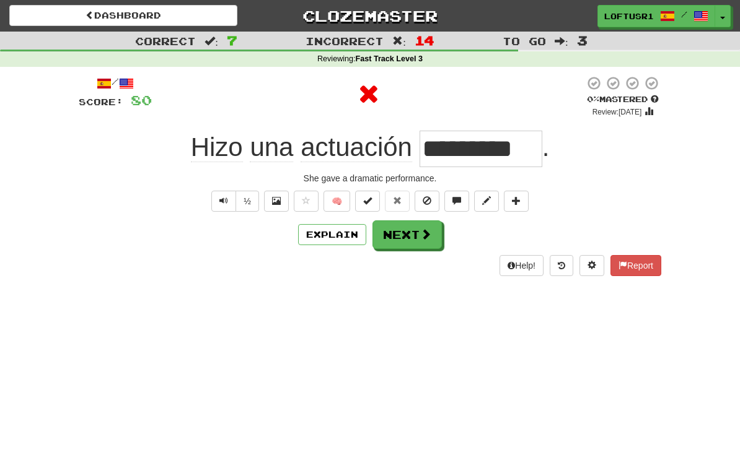
click at [404, 237] on button "Next" at bounding box center [406, 235] width 69 height 29
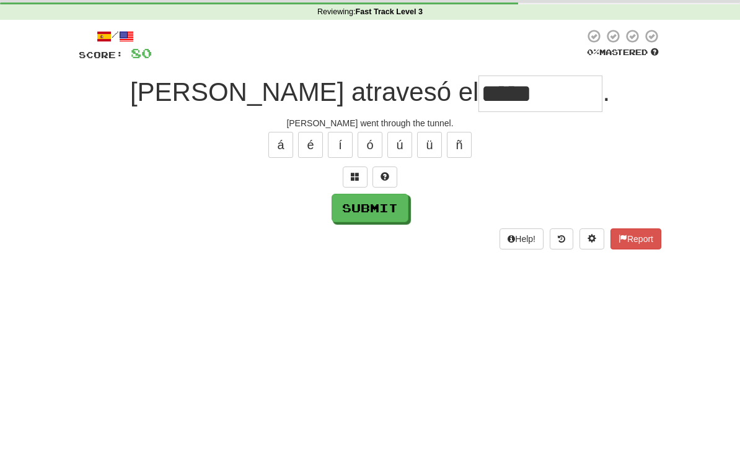
scroll to position [47, 0]
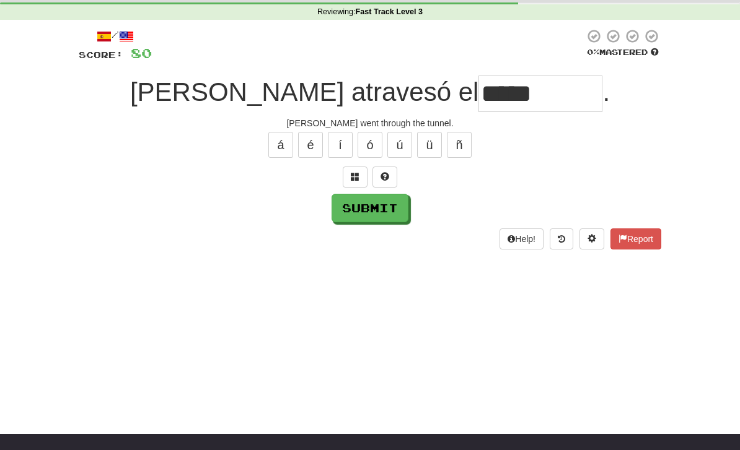
type input "*****"
click at [361, 215] on button "Submit" at bounding box center [369, 208] width 77 height 29
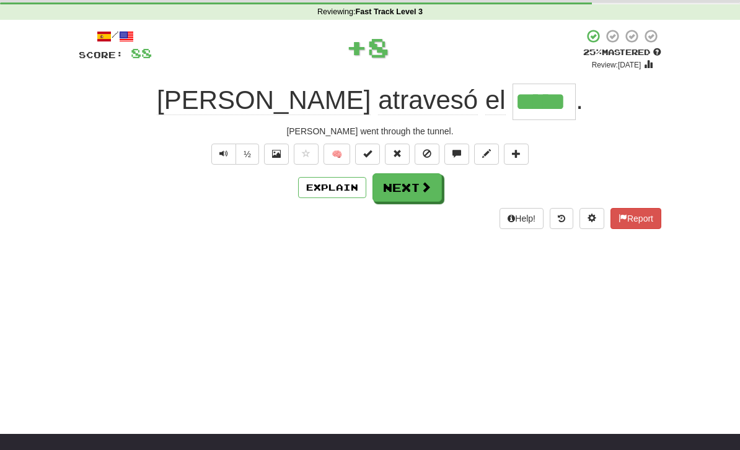
click at [405, 173] on button "Next" at bounding box center [406, 187] width 69 height 29
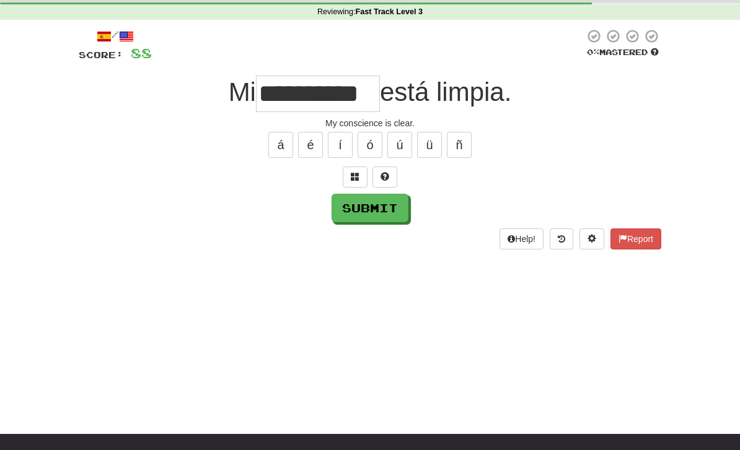
click at [357, 206] on button "Submit" at bounding box center [369, 208] width 77 height 29
type input "**********"
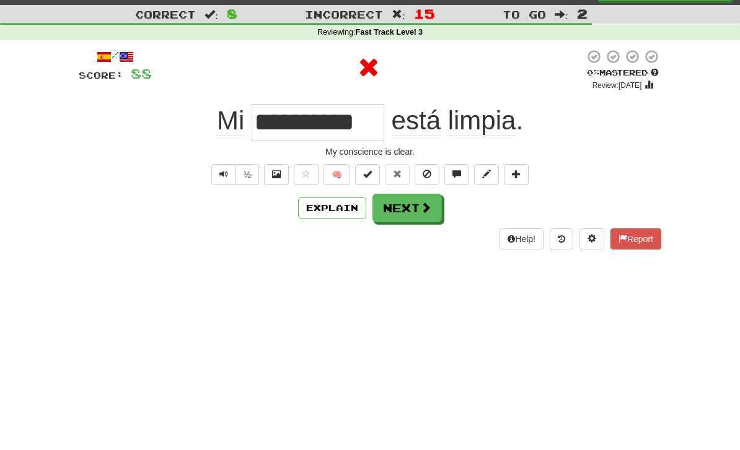
scroll to position [0, 0]
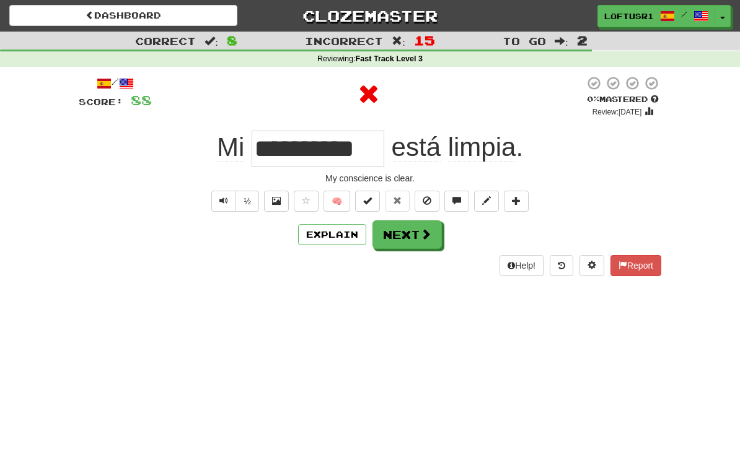
click at [418, 239] on button "Next" at bounding box center [406, 235] width 69 height 29
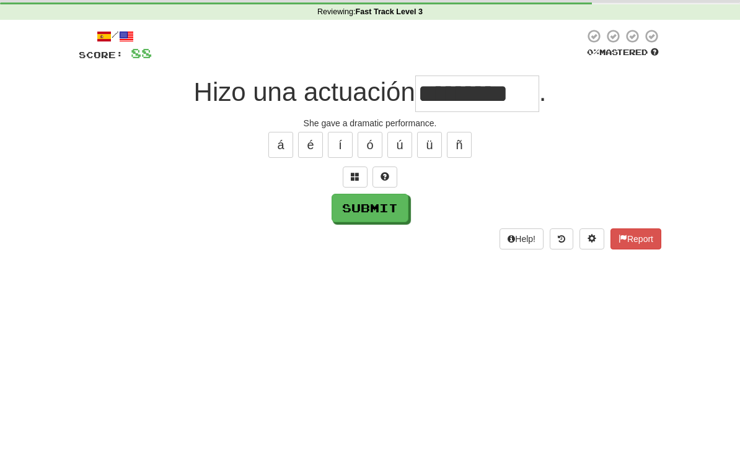
scroll to position [47, 0]
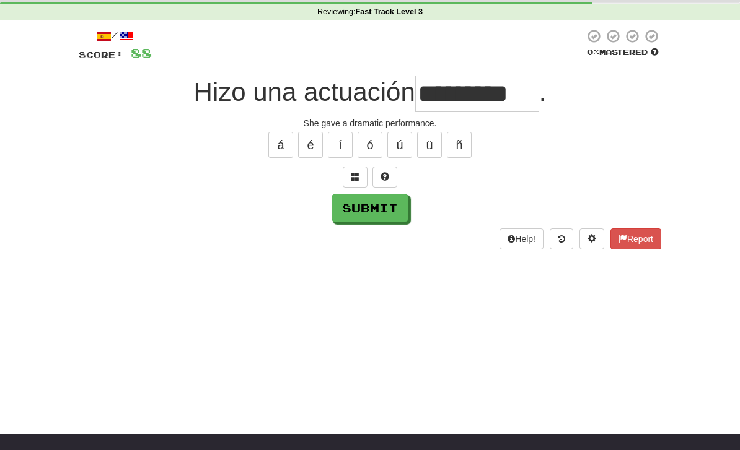
click at [364, 213] on button "Submit" at bounding box center [369, 208] width 77 height 29
type input "*********"
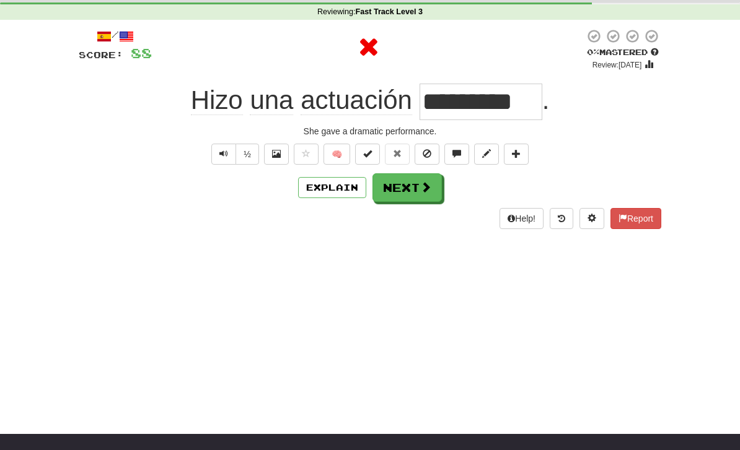
scroll to position [0, 0]
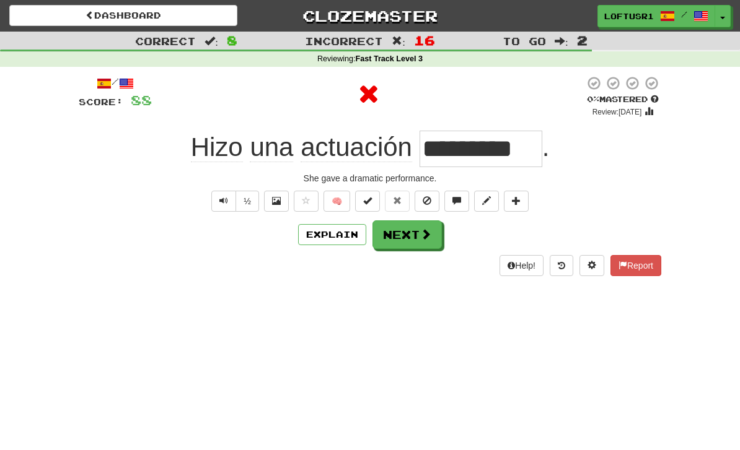
click at [410, 232] on button "Next" at bounding box center [406, 235] width 69 height 29
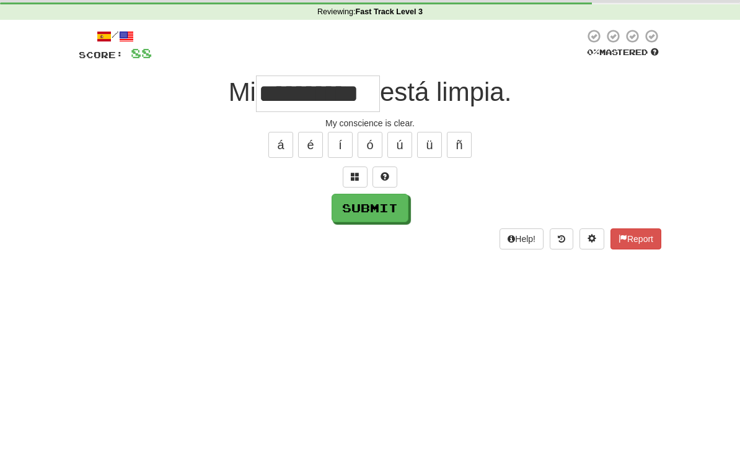
scroll to position [47, 0]
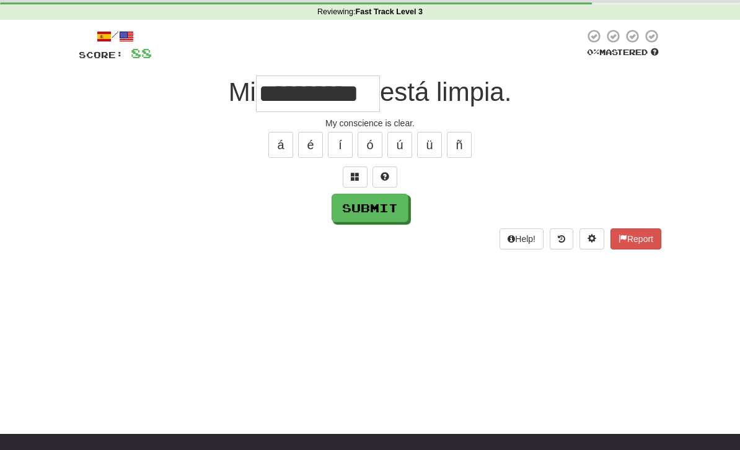
type input "**********"
click at [353, 214] on button "Submit" at bounding box center [369, 208] width 77 height 29
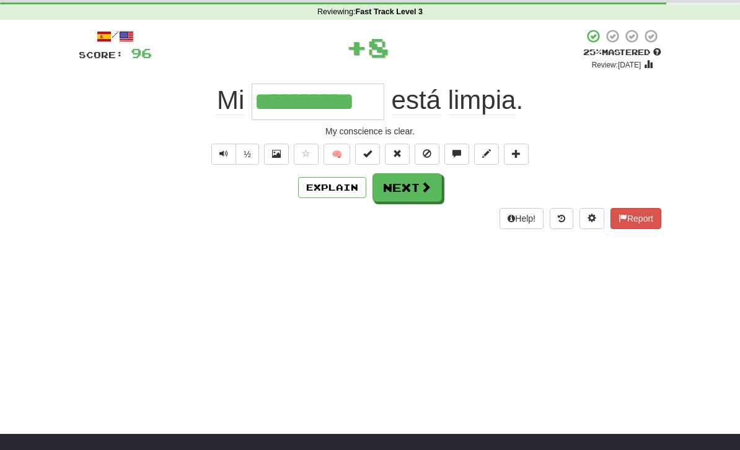
scroll to position [0, 0]
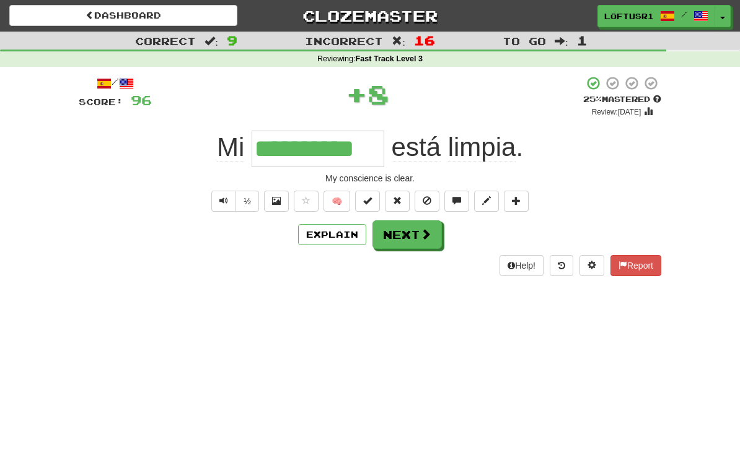
click at [411, 239] on button "Next" at bounding box center [406, 235] width 69 height 29
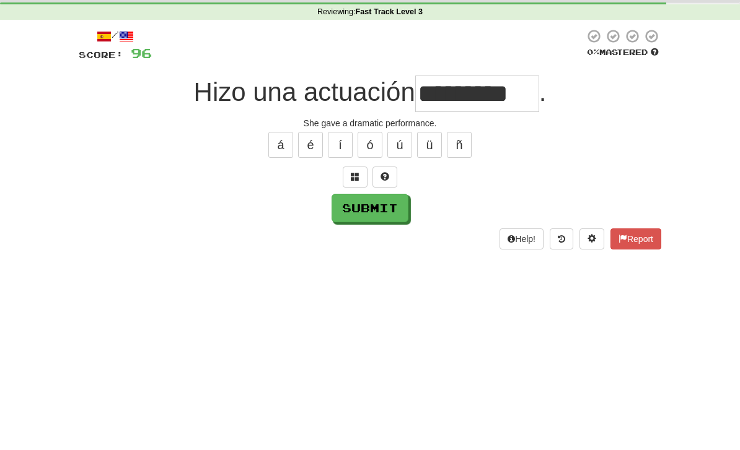
scroll to position [47, 0]
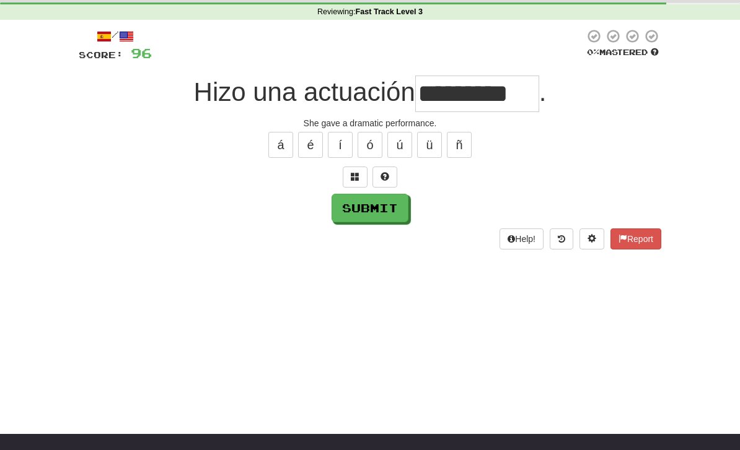
type input "*********"
click at [367, 221] on button "Submit" at bounding box center [369, 208] width 77 height 29
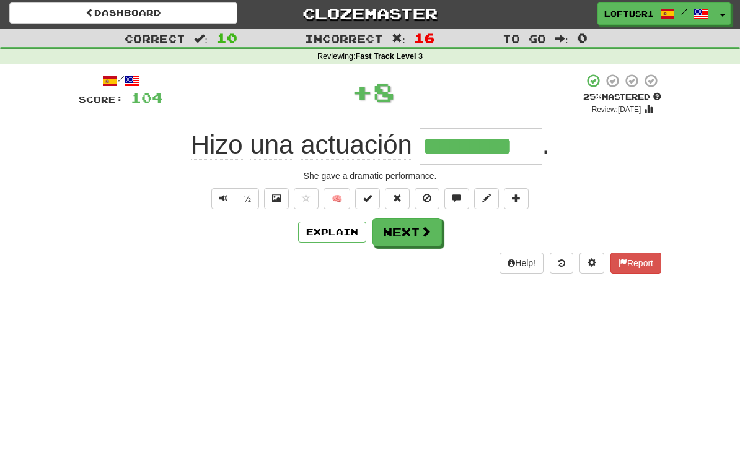
scroll to position [0, 0]
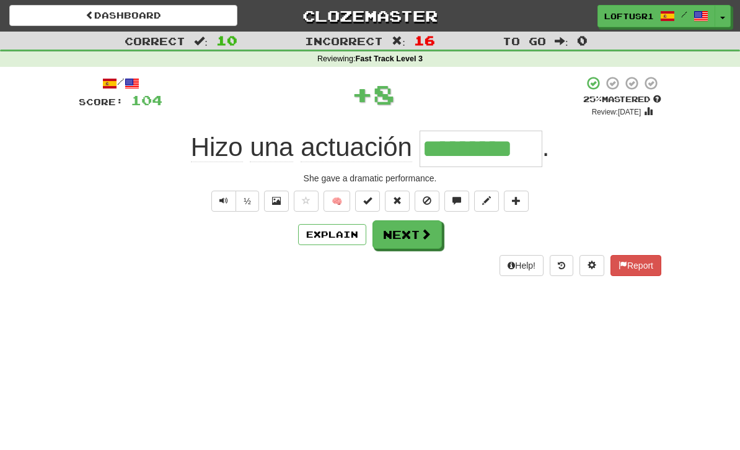
click at [414, 235] on button "Next" at bounding box center [406, 235] width 69 height 29
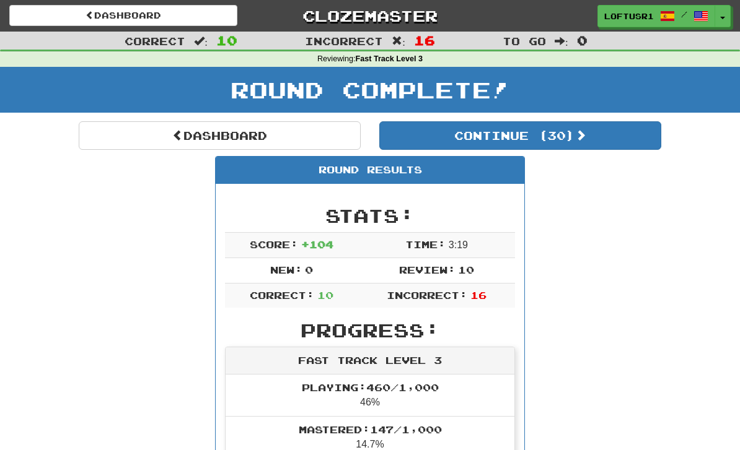
click at [172, 135] on span at bounding box center [177, 134] width 11 height 11
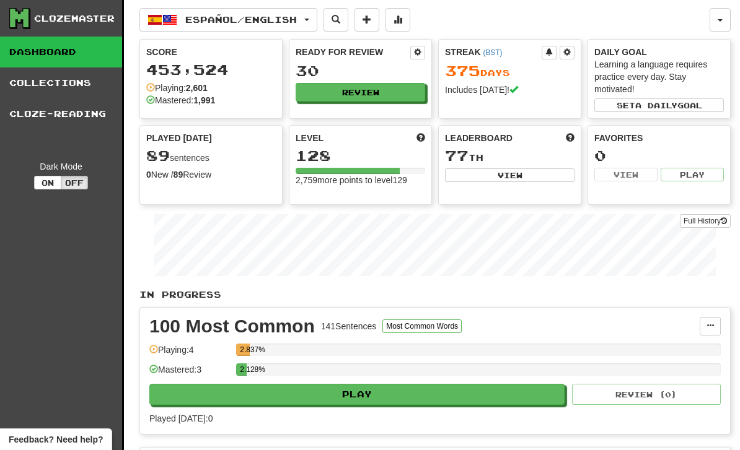
click at [714, 222] on link "Full History" at bounding box center [705, 221] width 51 height 14
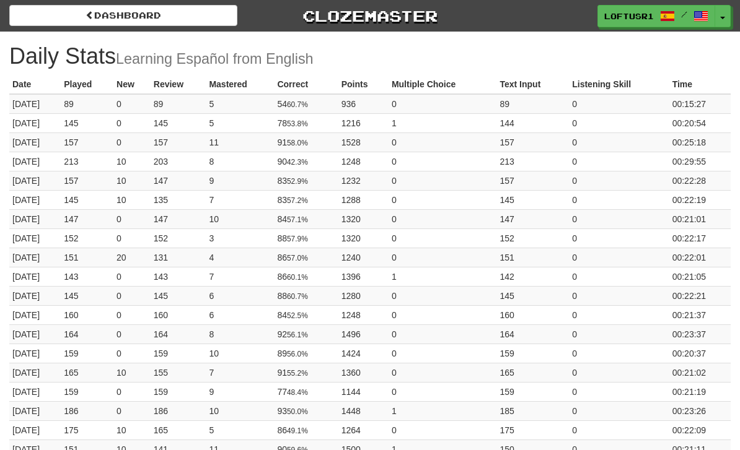
click at [110, 12] on link "Dashboard" at bounding box center [123, 15] width 228 height 21
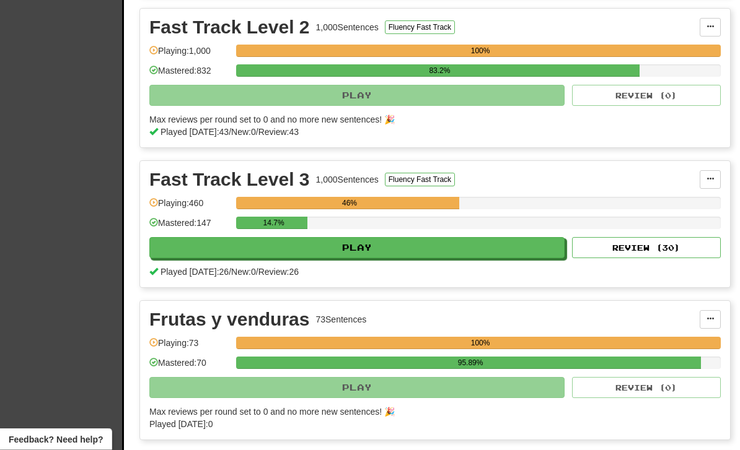
scroll to position [717, 0]
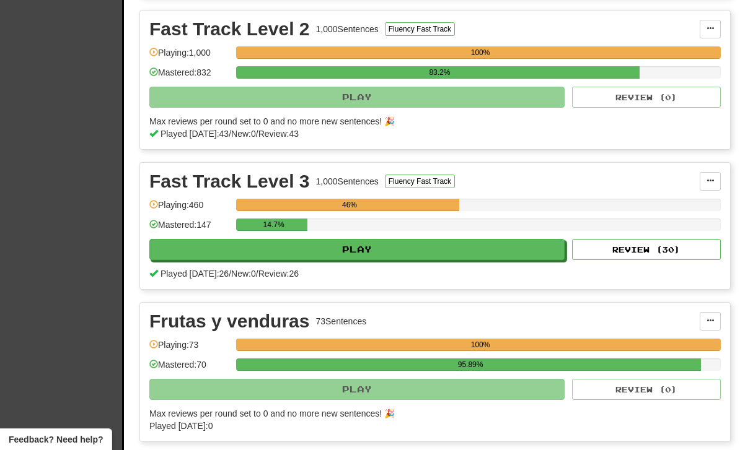
click at [669, 248] on button "Review ( 30 )" at bounding box center [646, 249] width 149 height 21
select select "**"
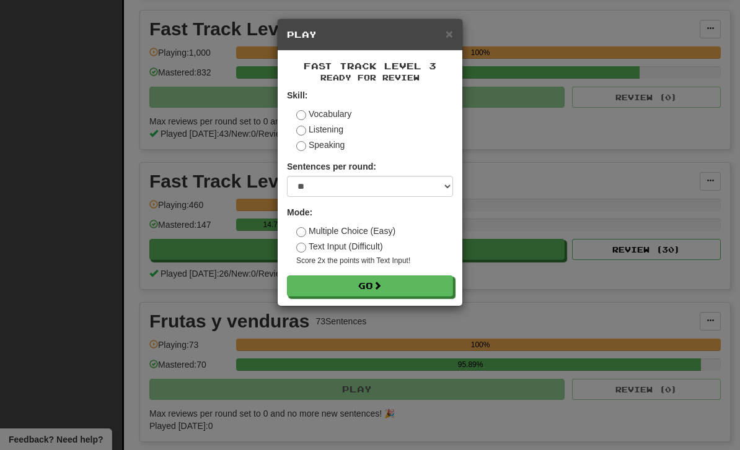
click at [425, 289] on button "Go" at bounding box center [370, 286] width 166 height 21
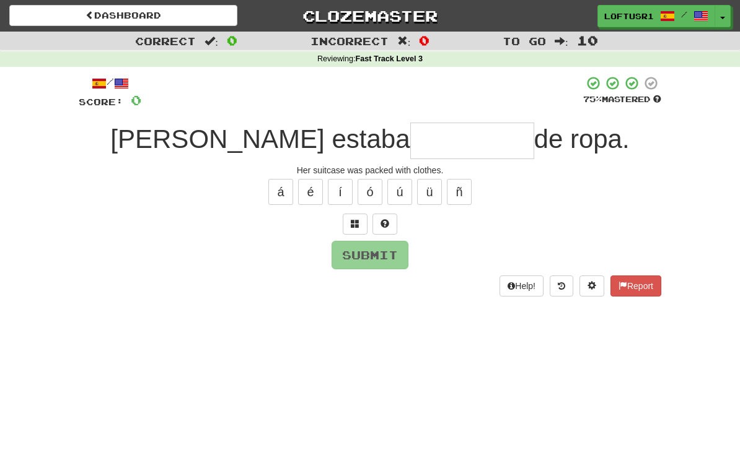
click at [431, 145] on input "text" at bounding box center [472, 141] width 124 height 37
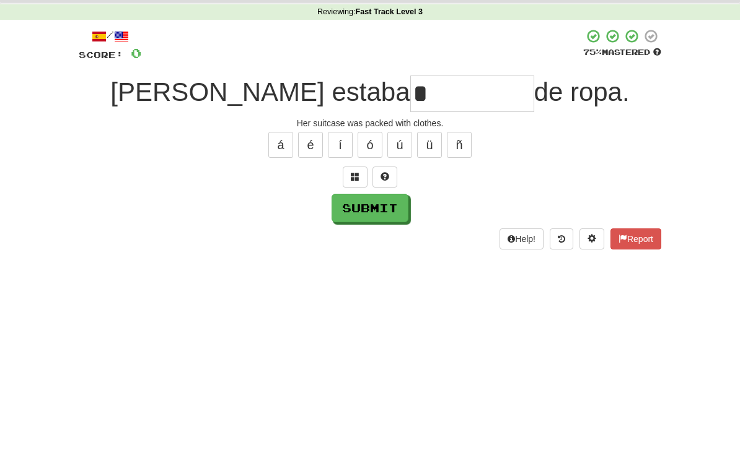
scroll to position [47, 0]
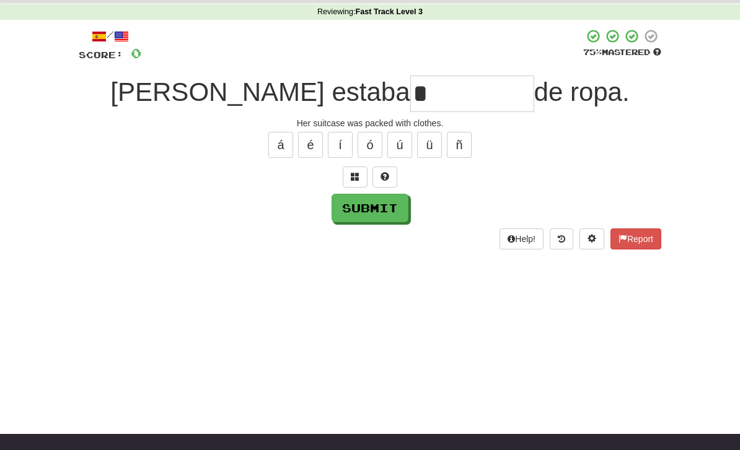
click at [359, 216] on button "Submit" at bounding box center [369, 208] width 77 height 29
type input "*******"
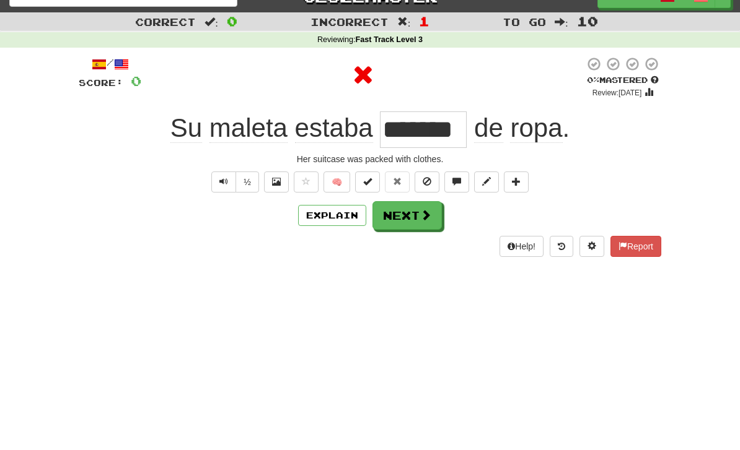
scroll to position [0, 0]
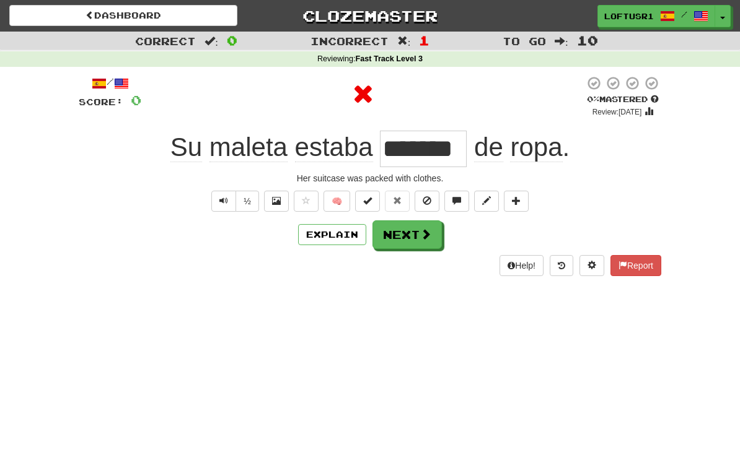
click at [318, 242] on button "Explain" at bounding box center [332, 234] width 68 height 21
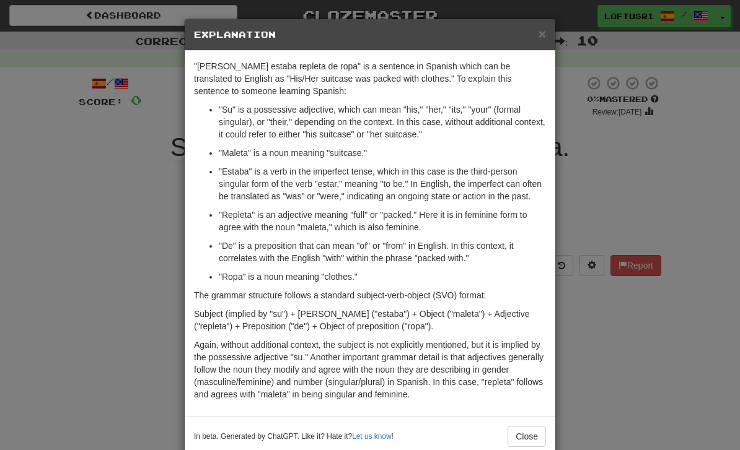
click at [619, 367] on div "× Explanation "Su maleta estaba repleta de ropa" is a sentence in Spanish which…" at bounding box center [370, 225] width 740 height 450
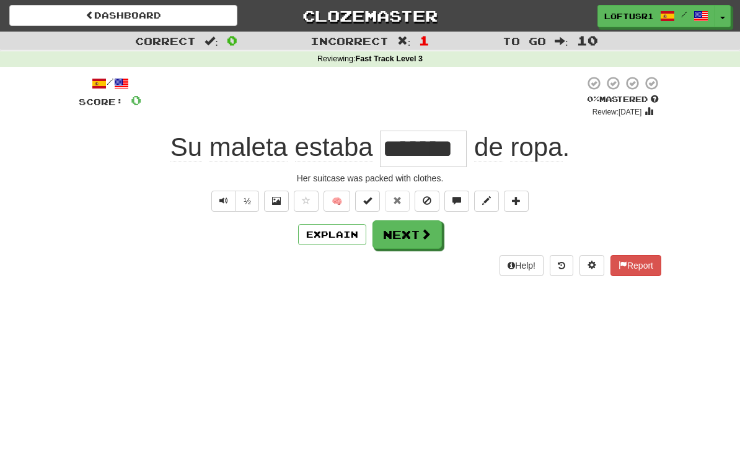
click at [422, 247] on button "Next" at bounding box center [406, 235] width 69 height 29
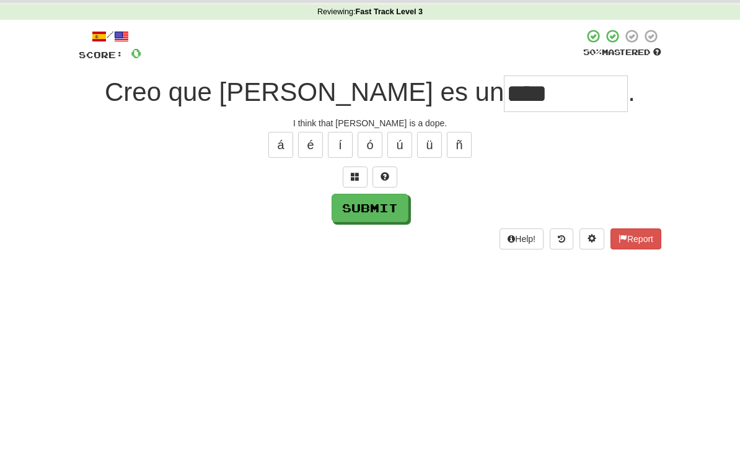
scroll to position [47, 0]
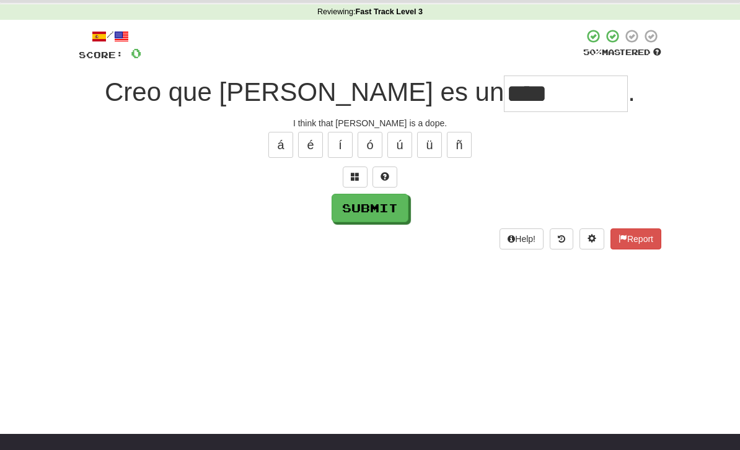
type input "****"
click at [372, 208] on button "Submit" at bounding box center [369, 208] width 77 height 29
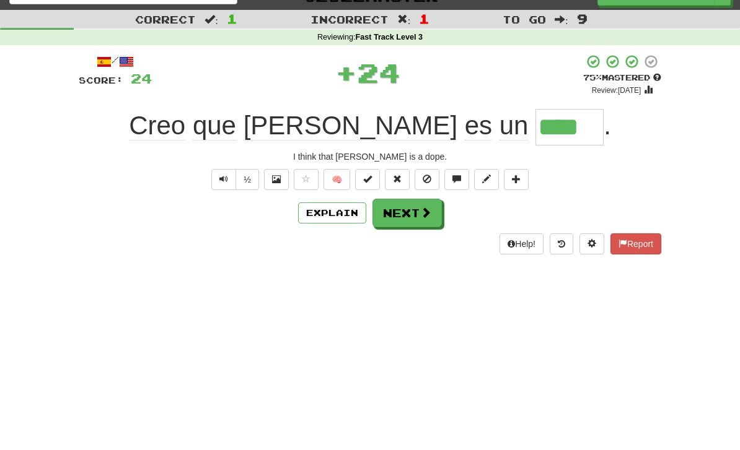
scroll to position [0, 0]
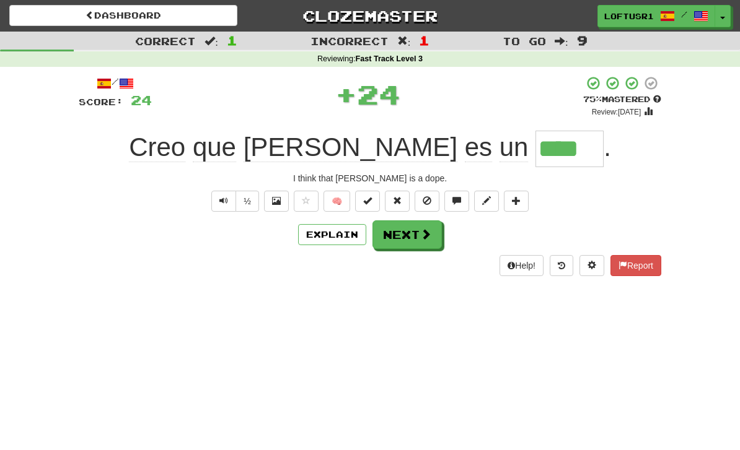
click at [402, 227] on button "Next" at bounding box center [406, 235] width 69 height 29
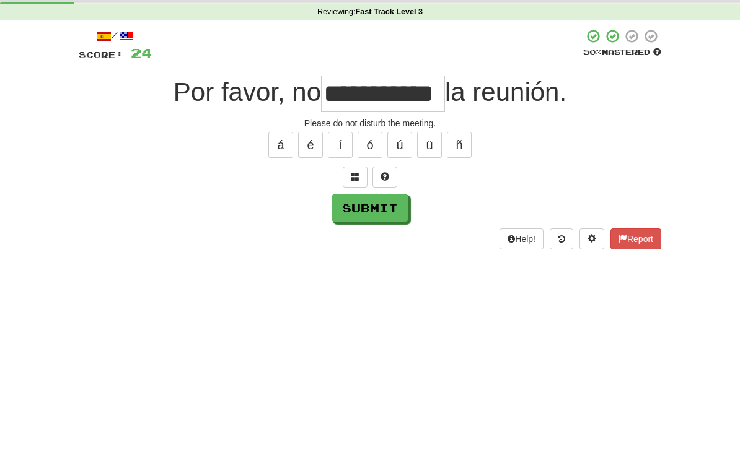
scroll to position [47, 0]
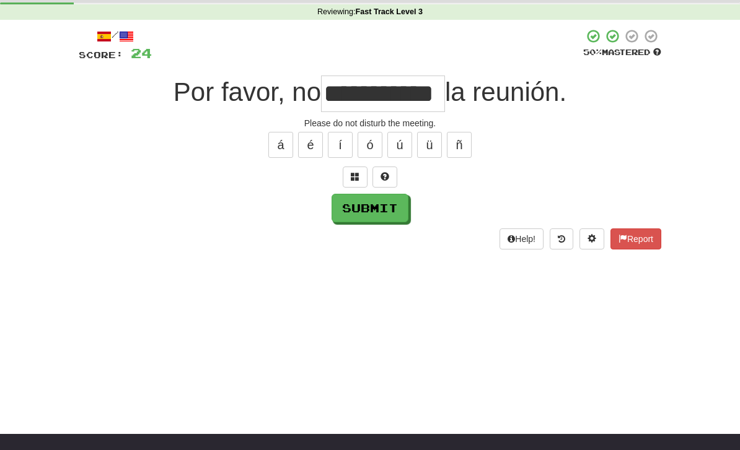
type input "**********"
click at [367, 215] on button "Submit" at bounding box center [369, 208] width 77 height 29
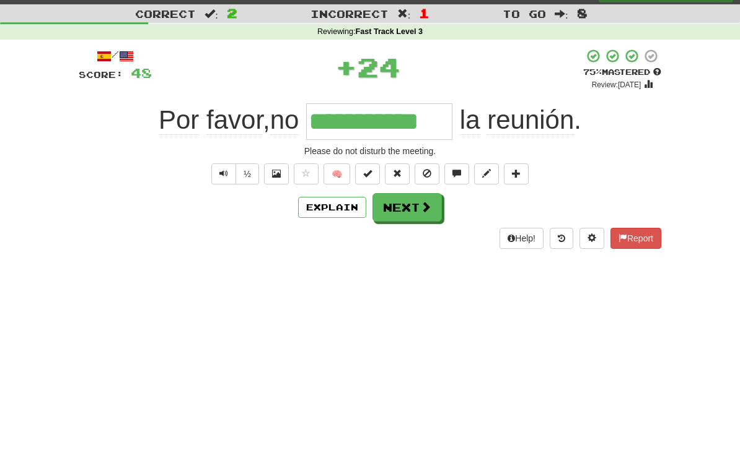
scroll to position [0, 0]
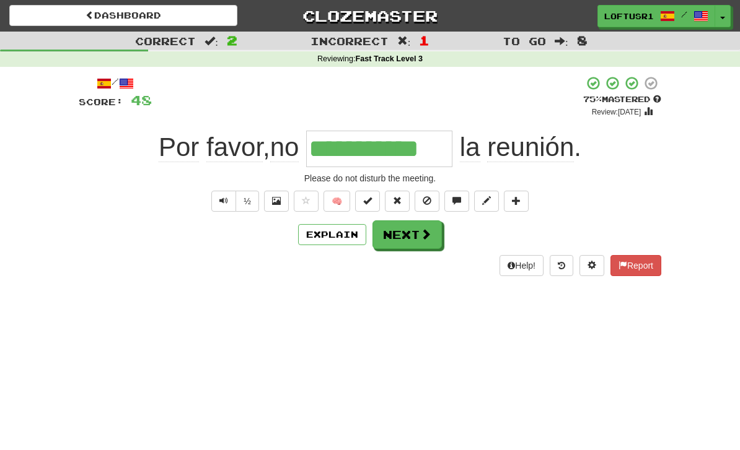
click at [407, 234] on button "Next" at bounding box center [406, 235] width 69 height 29
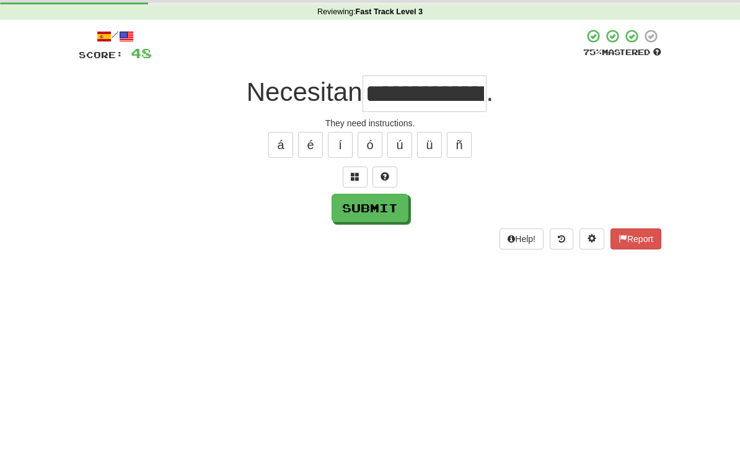
scroll to position [47, 0]
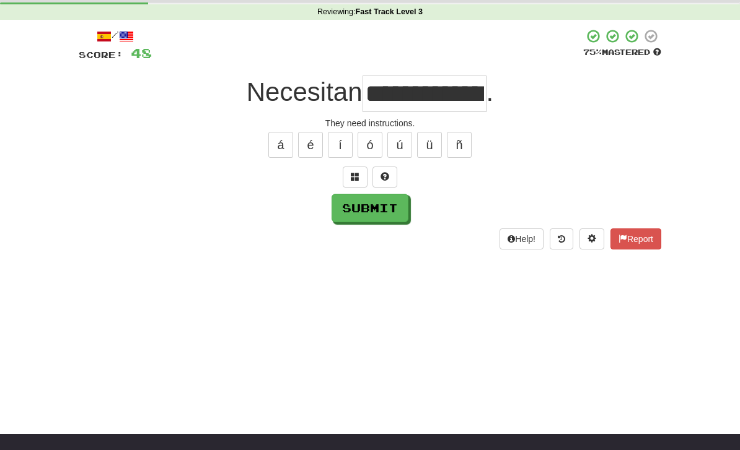
click at [373, 216] on button "Submit" at bounding box center [369, 208] width 77 height 29
type input "**********"
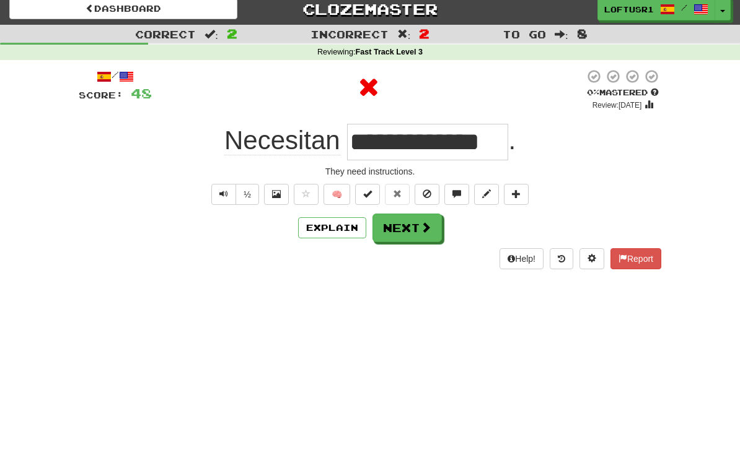
scroll to position [0, 0]
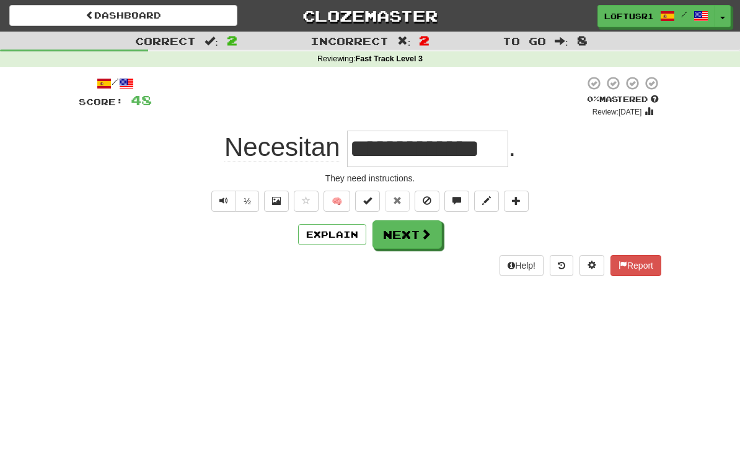
click at [416, 237] on button "Next" at bounding box center [406, 235] width 69 height 29
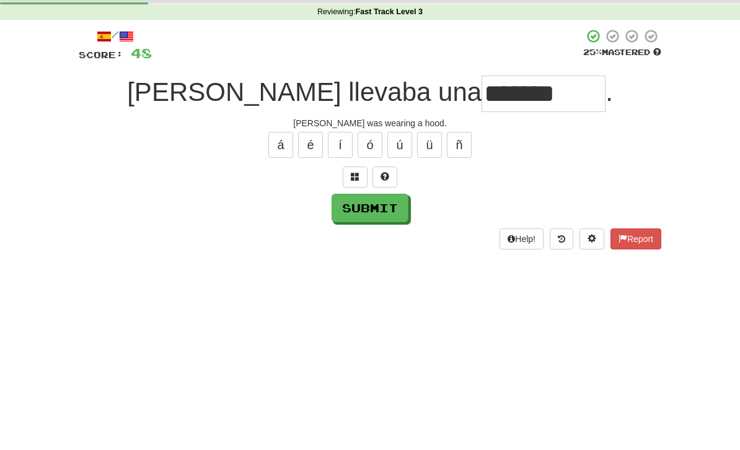
scroll to position [47, 0]
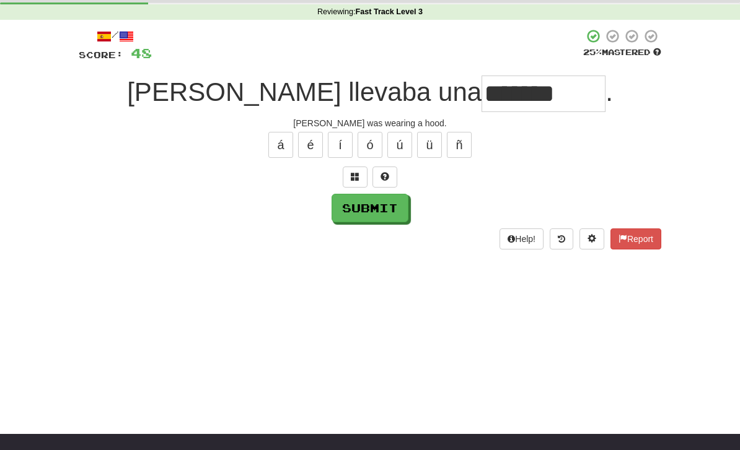
click at [369, 204] on button "Submit" at bounding box center [369, 208] width 77 height 29
type input "*******"
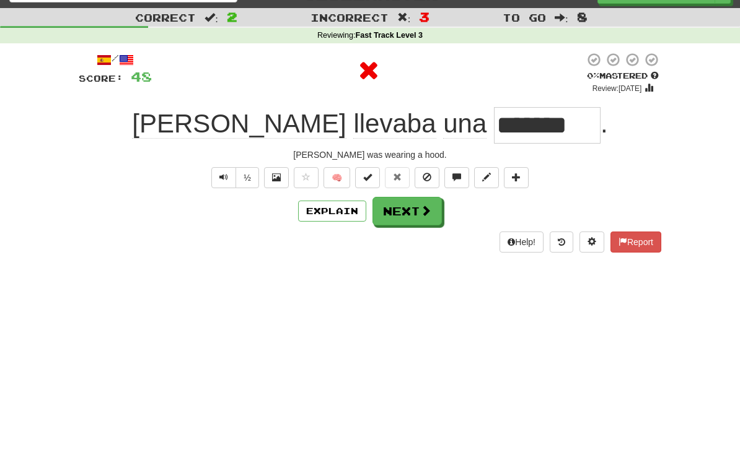
scroll to position [0, 0]
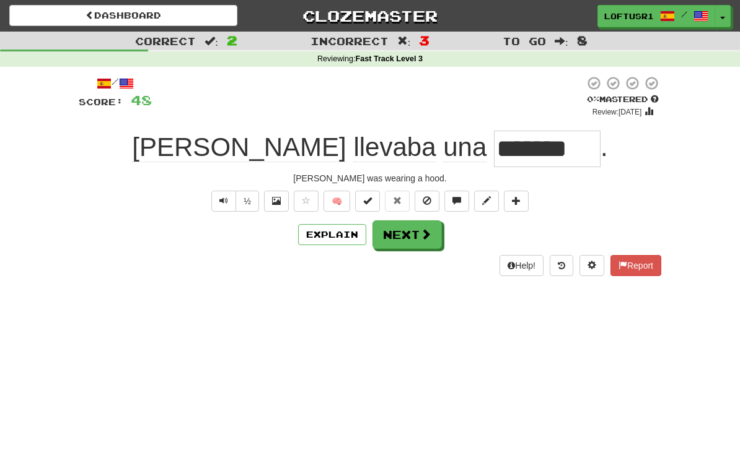
click at [407, 236] on button "Next" at bounding box center [406, 235] width 69 height 29
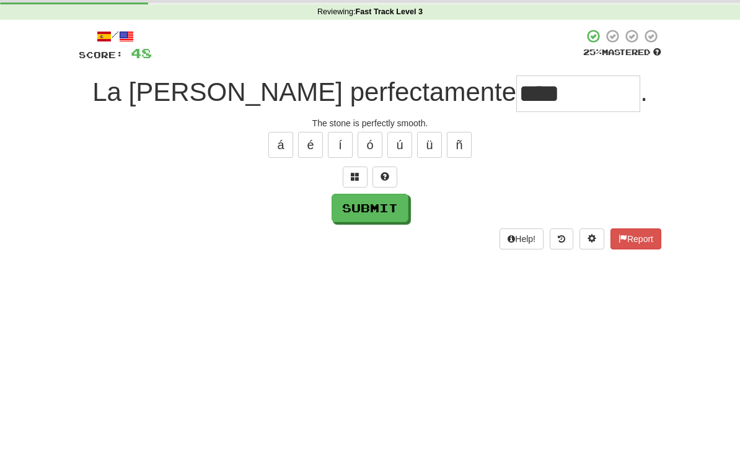
scroll to position [47, 0]
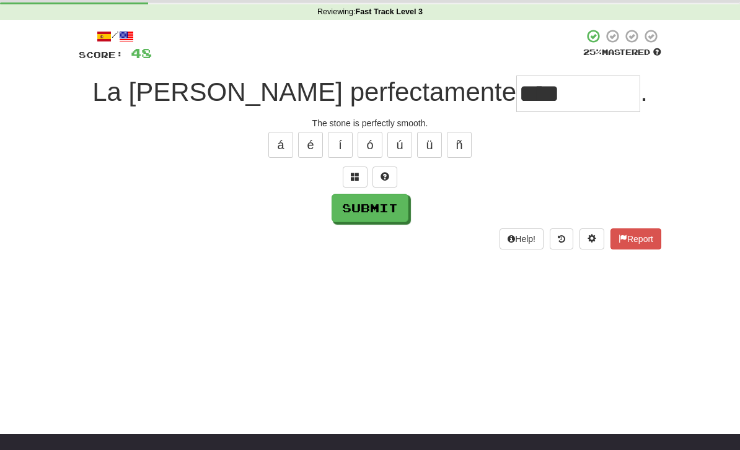
type input "****"
click at [359, 210] on button "Submit" at bounding box center [369, 208] width 77 height 29
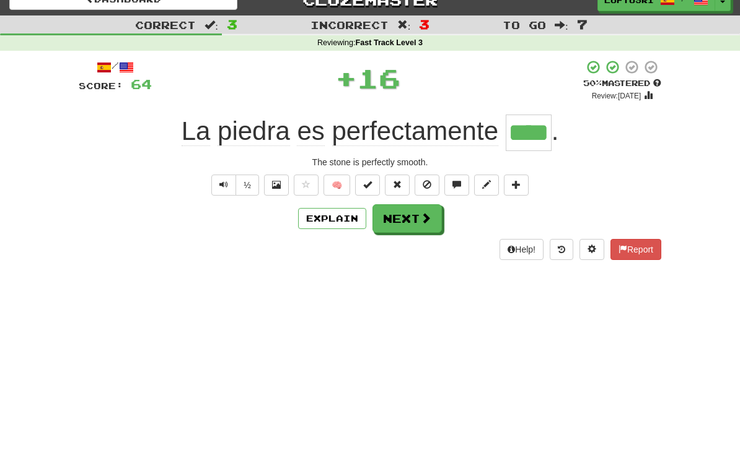
scroll to position [0, 0]
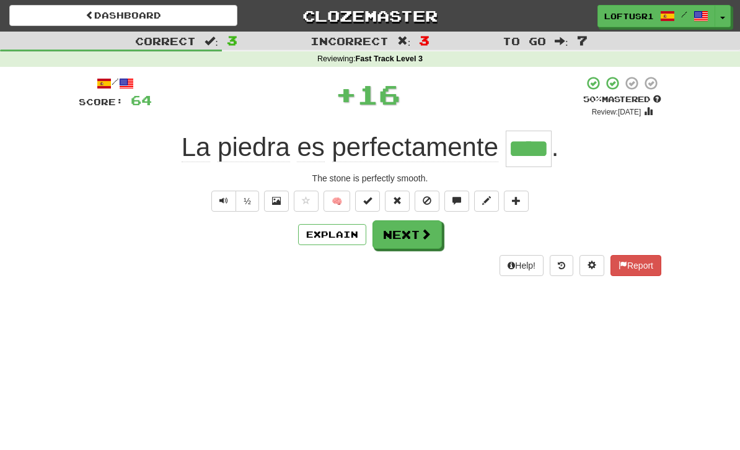
click at [338, 243] on button "Explain" at bounding box center [332, 234] width 68 height 21
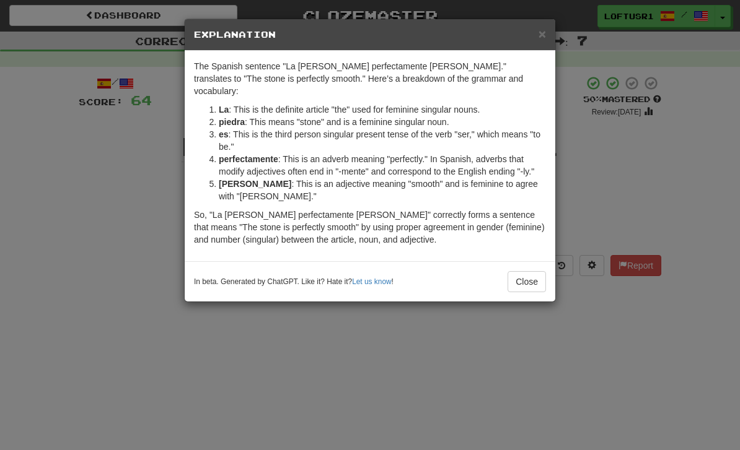
click at [527, 271] on button "Close" at bounding box center [526, 281] width 38 height 21
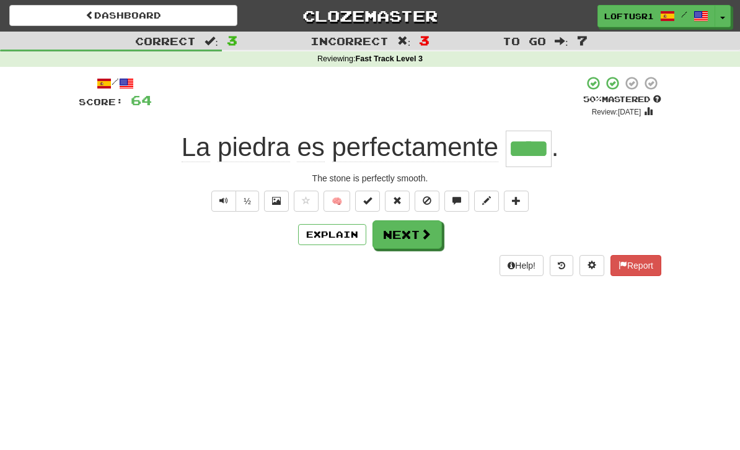
click at [416, 247] on button "Next" at bounding box center [406, 235] width 69 height 29
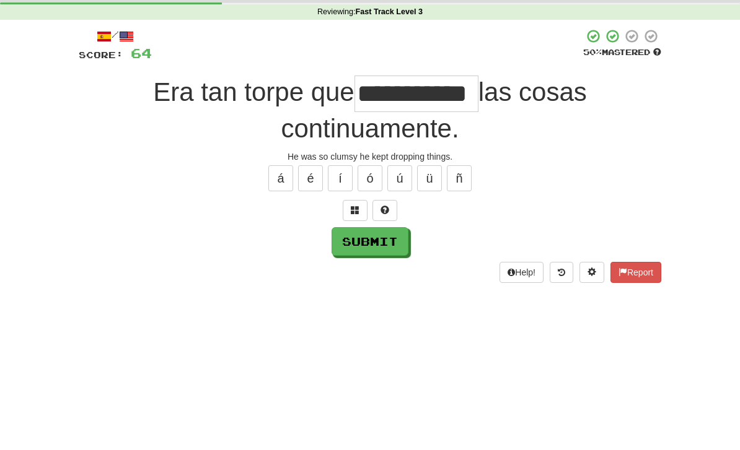
scroll to position [47, 0]
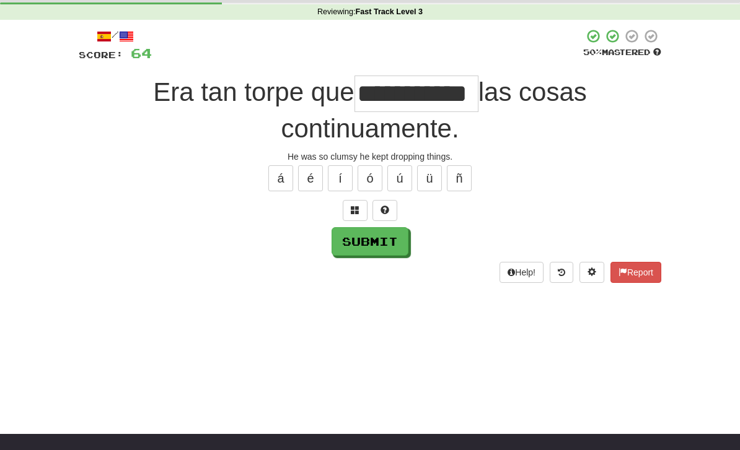
type input "**********"
click at [369, 229] on button "Submit" at bounding box center [369, 241] width 77 height 29
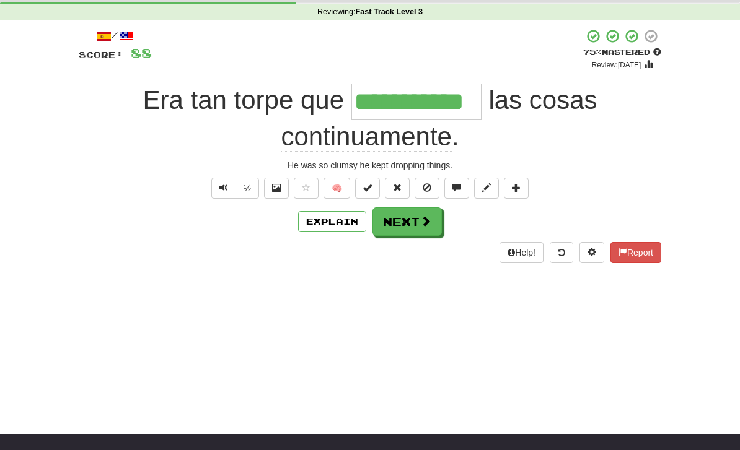
click at [224, 183] on span "Text-to-speech controls" at bounding box center [223, 187] width 9 height 9
click at [401, 226] on button "Next" at bounding box center [406, 222] width 69 height 29
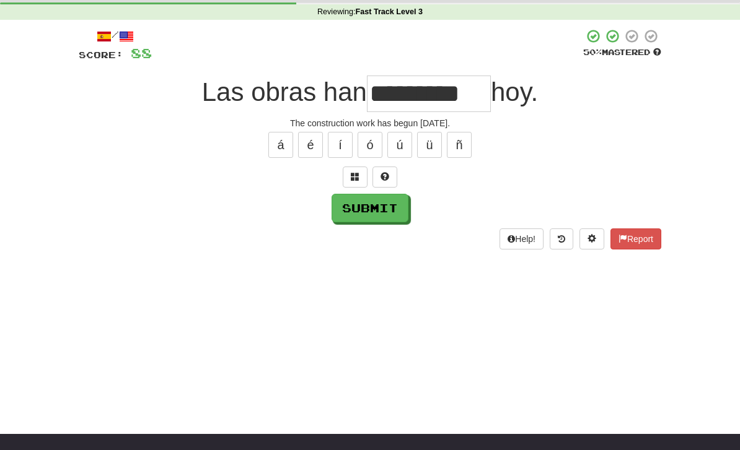
click at [372, 217] on button "Submit" at bounding box center [369, 208] width 77 height 29
type input "********"
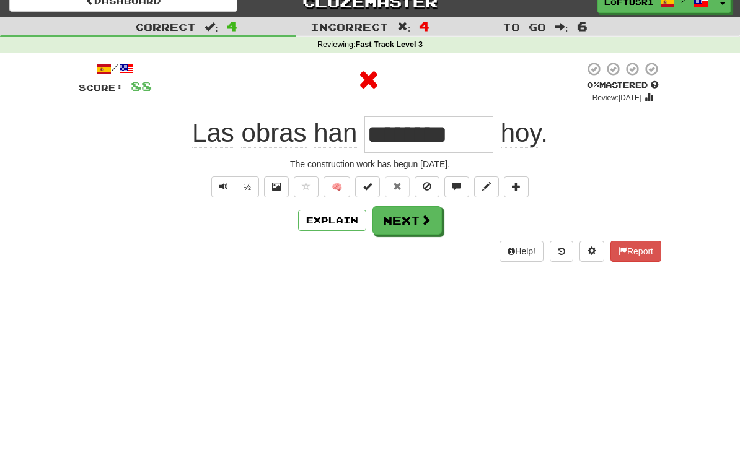
scroll to position [14, 0]
click at [344, 223] on button "Explain" at bounding box center [332, 220] width 68 height 21
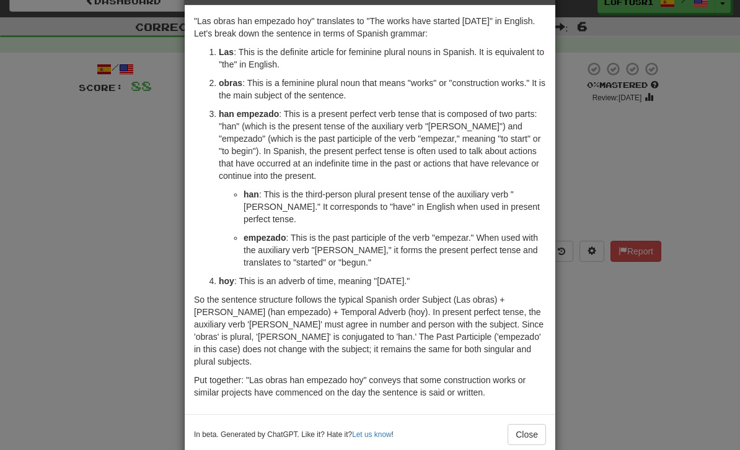
scroll to position [44, 0]
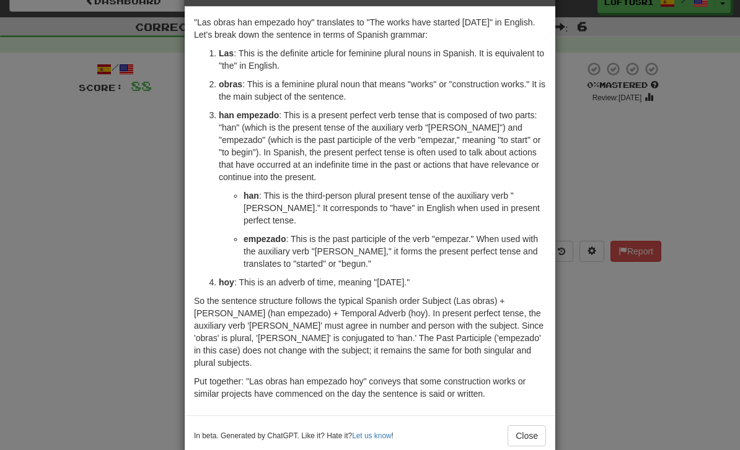
click at [530, 426] on button "Close" at bounding box center [526, 436] width 38 height 21
click at [530, 415] on div "× Explanation "Las obras han empezado hoy" translates to "The works have starte…" at bounding box center [370, 225] width 740 height 450
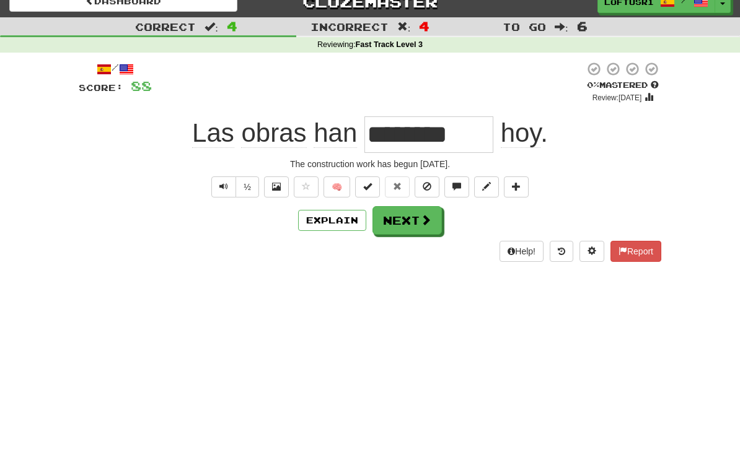
click at [413, 231] on button "Next" at bounding box center [406, 220] width 69 height 29
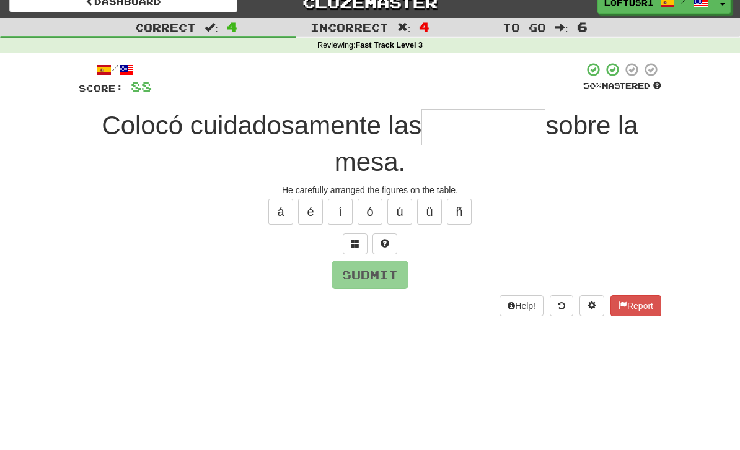
scroll to position [14, 0]
click at [501, 136] on input "text" at bounding box center [483, 126] width 124 height 37
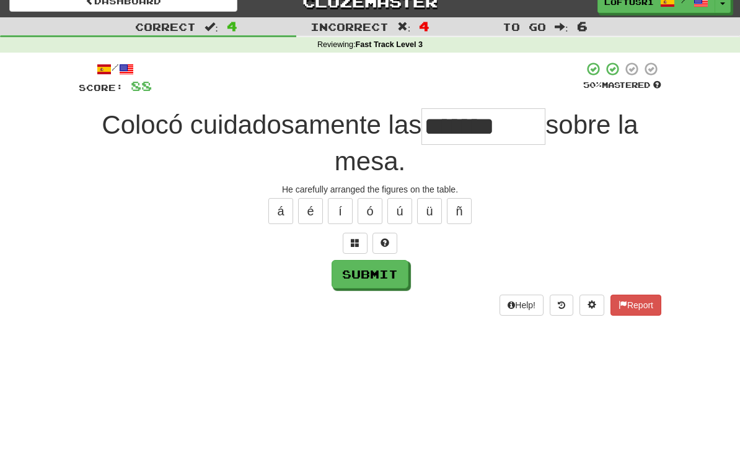
type input "*******"
click at [370, 276] on button "Submit" at bounding box center [369, 274] width 77 height 29
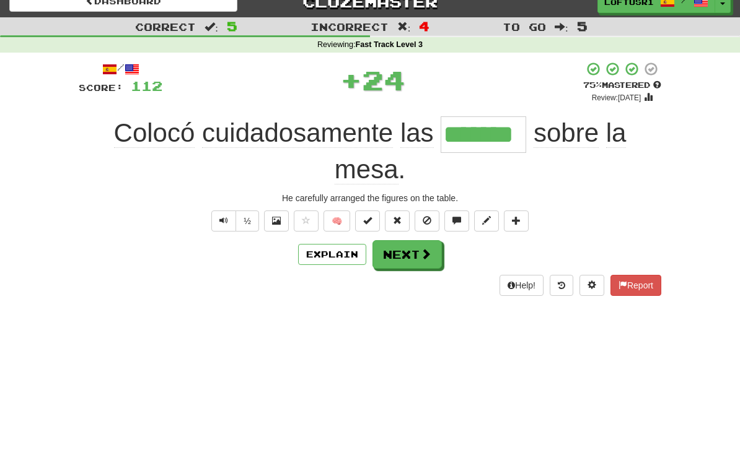
scroll to position [0, 0]
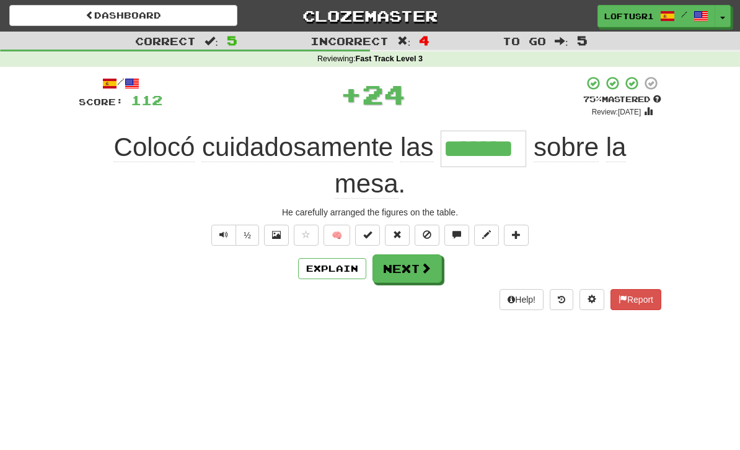
click at [340, 273] on button "Explain" at bounding box center [332, 268] width 68 height 21
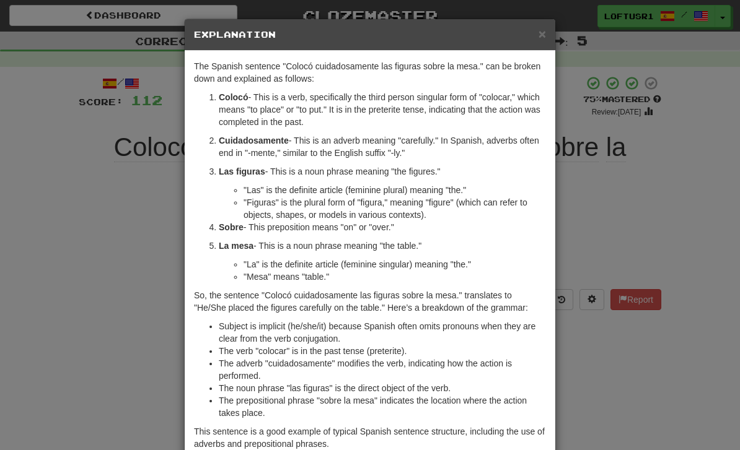
click at [603, 356] on div "× Explanation The Spanish sentence "Colocó cuidadosamente las figuras sobre la …" at bounding box center [370, 225] width 740 height 450
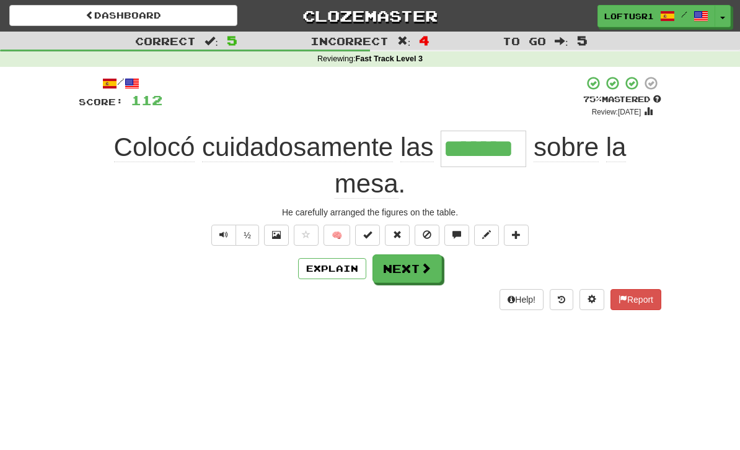
click at [420, 269] on span at bounding box center [425, 268] width 11 height 11
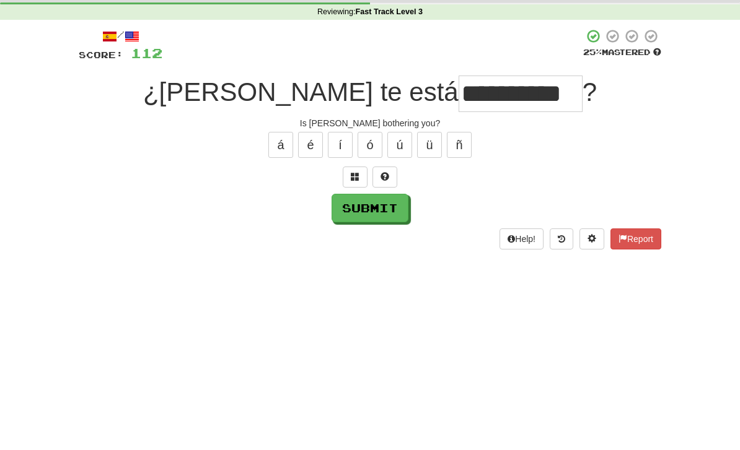
scroll to position [47, 0]
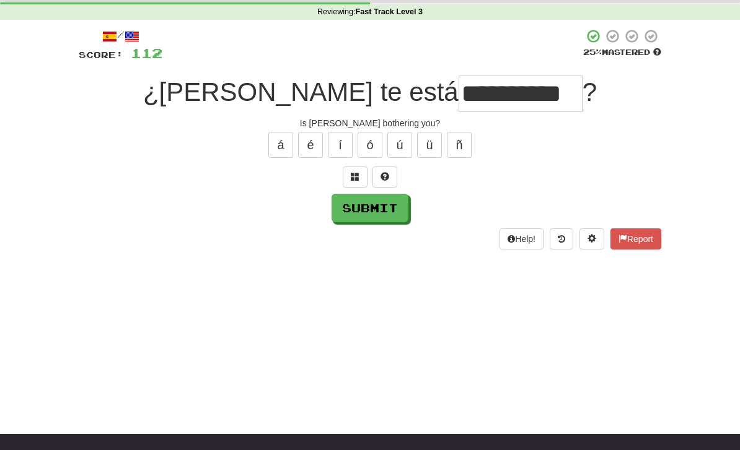
type input "**********"
click at [369, 208] on button "Submit" at bounding box center [369, 208] width 77 height 29
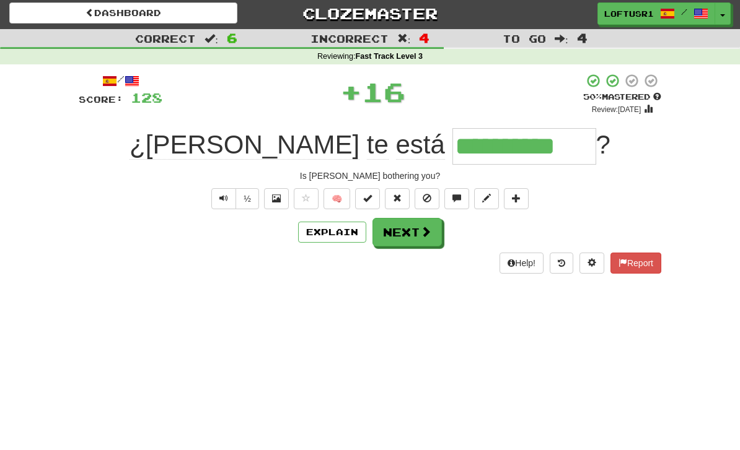
scroll to position [0, 0]
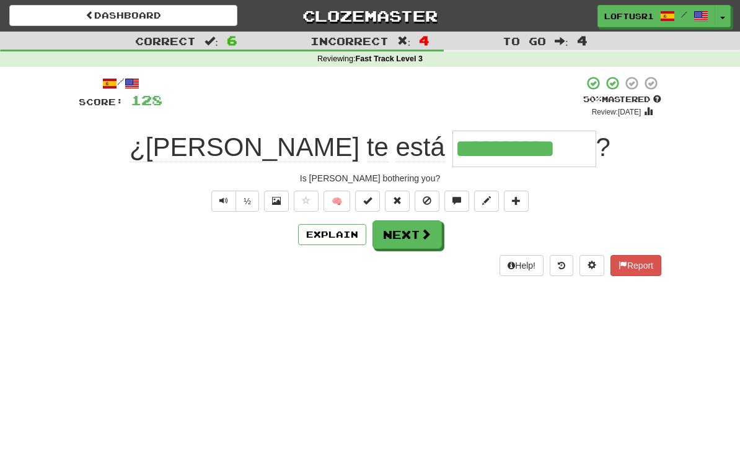
click at [321, 239] on button "Explain" at bounding box center [332, 234] width 68 height 21
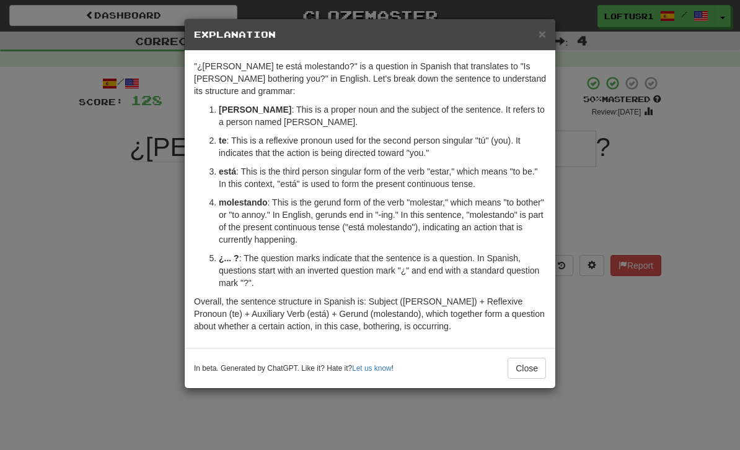
click at [522, 358] on button "Close" at bounding box center [526, 368] width 38 height 21
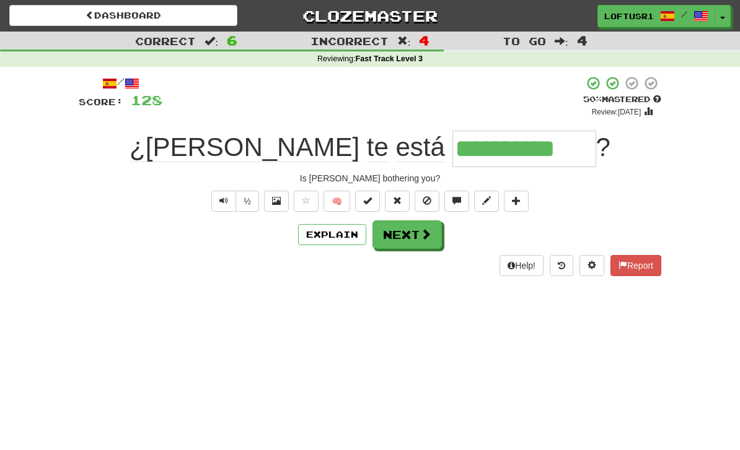
click at [337, 242] on button "Explain" at bounding box center [332, 234] width 68 height 21
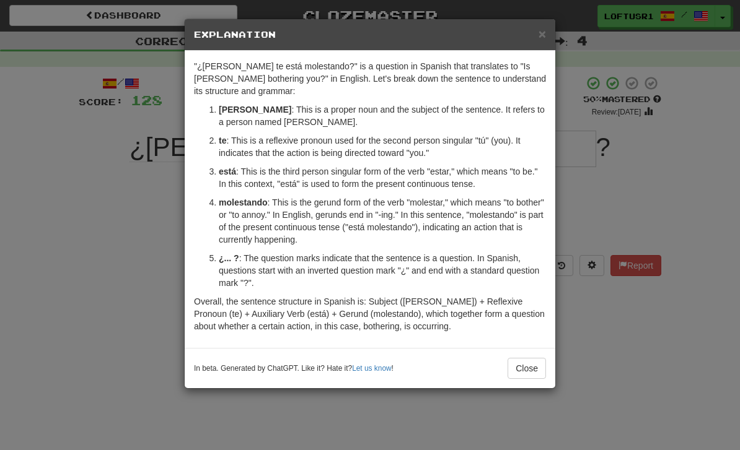
click at [541, 358] on button "Close" at bounding box center [526, 368] width 38 height 21
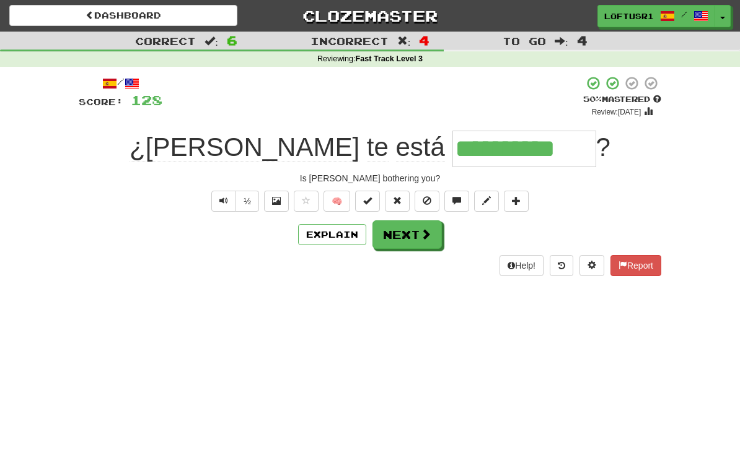
click at [418, 235] on button "Next" at bounding box center [406, 235] width 69 height 29
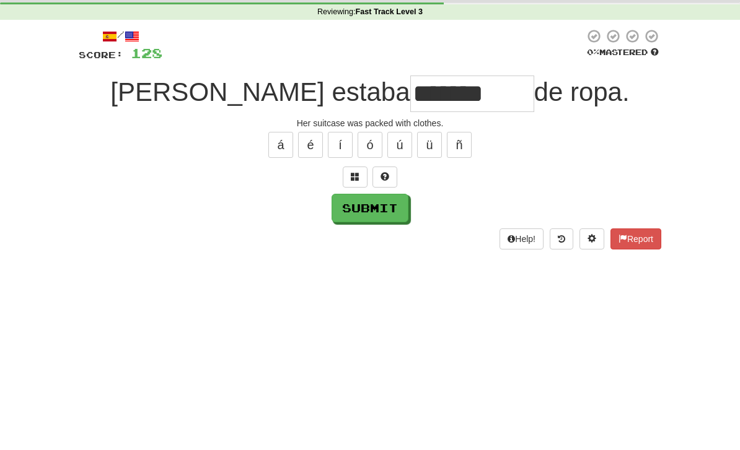
scroll to position [47, 0]
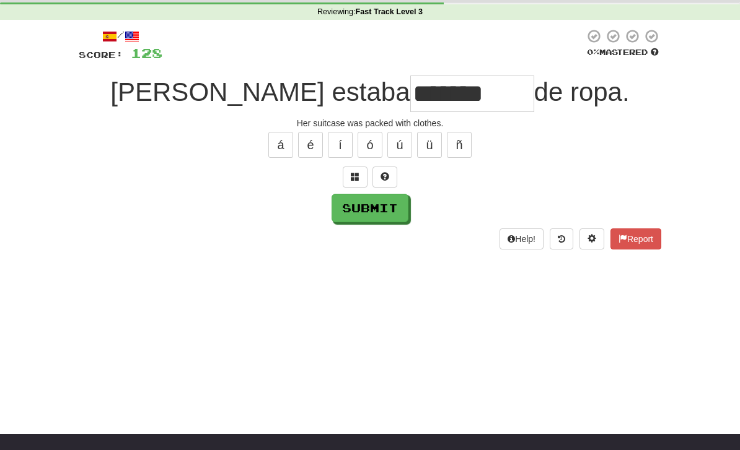
click at [362, 216] on button "Submit" at bounding box center [369, 208] width 77 height 29
type input "*******"
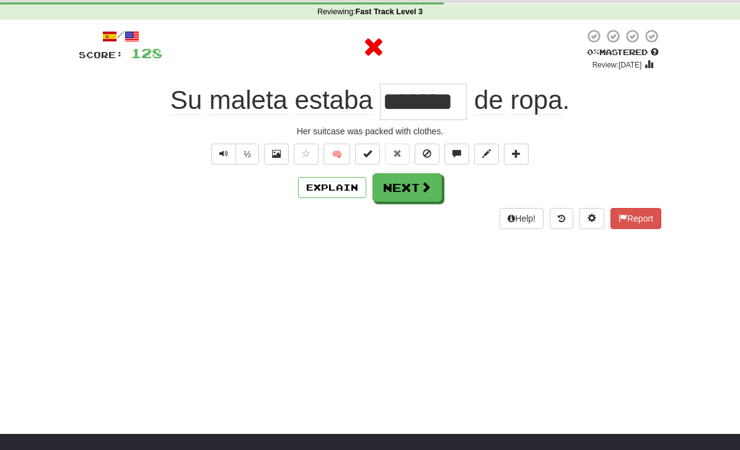
click at [331, 182] on button "Explain" at bounding box center [332, 187] width 68 height 21
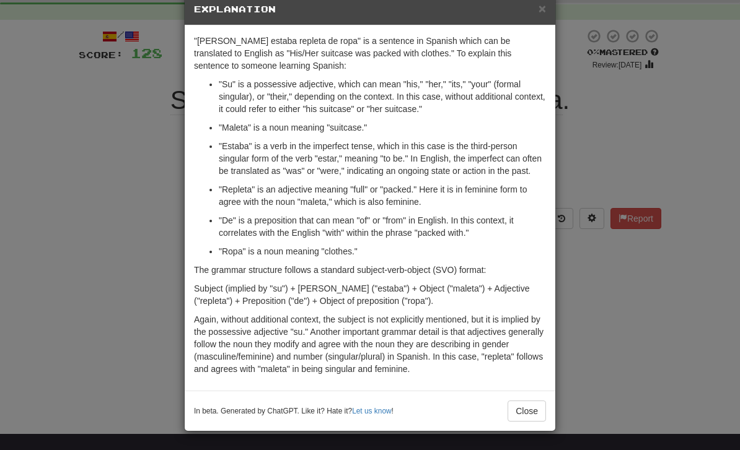
scroll to position [38, 0]
click at [532, 403] on button "Close" at bounding box center [526, 411] width 38 height 21
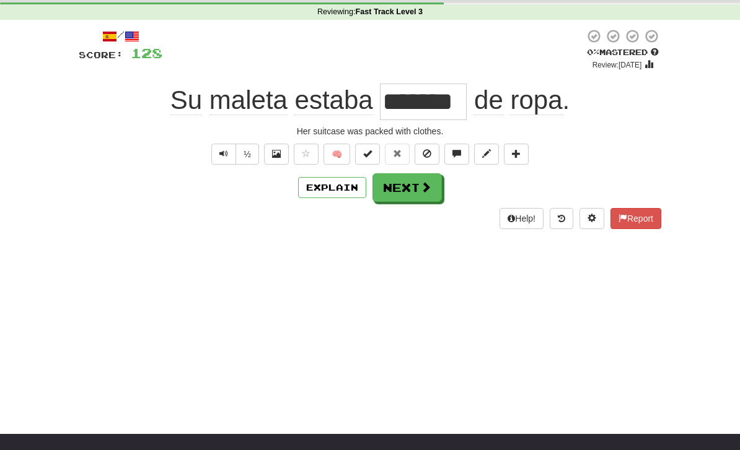
scroll to position [45, 0]
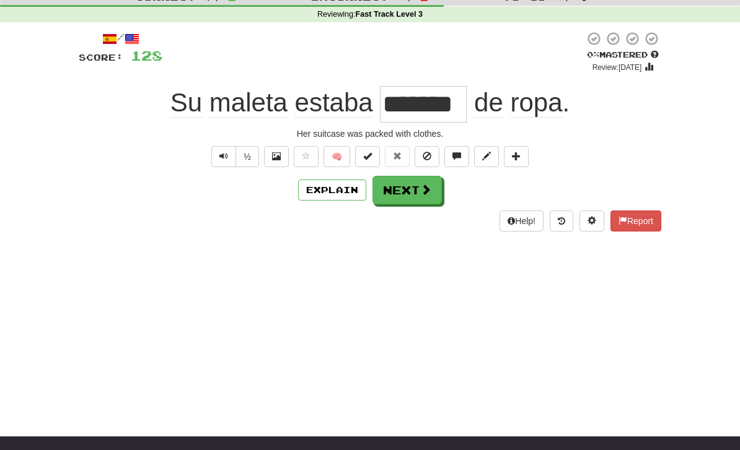
click at [413, 189] on button "Next" at bounding box center [406, 190] width 69 height 29
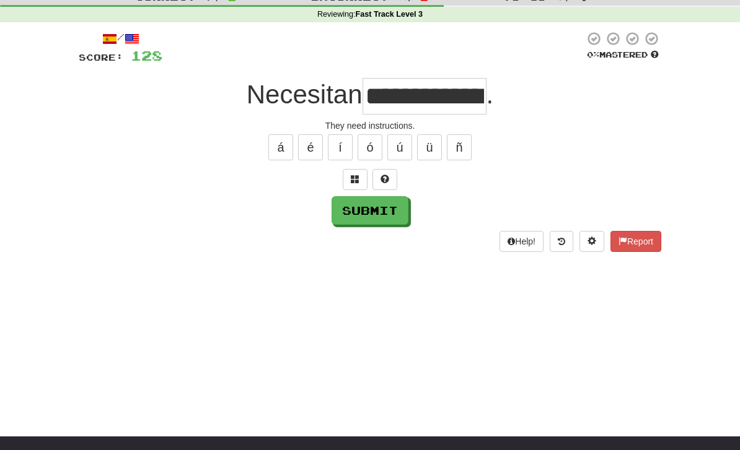
click at [362, 212] on button "Submit" at bounding box center [369, 210] width 77 height 29
type input "**********"
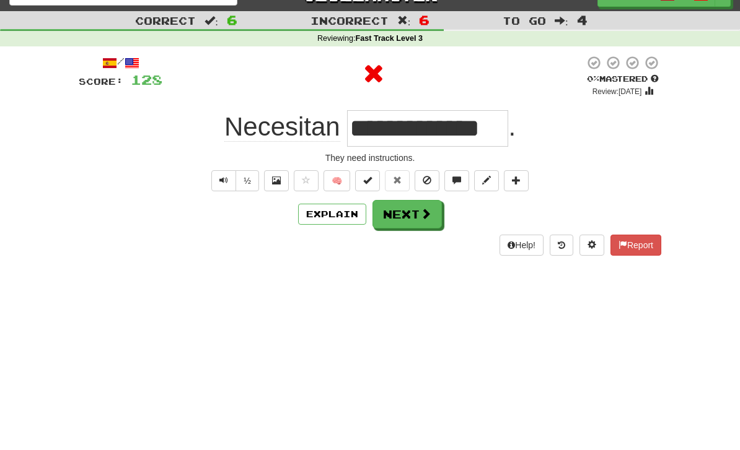
scroll to position [0, 0]
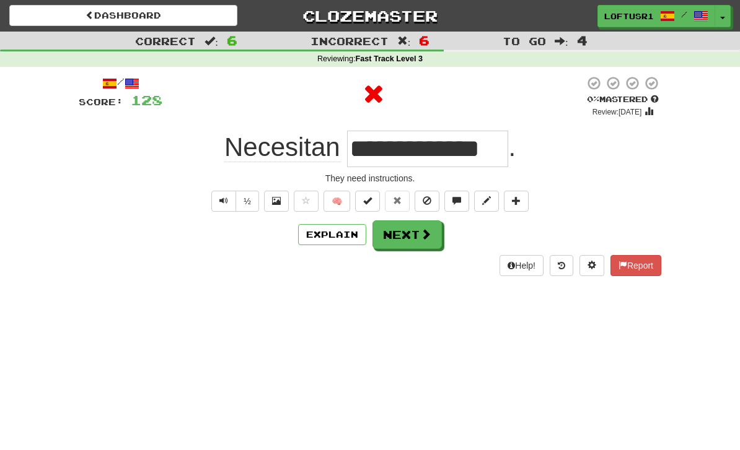
click at [409, 228] on button "Next" at bounding box center [406, 235] width 69 height 29
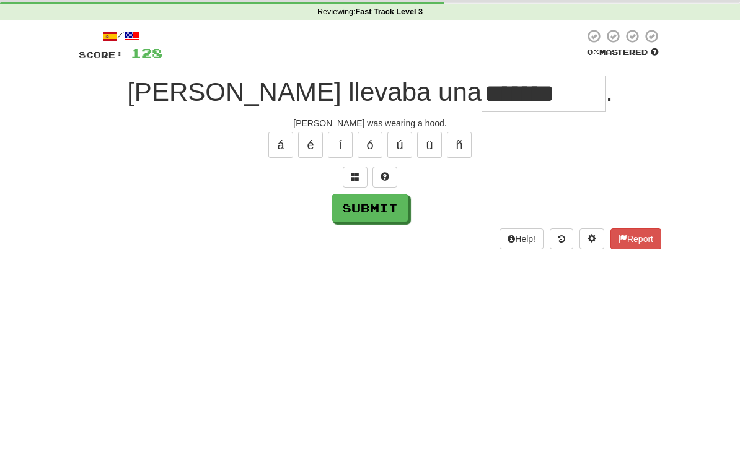
scroll to position [47, 0]
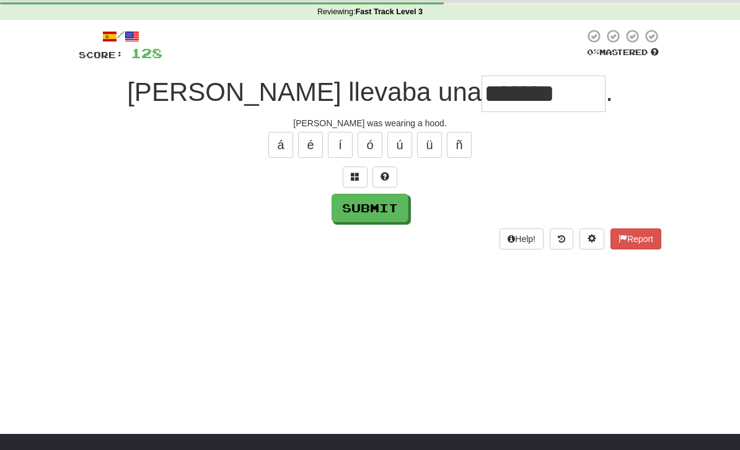
type input "*******"
click at [366, 209] on button "Submit" at bounding box center [369, 208] width 77 height 29
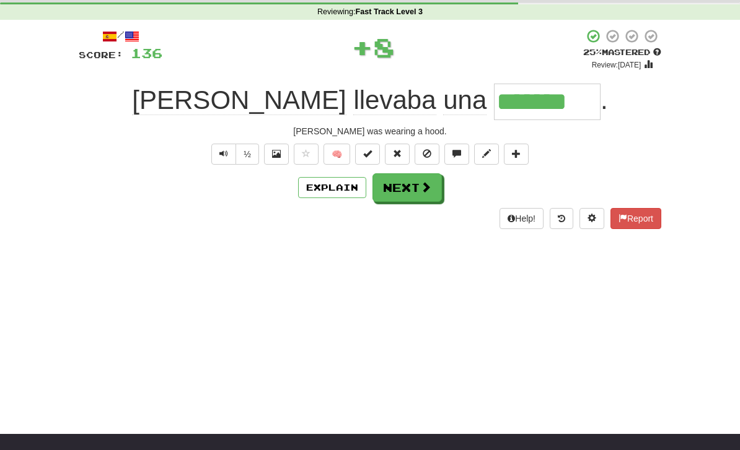
scroll to position [0, 0]
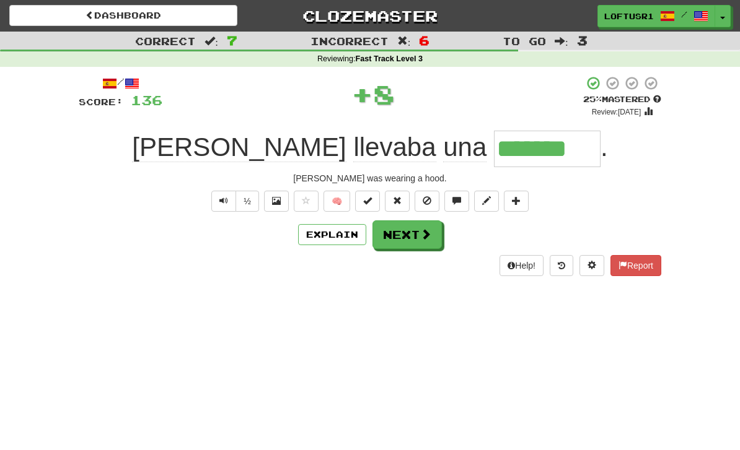
click at [409, 234] on button "Next" at bounding box center [406, 235] width 69 height 29
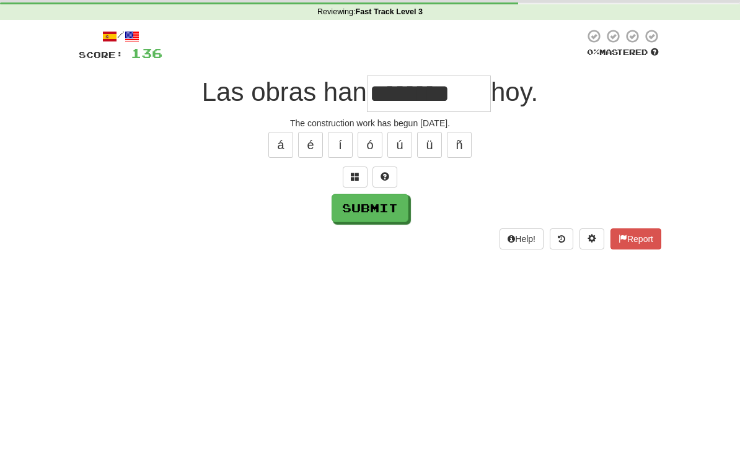
scroll to position [47, 0]
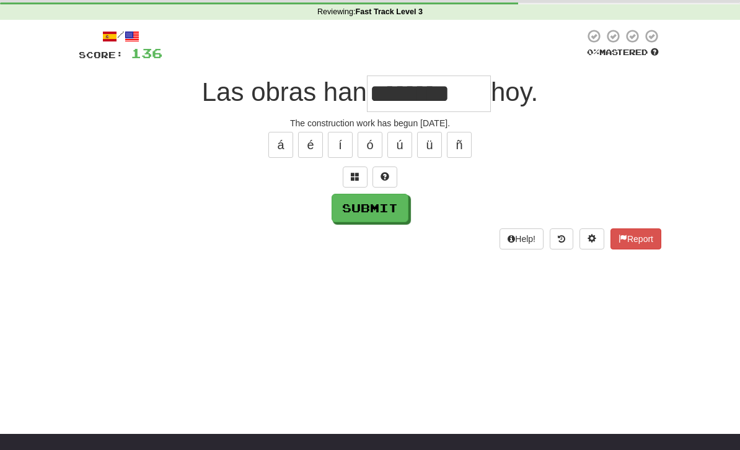
type input "********"
click at [365, 213] on button "Submit" at bounding box center [369, 208] width 77 height 29
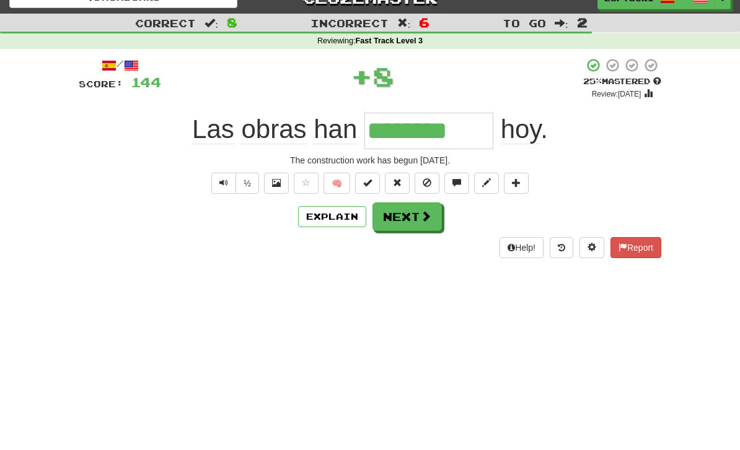
scroll to position [0, 0]
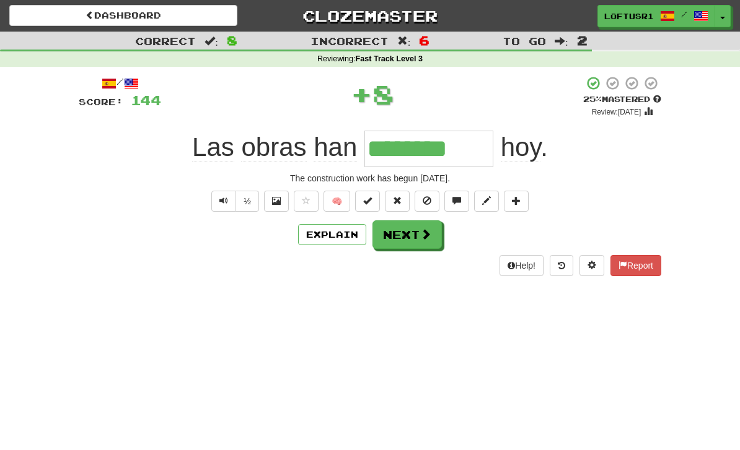
click at [418, 233] on button "Next" at bounding box center [406, 235] width 69 height 29
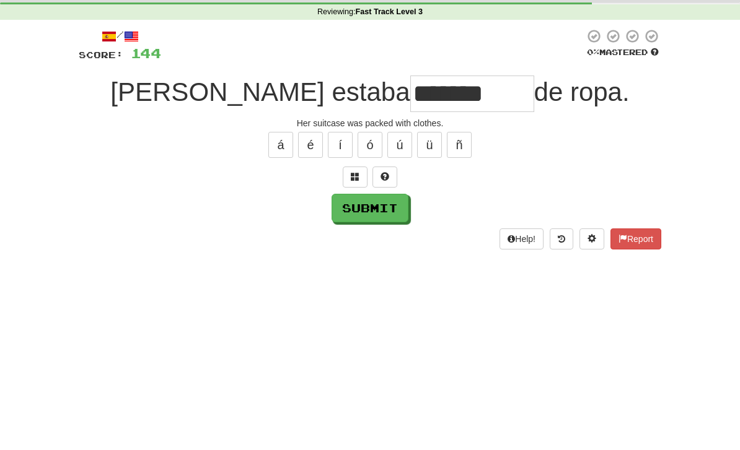
scroll to position [47, 0]
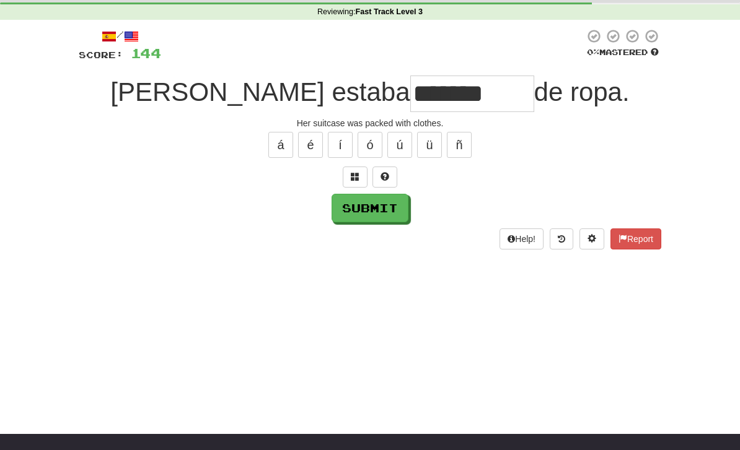
type input "*******"
click at [374, 209] on button "Submit" at bounding box center [369, 208] width 77 height 29
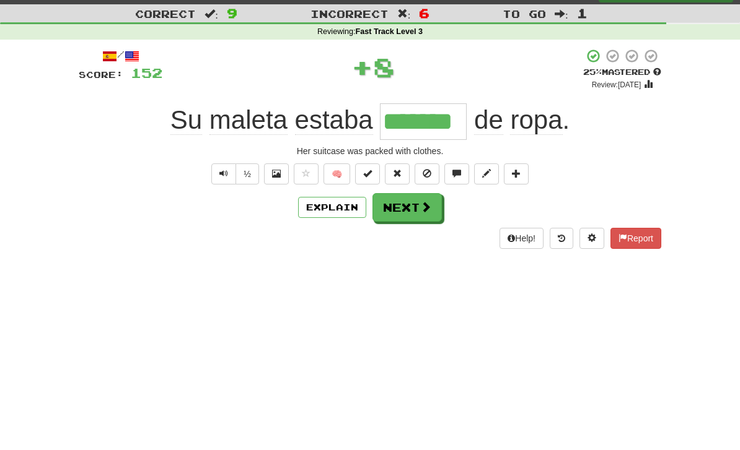
scroll to position [0, 0]
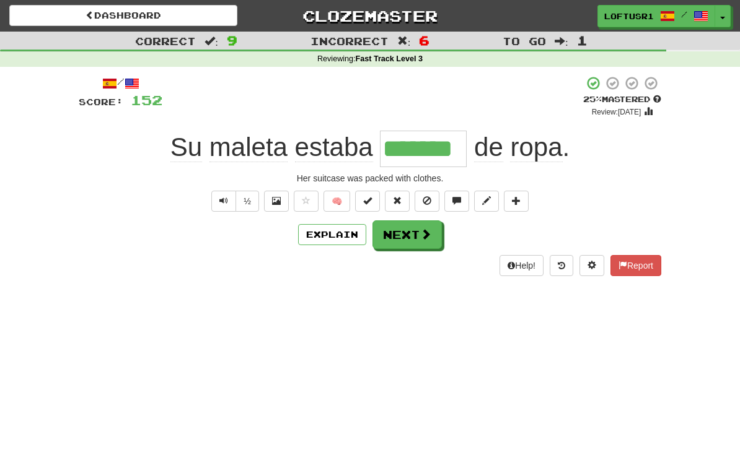
click at [408, 224] on button "Next" at bounding box center [406, 235] width 69 height 29
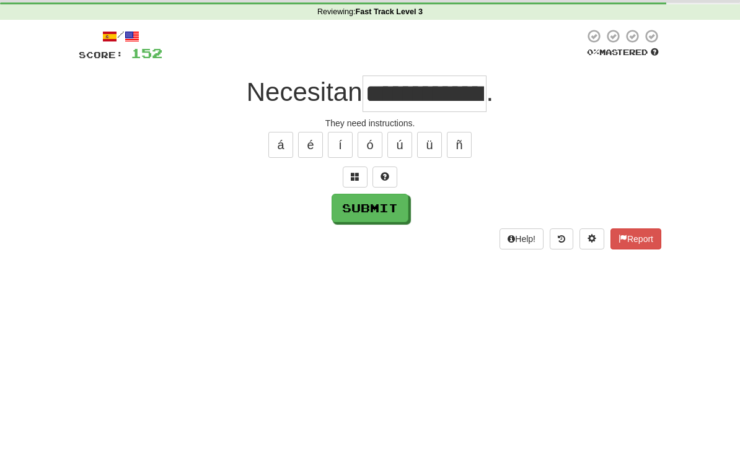
scroll to position [47, 0]
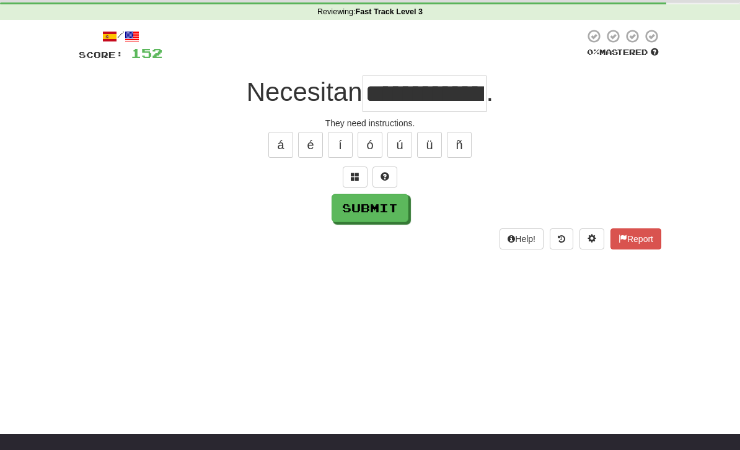
type input "**********"
click at [366, 221] on button "Submit" at bounding box center [369, 208] width 77 height 29
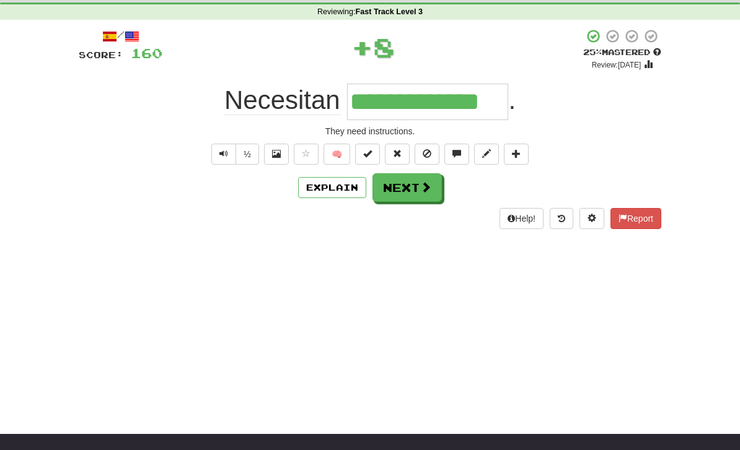
scroll to position [0, 0]
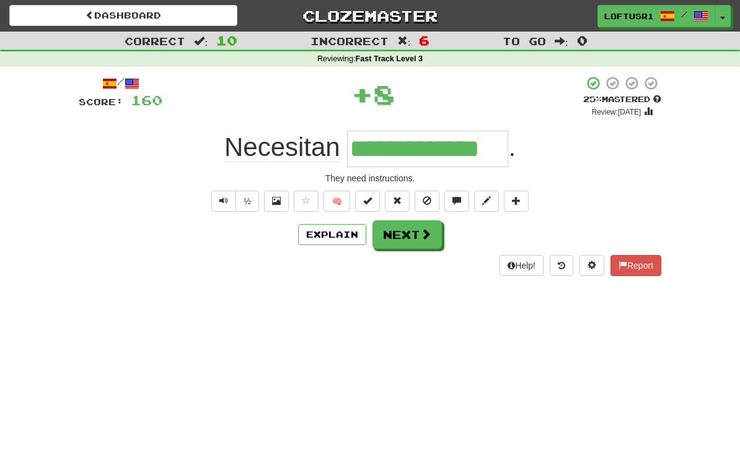
click at [414, 236] on button "Next" at bounding box center [406, 235] width 69 height 29
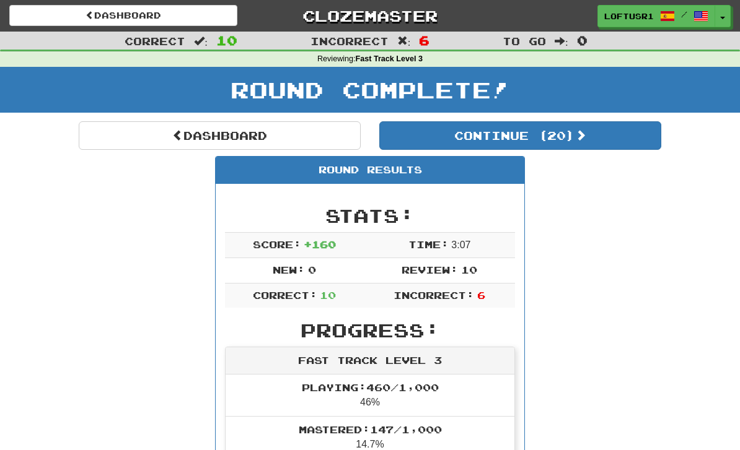
click at [167, 147] on link "Dashboard" at bounding box center [220, 135] width 282 height 29
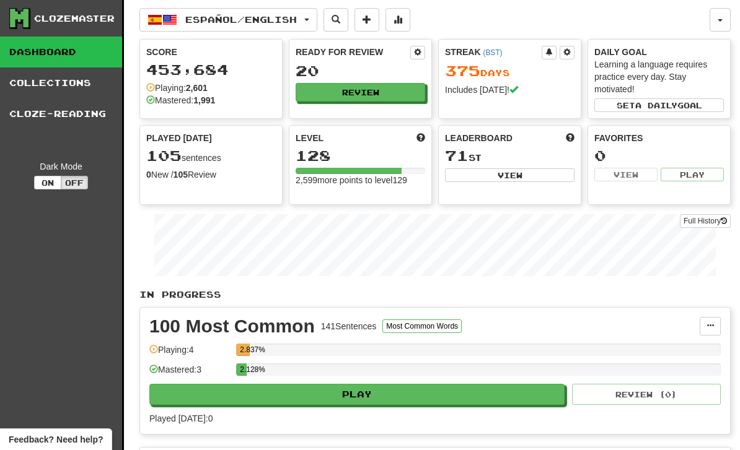
click at [711, 223] on link "Full History" at bounding box center [705, 221] width 51 height 14
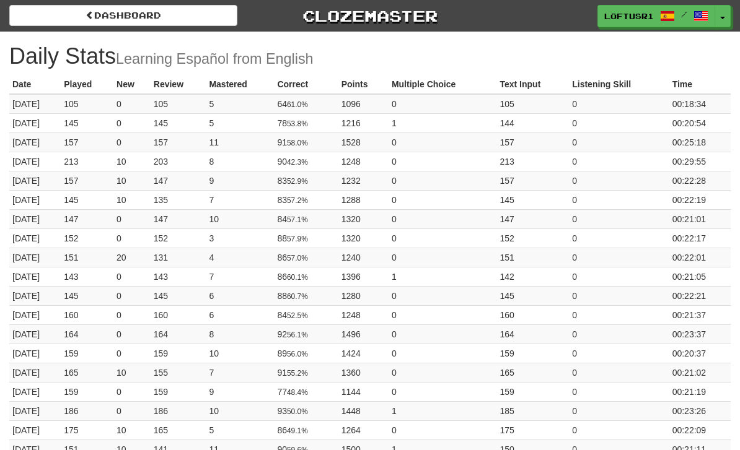
click at [118, 24] on link "Dashboard" at bounding box center [123, 15] width 228 height 21
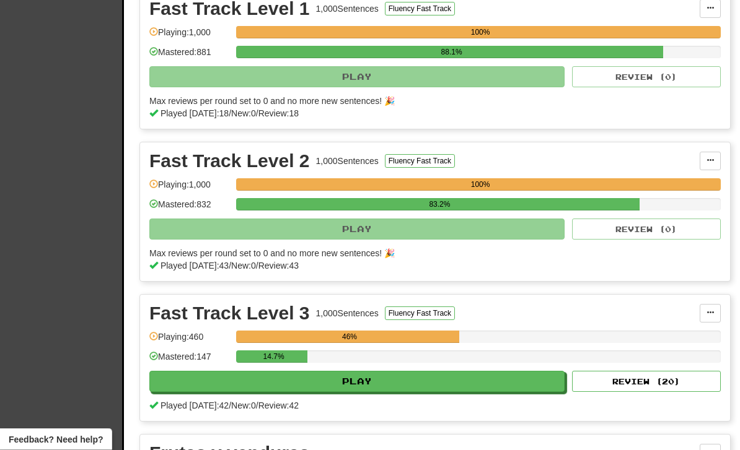
click at [678, 387] on button "Review ( 20 )" at bounding box center [646, 382] width 149 height 21
select select "**"
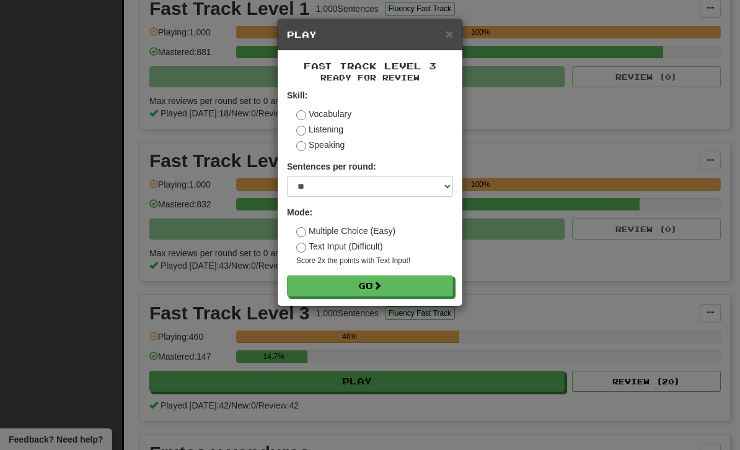
click at [418, 283] on button "Go" at bounding box center [370, 286] width 166 height 21
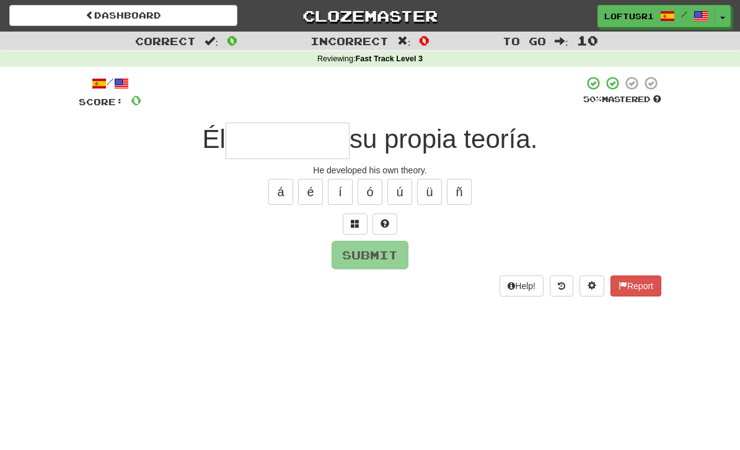
click at [265, 118] on div "/ Score: 0 50 % Mastered Él su propia teoría. He developed his own theory. á é …" at bounding box center [370, 186] width 582 height 221
click at [252, 153] on input "text" at bounding box center [288, 141] width 124 height 37
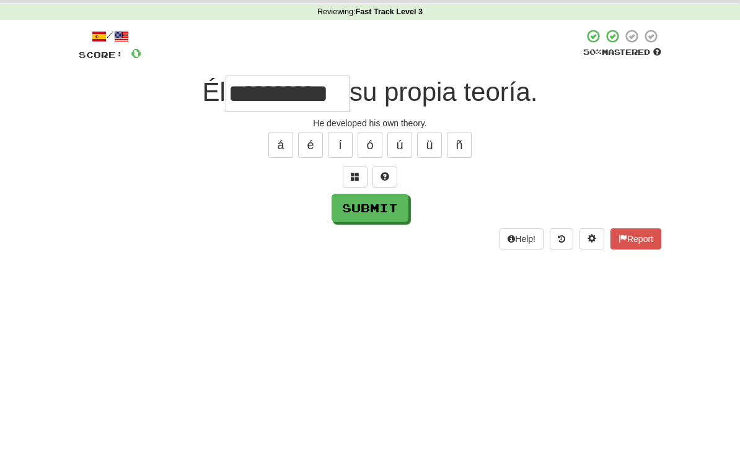
scroll to position [47, 0]
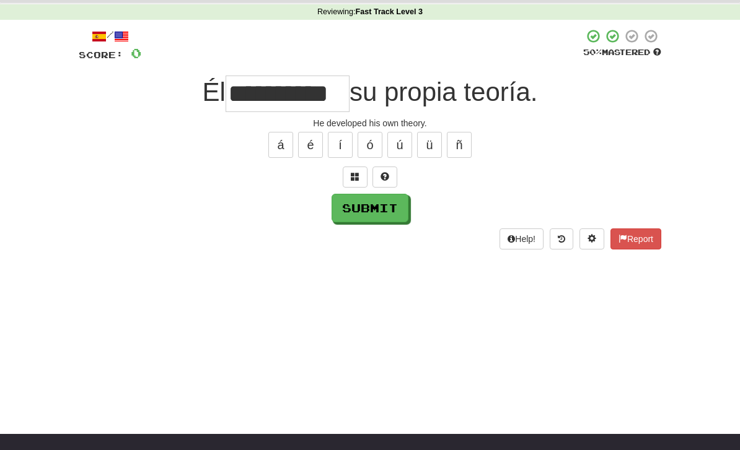
type input "**********"
click at [393, 210] on button "Submit" at bounding box center [369, 208] width 77 height 29
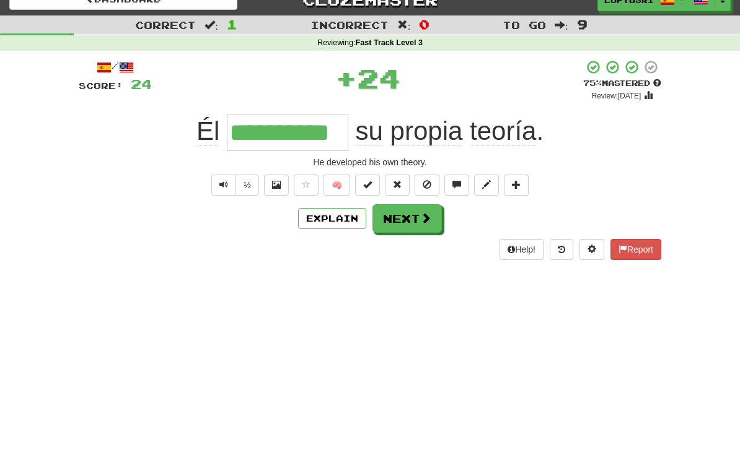
scroll to position [0, 0]
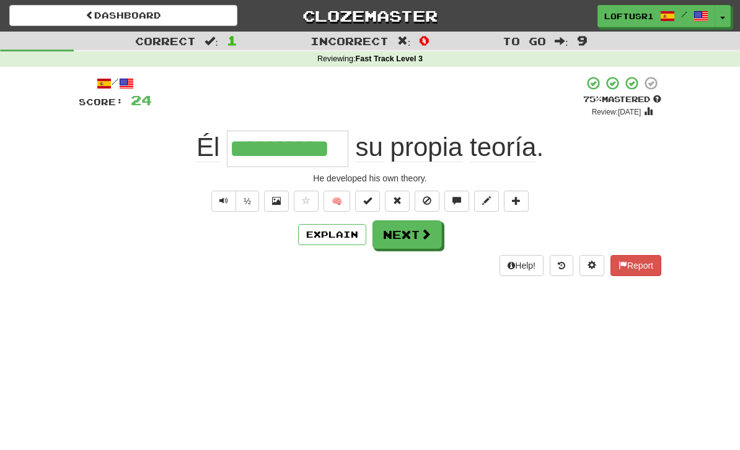
click at [406, 247] on button "Next" at bounding box center [406, 235] width 69 height 29
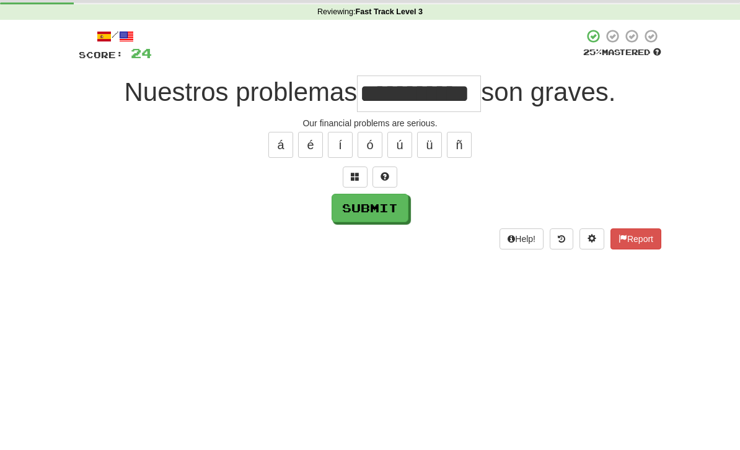
scroll to position [47, 0]
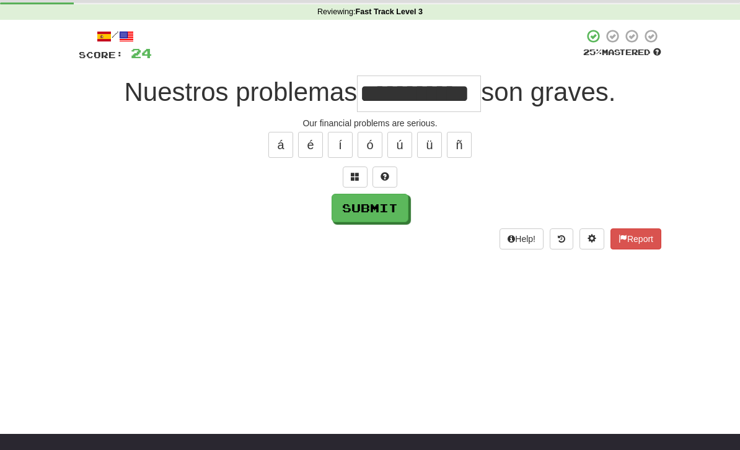
click at [364, 215] on button "Submit" at bounding box center [369, 208] width 77 height 29
type input "**********"
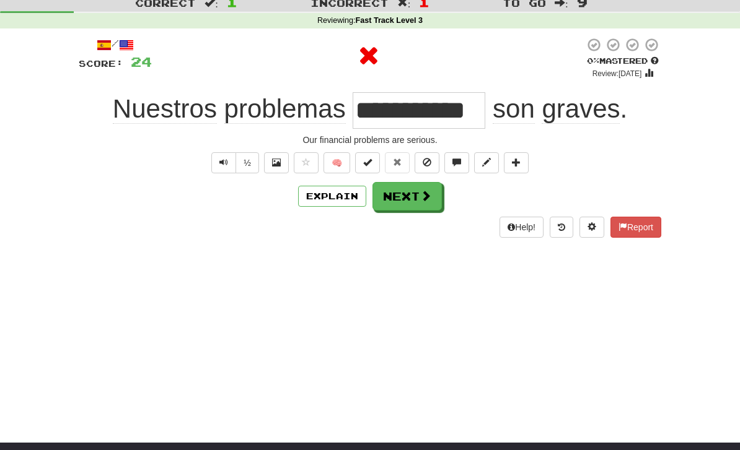
scroll to position [0, 0]
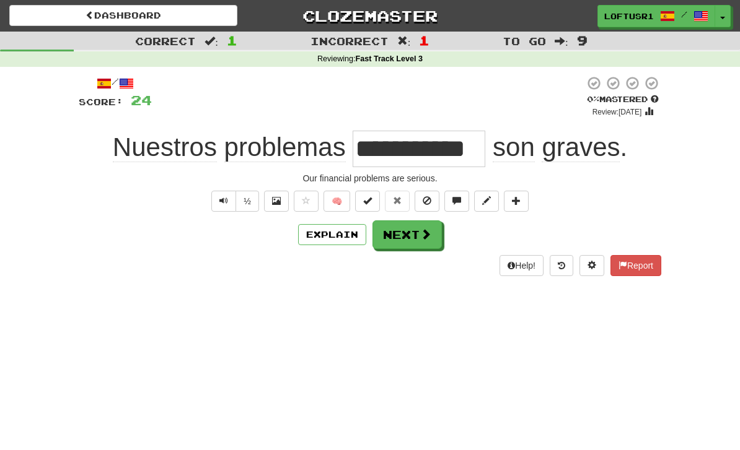
click at [420, 235] on span at bounding box center [425, 234] width 11 height 11
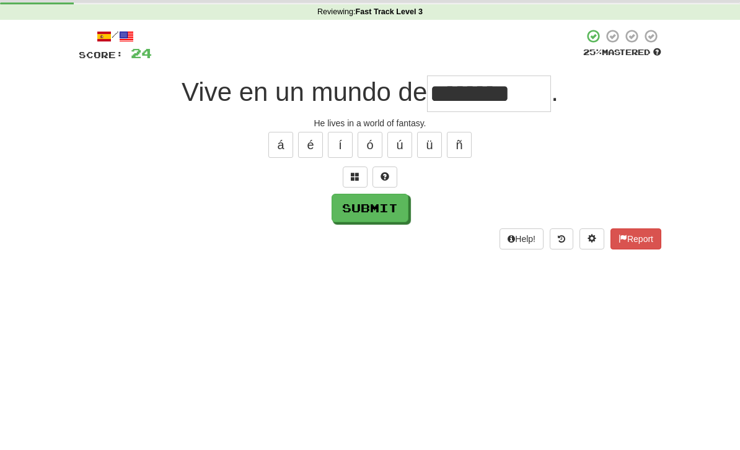
scroll to position [47, 0]
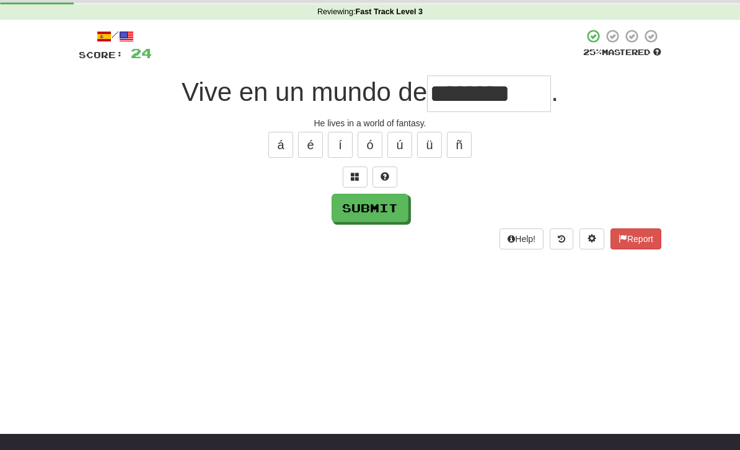
click at [369, 211] on button "Submit" at bounding box center [369, 208] width 77 height 29
type input "********"
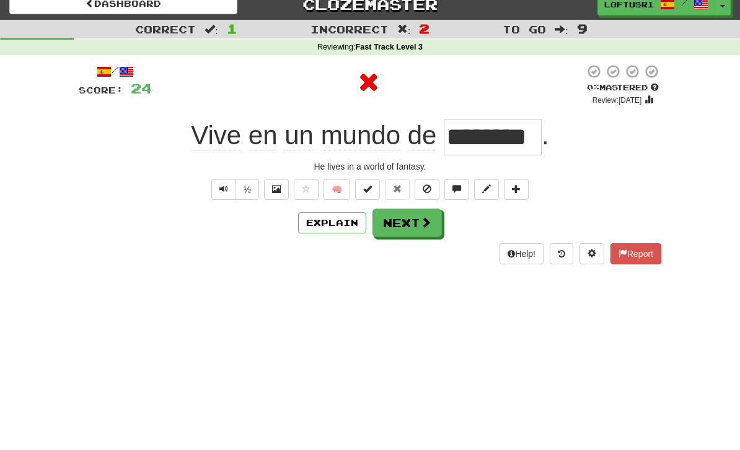
scroll to position [0, 0]
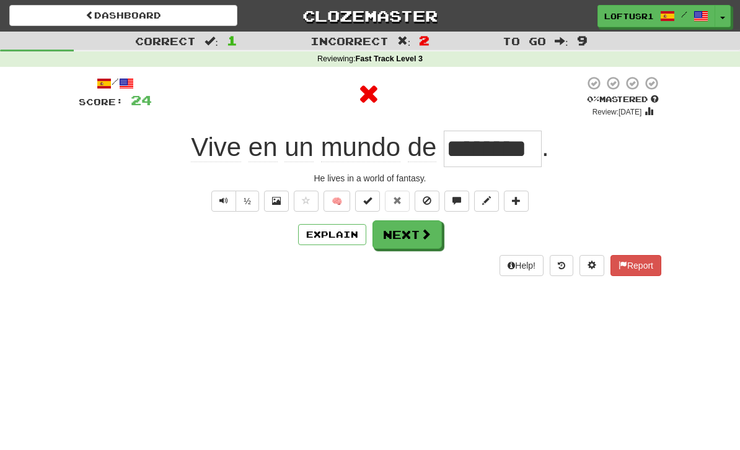
click at [411, 236] on button "Next" at bounding box center [406, 235] width 69 height 29
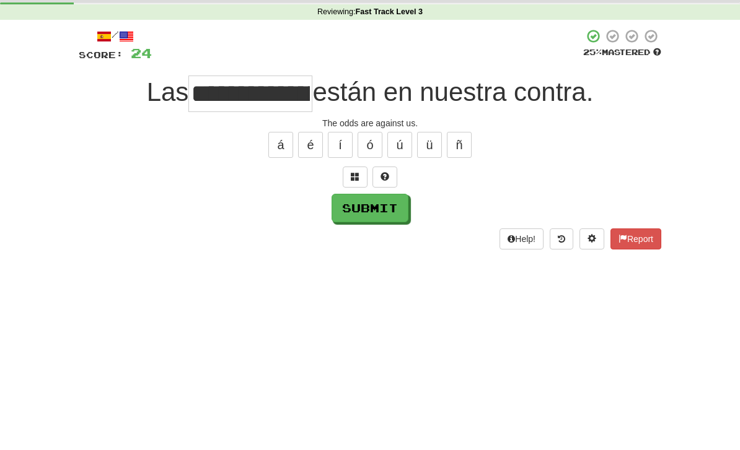
scroll to position [47, 0]
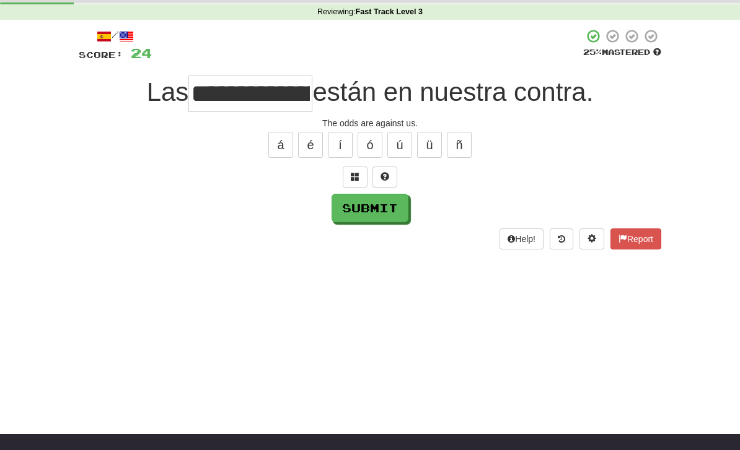
type input "**********"
click at [354, 216] on button "Submit" at bounding box center [369, 208] width 77 height 29
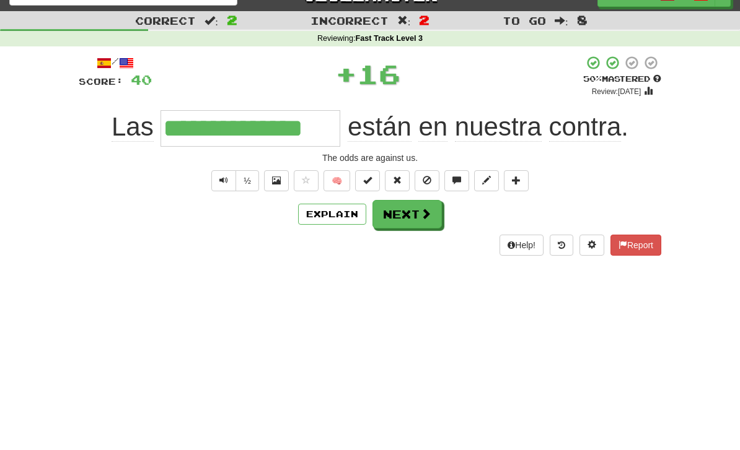
scroll to position [0, 0]
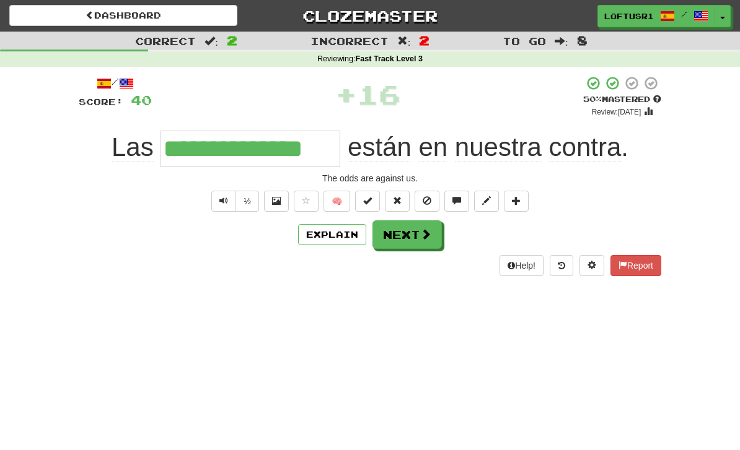
click at [344, 230] on button "Explain" at bounding box center [332, 234] width 68 height 21
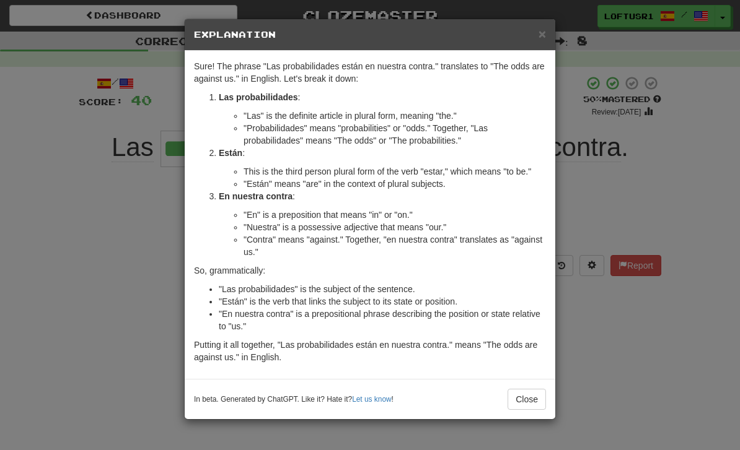
click at [537, 402] on button "Close" at bounding box center [526, 399] width 38 height 21
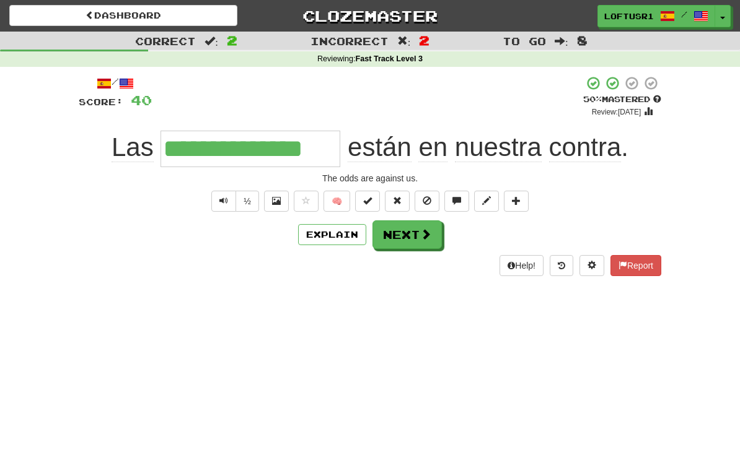
click at [415, 223] on button "Next" at bounding box center [406, 235] width 69 height 29
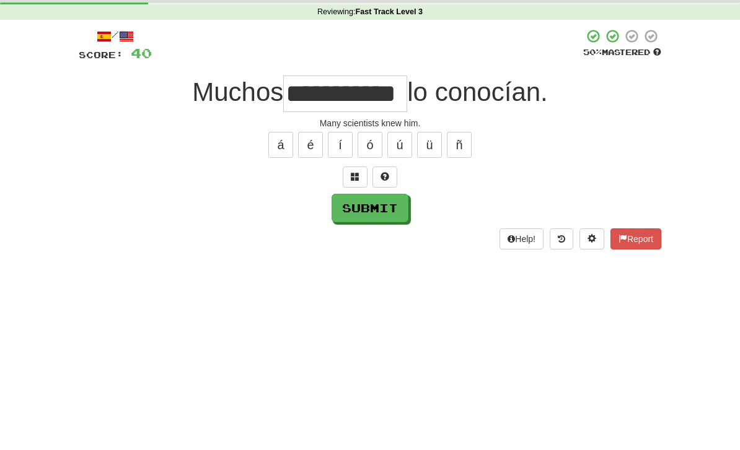
scroll to position [47, 0]
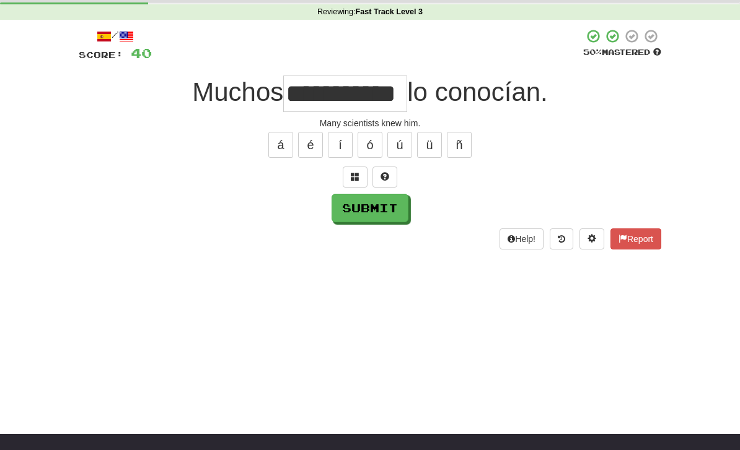
click at [359, 208] on button "Submit" at bounding box center [369, 208] width 77 height 29
type input "**********"
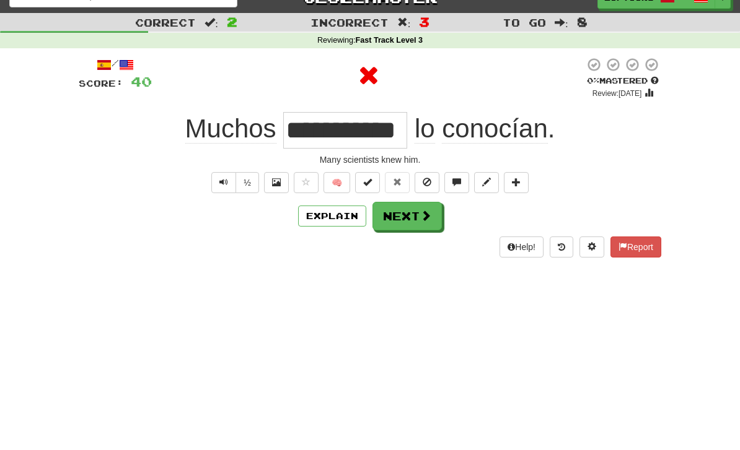
scroll to position [0, 0]
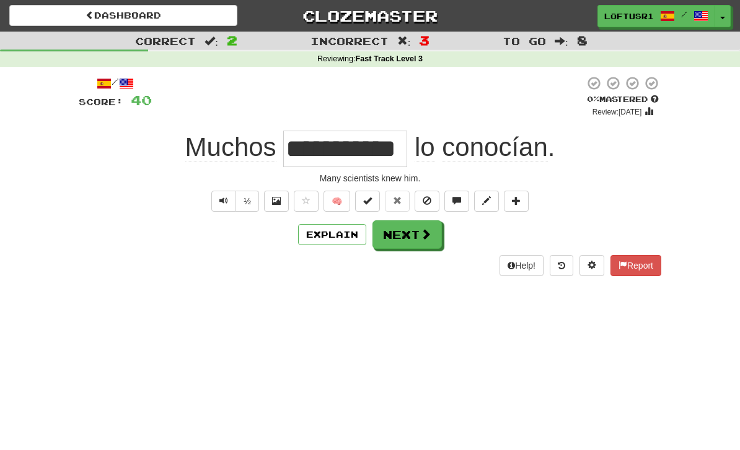
click at [410, 237] on button "Next" at bounding box center [406, 235] width 69 height 29
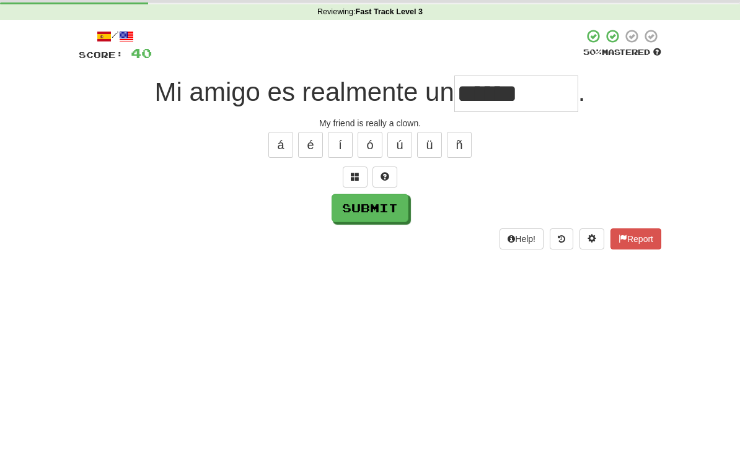
scroll to position [47, 0]
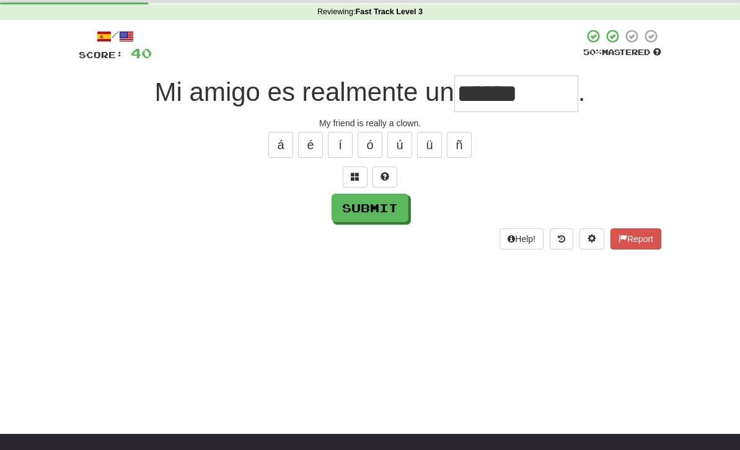
click at [365, 208] on button "Submit" at bounding box center [369, 208] width 77 height 29
type input "******"
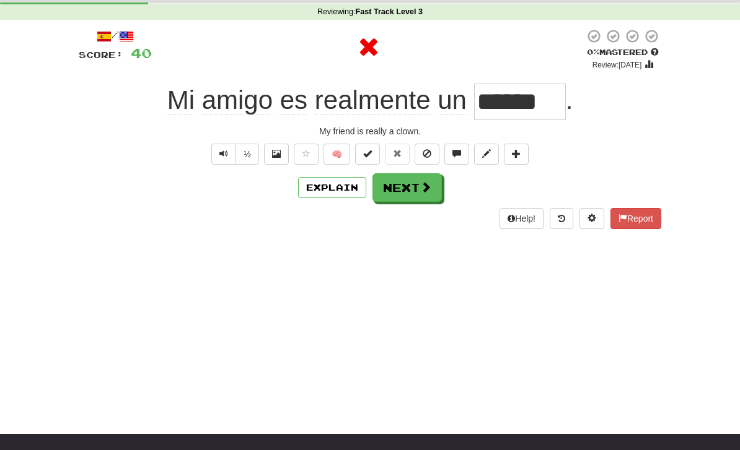
scroll to position [0, 0]
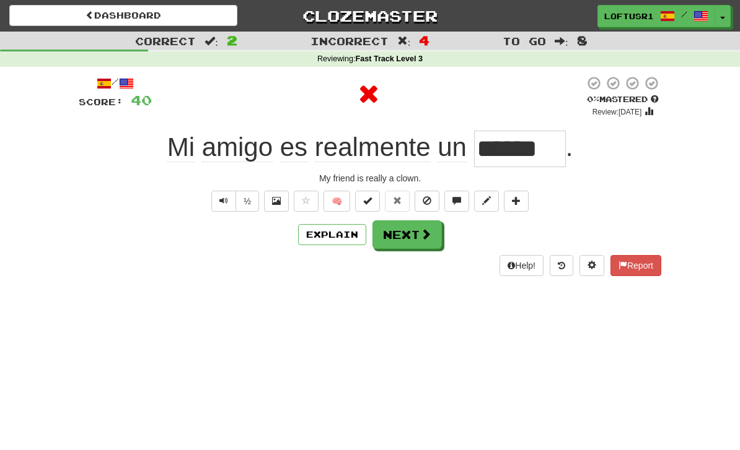
click at [429, 233] on span at bounding box center [425, 234] width 11 height 11
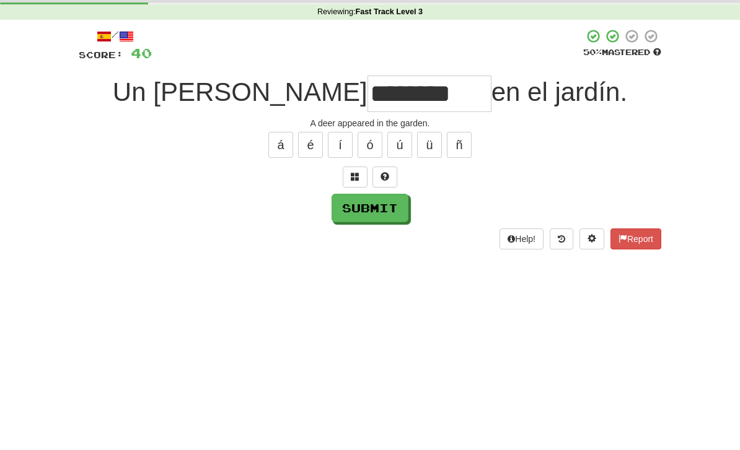
scroll to position [47, 0]
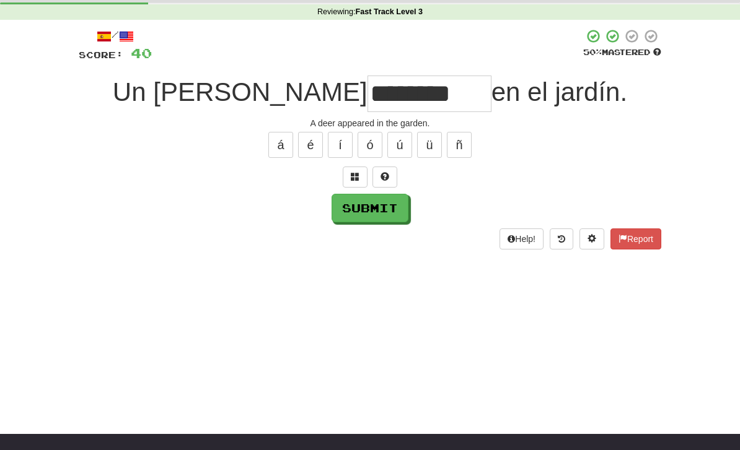
type input "********"
click at [364, 200] on button "Submit" at bounding box center [369, 208] width 77 height 29
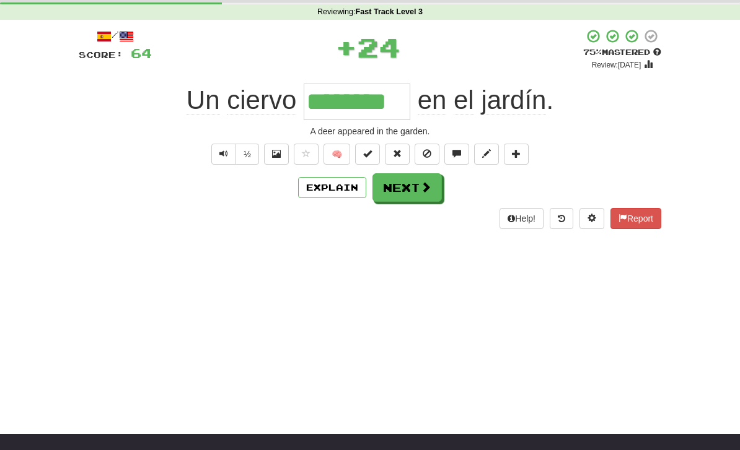
scroll to position [0, 0]
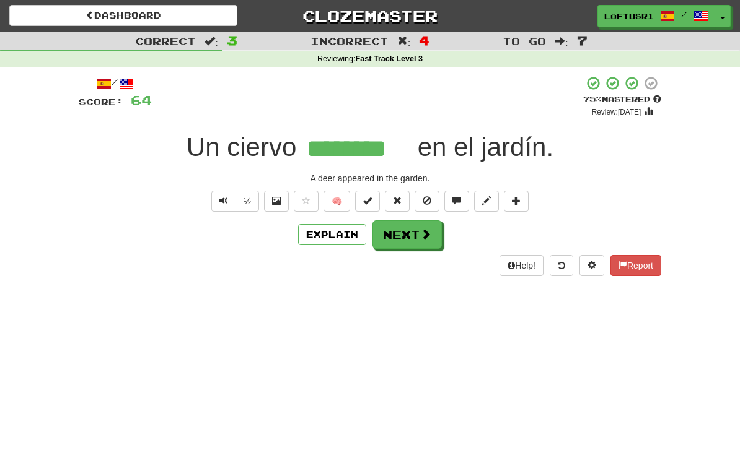
click at [416, 234] on button "Next" at bounding box center [406, 235] width 69 height 29
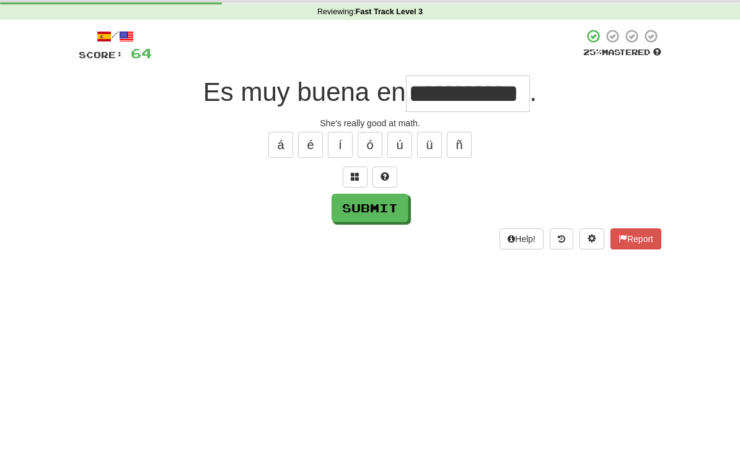
scroll to position [47, 0]
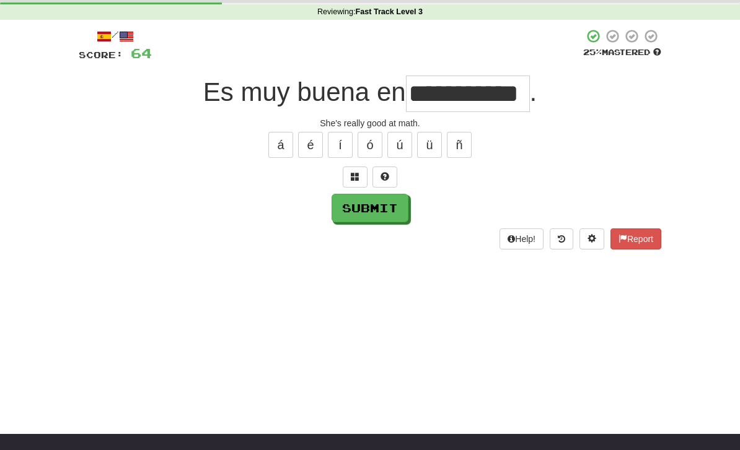
type input "**********"
click at [366, 207] on button "Submit" at bounding box center [369, 208] width 77 height 29
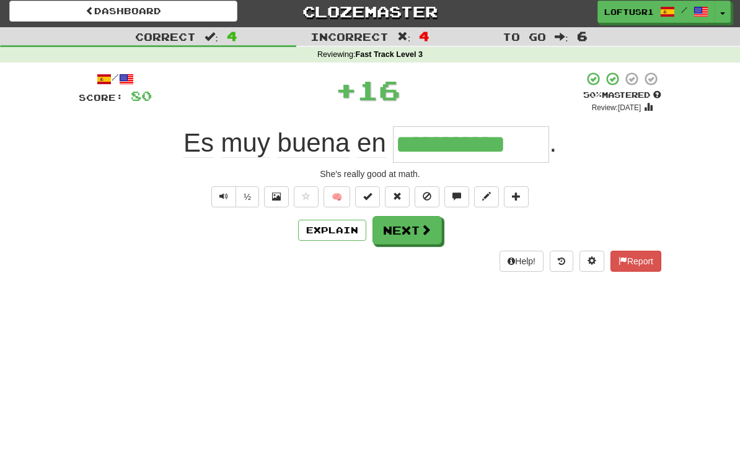
scroll to position [0, 0]
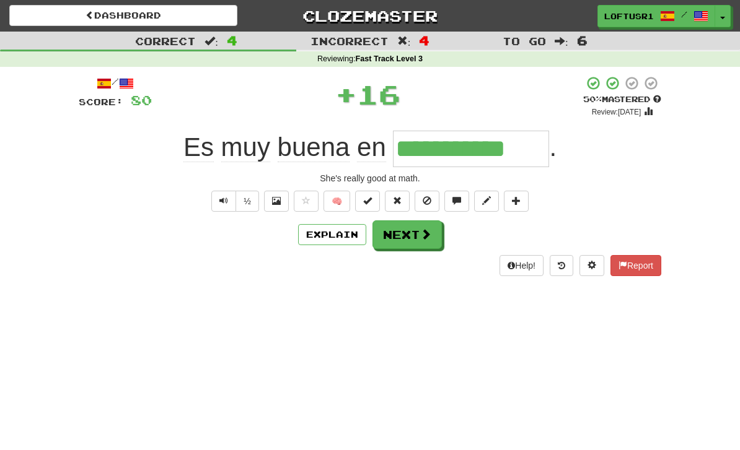
click at [413, 239] on button "Next" at bounding box center [406, 235] width 69 height 29
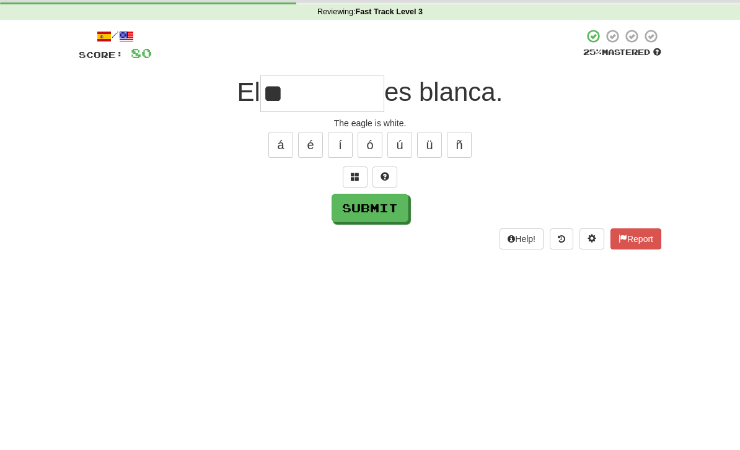
type input "*"
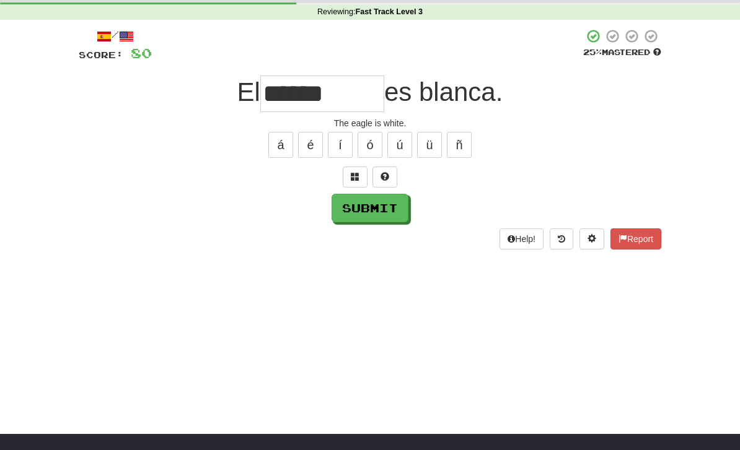
type input "******"
click at [356, 214] on button "Submit" at bounding box center [369, 208] width 77 height 29
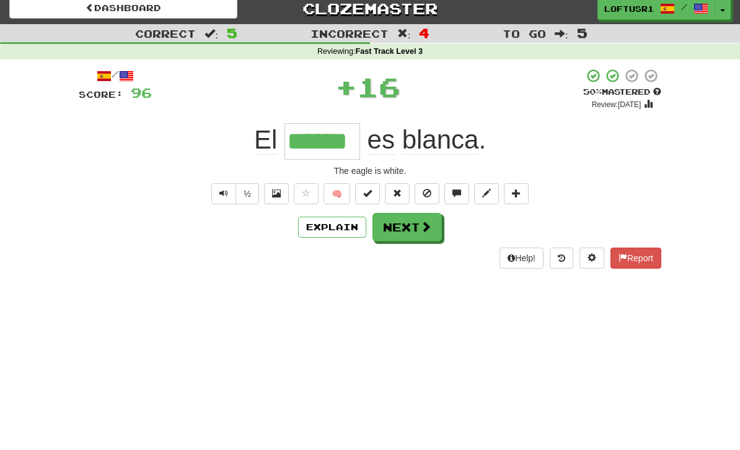
scroll to position [0, 0]
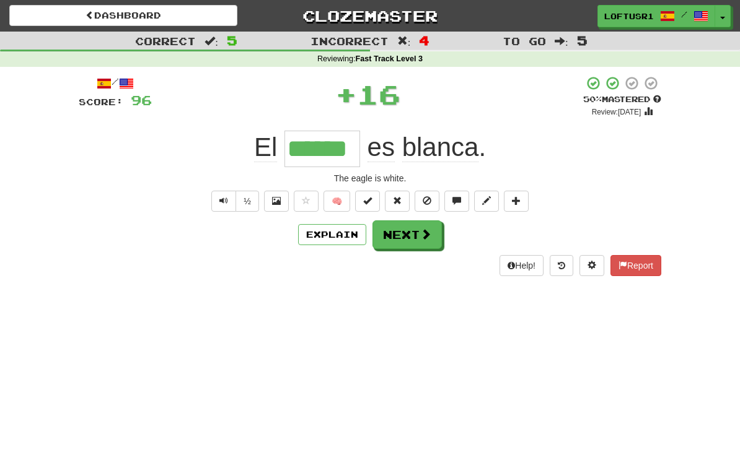
click at [413, 237] on button "Next" at bounding box center [406, 235] width 69 height 29
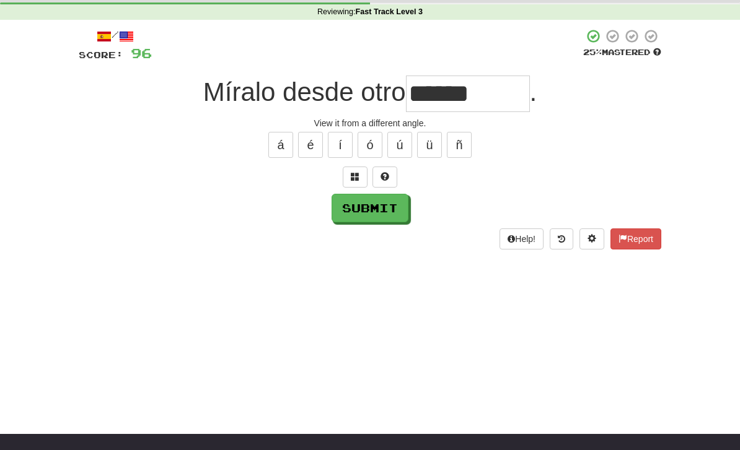
type input "******"
click at [376, 218] on button "Submit" at bounding box center [369, 208] width 77 height 29
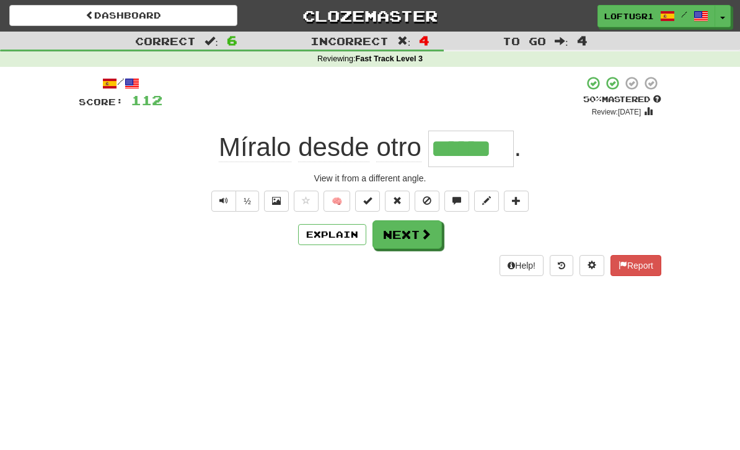
click at [422, 237] on span at bounding box center [425, 234] width 11 height 11
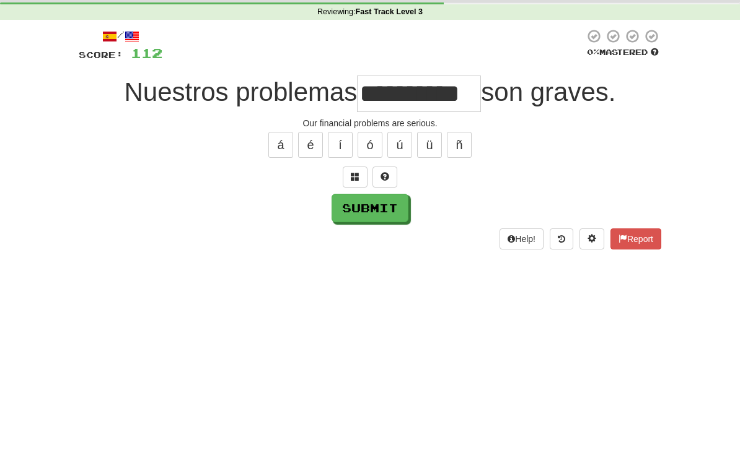
scroll to position [47, 0]
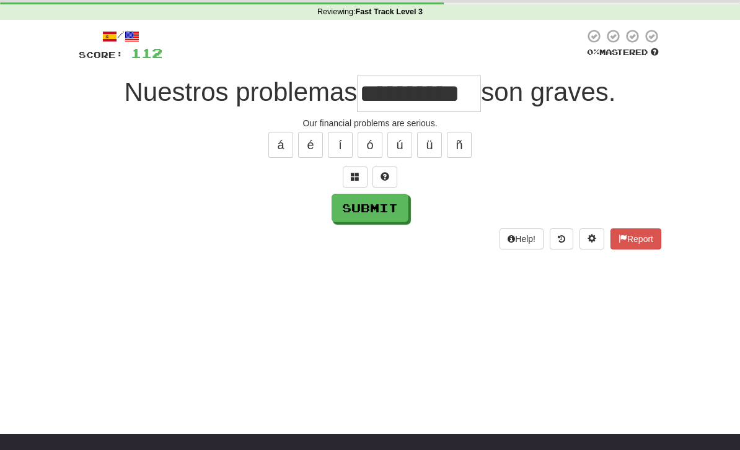
click at [370, 216] on button "Submit" at bounding box center [369, 208] width 77 height 29
type input "**********"
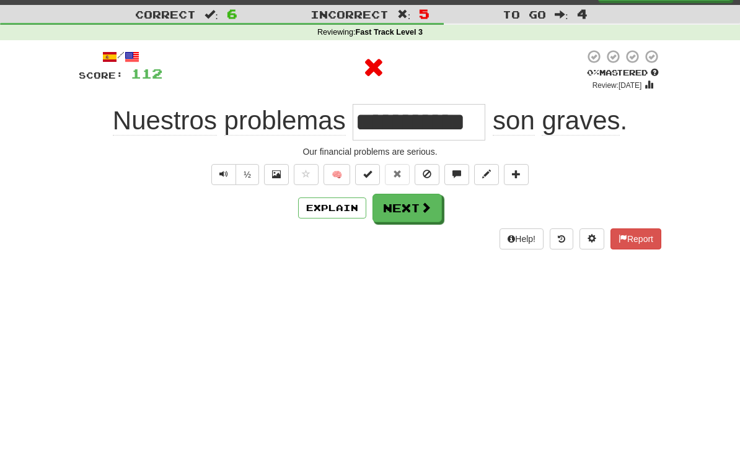
scroll to position [0, 0]
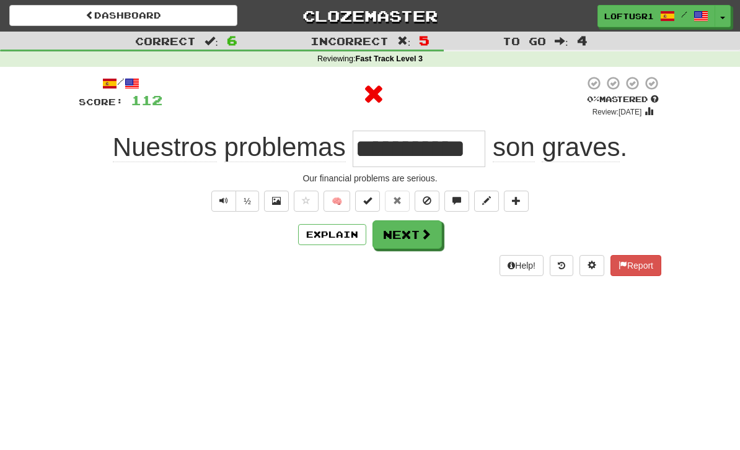
click at [409, 237] on button "Next" at bounding box center [406, 235] width 69 height 29
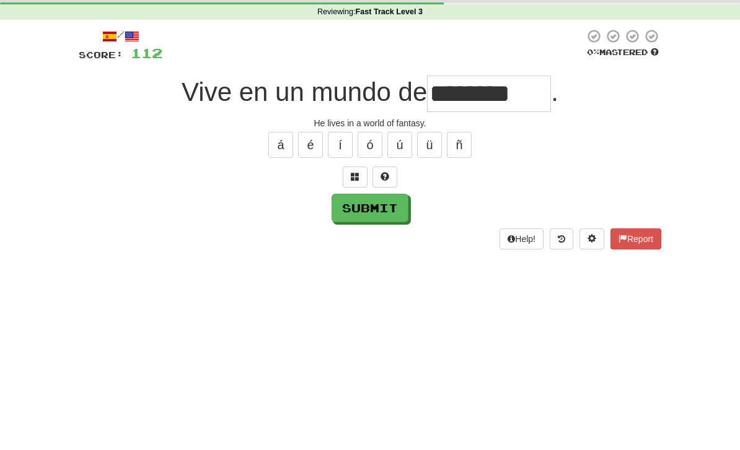
scroll to position [47, 0]
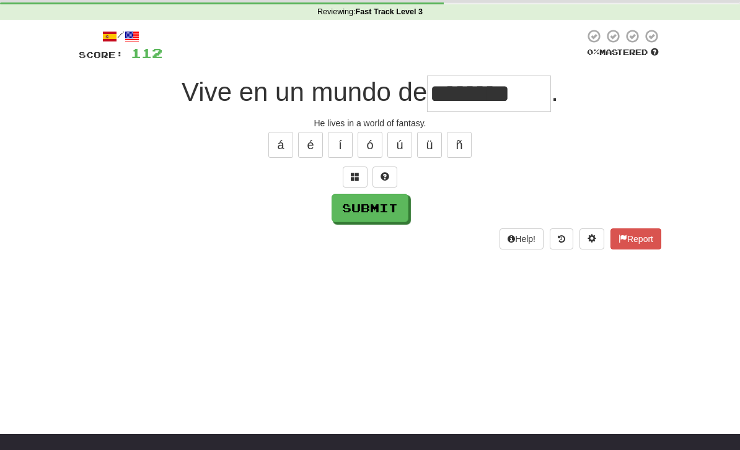
type input "********"
click at [367, 216] on button "Submit" at bounding box center [369, 208] width 77 height 29
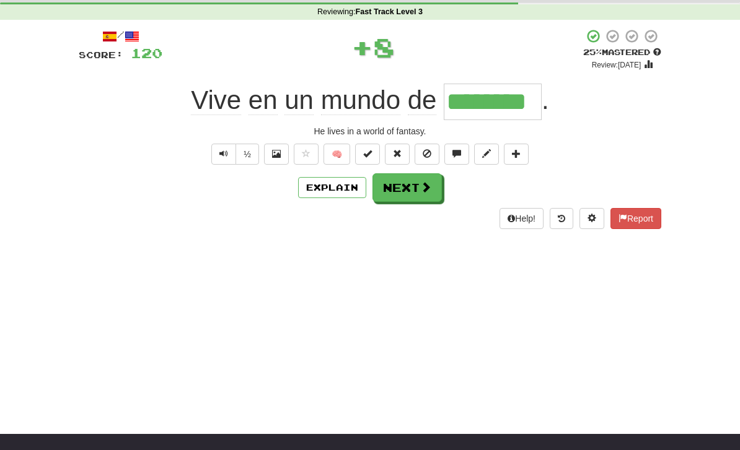
click at [419, 188] on button "Next" at bounding box center [406, 187] width 69 height 29
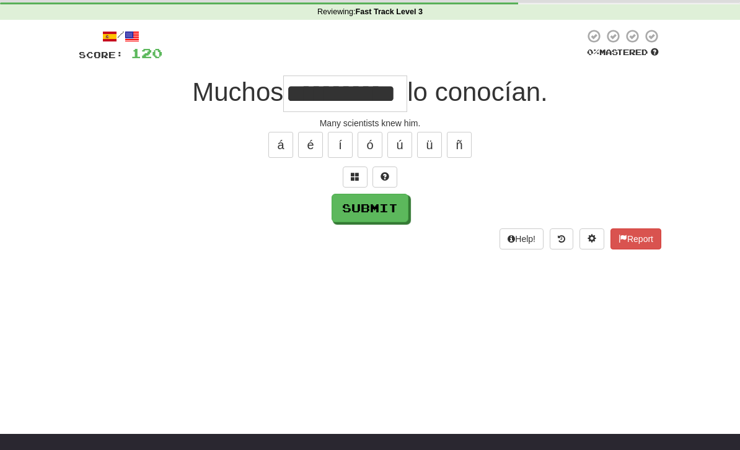
type input "**********"
click at [360, 211] on button "Submit" at bounding box center [369, 208] width 77 height 29
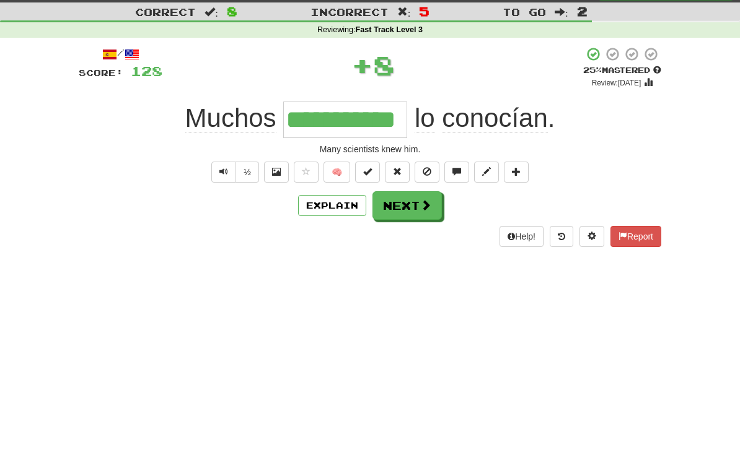
scroll to position [0, 0]
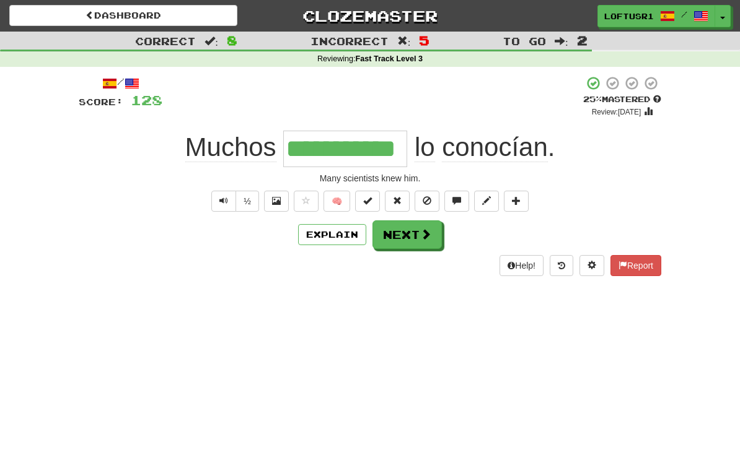
click at [414, 227] on button "Next" at bounding box center [406, 235] width 69 height 29
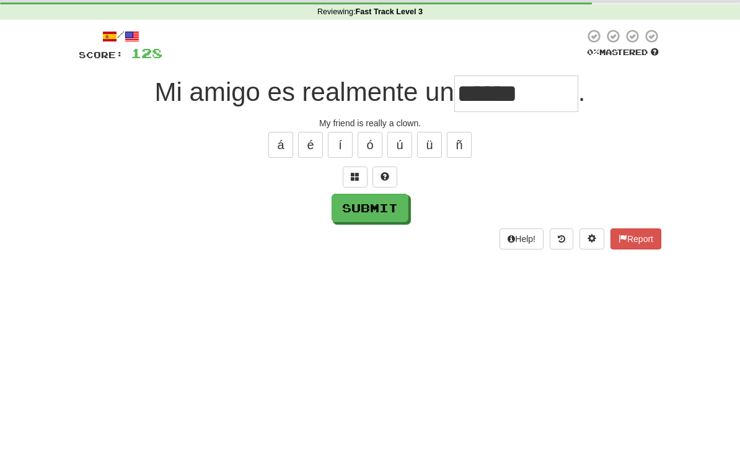
scroll to position [47, 0]
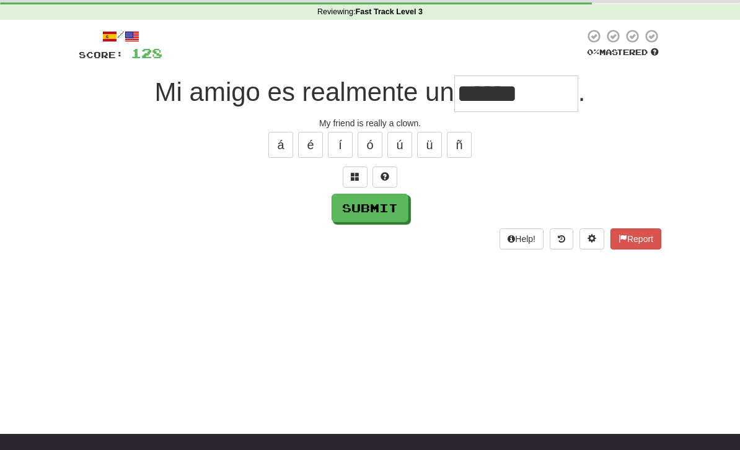
type input "******"
click at [366, 209] on button "Submit" at bounding box center [369, 208] width 77 height 29
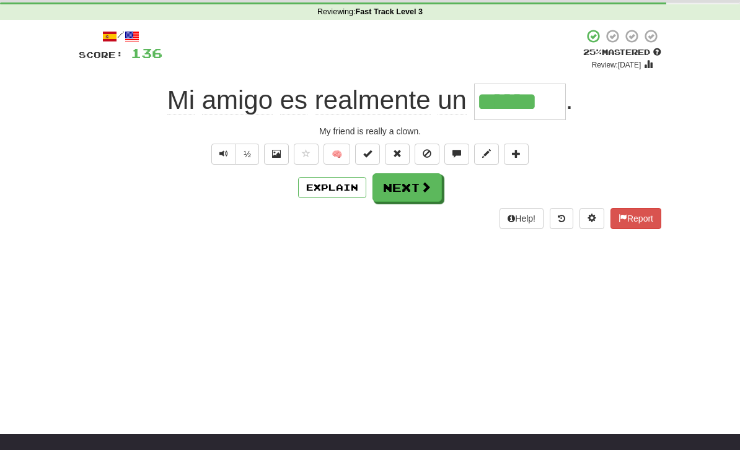
click at [410, 188] on button "Next" at bounding box center [406, 187] width 69 height 29
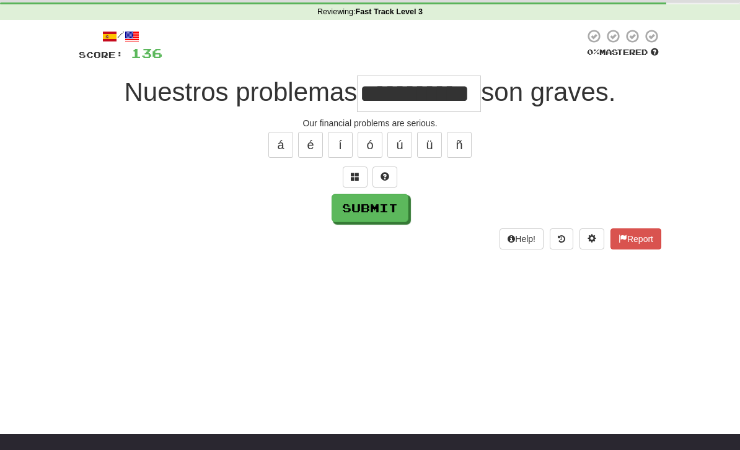
click at [372, 215] on button "Submit" at bounding box center [369, 208] width 77 height 29
type input "**********"
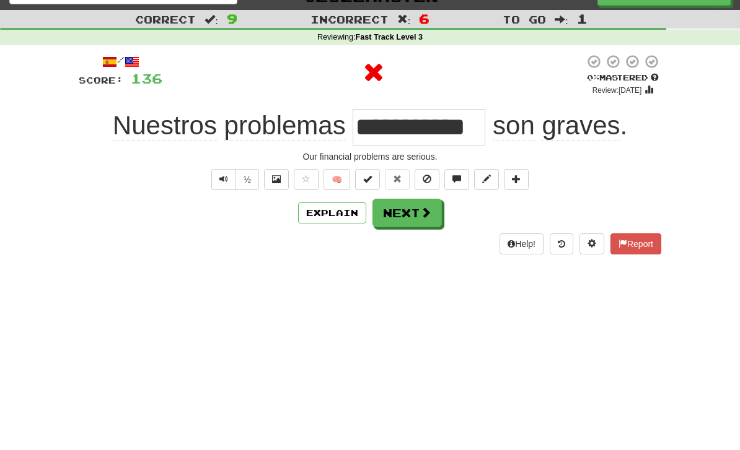
scroll to position [0, 0]
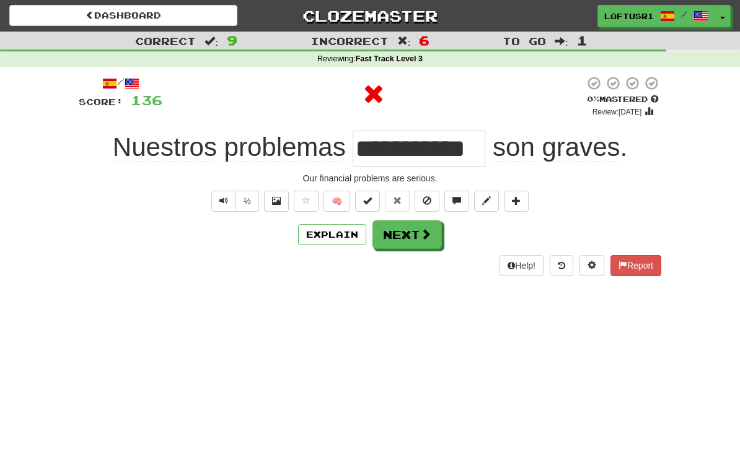
click at [411, 236] on button "Next" at bounding box center [406, 235] width 69 height 29
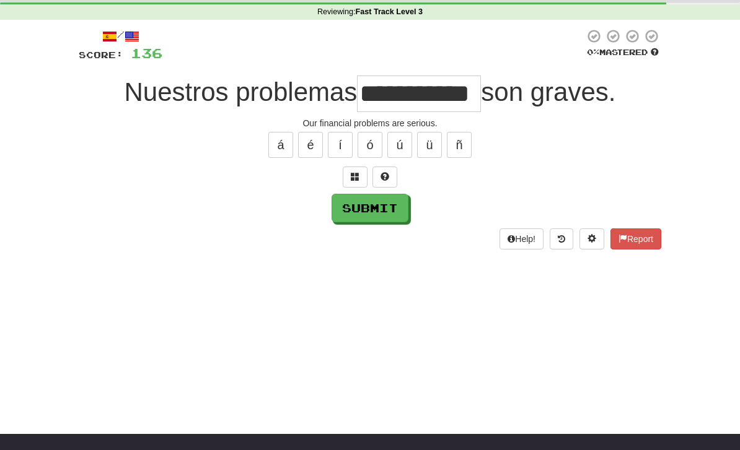
type input "**********"
click at [363, 214] on button "Submit" at bounding box center [369, 208] width 77 height 29
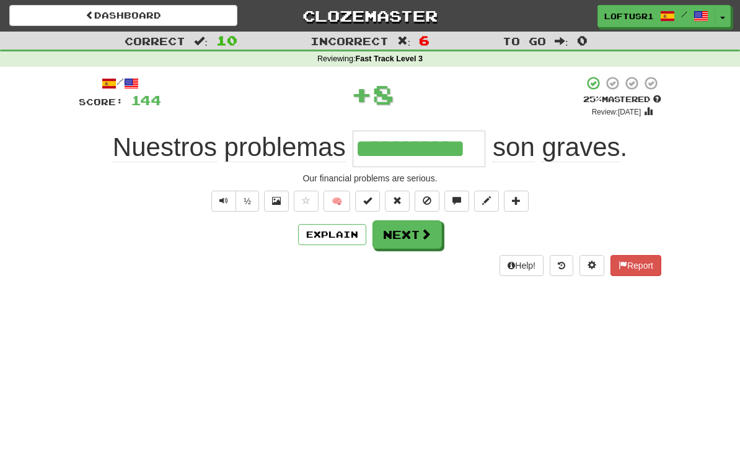
click at [416, 230] on button "Next" at bounding box center [406, 235] width 69 height 29
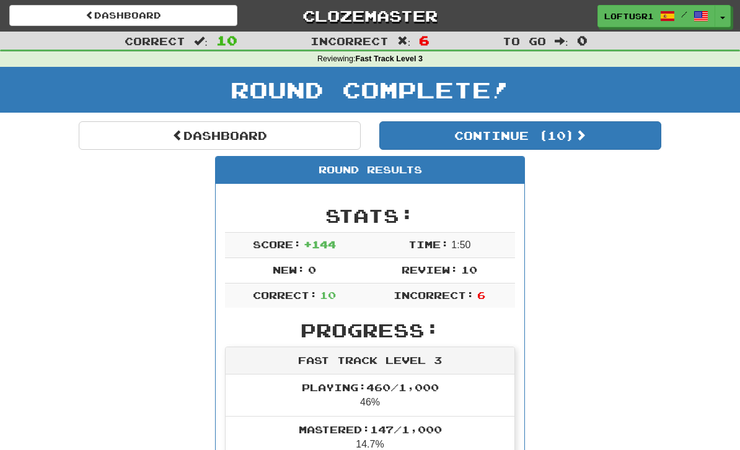
click at [217, 143] on link "Dashboard" at bounding box center [220, 135] width 282 height 29
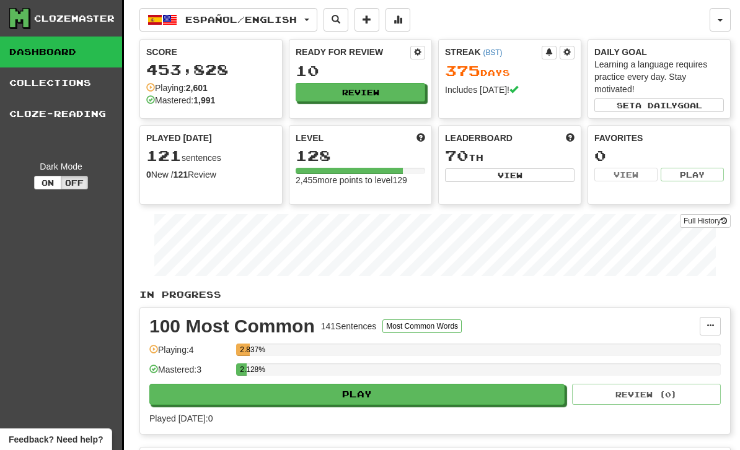
click at [717, 219] on link "Full History" at bounding box center [705, 221] width 51 height 14
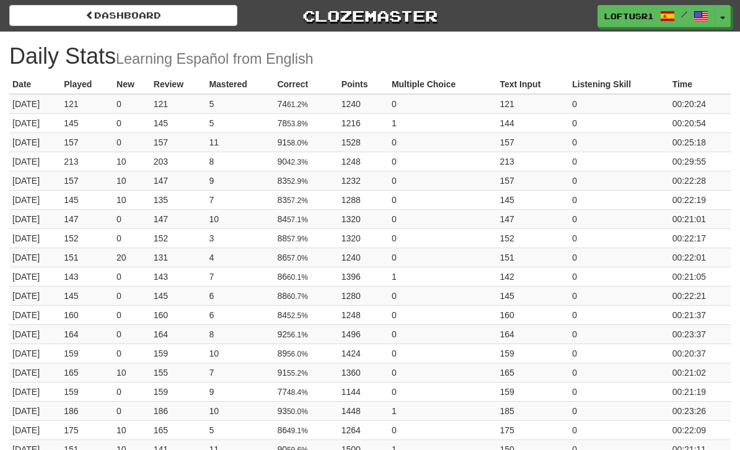
click at [181, 14] on link "Dashboard" at bounding box center [123, 15] width 228 height 21
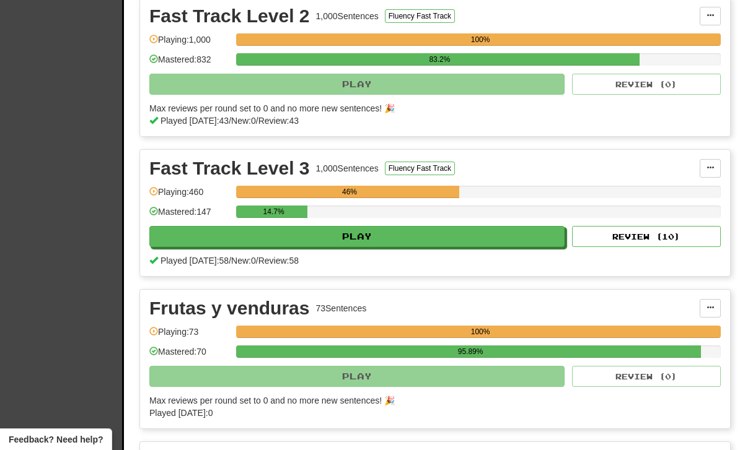
scroll to position [731, 0]
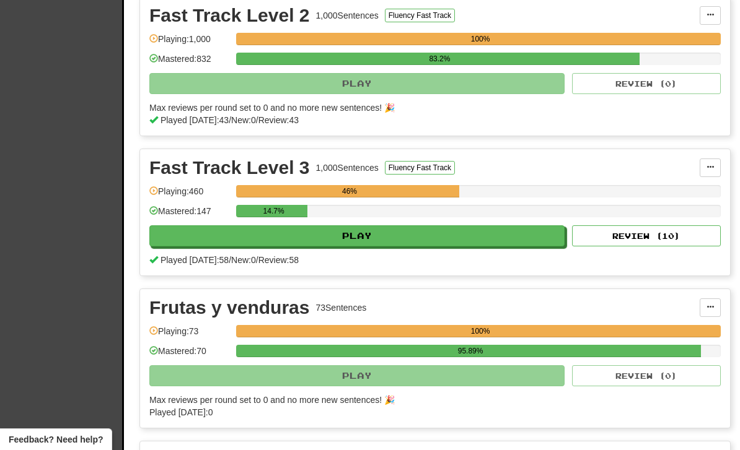
click at [654, 239] on button "Review ( 10 )" at bounding box center [646, 236] width 149 height 21
select select "**"
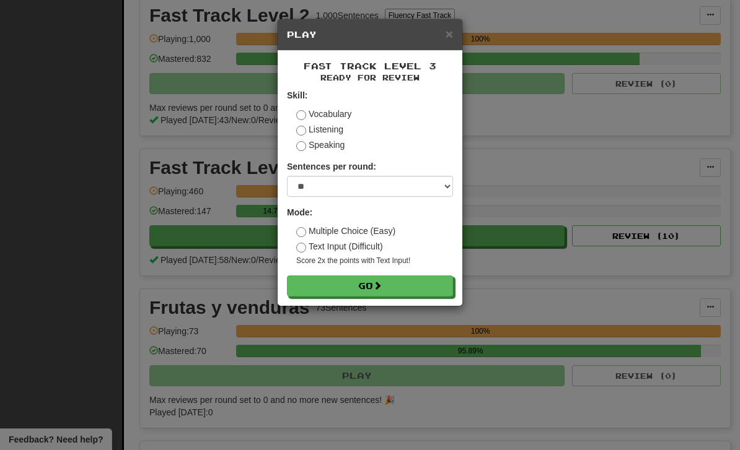
click at [409, 278] on button "Go" at bounding box center [370, 286] width 166 height 21
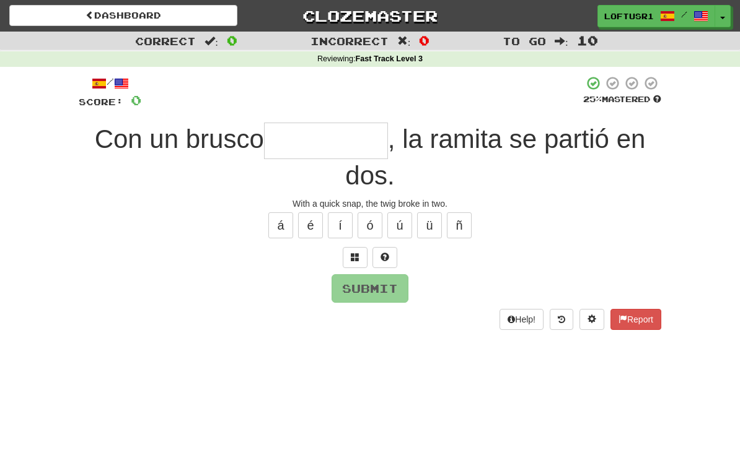
click at [297, 141] on input "text" at bounding box center [326, 141] width 124 height 37
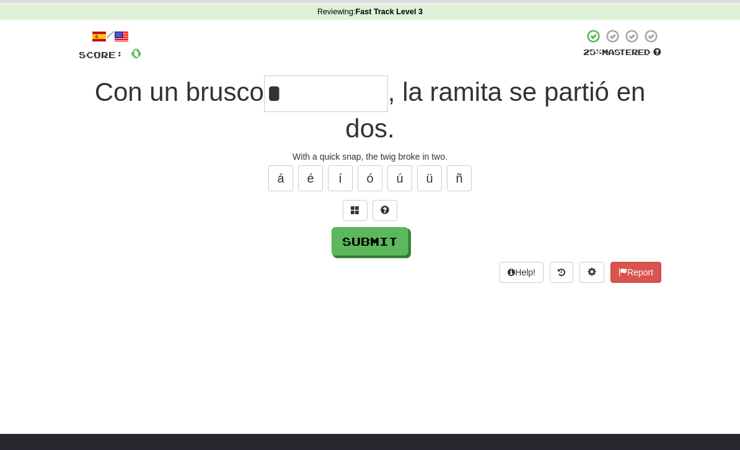
click at [364, 244] on button "Submit" at bounding box center [369, 241] width 77 height 29
type input "*********"
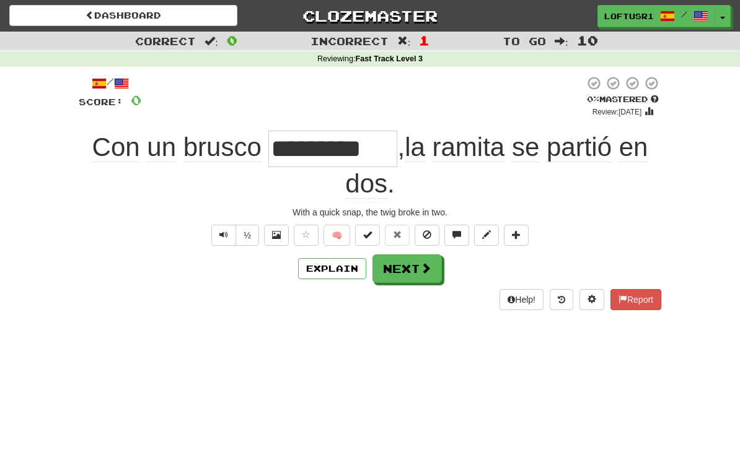
click at [419, 260] on button "Next" at bounding box center [406, 269] width 69 height 29
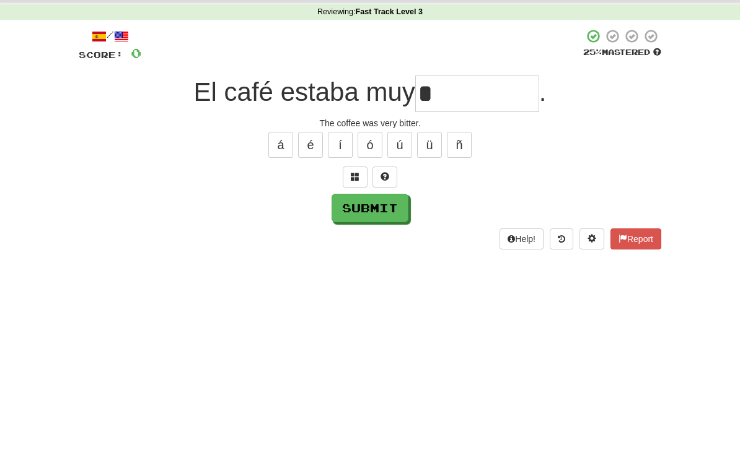
scroll to position [47, 0]
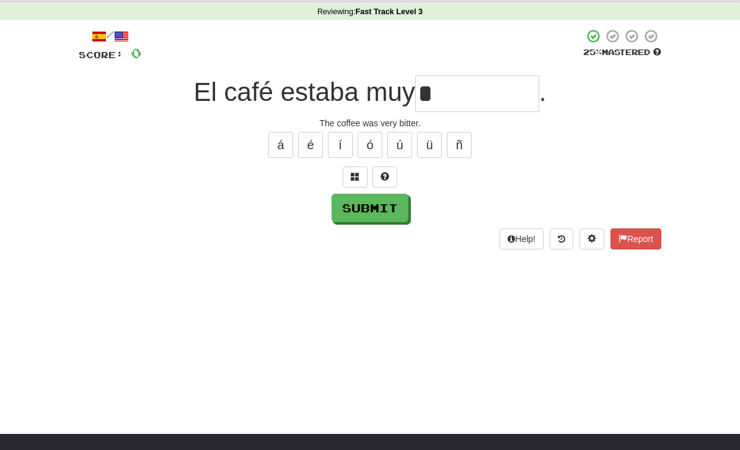
click at [357, 236] on div "Help! Report" at bounding box center [370, 239] width 582 height 21
click at [387, 213] on button "Submit" at bounding box center [369, 208] width 77 height 29
type input "******"
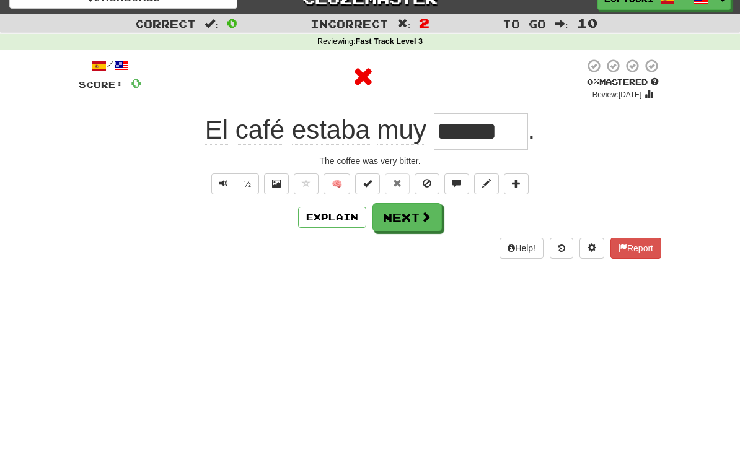
scroll to position [0, 0]
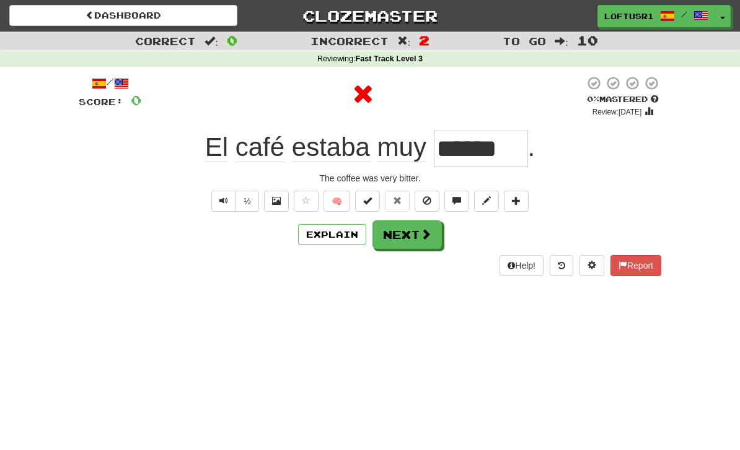
click at [417, 227] on button "Next" at bounding box center [406, 235] width 69 height 29
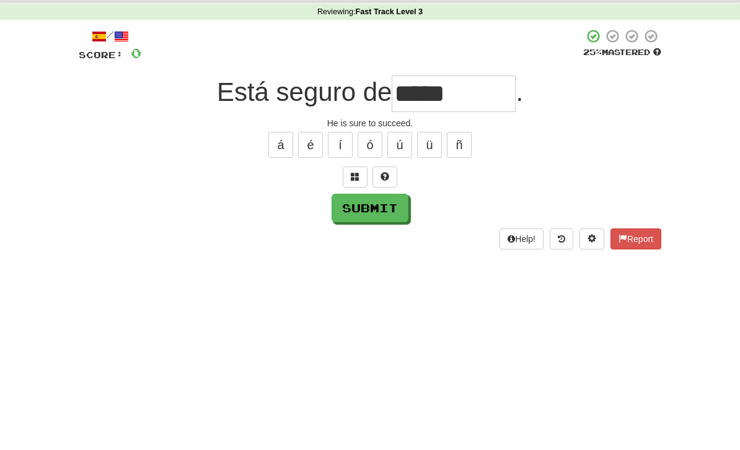
scroll to position [47, 0]
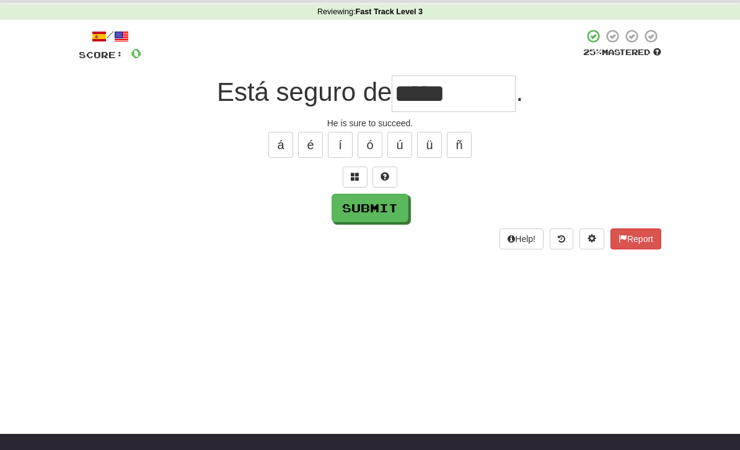
click at [372, 212] on button "Submit" at bounding box center [369, 208] width 77 height 29
type input "**********"
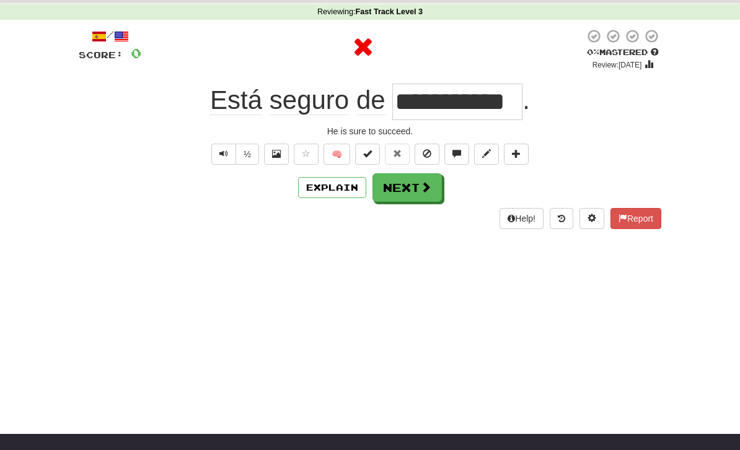
scroll to position [0, 0]
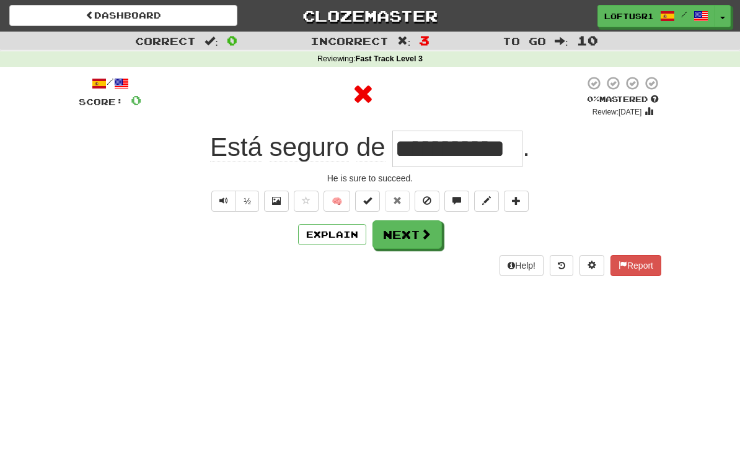
click at [414, 247] on button "Next" at bounding box center [406, 235] width 69 height 29
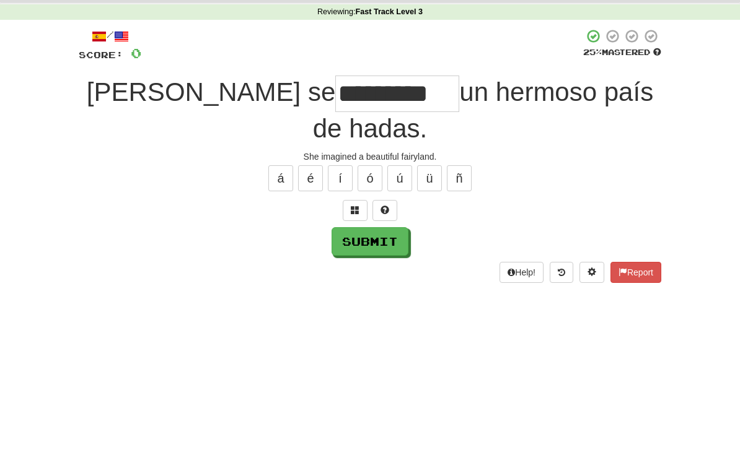
scroll to position [47, 0]
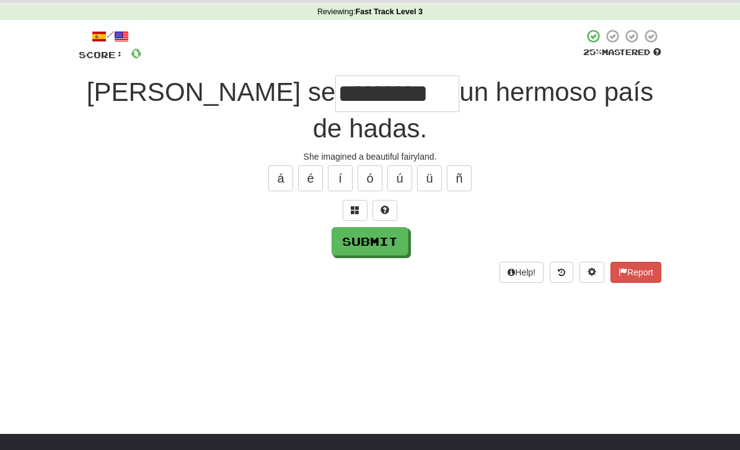
type input "*********"
click at [359, 227] on button "Submit" at bounding box center [369, 241] width 77 height 29
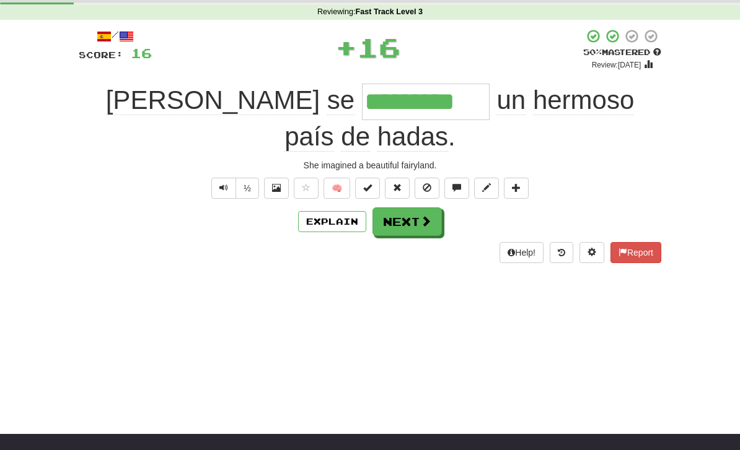
scroll to position [0, 0]
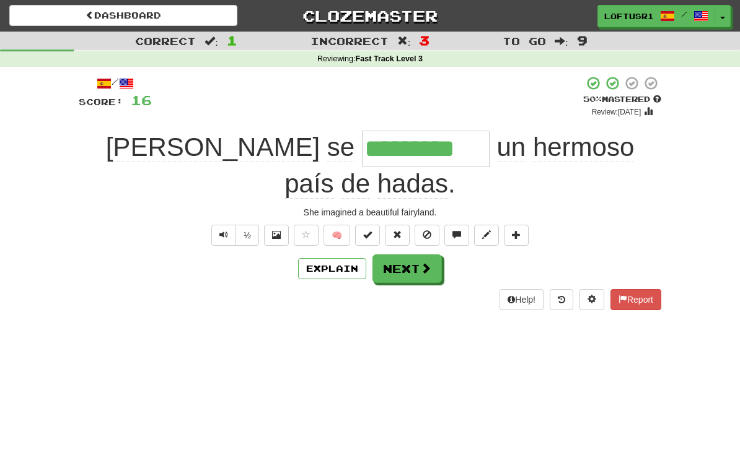
click at [411, 255] on button "Next" at bounding box center [406, 269] width 69 height 29
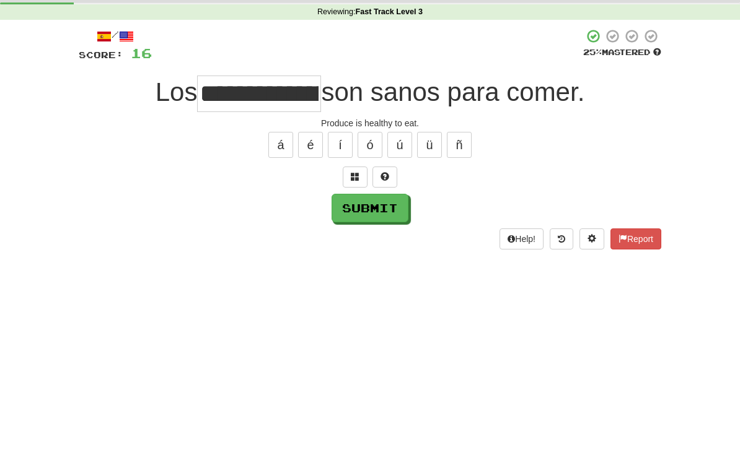
scroll to position [47, 0]
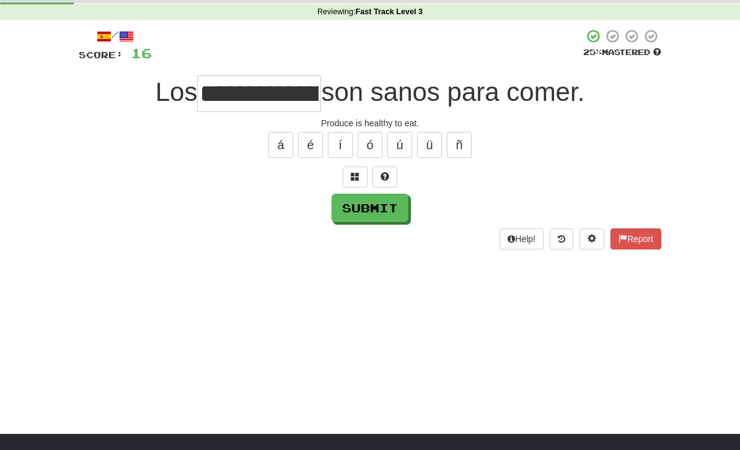
click at [357, 213] on button "Submit" at bounding box center [369, 208] width 77 height 29
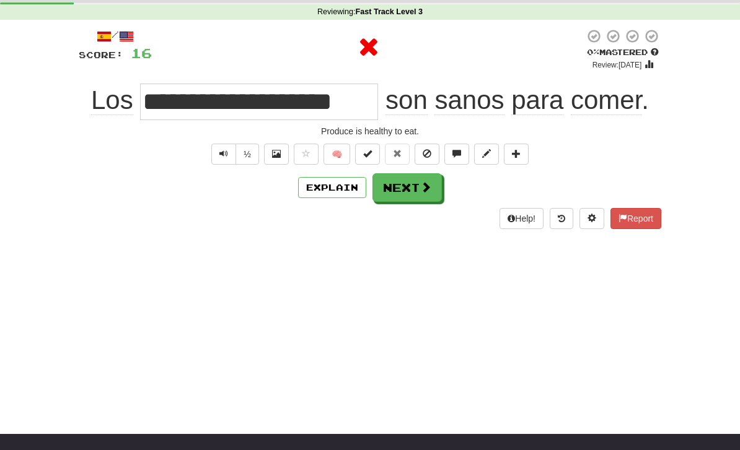
type input "**********"
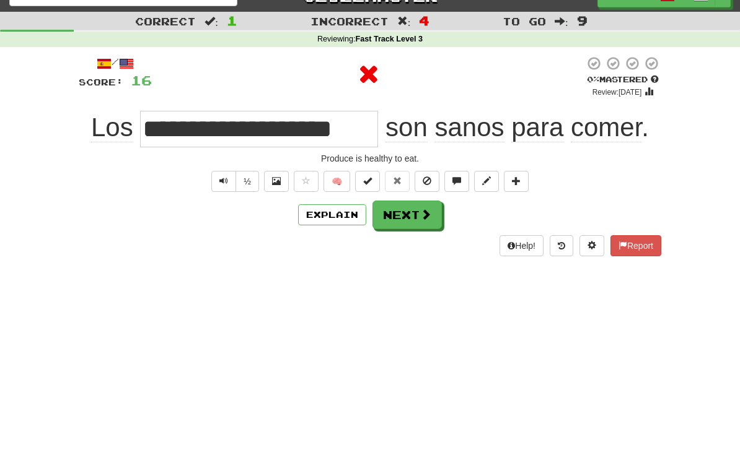
scroll to position [0, 0]
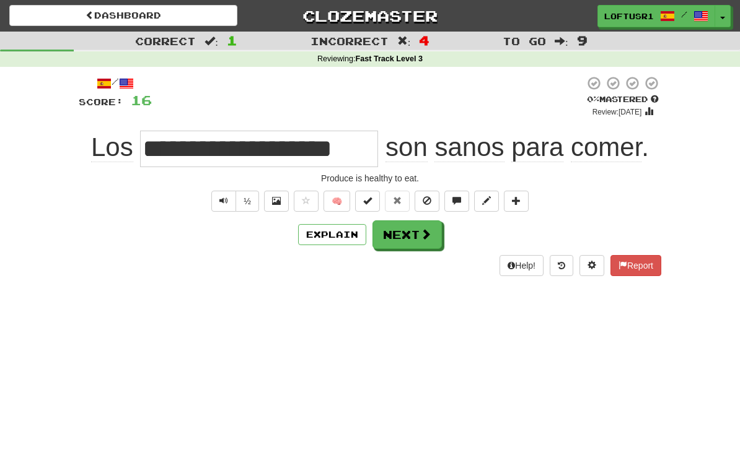
click at [332, 240] on button "Explain" at bounding box center [332, 234] width 68 height 21
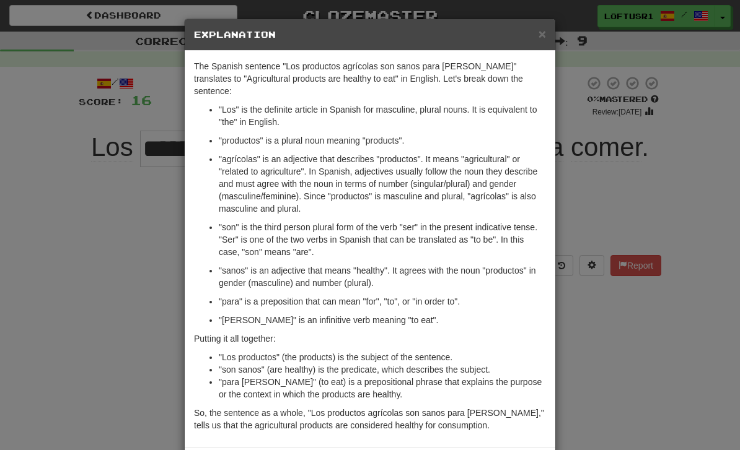
click at [600, 342] on div "× Explanation The Spanish sentence "Los productos agrícolas son sanos para come…" at bounding box center [370, 225] width 740 height 450
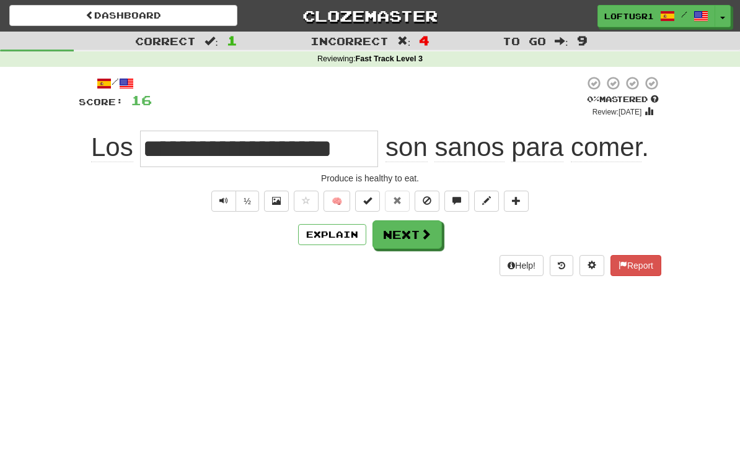
click at [423, 235] on span at bounding box center [425, 234] width 11 height 11
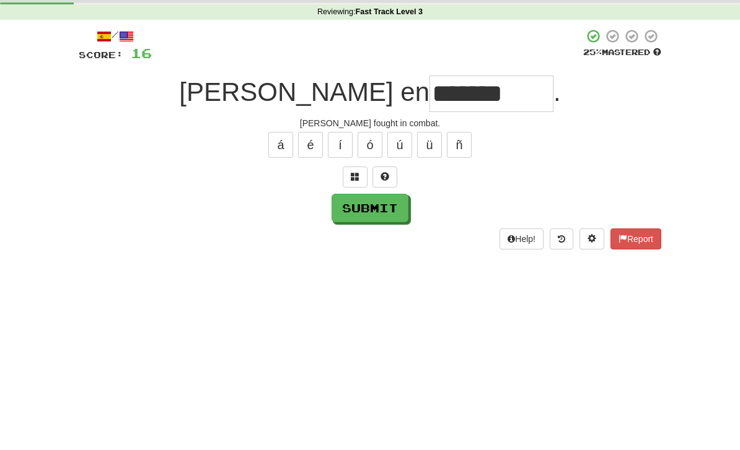
scroll to position [47, 0]
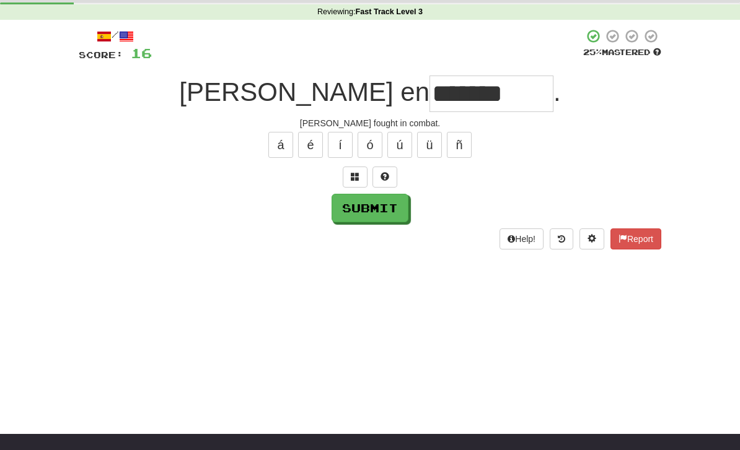
type input "*******"
click at [369, 204] on button "Submit" at bounding box center [369, 208] width 77 height 29
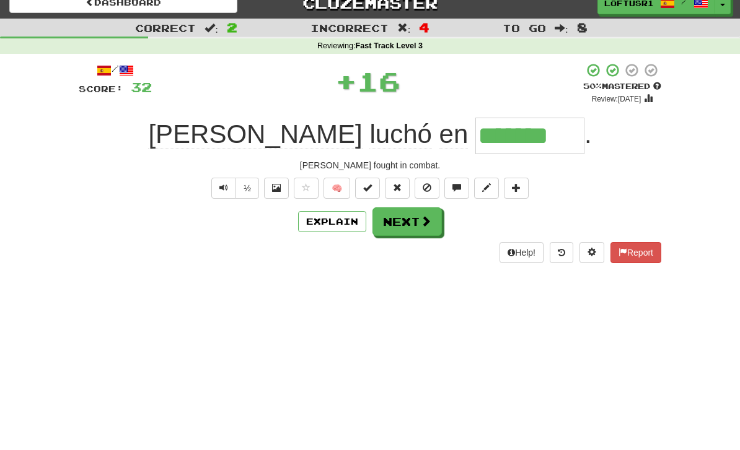
scroll to position [0, 0]
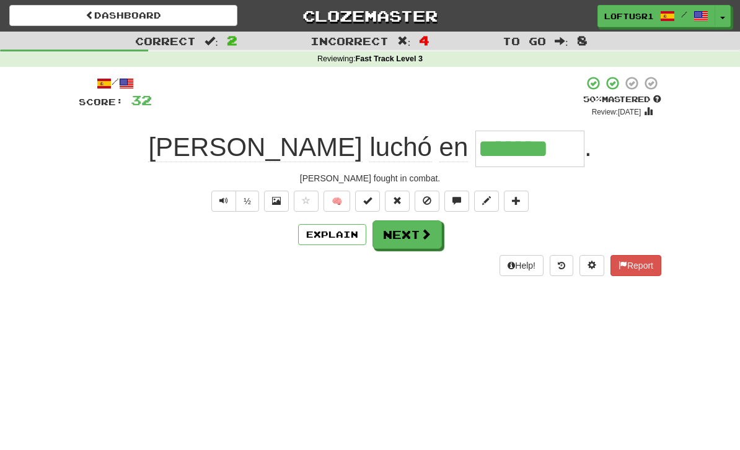
click at [423, 236] on span at bounding box center [425, 234] width 11 height 11
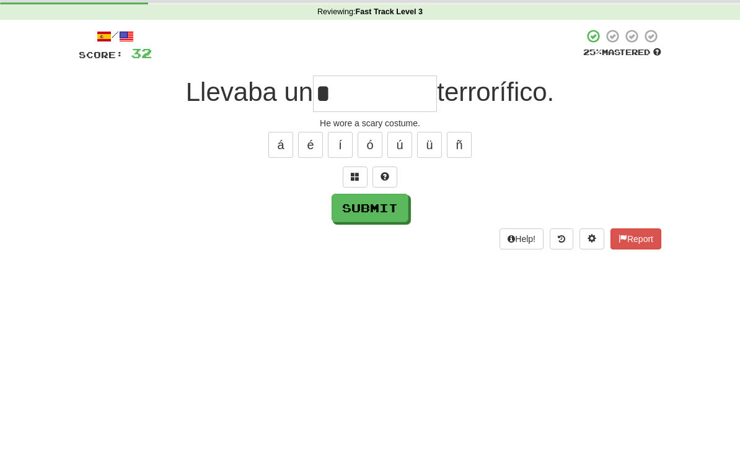
scroll to position [47, 0]
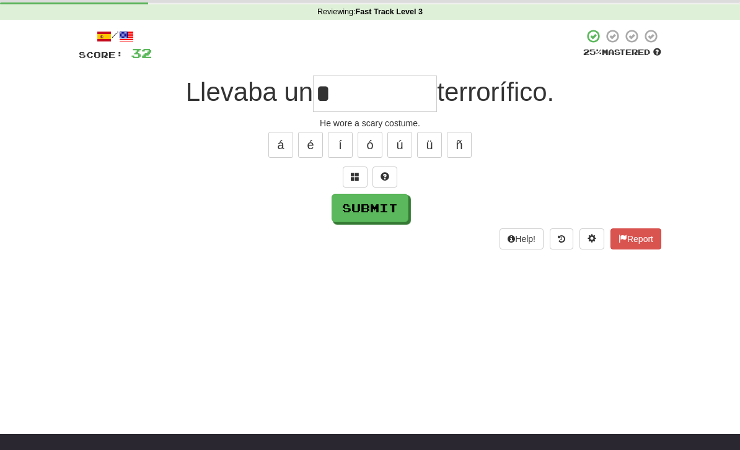
click at [361, 217] on button "Submit" at bounding box center [369, 208] width 77 height 29
type input "*******"
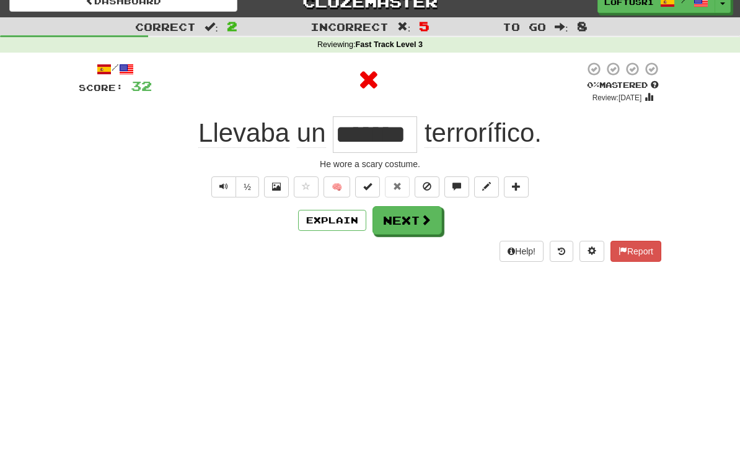
scroll to position [0, 0]
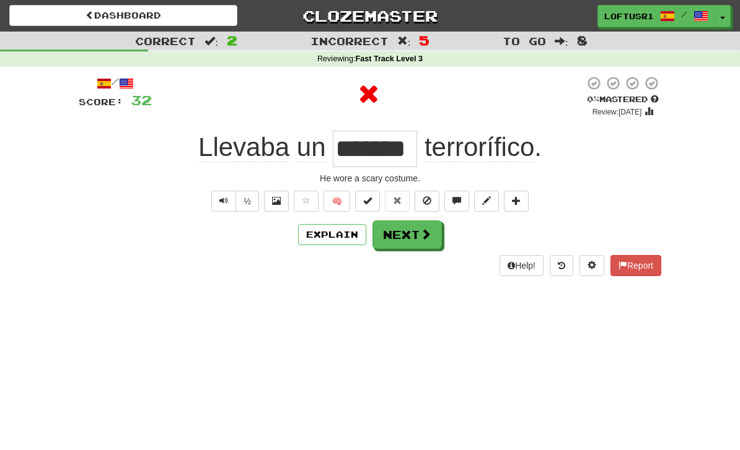
click at [414, 240] on button "Next" at bounding box center [406, 235] width 69 height 29
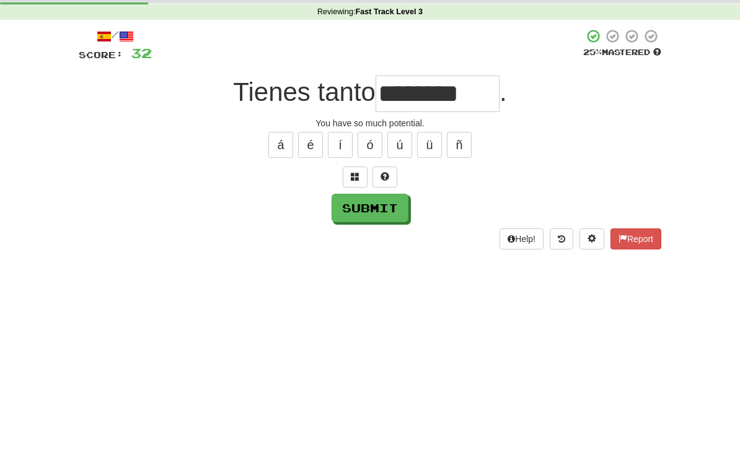
scroll to position [47, 0]
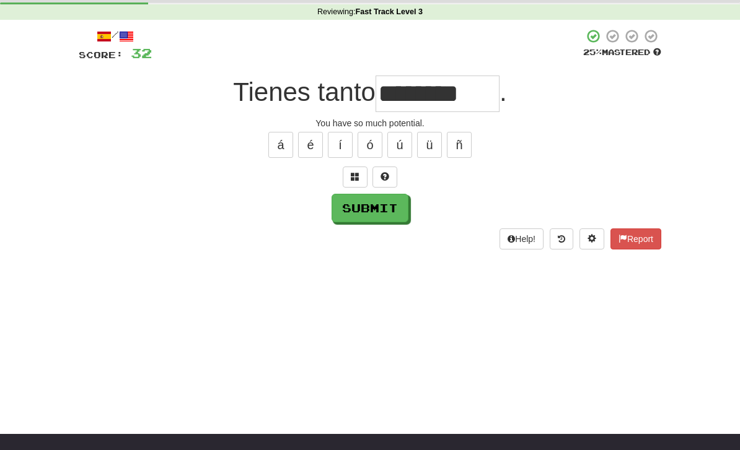
click at [379, 215] on button "Submit" at bounding box center [369, 208] width 77 height 29
type input "*********"
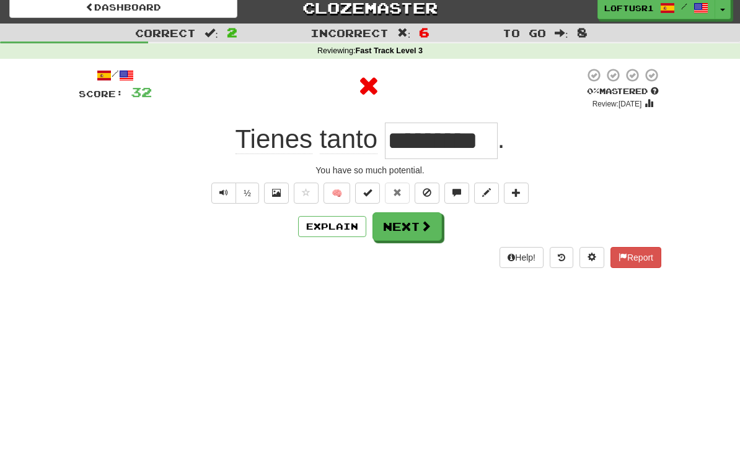
scroll to position [0, 0]
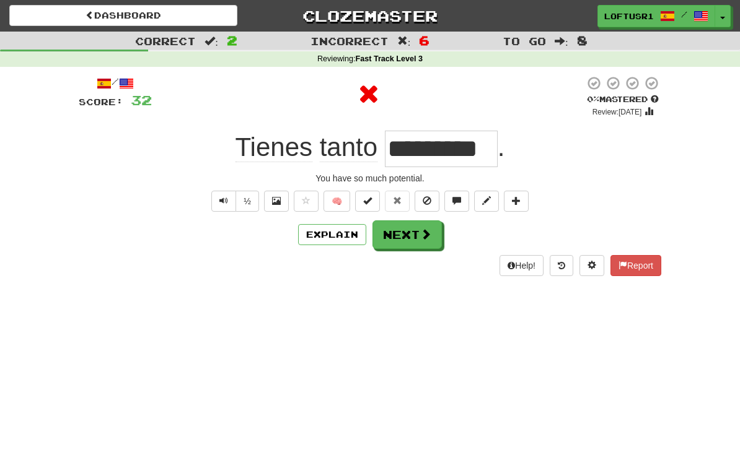
click at [337, 235] on button "Explain" at bounding box center [332, 234] width 68 height 21
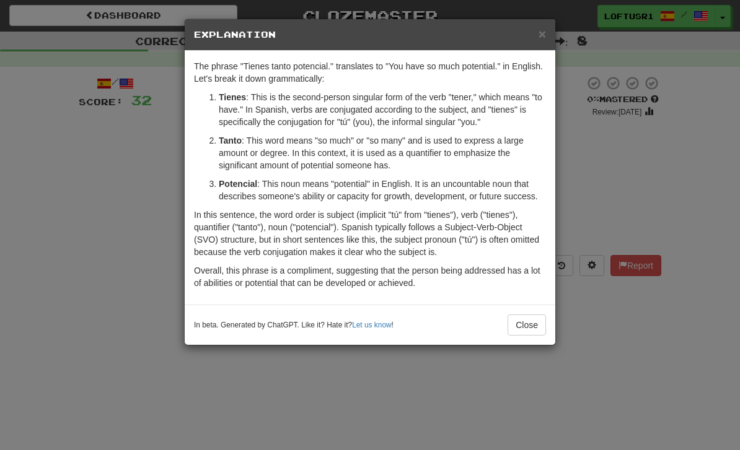
click at [535, 318] on button "Close" at bounding box center [526, 325] width 38 height 21
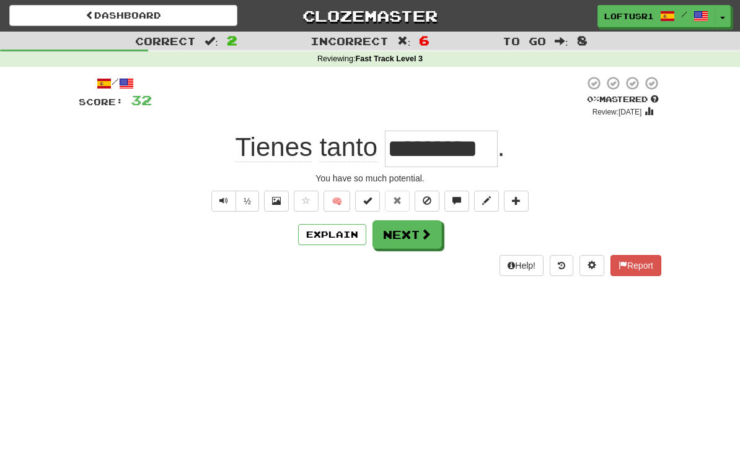
click at [414, 244] on button "Next" at bounding box center [406, 235] width 69 height 29
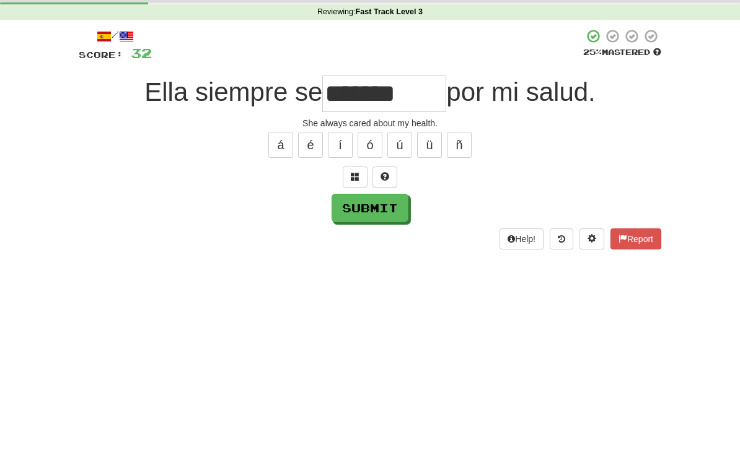
scroll to position [47, 0]
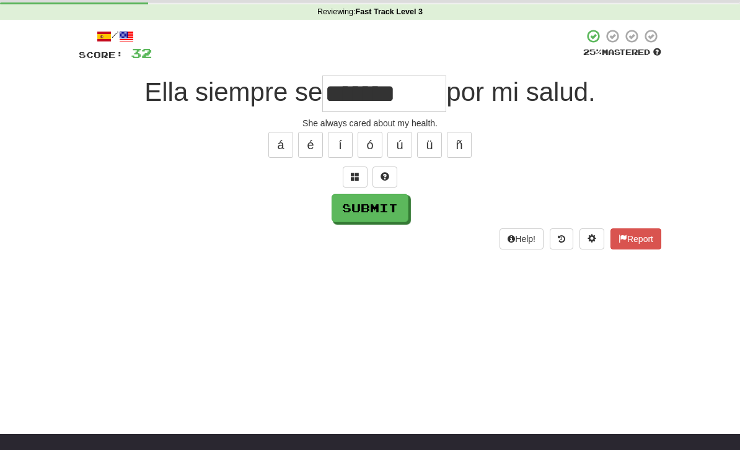
click at [385, 215] on button "Submit" at bounding box center [369, 208] width 77 height 29
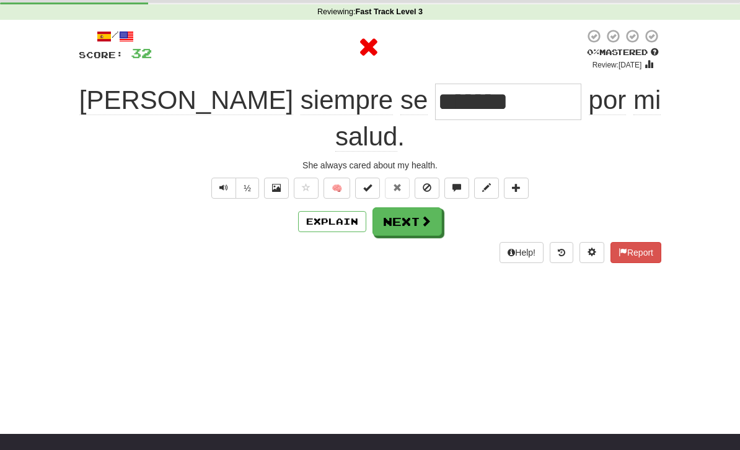
type input "**********"
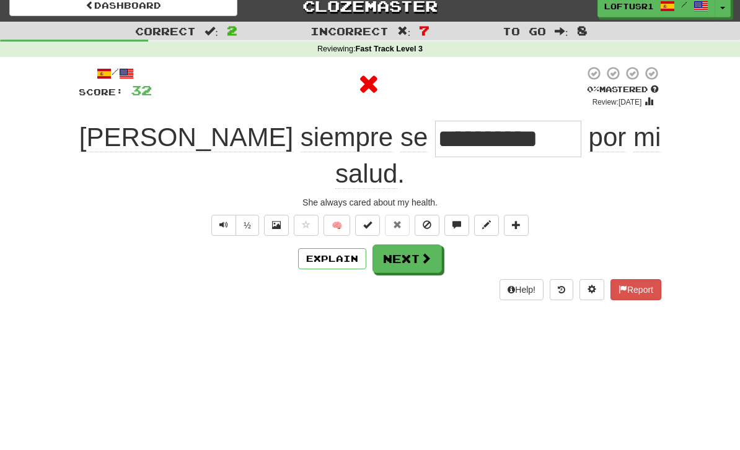
scroll to position [0, 0]
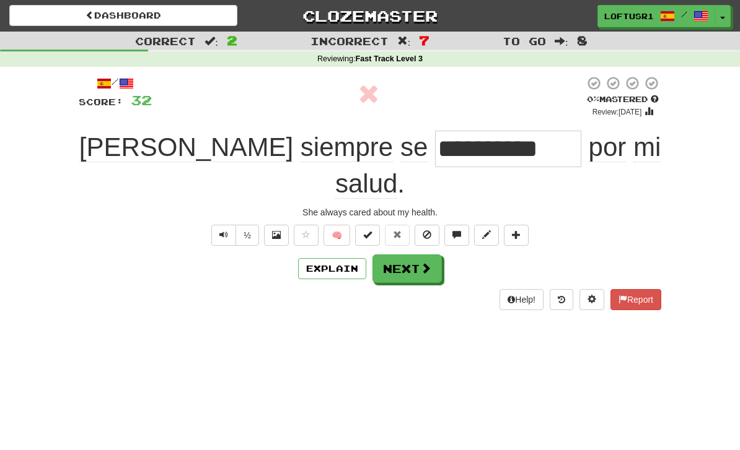
click at [414, 255] on button "Next" at bounding box center [406, 269] width 69 height 29
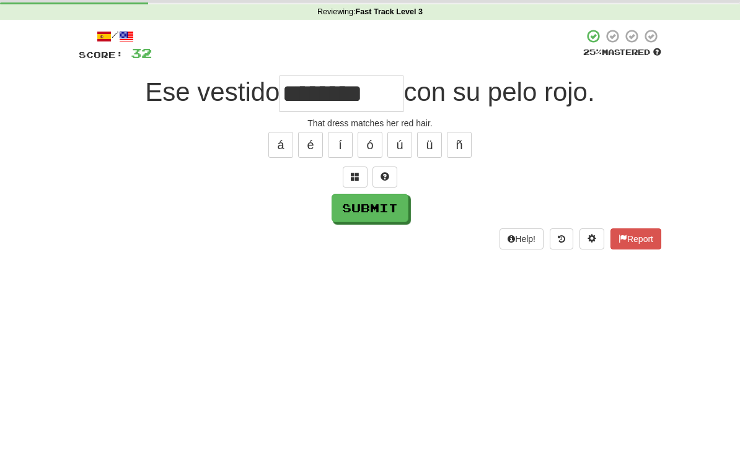
scroll to position [47, 0]
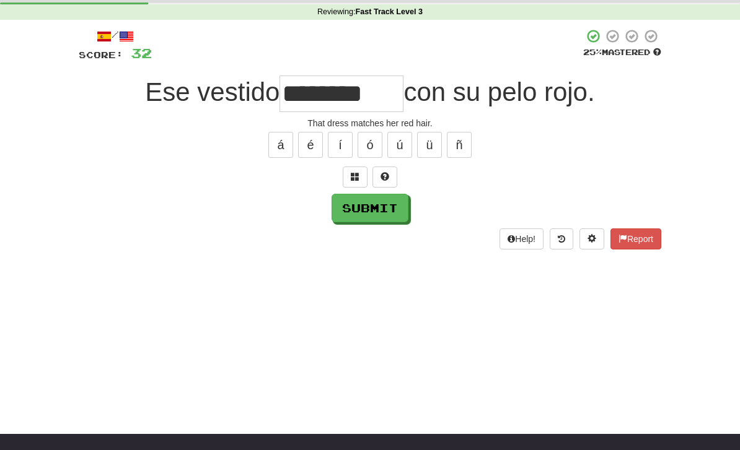
click at [380, 204] on button "Submit" at bounding box center [369, 208] width 77 height 29
type input "**********"
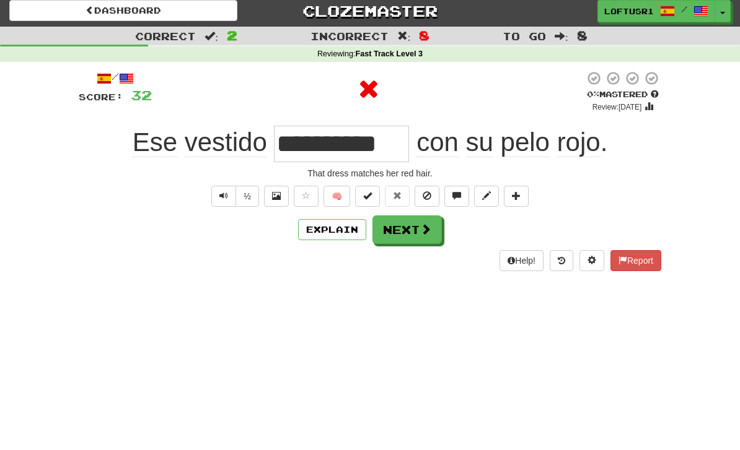
scroll to position [0, 0]
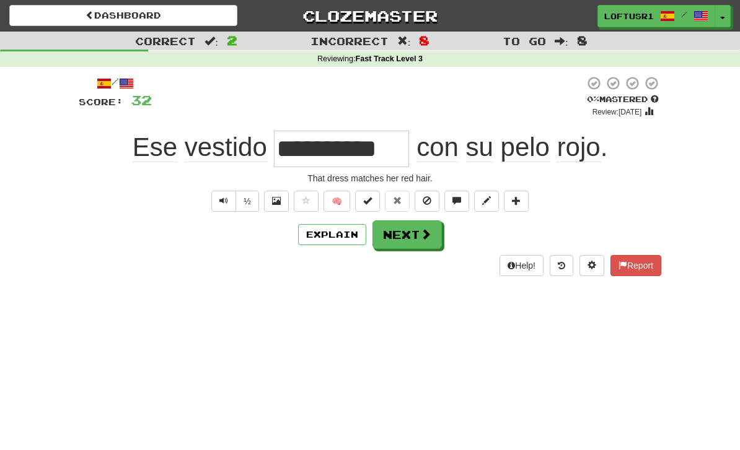
click at [412, 228] on button "Next" at bounding box center [406, 235] width 69 height 29
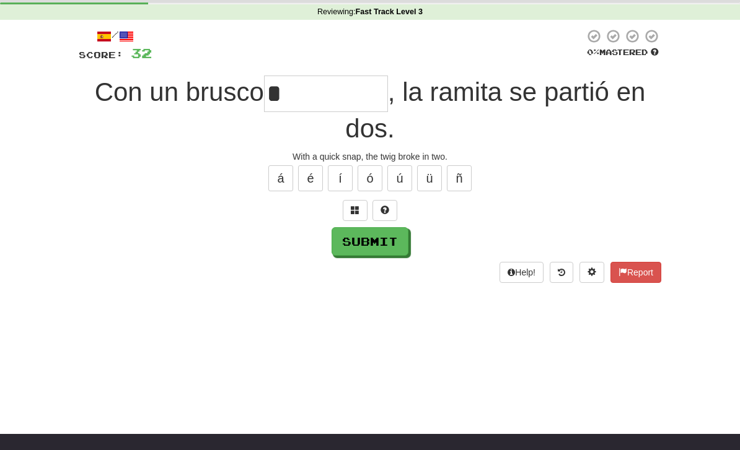
click at [364, 252] on button "Submit" at bounding box center [369, 241] width 77 height 29
type input "*********"
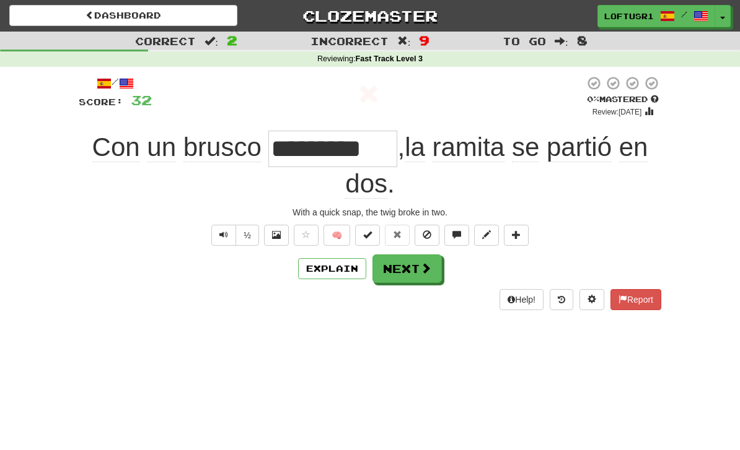
click at [337, 276] on button "Explain" at bounding box center [332, 268] width 68 height 21
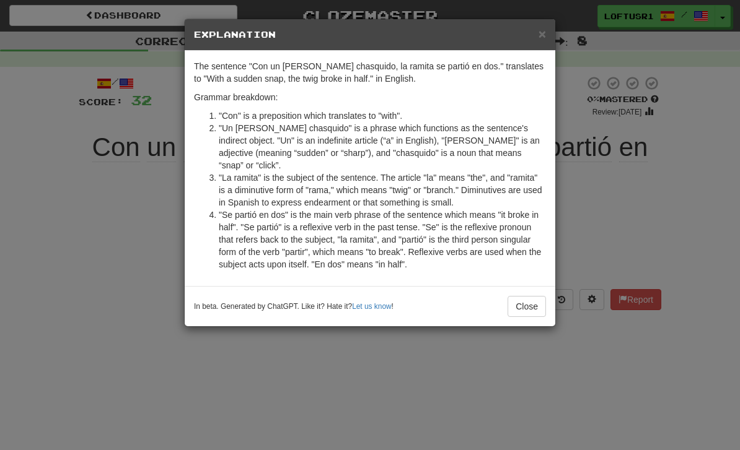
click at [533, 296] on button "Close" at bounding box center [526, 306] width 38 height 21
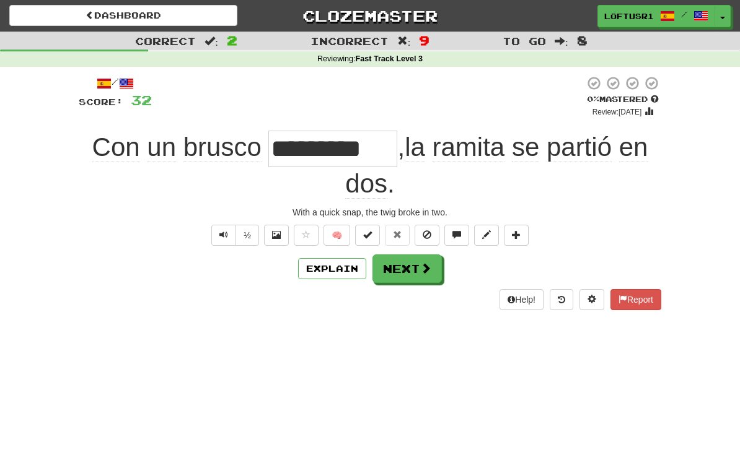
click at [419, 260] on button "Next" at bounding box center [406, 269] width 69 height 29
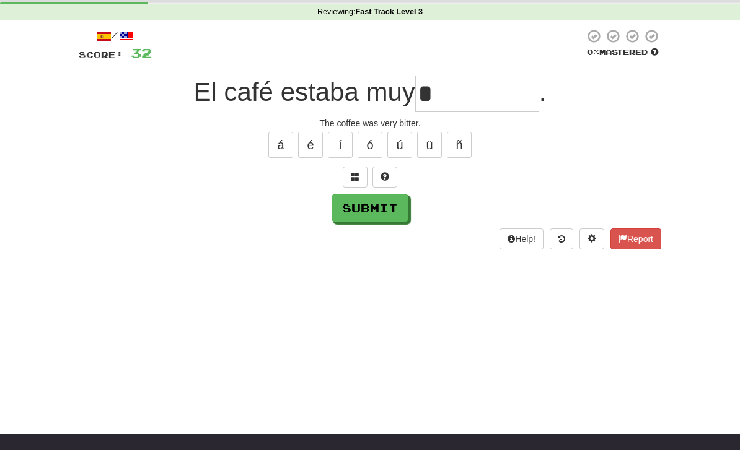
click at [366, 219] on button "Submit" at bounding box center [369, 208] width 77 height 29
type input "******"
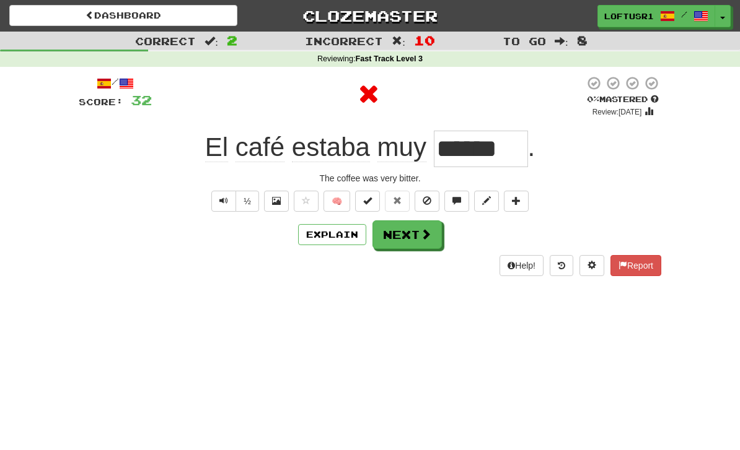
click at [414, 227] on button "Next" at bounding box center [406, 235] width 69 height 29
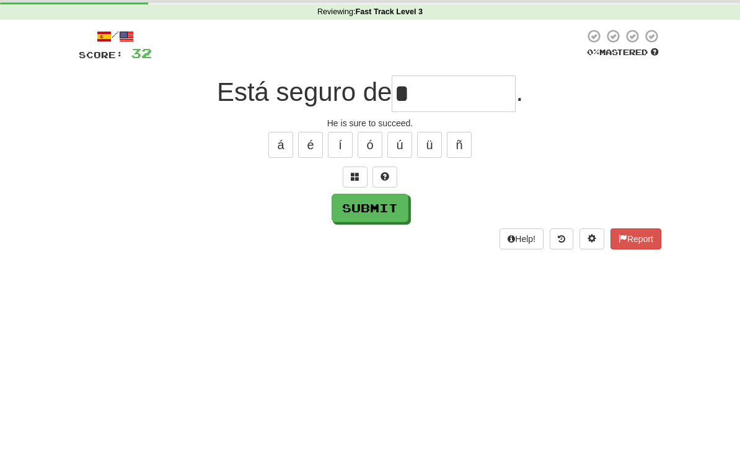
scroll to position [47, 0]
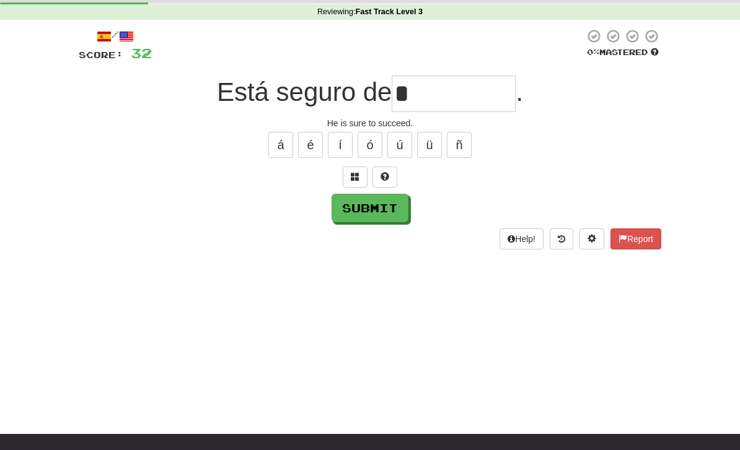
click at [380, 200] on button "Submit" at bounding box center [369, 208] width 77 height 29
type input "**********"
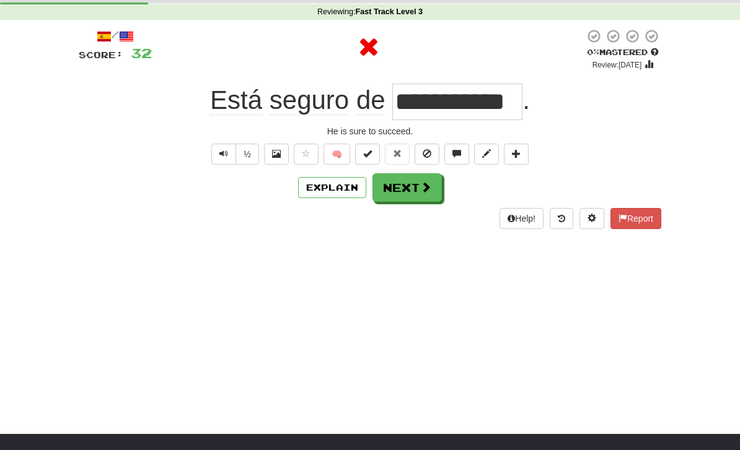
scroll to position [0, 0]
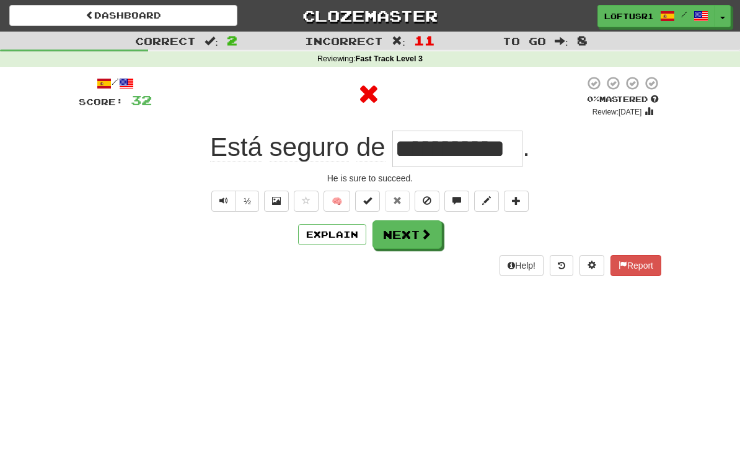
click at [353, 224] on button "Explain" at bounding box center [332, 234] width 68 height 21
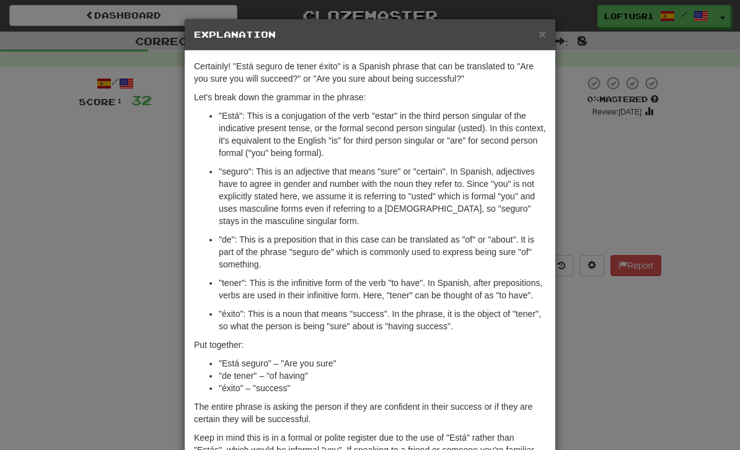
click at [613, 340] on div "× Explanation Certainly! "Está seguro de tener éxito" is a Spanish phrase that …" at bounding box center [370, 225] width 740 height 450
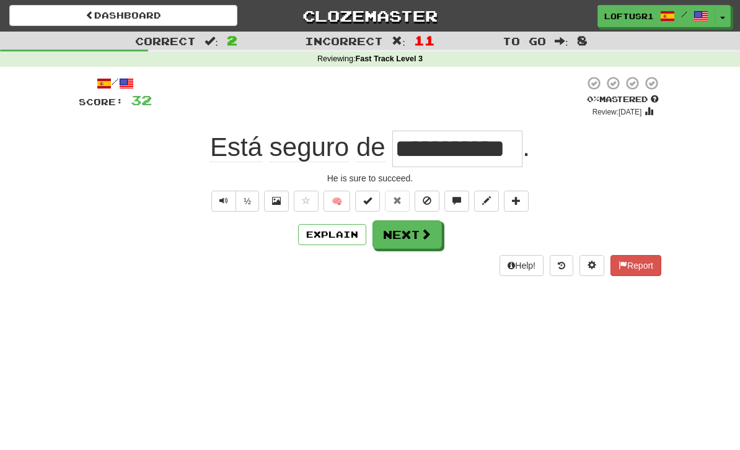
click at [421, 226] on button "Next" at bounding box center [406, 235] width 69 height 29
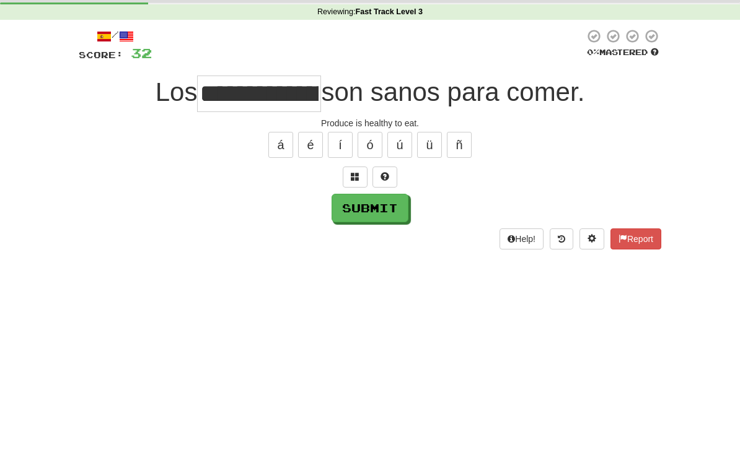
scroll to position [47, 0]
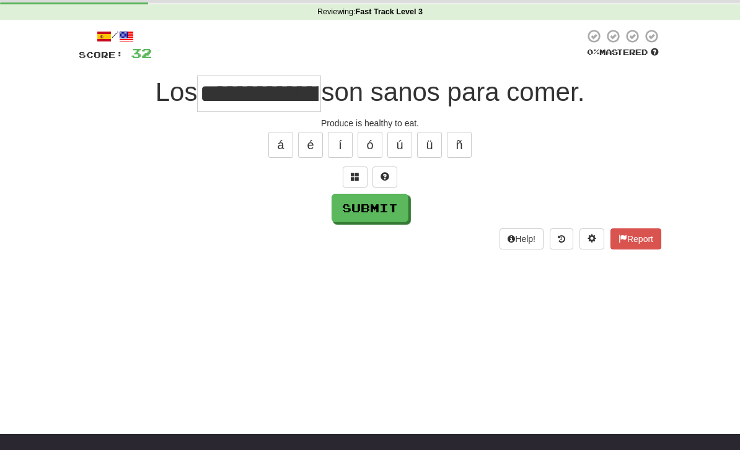
click at [366, 204] on button "Submit" at bounding box center [369, 208] width 77 height 29
type input "**********"
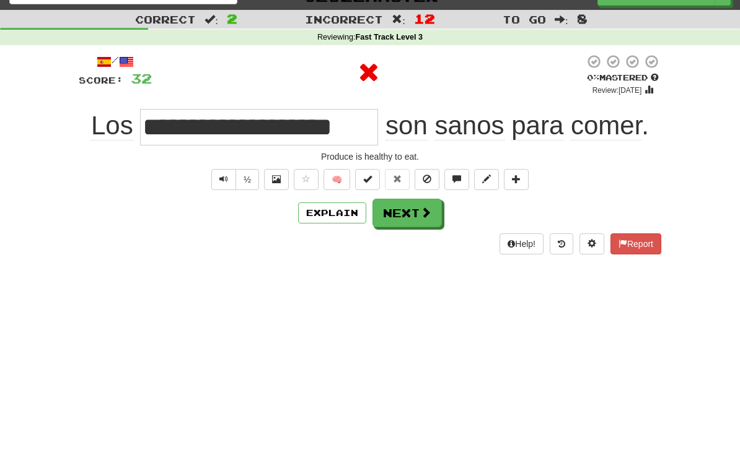
scroll to position [0, 0]
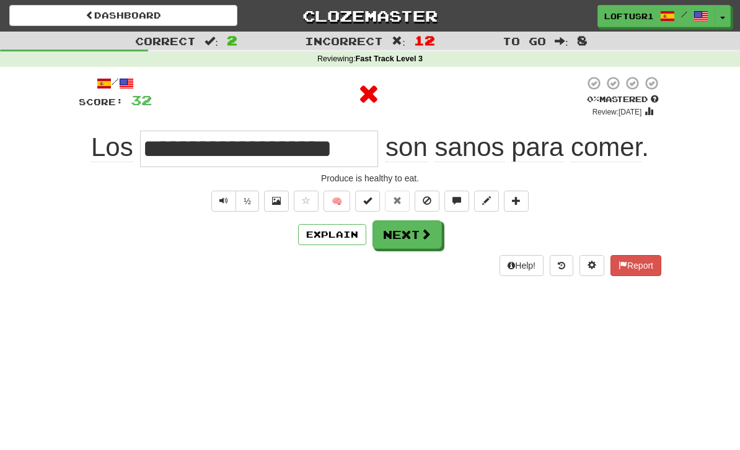
click at [323, 227] on button "Explain" at bounding box center [332, 234] width 68 height 21
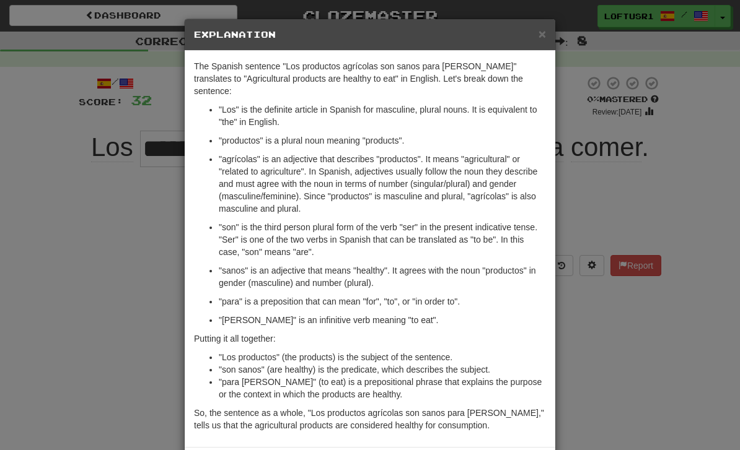
click at [103, 272] on div "× Explanation The Spanish sentence "Los productos agrícolas son sanos para come…" at bounding box center [370, 225] width 740 height 450
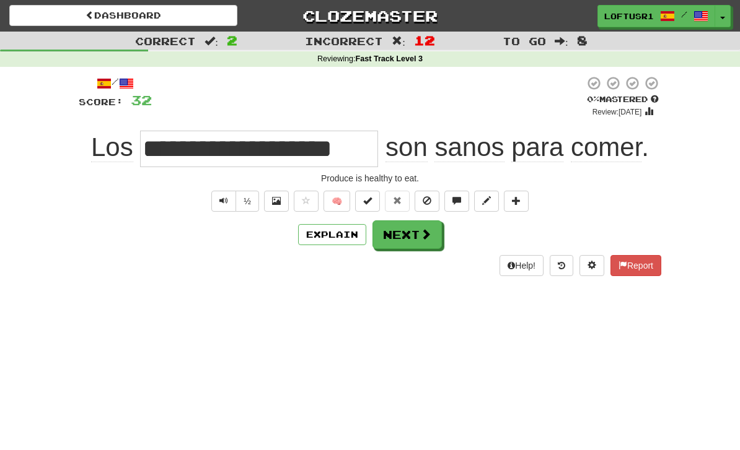
click at [401, 239] on button "Next" at bounding box center [406, 235] width 69 height 29
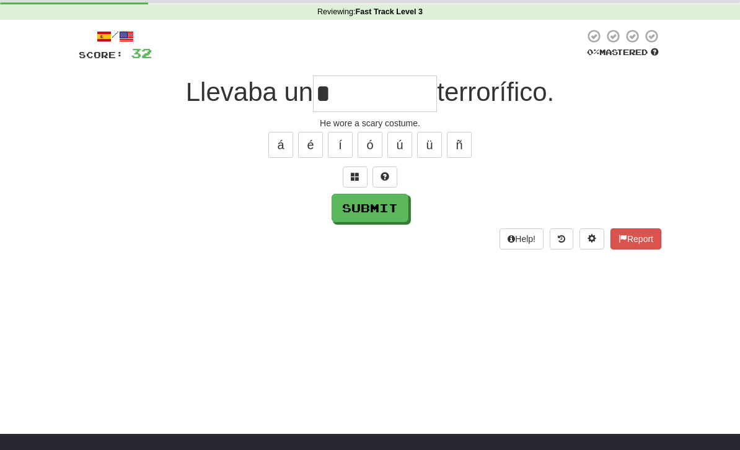
click at [371, 212] on button "Submit" at bounding box center [369, 208] width 77 height 29
type input "*******"
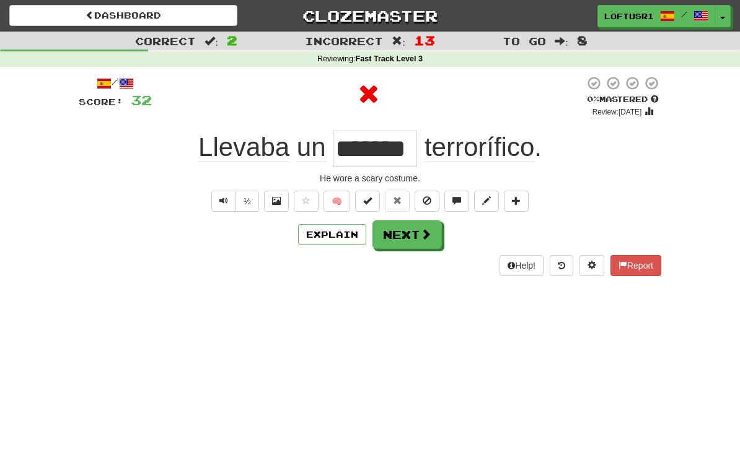
click at [401, 238] on button "Next" at bounding box center [406, 235] width 69 height 29
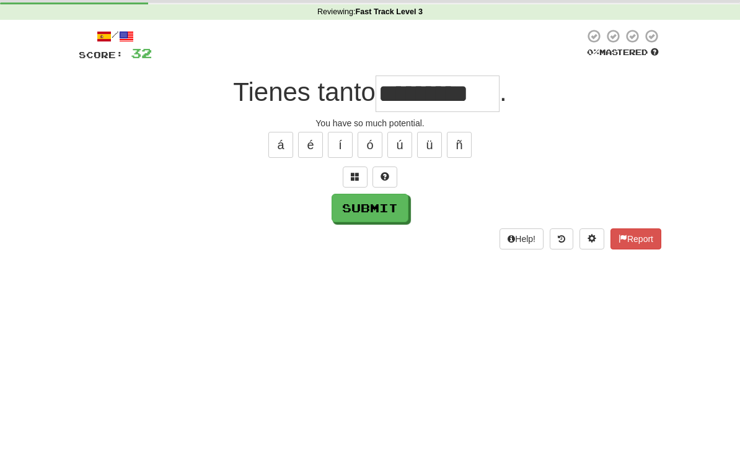
scroll to position [47, 0]
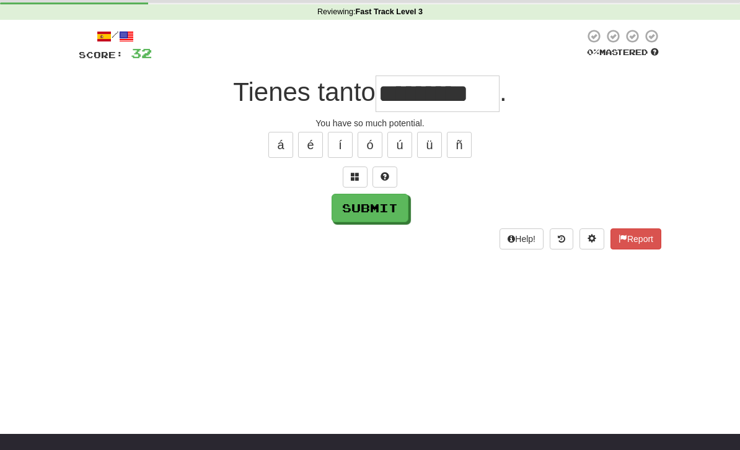
type input "*********"
click at [367, 217] on button "Submit" at bounding box center [369, 208] width 77 height 29
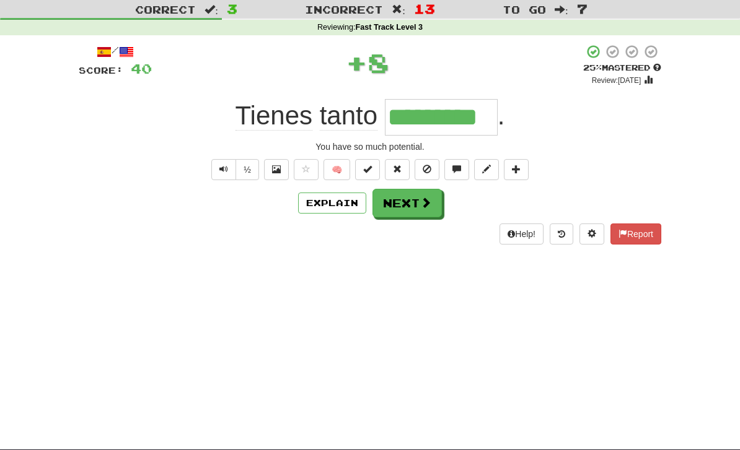
scroll to position [0, 0]
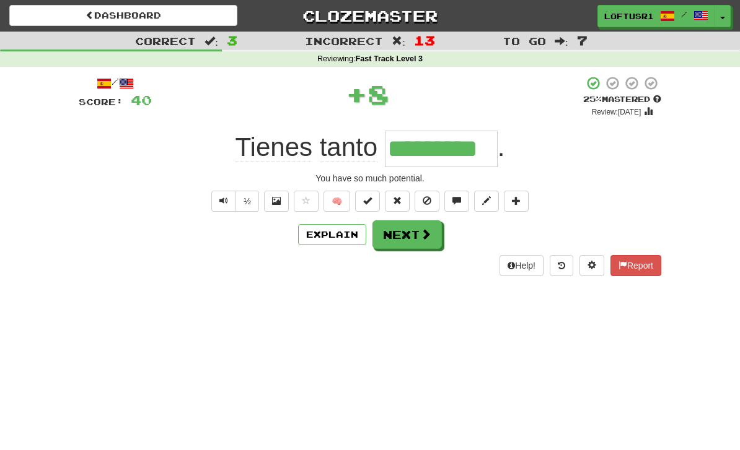
click at [416, 232] on button "Next" at bounding box center [406, 235] width 69 height 29
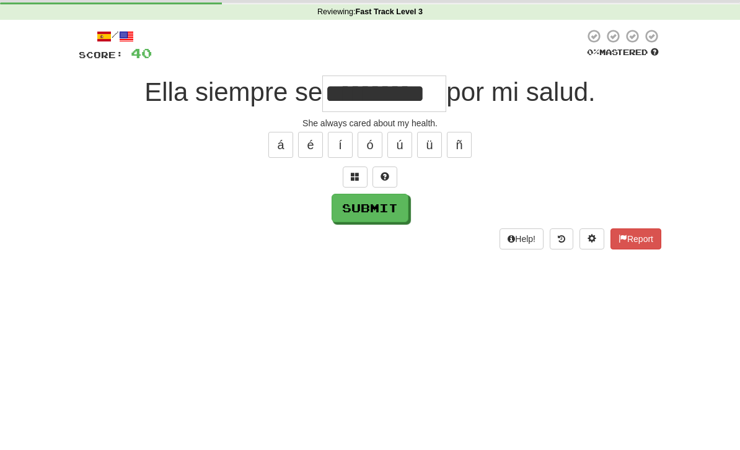
scroll to position [47, 0]
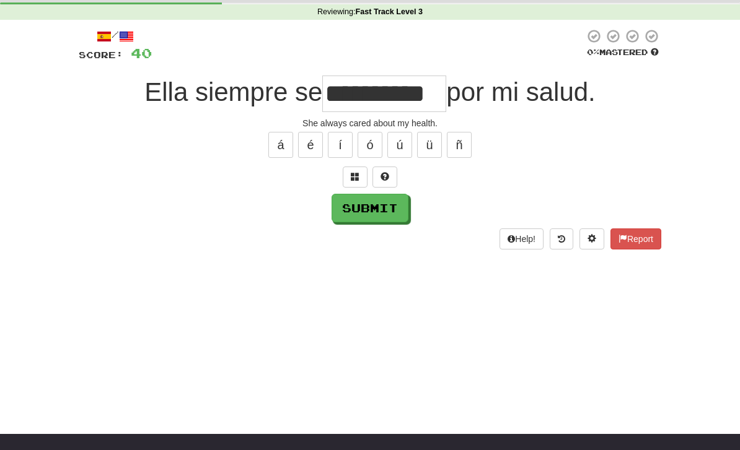
type input "**********"
click at [371, 204] on button "Submit" at bounding box center [369, 208] width 77 height 29
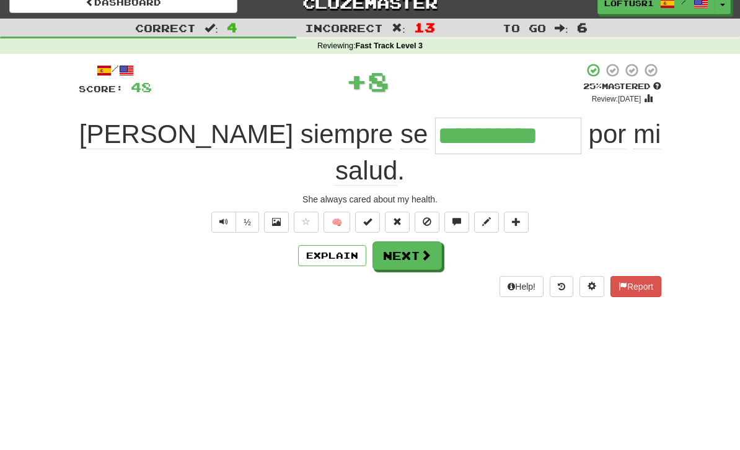
scroll to position [0, 0]
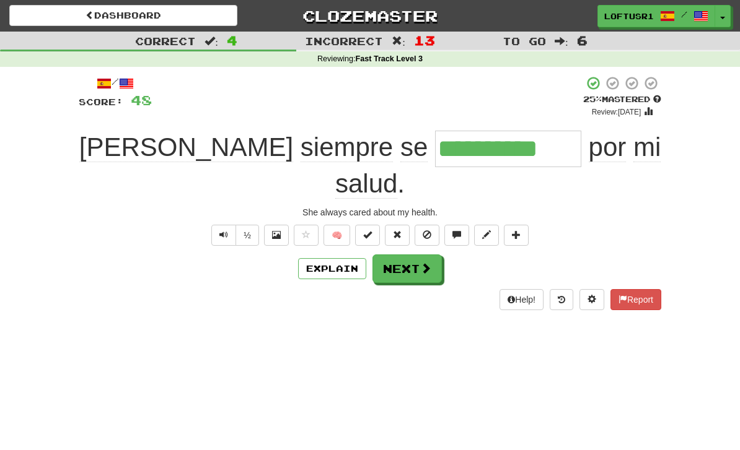
click at [408, 255] on button "Next" at bounding box center [406, 269] width 69 height 29
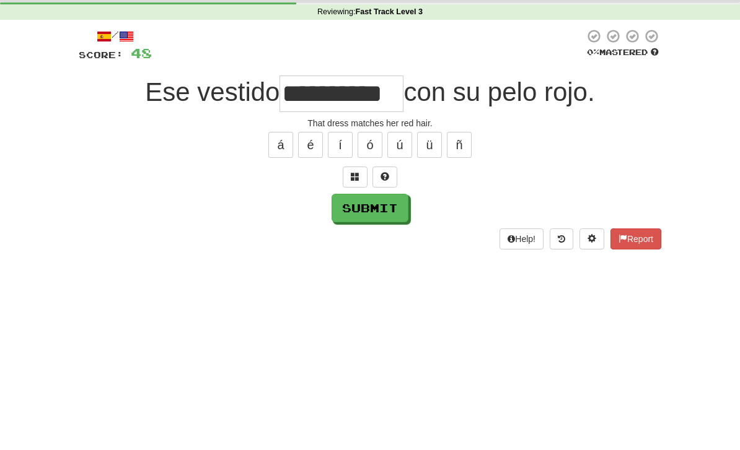
scroll to position [47, 0]
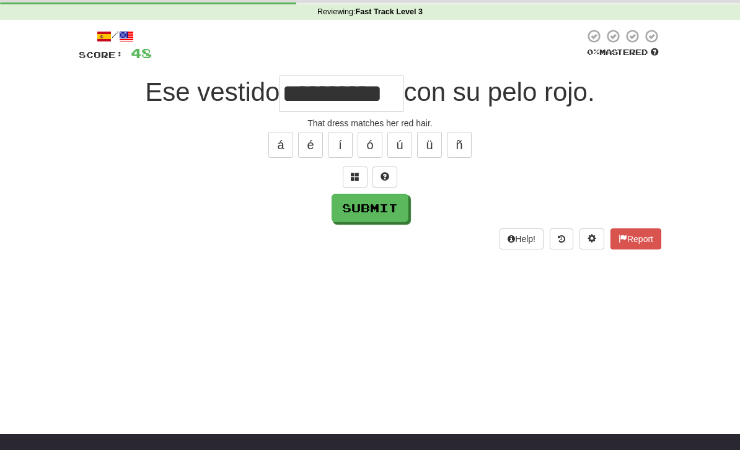
type input "**********"
click at [392, 220] on button "Submit" at bounding box center [369, 208] width 77 height 29
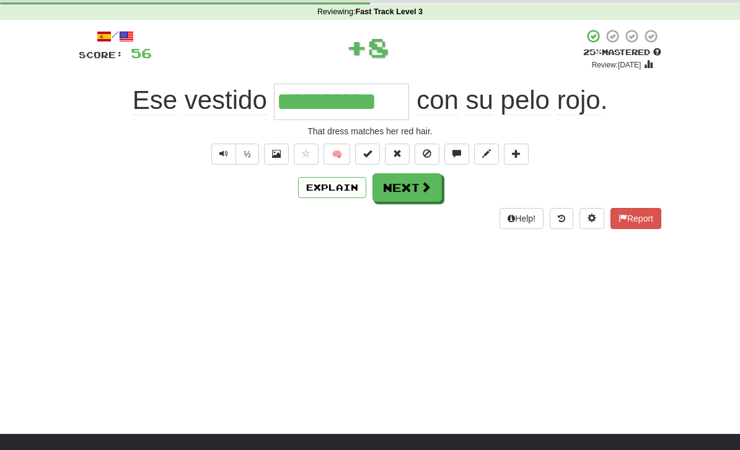
click at [342, 185] on button "Explain" at bounding box center [332, 187] width 68 height 21
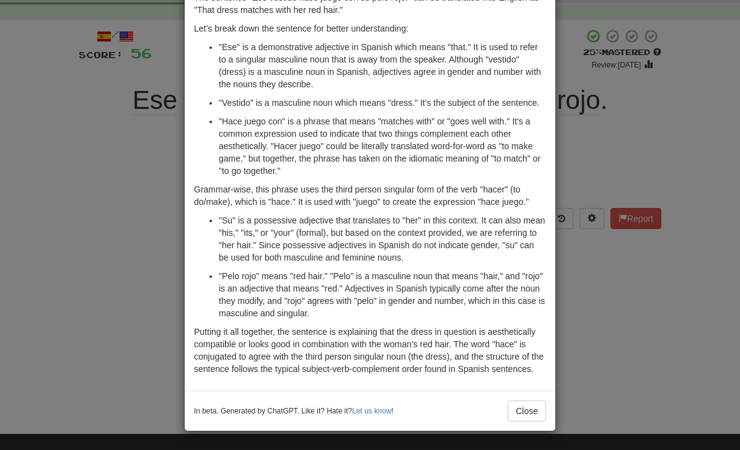
scroll to position [81, 0]
click at [528, 412] on button "Close" at bounding box center [526, 411] width 38 height 21
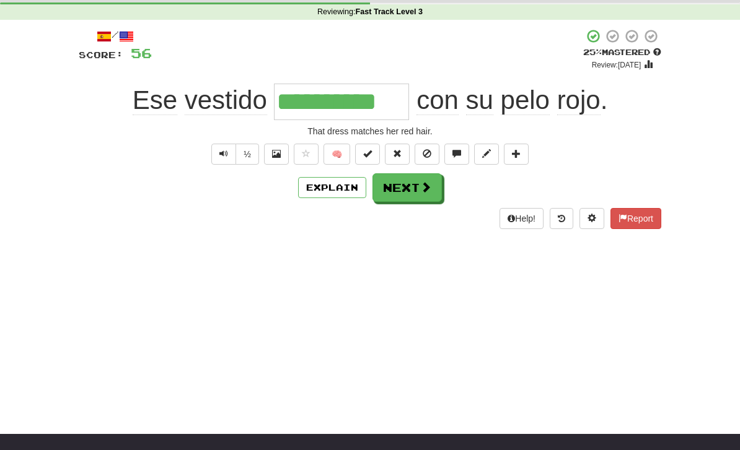
click at [414, 188] on button "Next" at bounding box center [406, 187] width 69 height 29
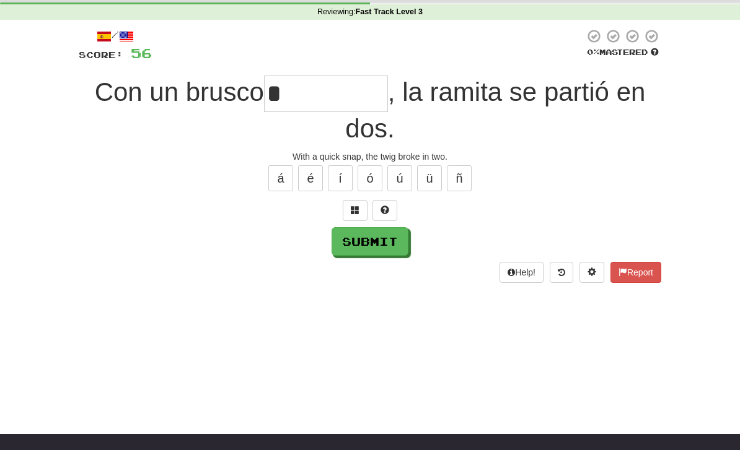
click at [344, 239] on button "Submit" at bounding box center [369, 241] width 77 height 29
type input "*********"
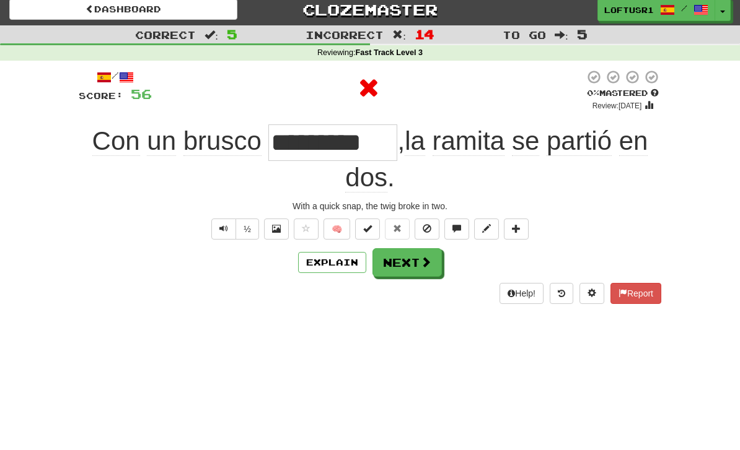
scroll to position [0, 0]
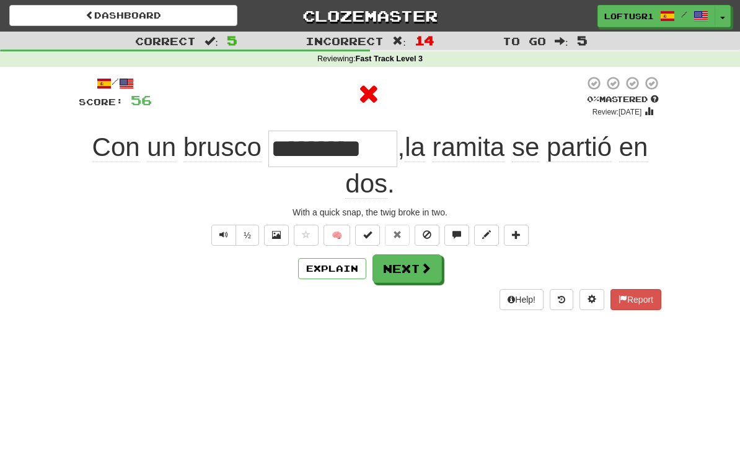
click at [340, 272] on button "Explain" at bounding box center [332, 268] width 68 height 21
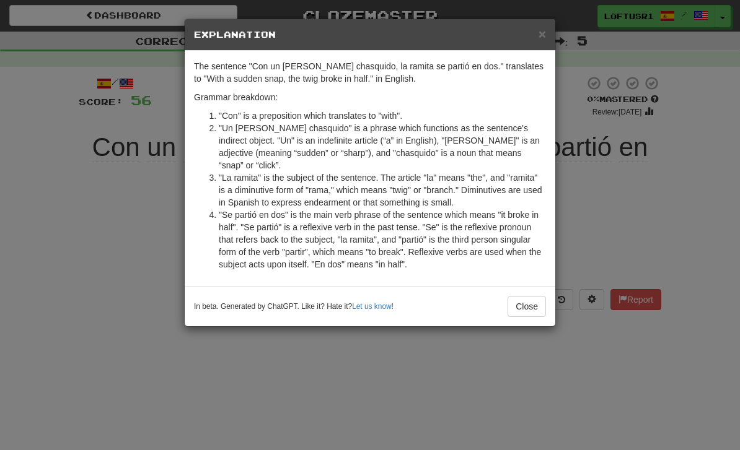
click at [532, 296] on button "Close" at bounding box center [526, 306] width 38 height 21
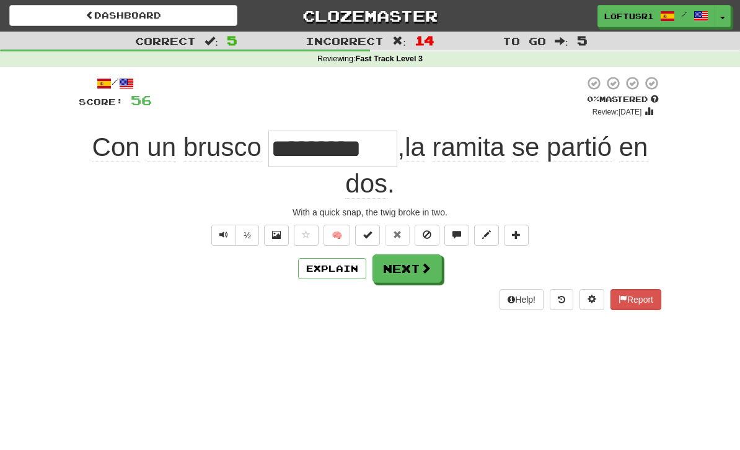
click at [418, 268] on button "Next" at bounding box center [406, 269] width 69 height 29
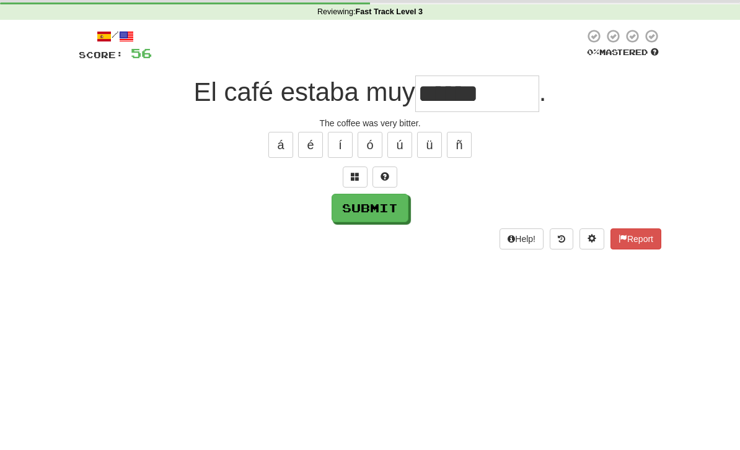
scroll to position [47, 0]
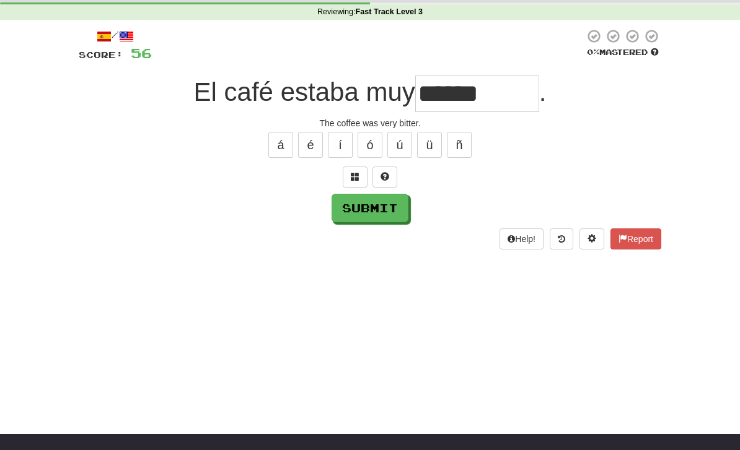
type input "******"
click at [370, 219] on button "Submit" at bounding box center [369, 208] width 77 height 29
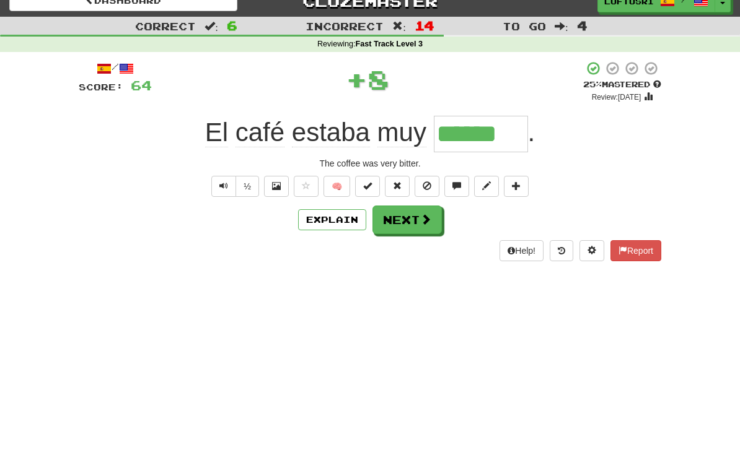
scroll to position [0, 0]
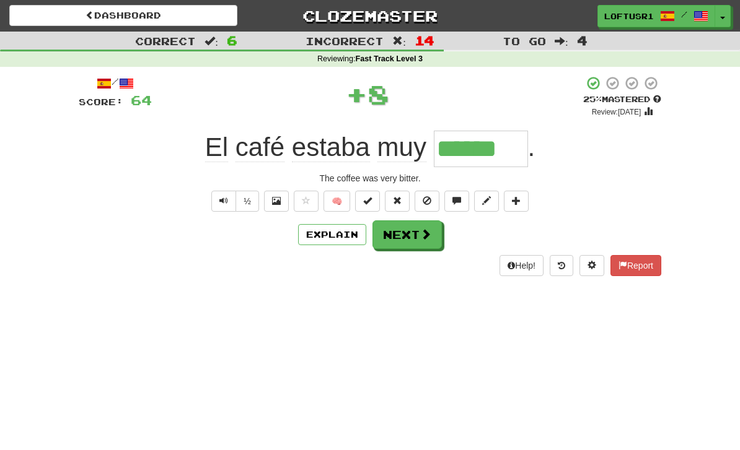
click at [419, 227] on button "Next" at bounding box center [406, 235] width 69 height 29
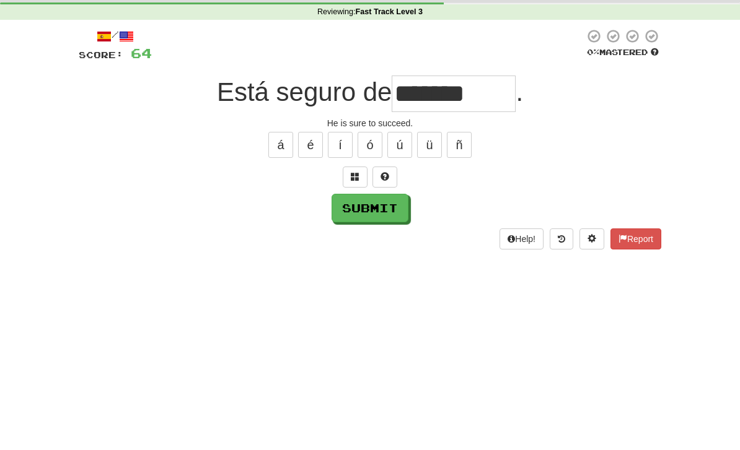
scroll to position [47, 0]
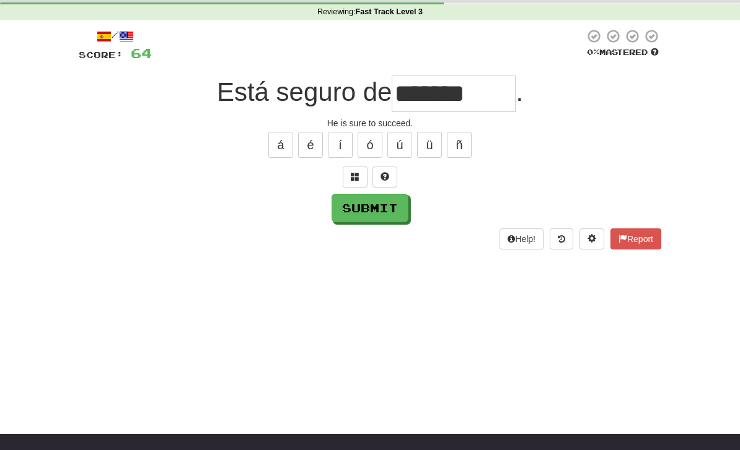
click at [363, 208] on button "Submit" at bounding box center [369, 208] width 77 height 29
type input "**********"
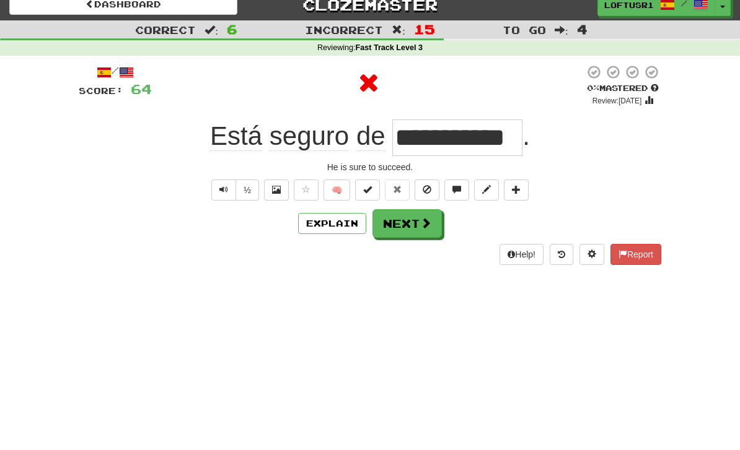
scroll to position [0, 0]
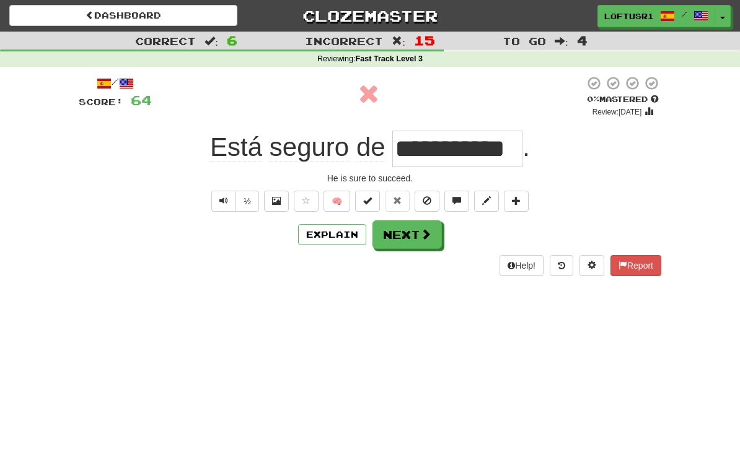
click at [411, 239] on button "Next" at bounding box center [406, 235] width 69 height 29
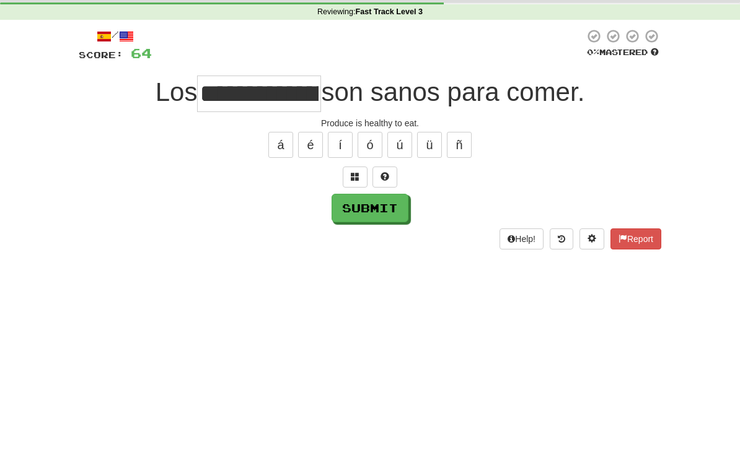
scroll to position [47, 0]
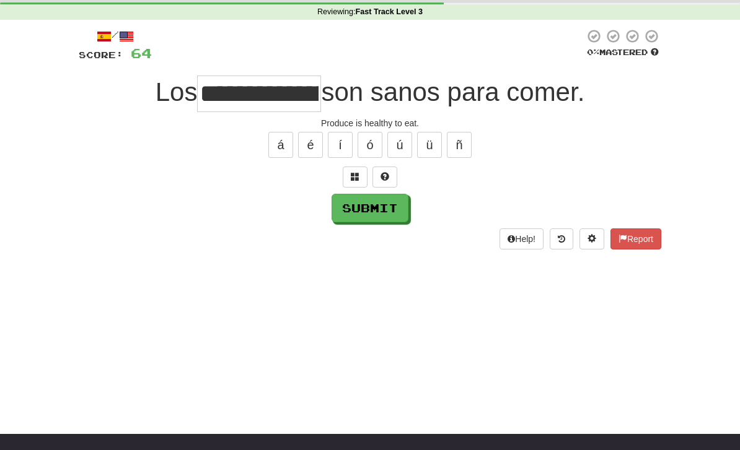
type input "**********"
click at [357, 212] on button "Submit" at bounding box center [369, 208] width 77 height 29
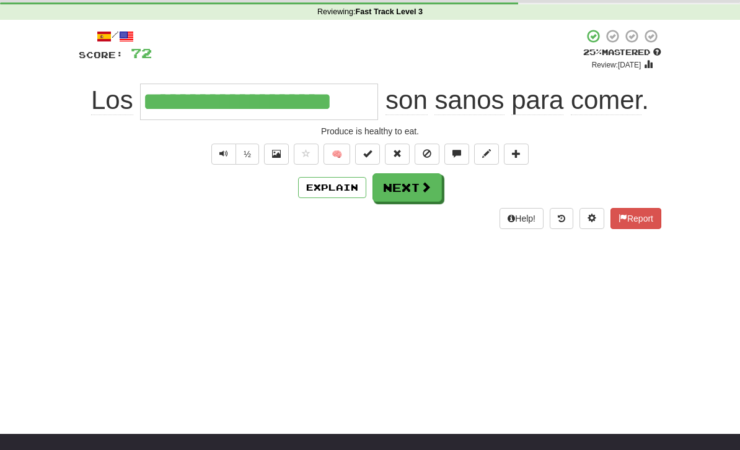
click at [408, 188] on button "Next" at bounding box center [406, 187] width 69 height 29
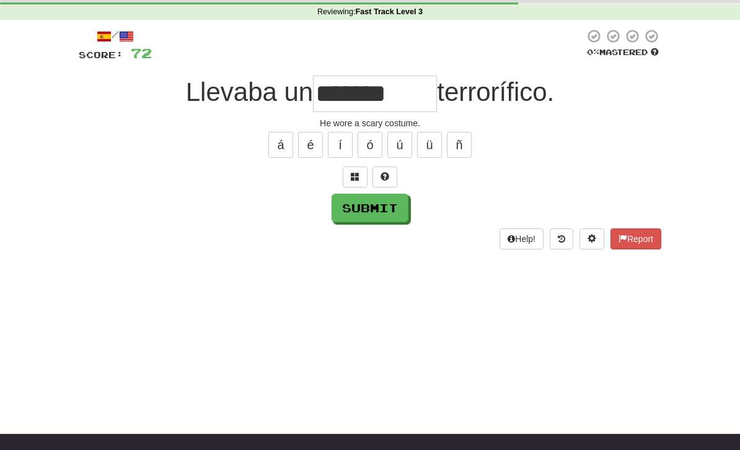
type input "*******"
click at [378, 202] on button "Submit" at bounding box center [369, 208] width 77 height 29
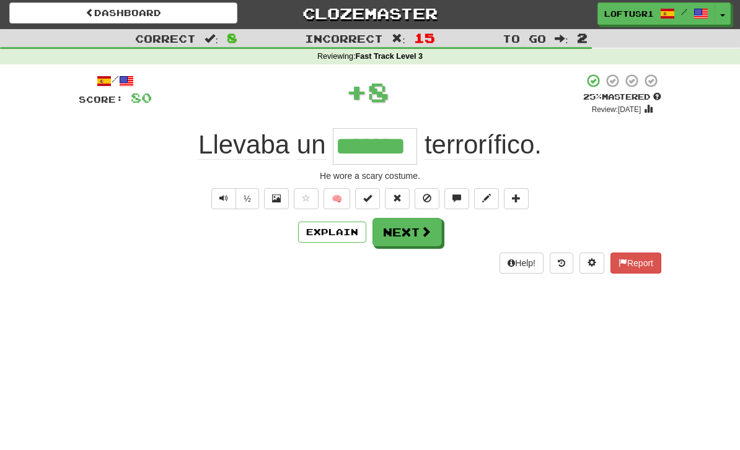
scroll to position [0, 0]
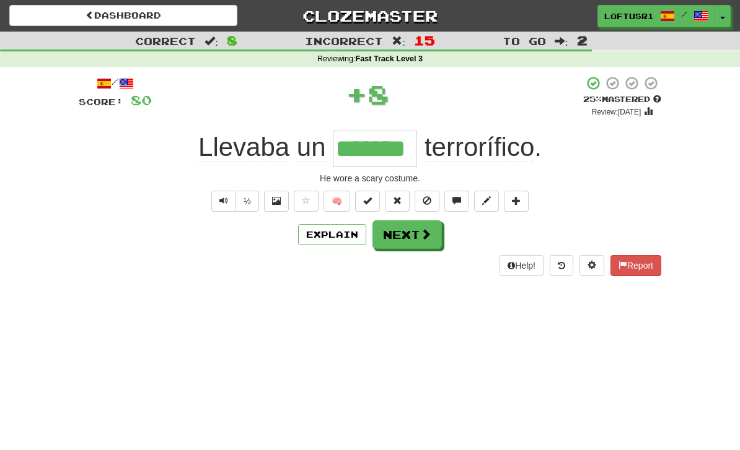
click at [411, 235] on button "Next" at bounding box center [406, 235] width 69 height 29
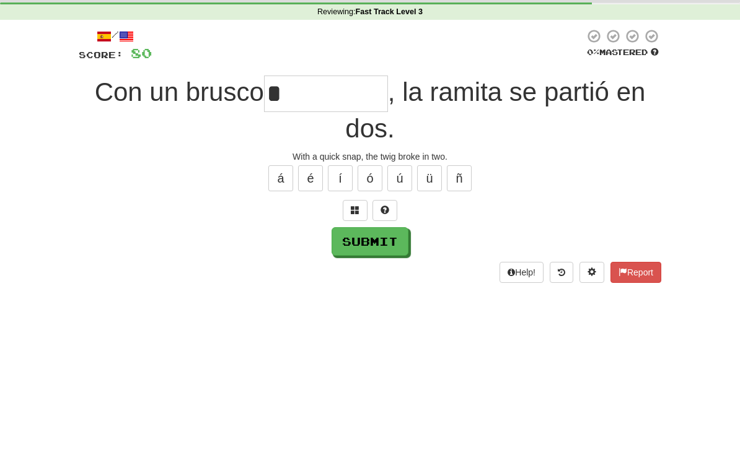
scroll to position [47, 0]
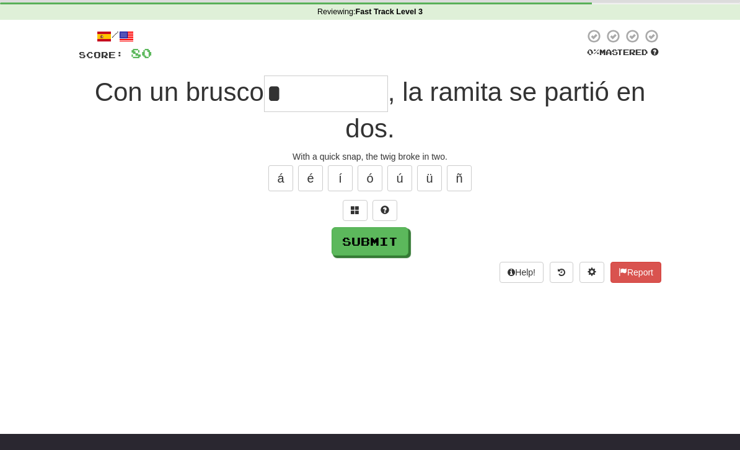
click at [355, 241] on button "Submit" at bounding box center [369, 241] width 77 height 29
type input "*********"
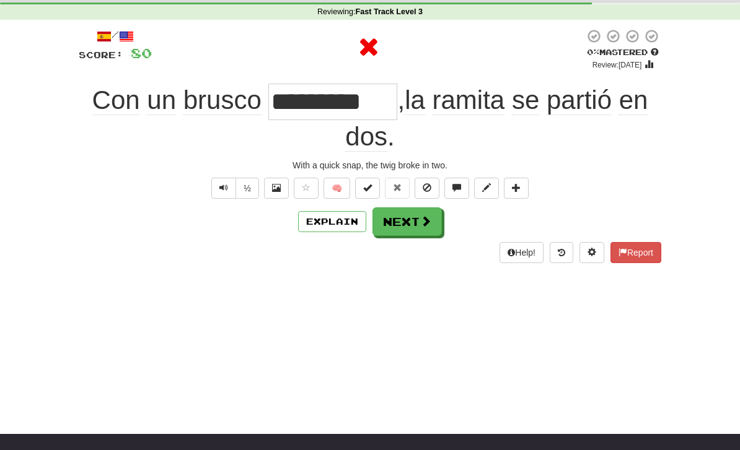
scroll to position [0, 0]
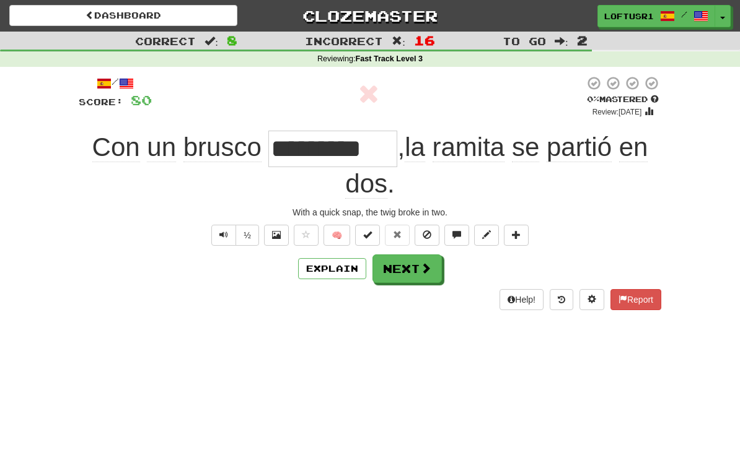
click at [408, 266] on button "Next" at bounding box center [406, 269] width 69 height 29
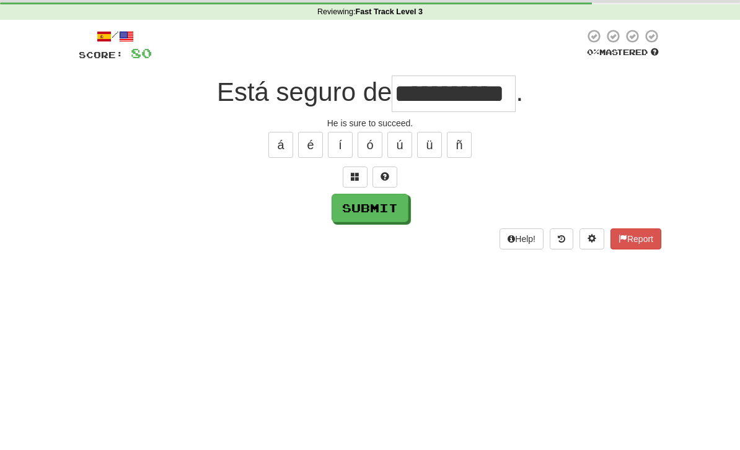
scroll to position [47, 0]
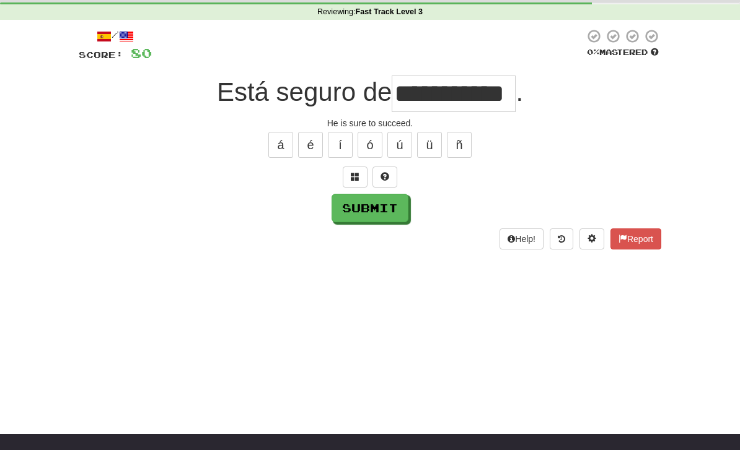
type input "**********"
click at [366, 217] on button "Submit" at bounding box center [369, 208] width 77 height 29
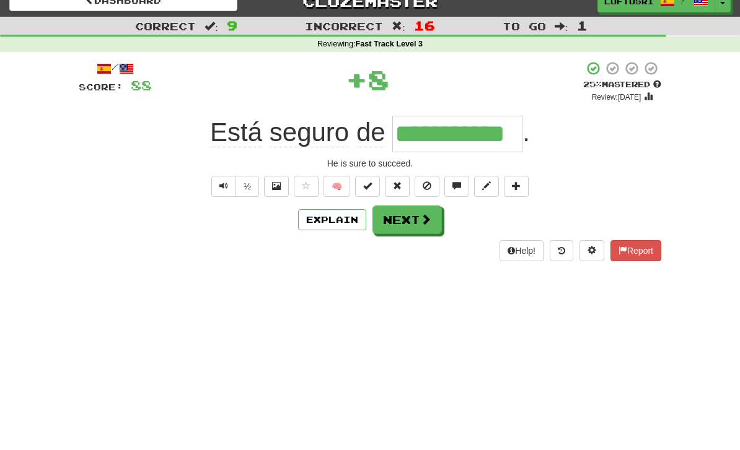
scroll to position [0, 0]
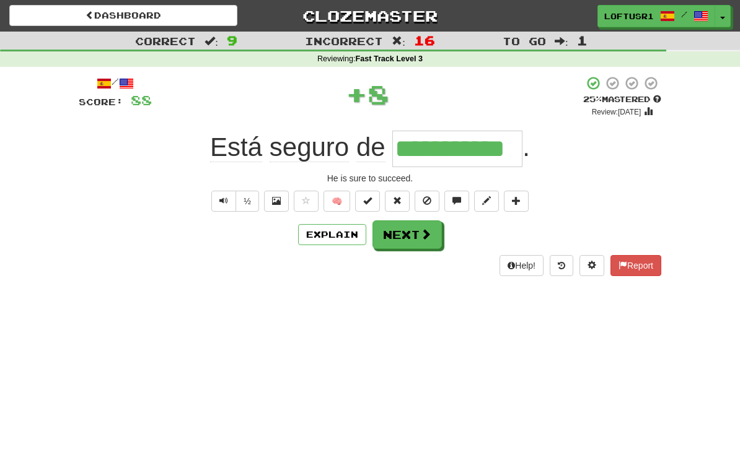
click at [328, 237] on button "Explain" at bounding box center [332, 234] width 68 height 21
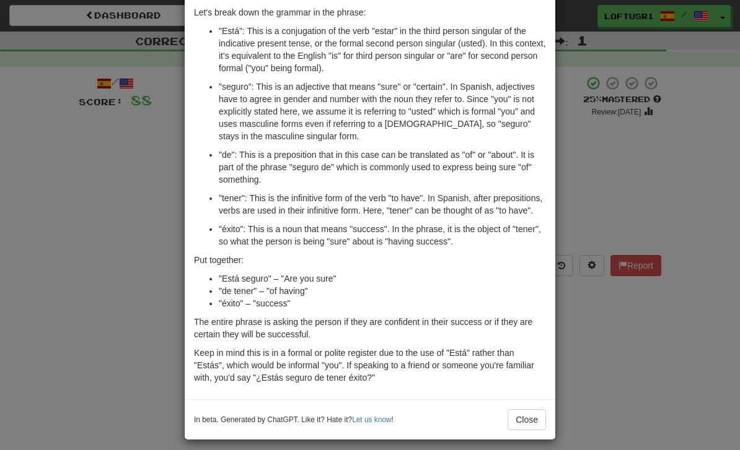
scroll to position [91, 0]
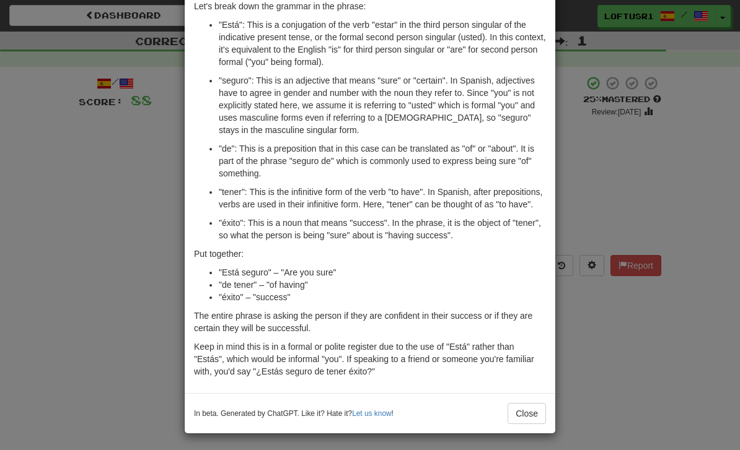
click at [588, 359] on div "× Explanation Certainly! "Está seguro de tener éxito" is a Spanish phrase that …" at bounding box center [370, 225] width 740 height 450
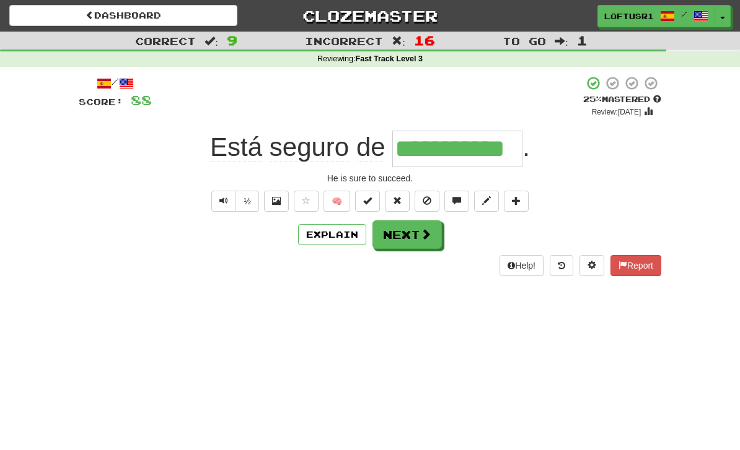
click at [404, 244] on button "Next" at bounding box center [406, 235] width 69 height 29
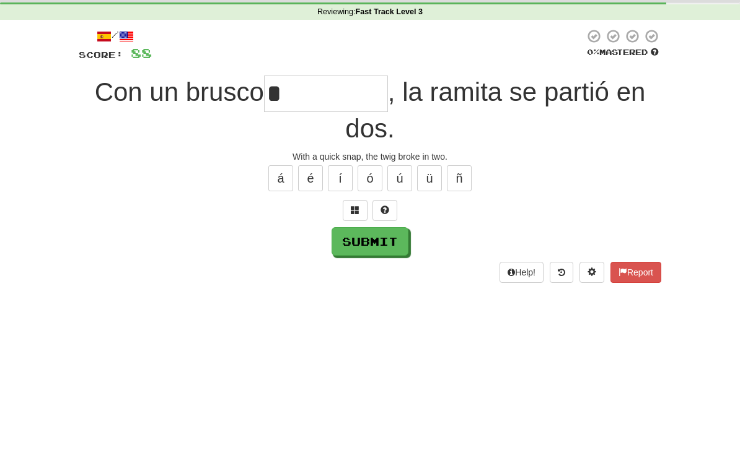
scroll to position [47, 0]
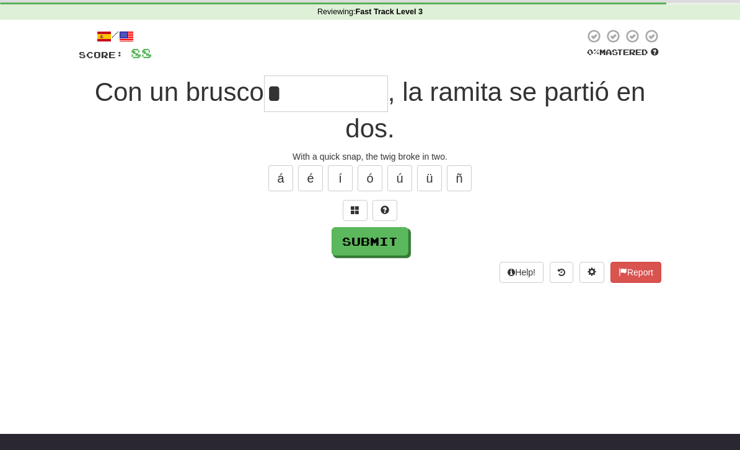
click at [370, 253] on button "Submit" at bounding box center [369, 241] width 77 height 29
type input "*********"
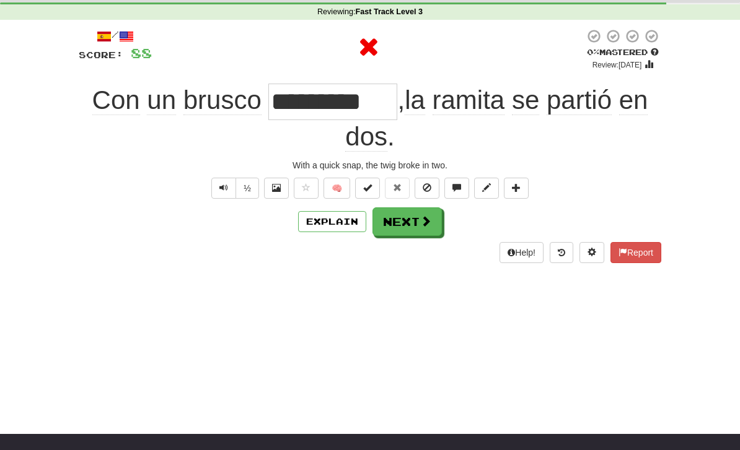
click at [408, 216] on button "Next" at bounding box center [406, 222] width 69 height 29
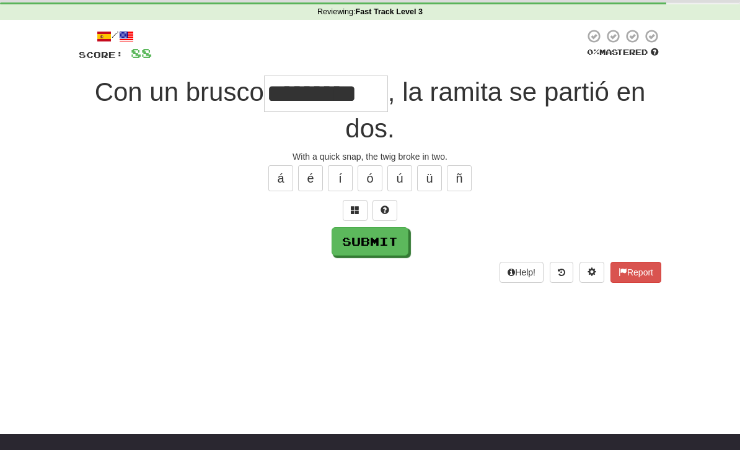
type input "*********"
click at [377, 250] on button "Submit" at bounding box center [369, 241] width 77 height 29
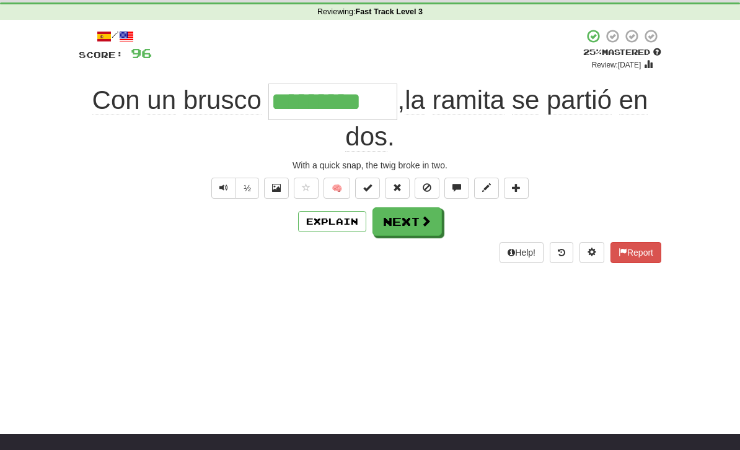
click at [411, 231] on button "Next" at bounding box center [406, 222] width 69 height 29
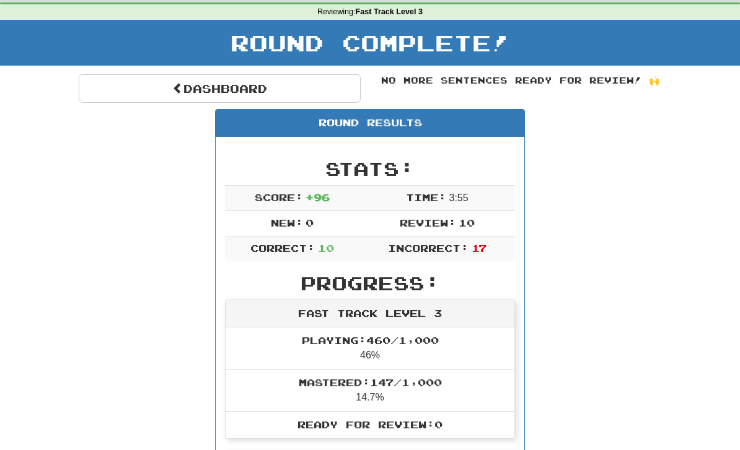
click at [245, 100] on link "Dashboard" at bounding box center [220, 88] width 282 height 29
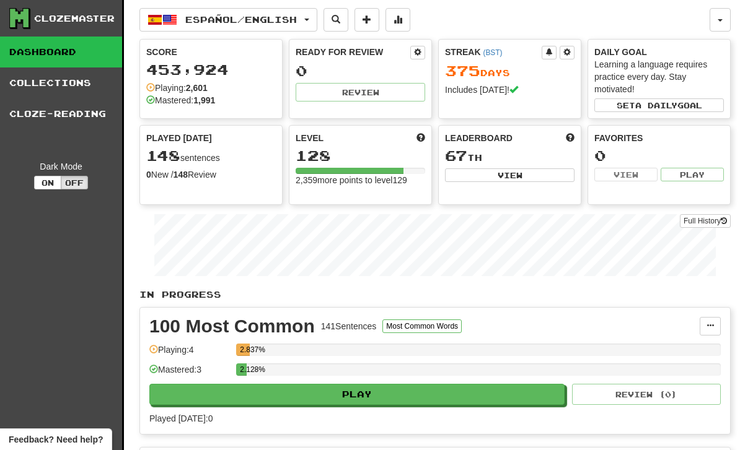
click at [713, 219] on link "Full History" at bounding box center [705, 221] width 51 height 14
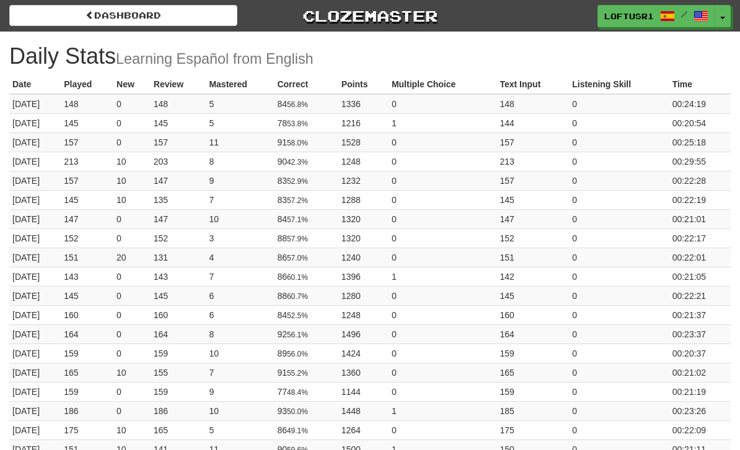
click at [100, 22] on link "Dashboard" at bounding box center [123, 15] width 228 height 21
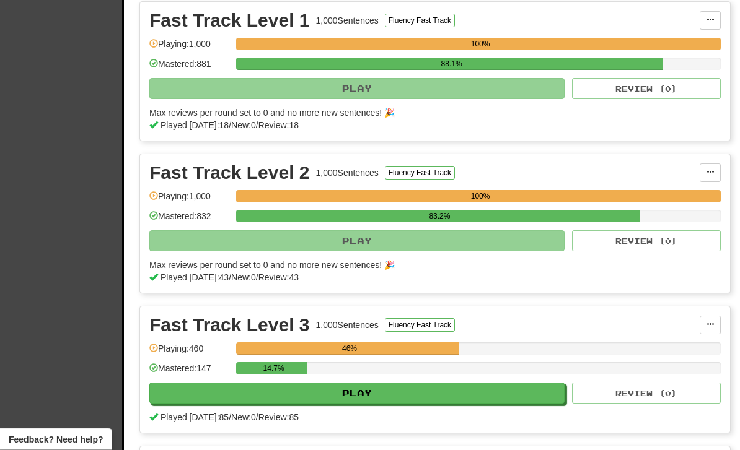
scroll to position [573, 0]
